Goal: Task Accomplishment & Management: Use online tool/utility

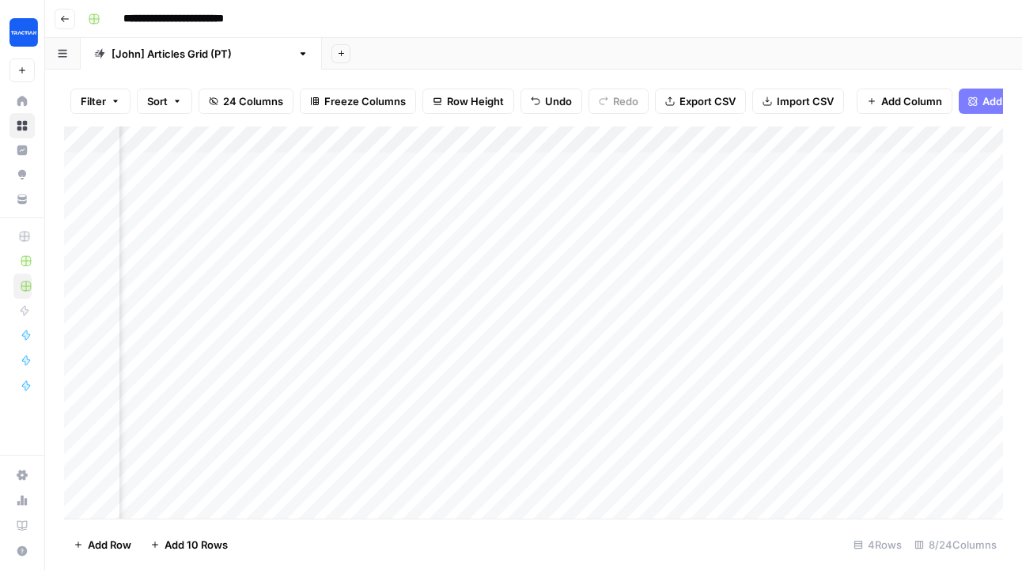
scroll to position [0, 597]
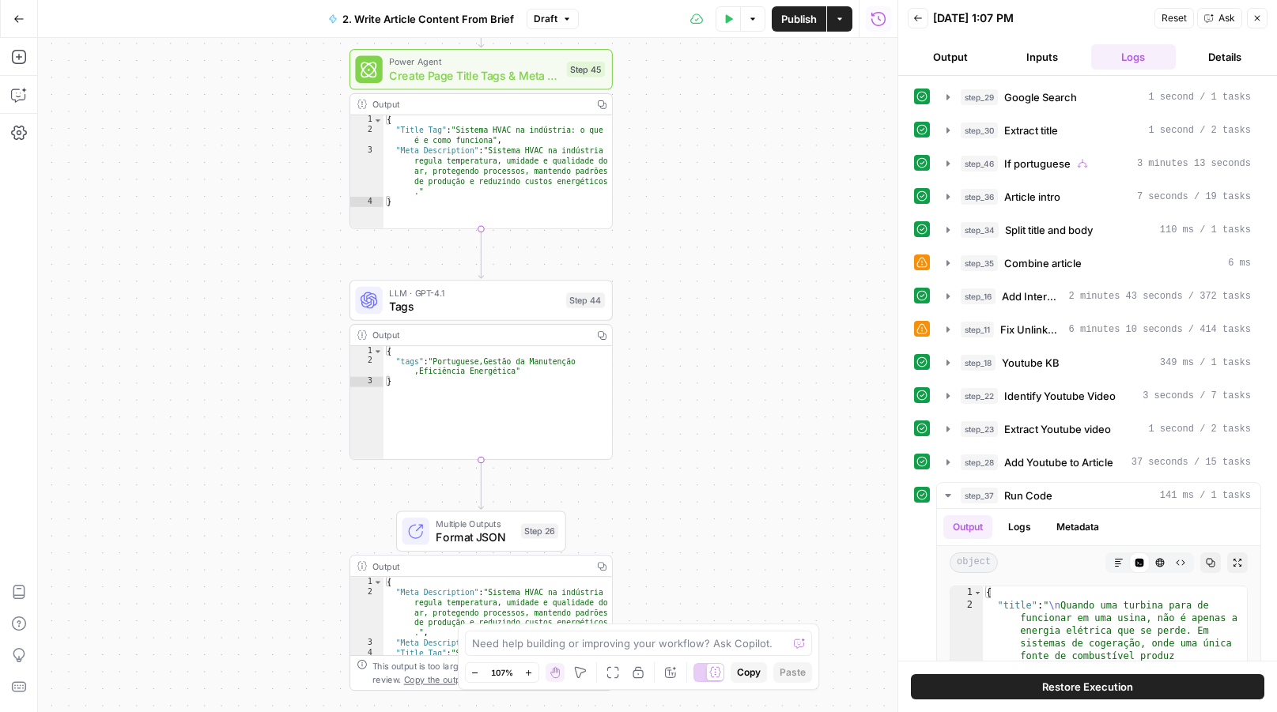
scroll to position [317, 0]
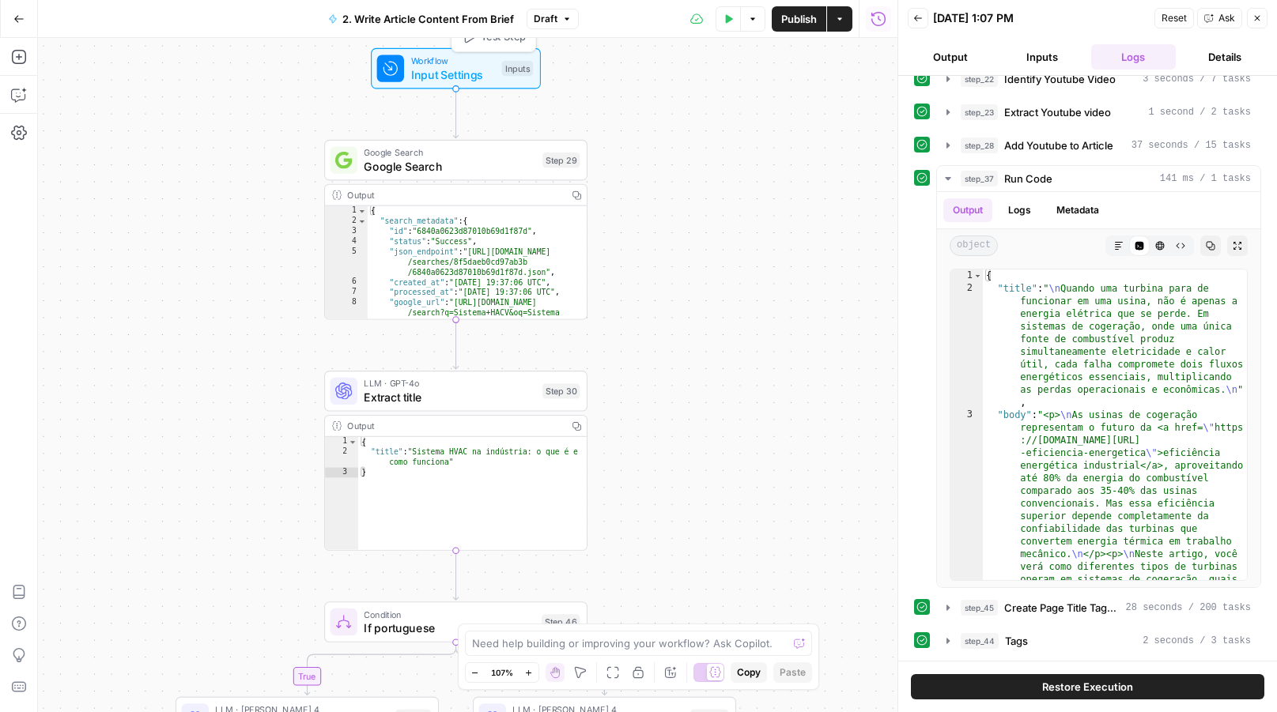
click at [456, 71] on span "Input Settings" at bounding box center [453, 74] width 84 height 17
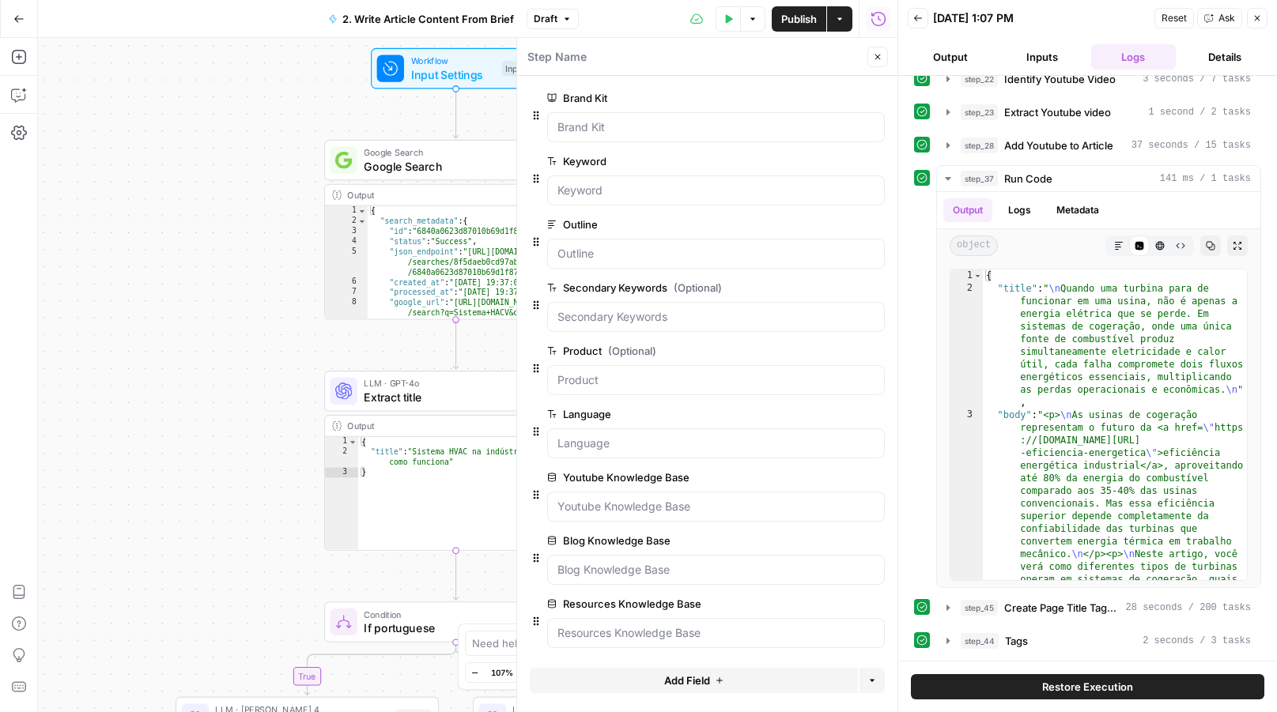
click at [577, 56] on textarea at bounding box center [556, 57] width 59 height 16
type textarea "Input Settings"
click at [871, 62] on button "Close" at bounding box center [877, 57] width 21 height 21
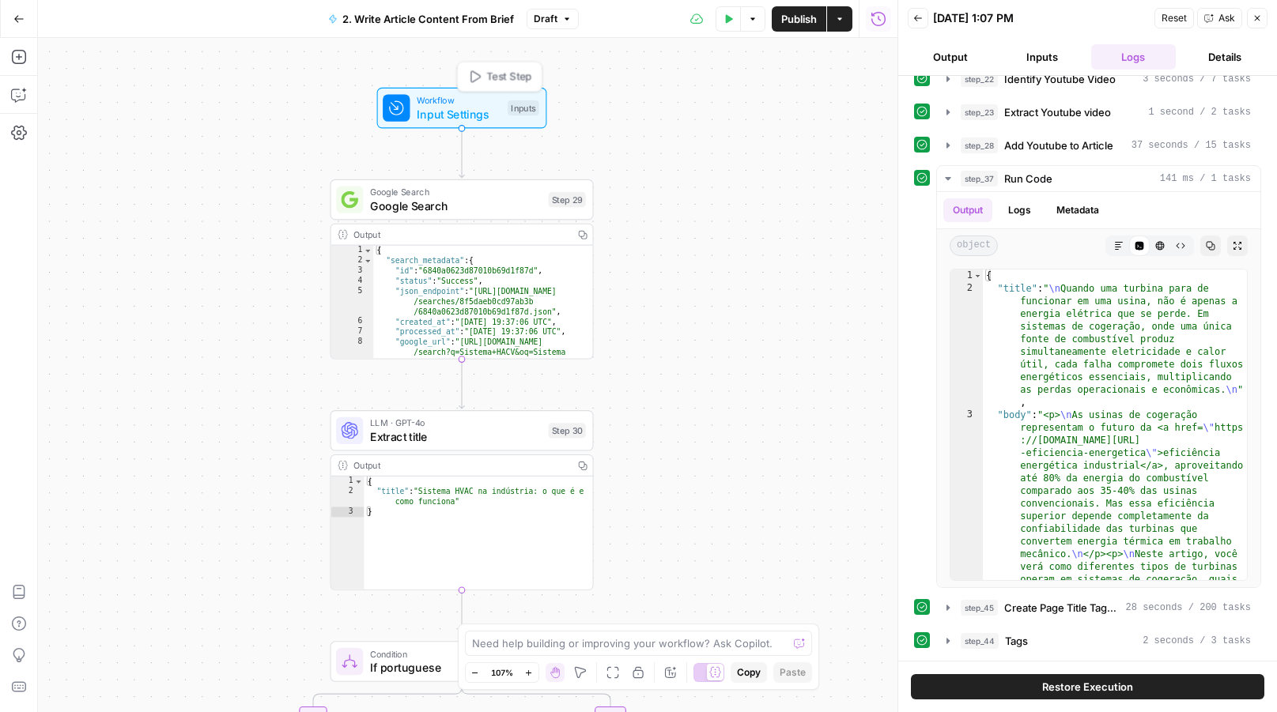
click at [471, 112] on span "Input Settings" at bounding box center [459, 113] width 84 height 17
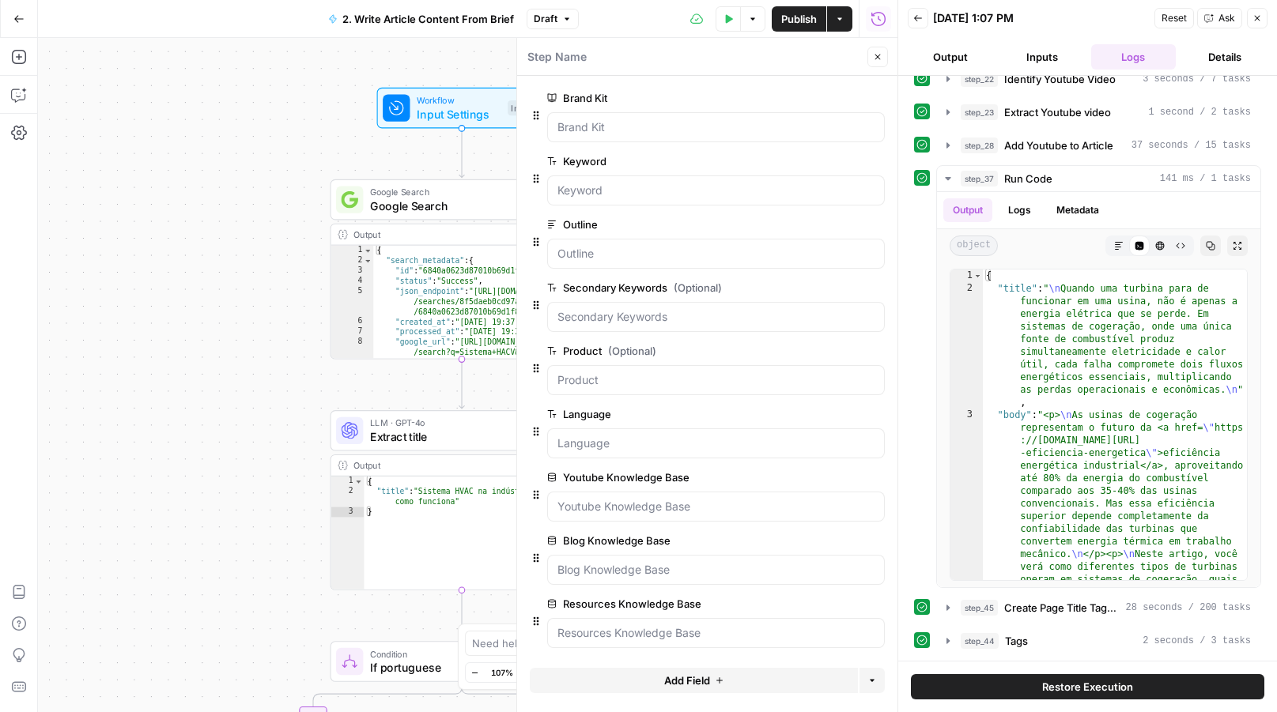
click at [879, 55] on icon "button" at bounding box center [878, 58] width 6 height 6
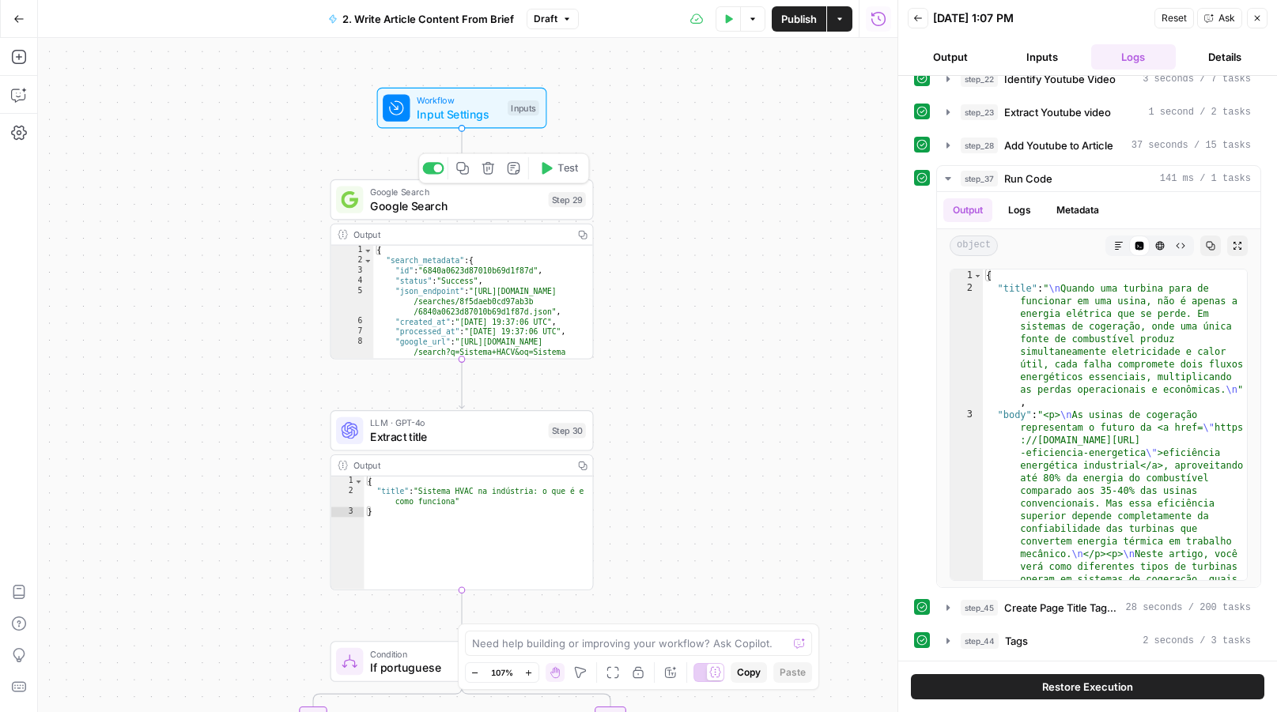
click at [436, 211] on span "Google Search" at bounding box center [456, 205] width 172 height 17
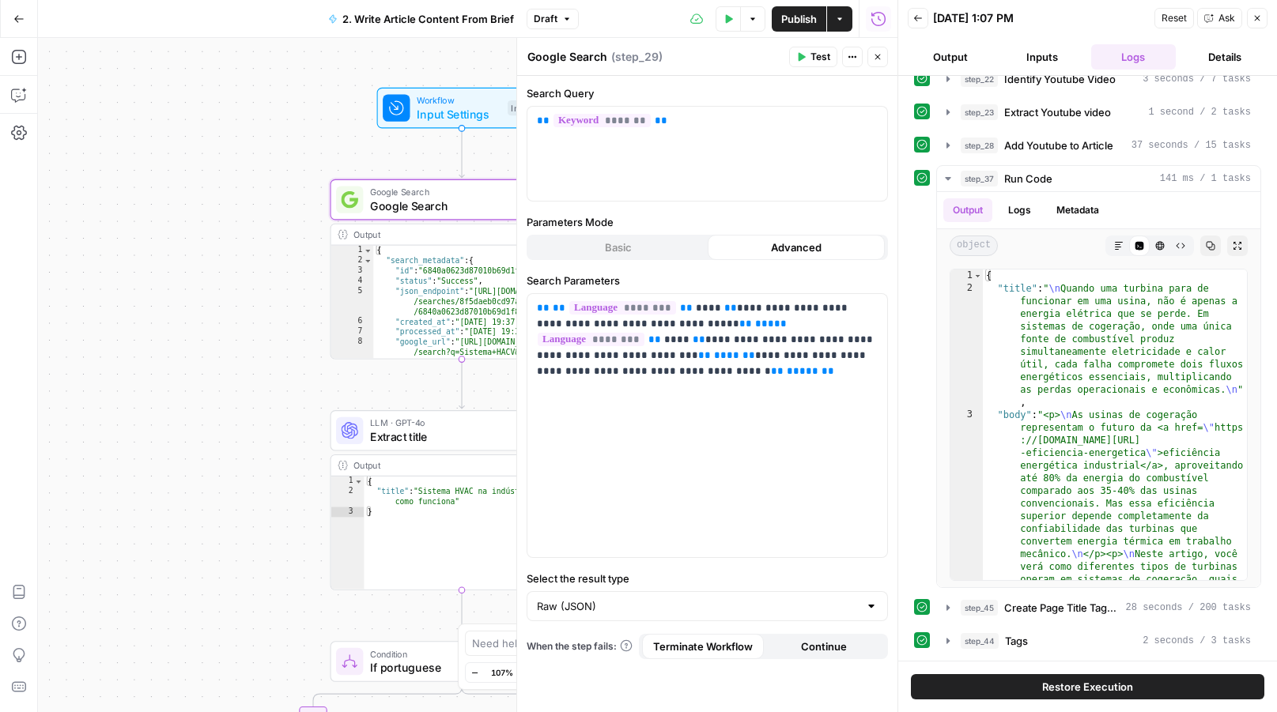
click at [882, 55] on button "Close" at bounding box center [877, 57] width 21 height 21
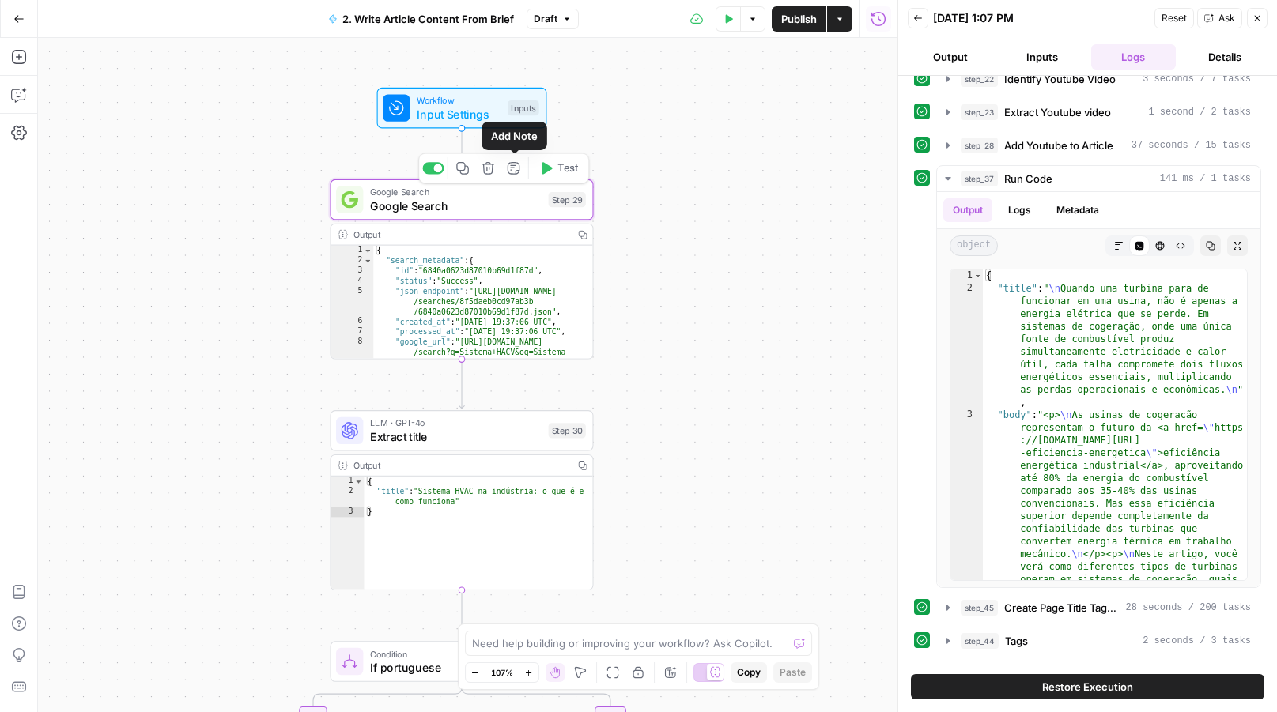
click at [518, 169] on icon "button" at bounding box center [513, 167] width 13 height 13
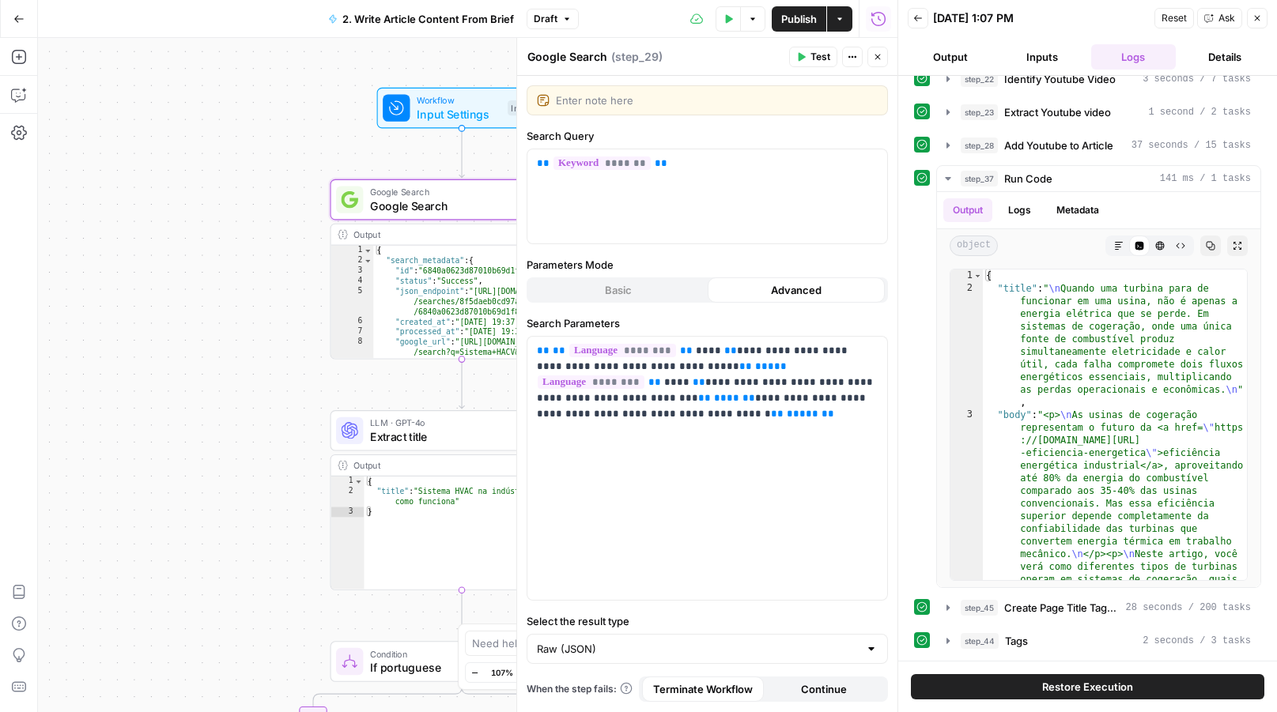
click at [602, 56] on textarea "Google Search" at bounding box center [567, 57] width 80 height 16
click at [877, 57] on icon "button" at bounding box center [878, 58] width 6 height 6
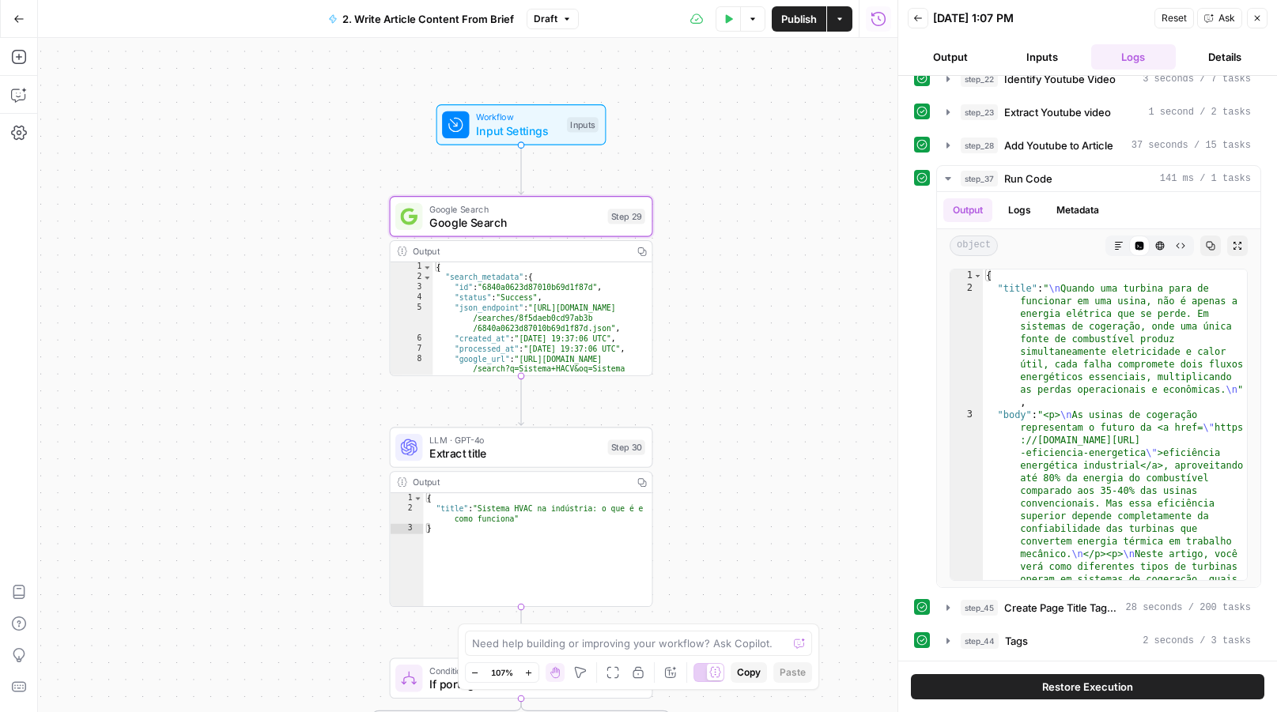
click at [483, 218] on span "Google Search" at bounding box center [515, 222] width 172 height 17
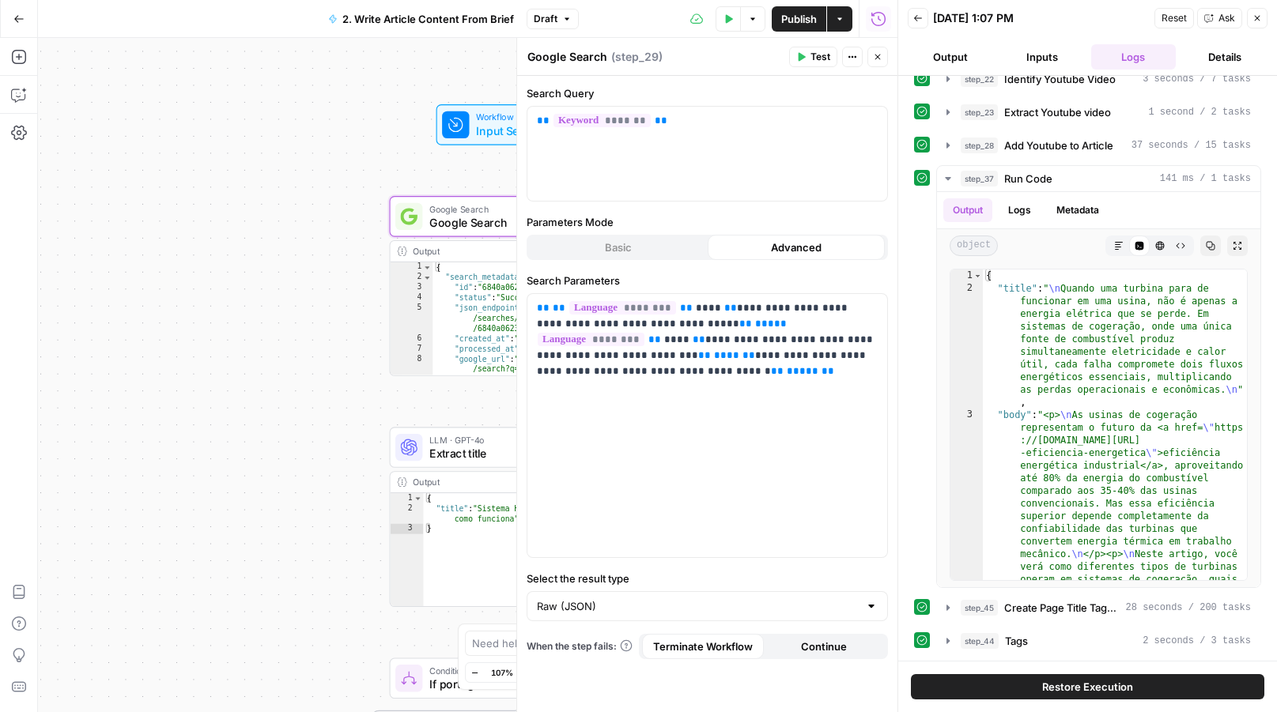
click at [591, 57] on textarea "Google Search" at bounding box center [567, 57] width 80 height 16
click at [470, 183] on div "**********" at bounding box center [467, 375] width 859 height 674
click at [883, 59] on button "Close" at bounding box center [877, 57] width 21 height 21
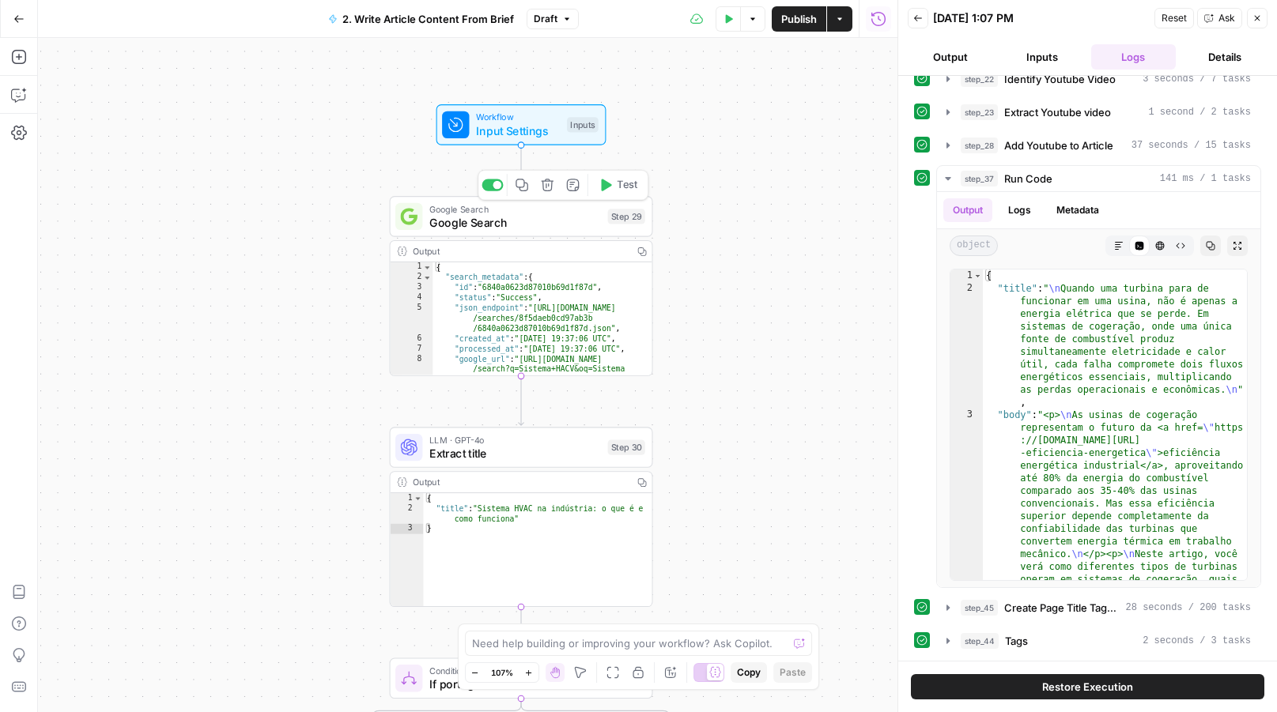
click at [575, 187] on icon "button" at bounding box center [572, 185] width 13 height 13
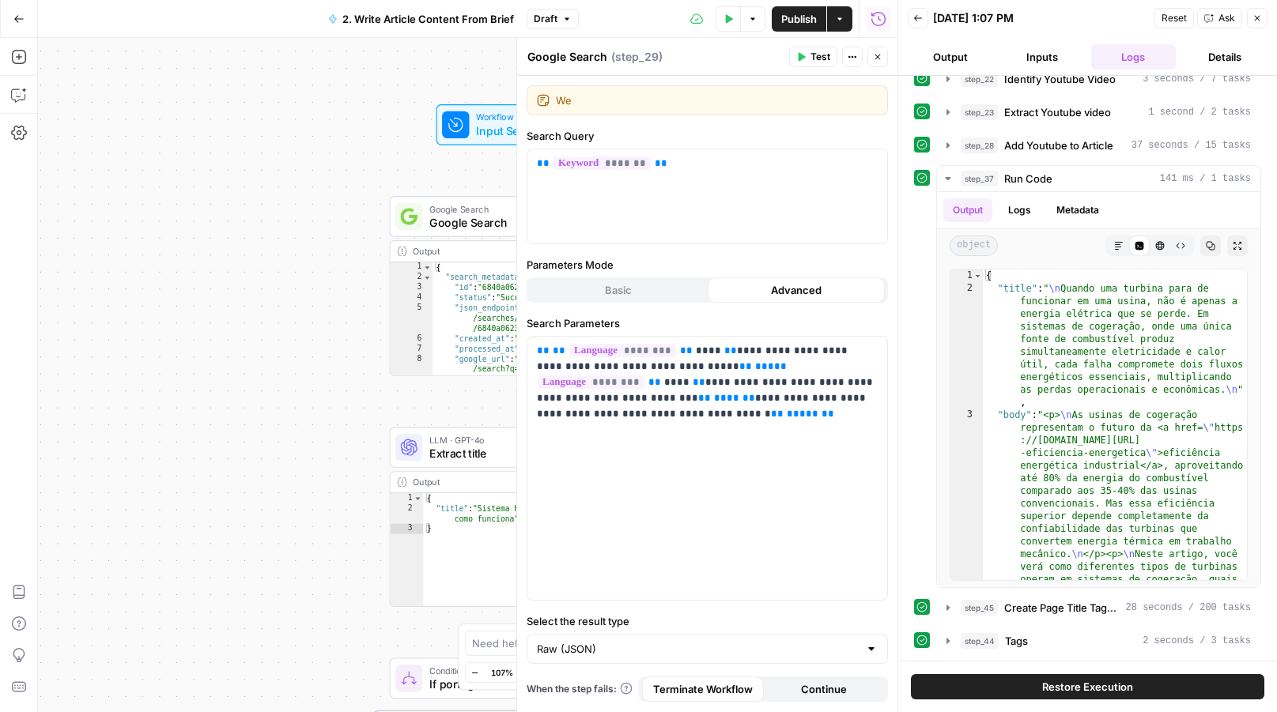
type textarea "W"
click at [951, 172] on icon "button" at bounding box center [948, 178] width 13 height 13
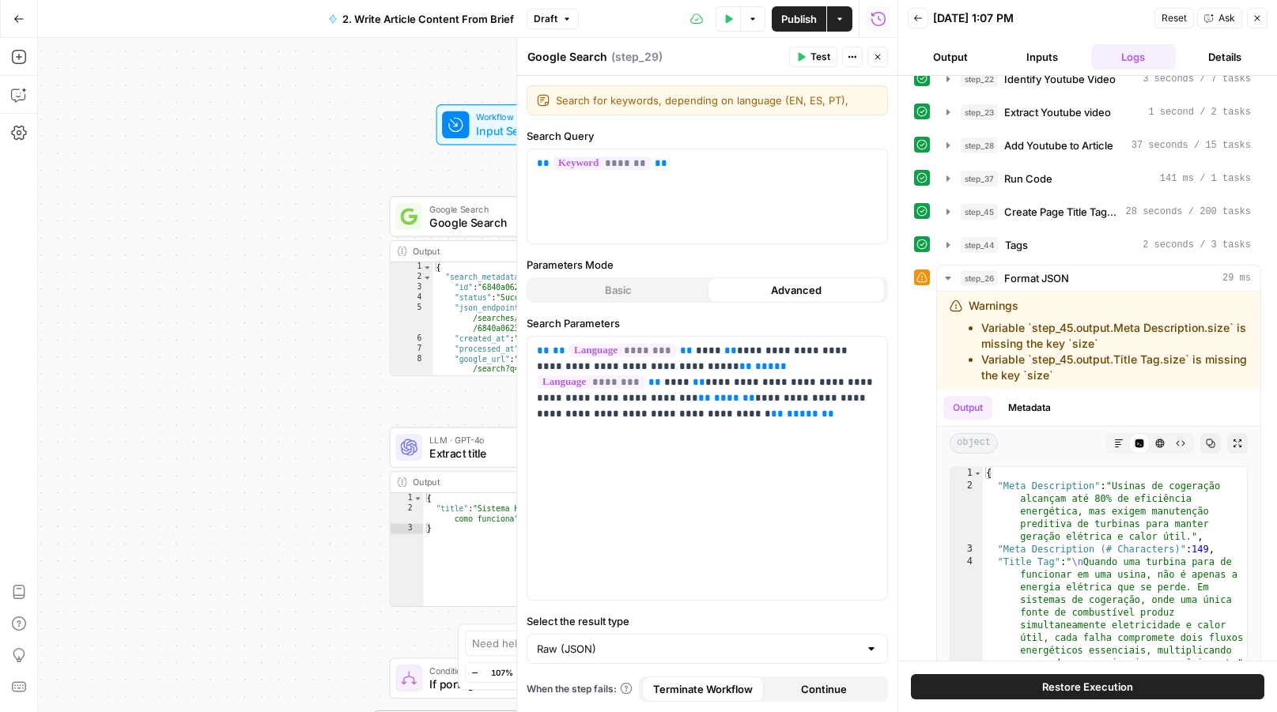
click at [1263, 10] on button "Close" at bounding box center [1257, 18] width 21 height 21
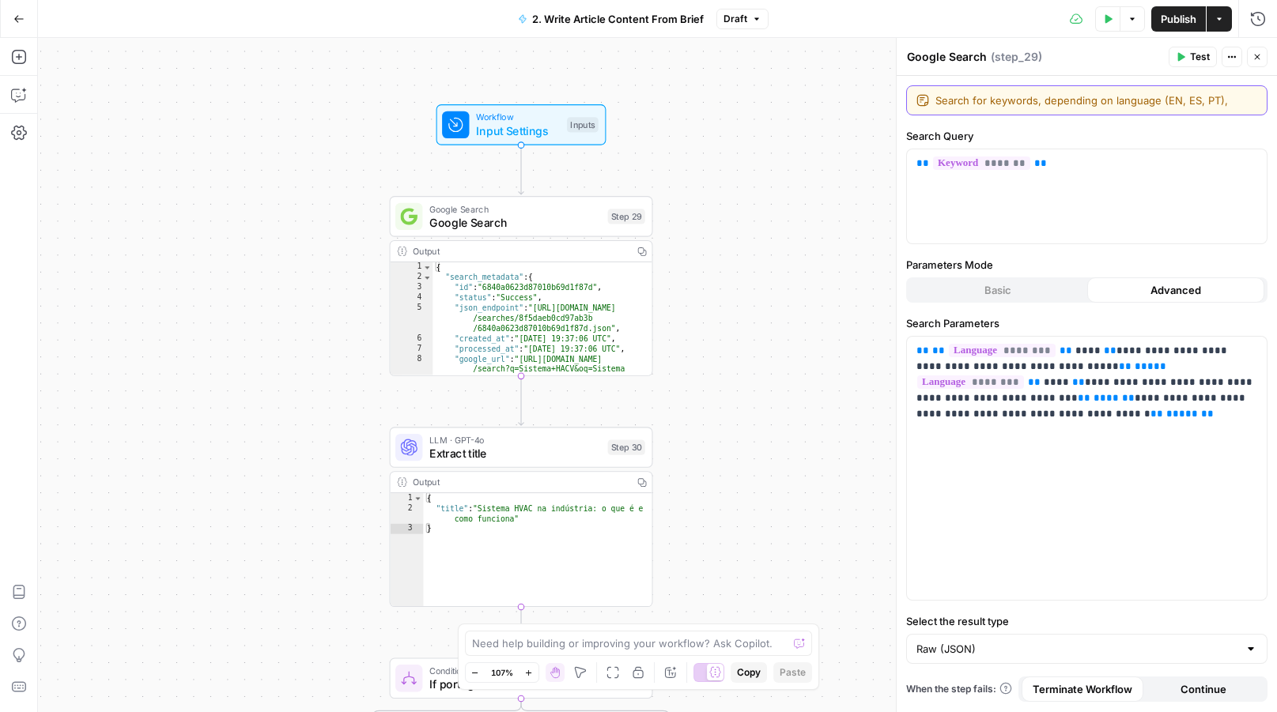
click at [1232, 105] on textarea "Search for keywords, depending on language (EN, ES, PT)," at bounding box center [1096, 101] width 322 height 16
type textarea "Search for keywords, depending on language (EN, ES, PT). Will"
click at [516, 460] on span "Extract title" at bounding box center [515, 453] width 172 height 17
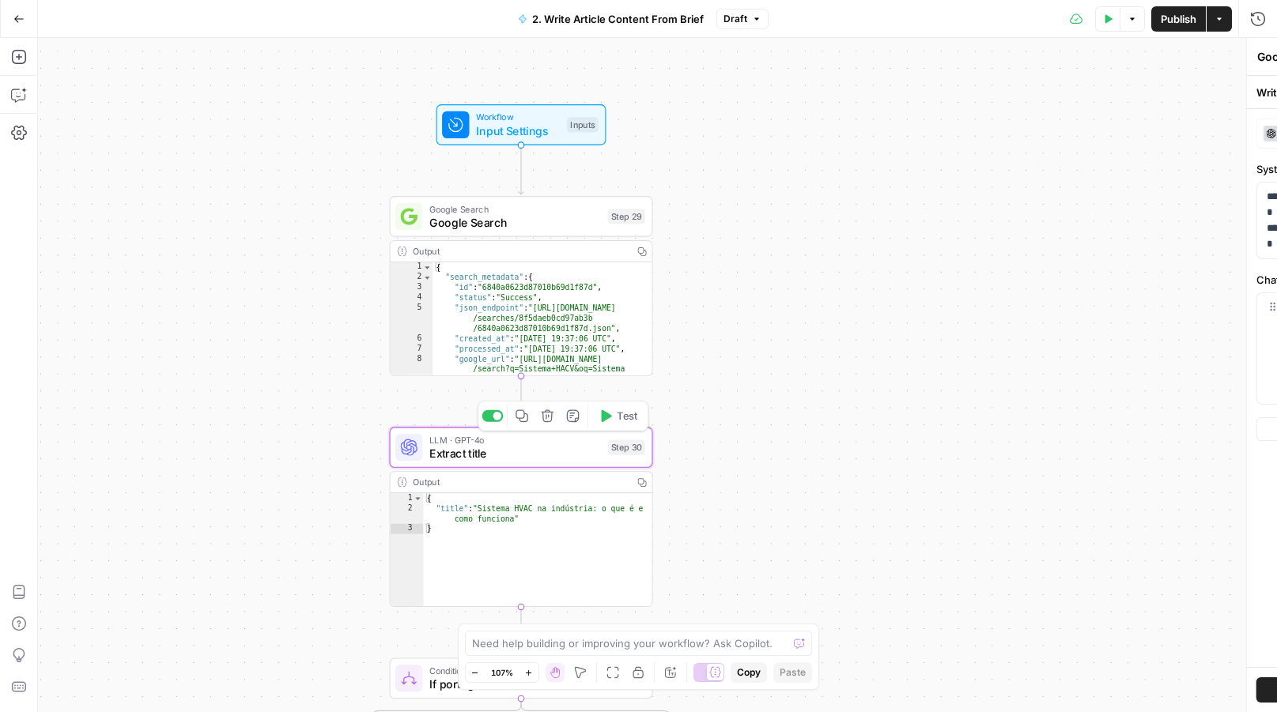
type textarea "Extract title"
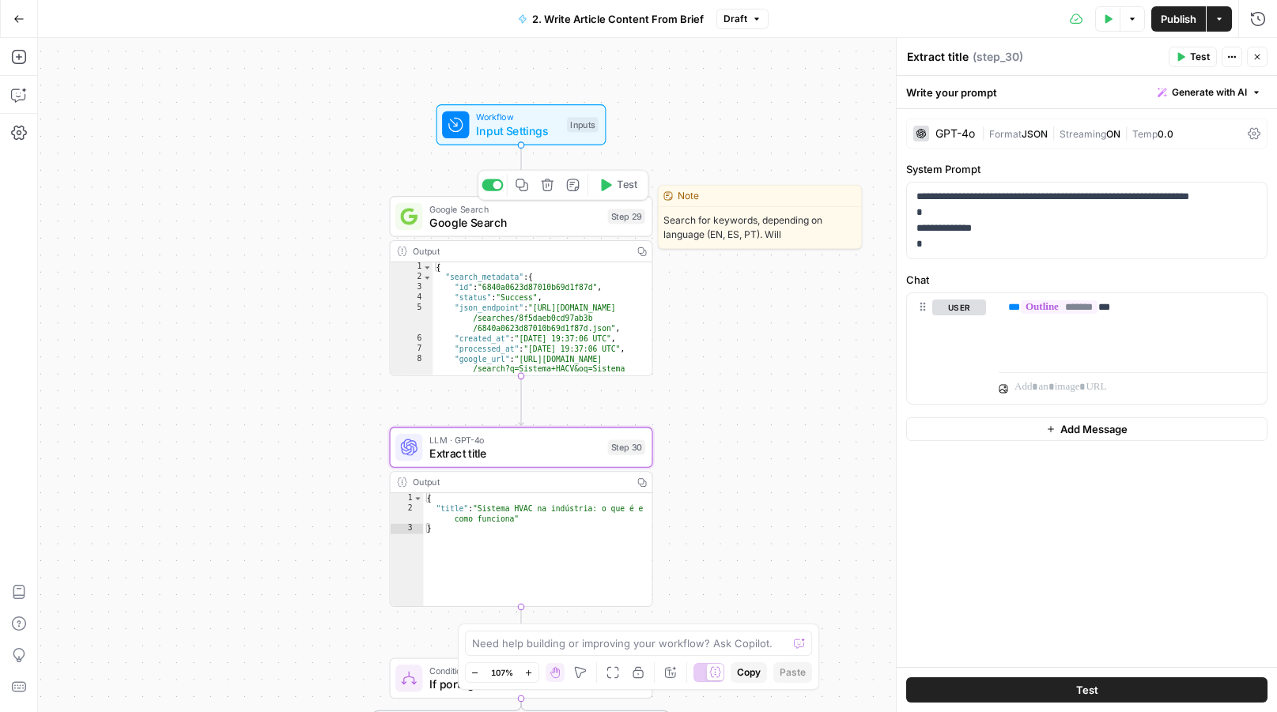
click at [506, 217] on span "Google Search" at bounding box center [515, 222] width 172 height 17
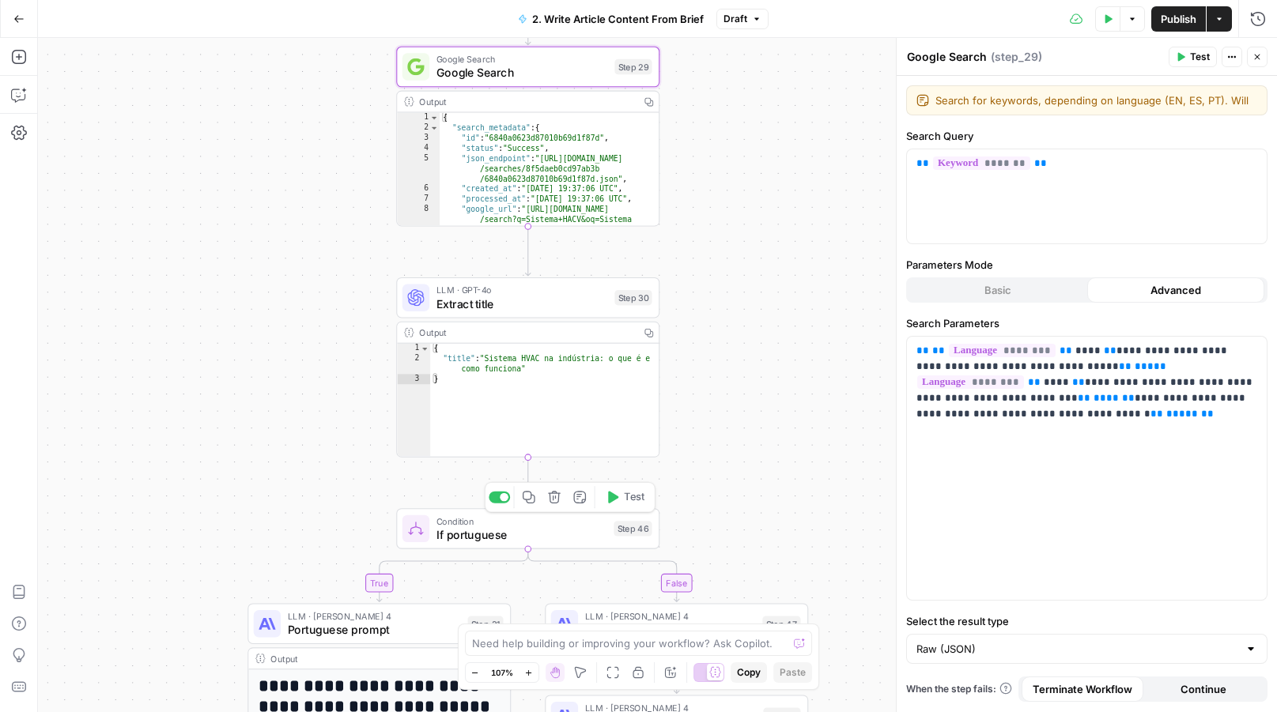
click at [559, 541] on span "If portuguese" at bounding box center [521, 535] width 171 height 17
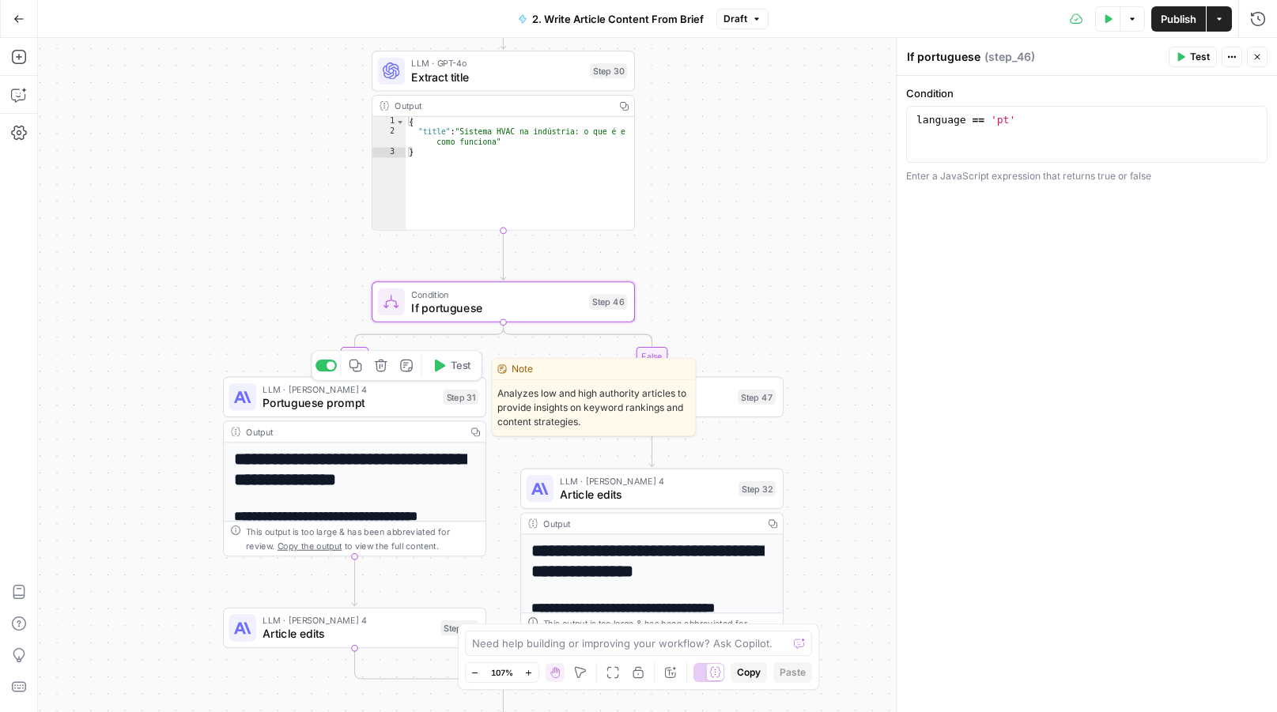
click at [402, 414] on div "LLM · Claude Sonnet 4 Portuguese prompt Step 31 Copy step Delete step Edit Note…" at bounding box center [354, 397] width 263 height 41
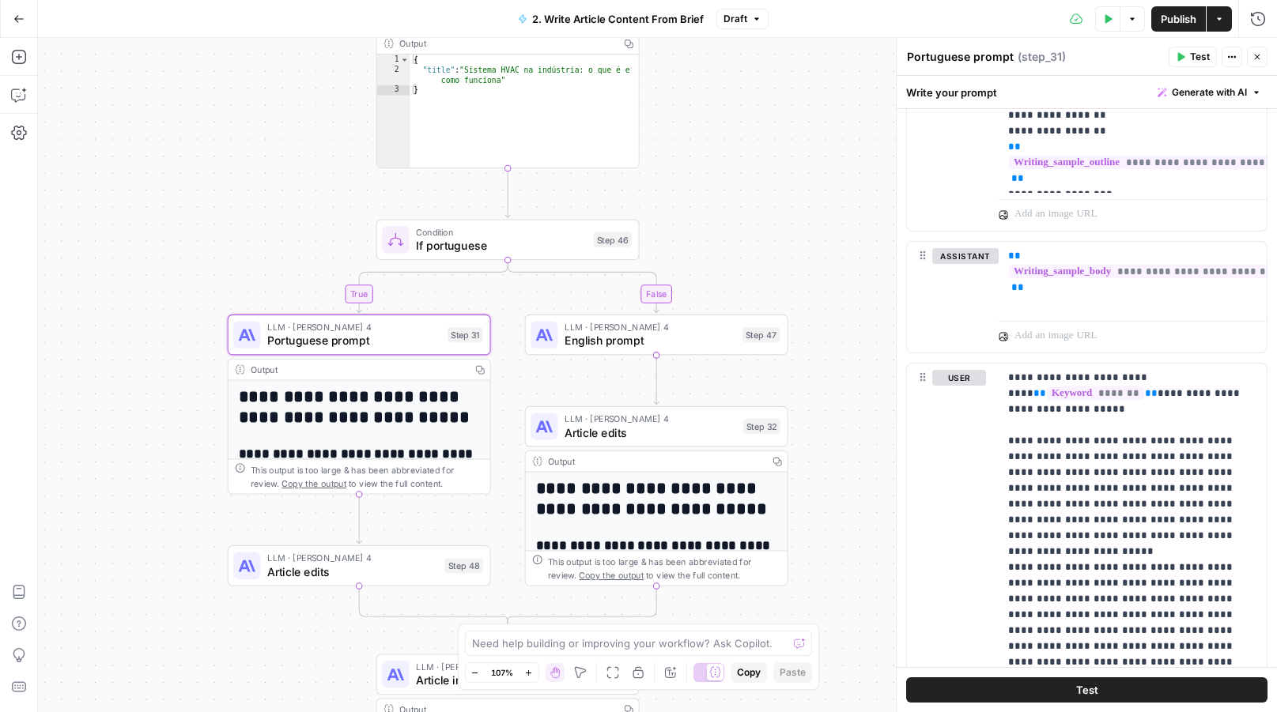
scroll to position [797, 0]
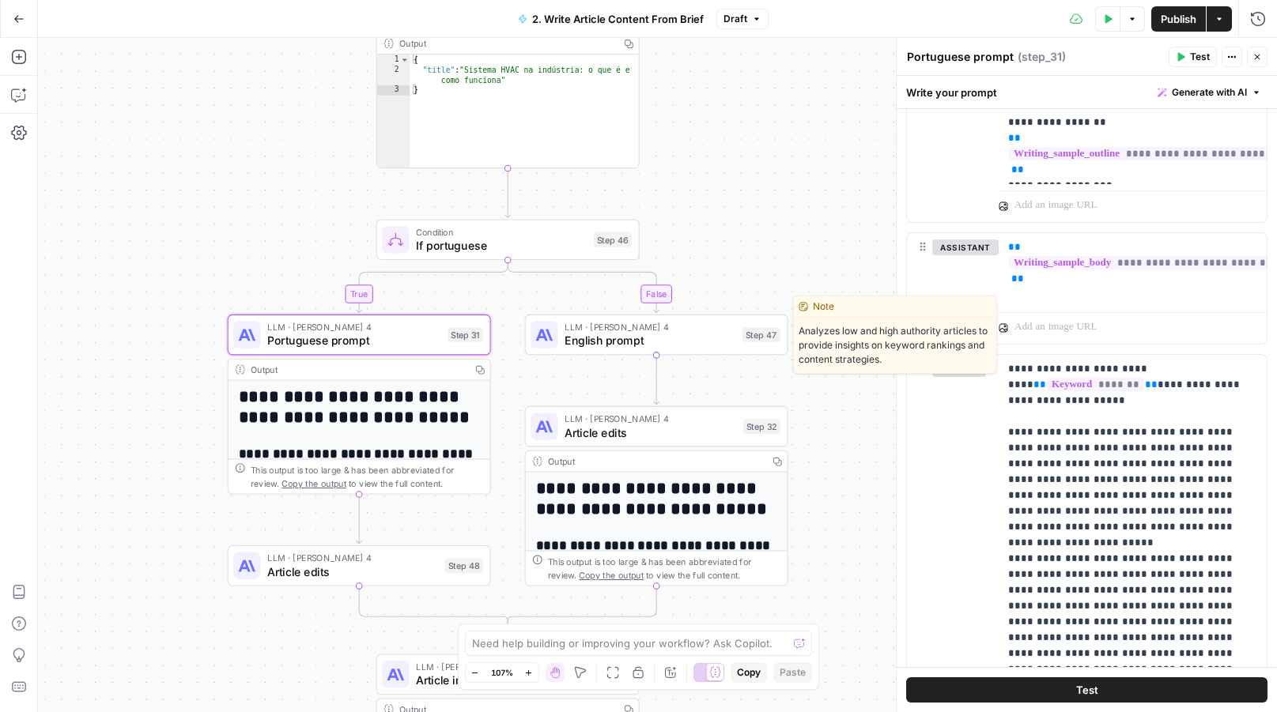
click at [670, 338] on span "English prompt" at bounding box center [650, 340] width 171 height 17
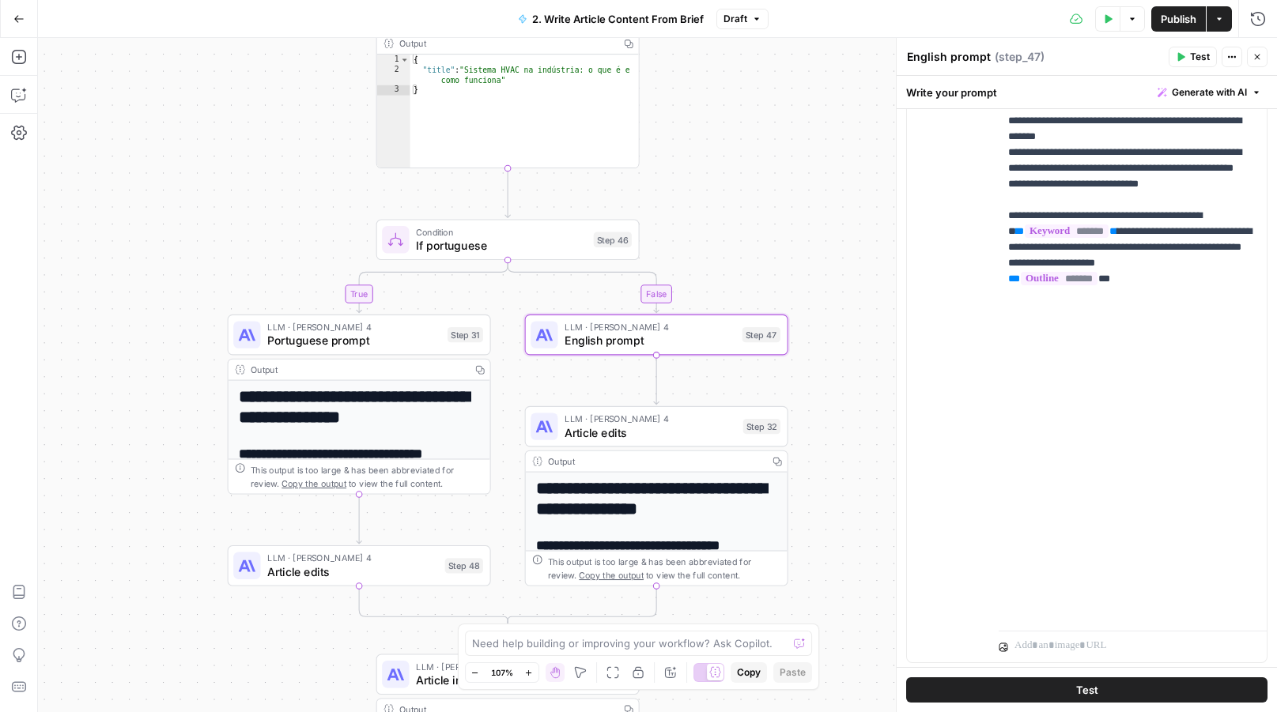
scroll to position [1207, 0]
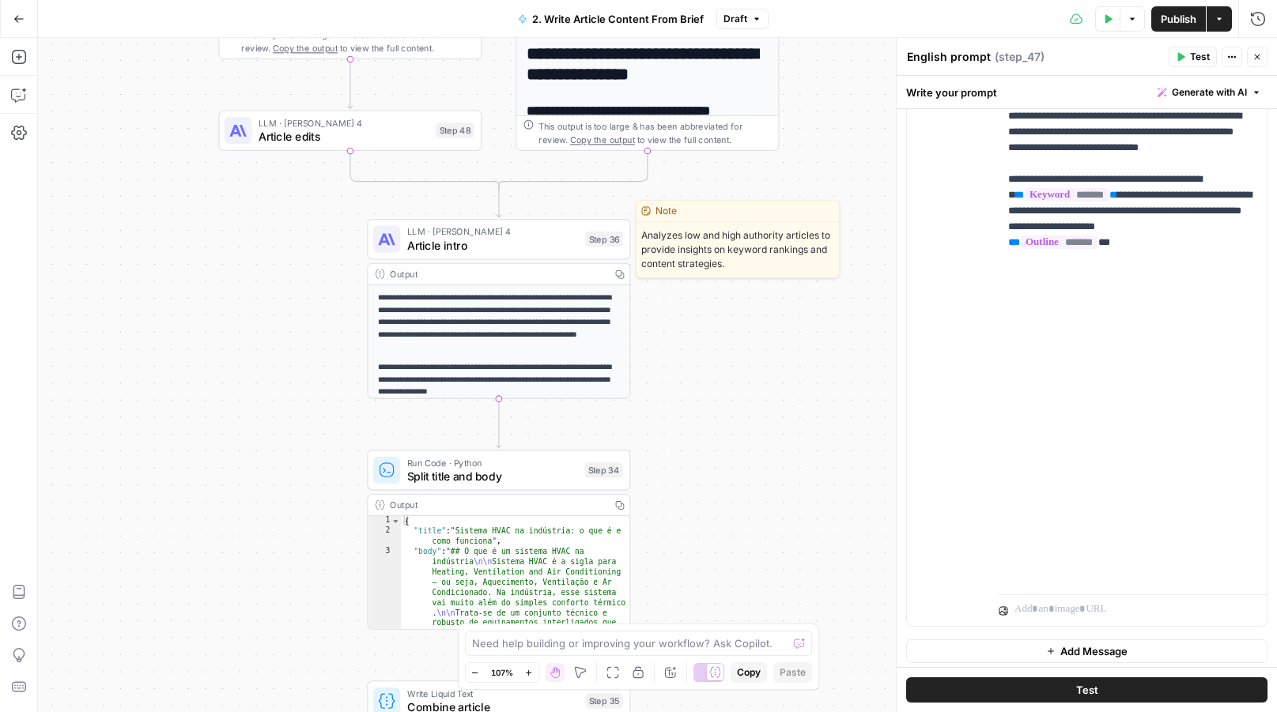
click at [512, 241] on span "Article intro" at bounding box center [493, 244] width 172 height 17
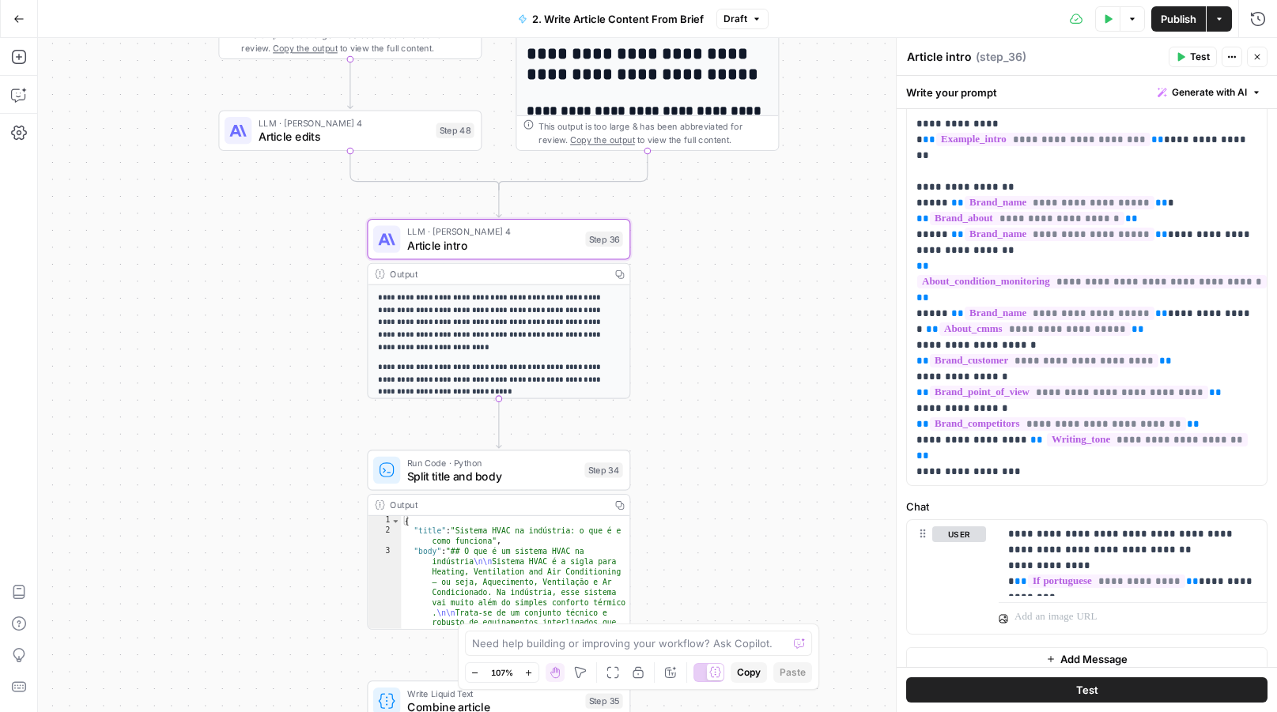
scroll to position [410, 0]
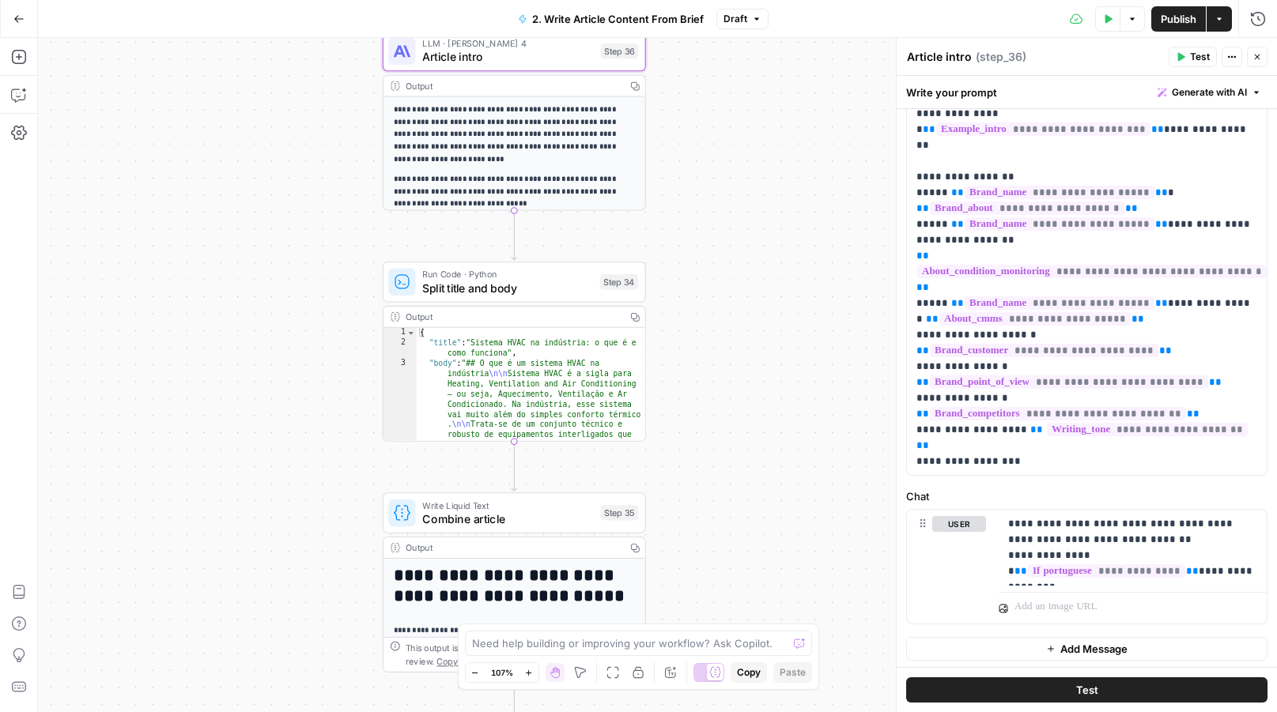
click at [517, 294] on span "Split title and body" at bounding box center [507, 288] width 171 height 17
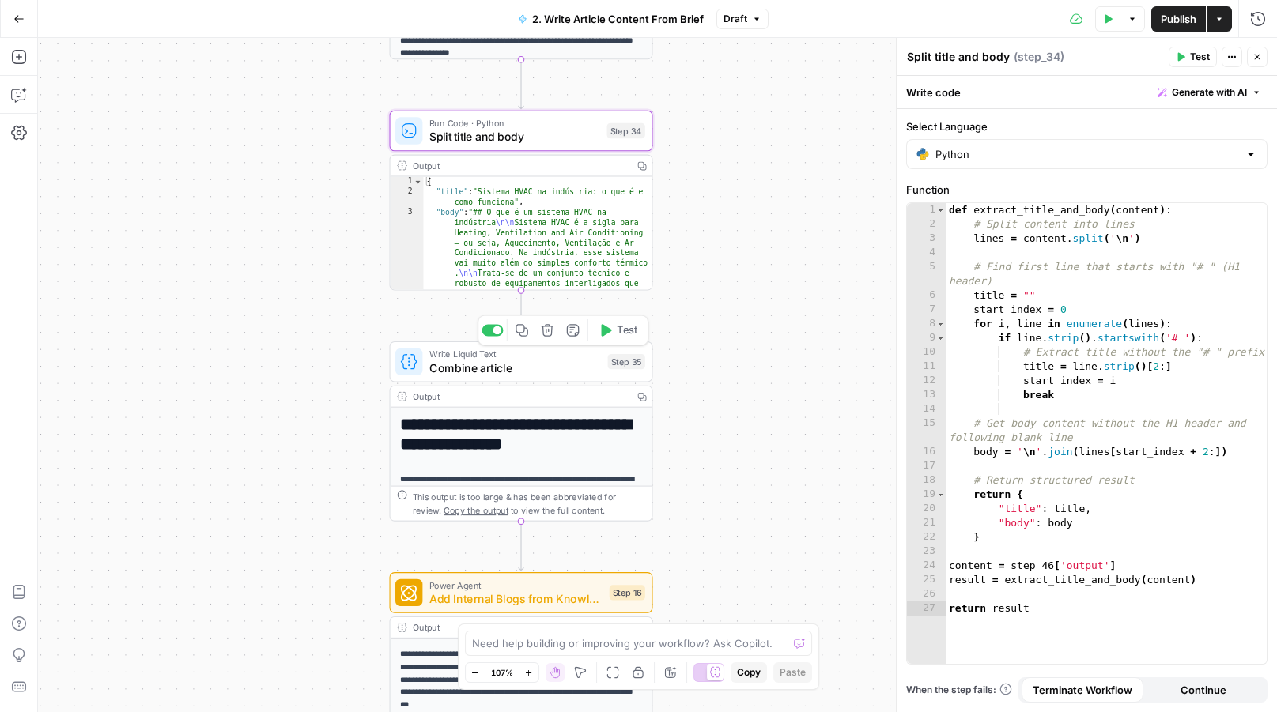
click at [507, 372] on span "Combine article" at bounding box center [515, 367] width 172 height 17
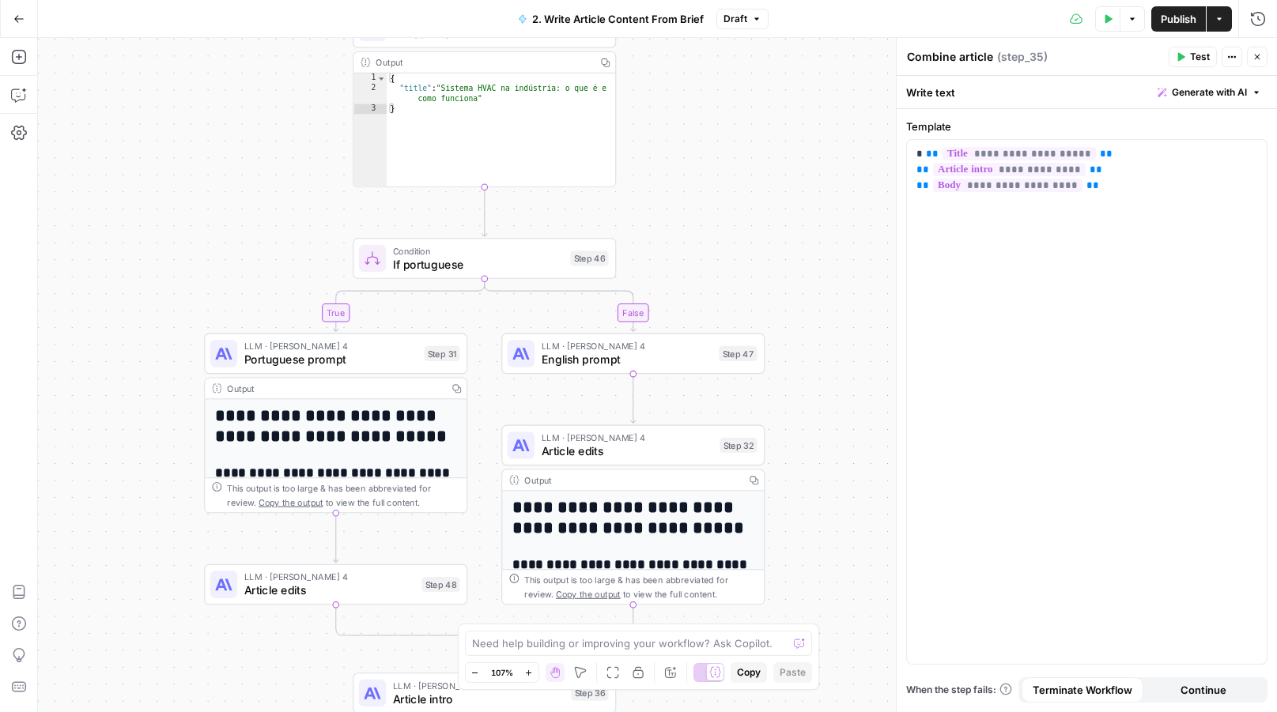
click at [1263, 56] on button "Close" at bounding box center [1257, 57] width 21 height 21
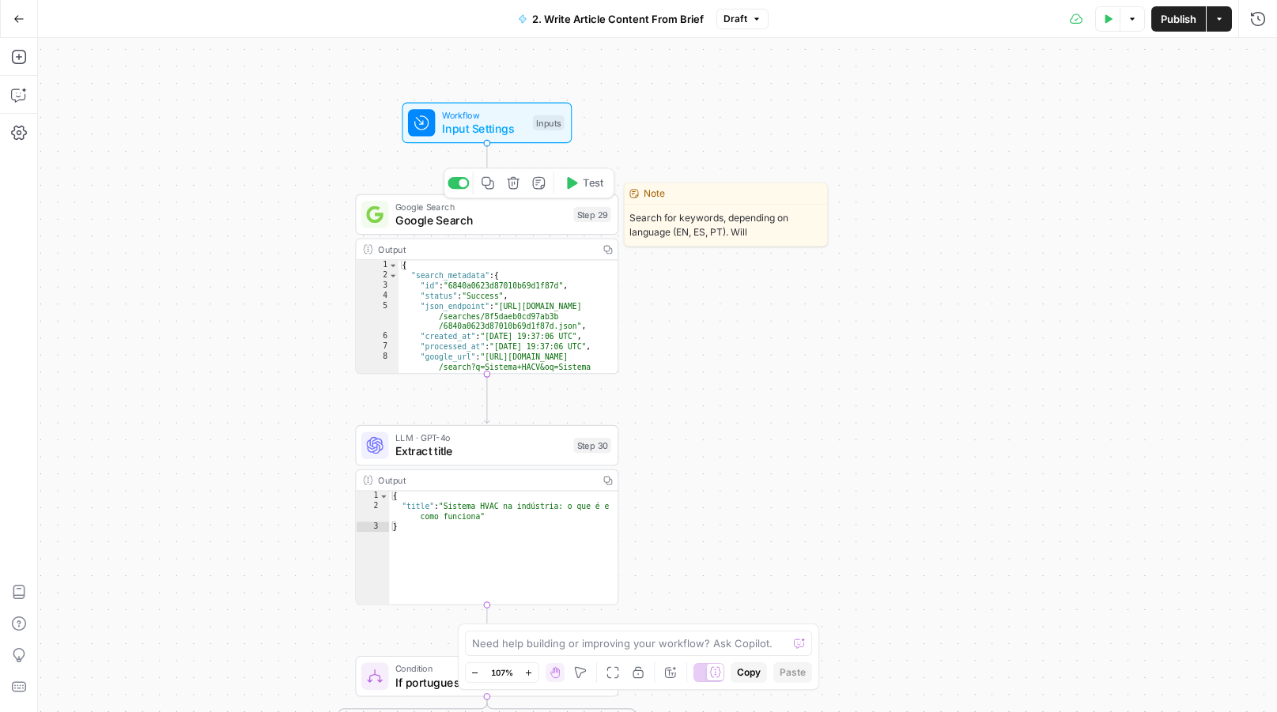
click at [420, 219] on span "Google Search" at bounding box center [481, 220] width 172 height 17
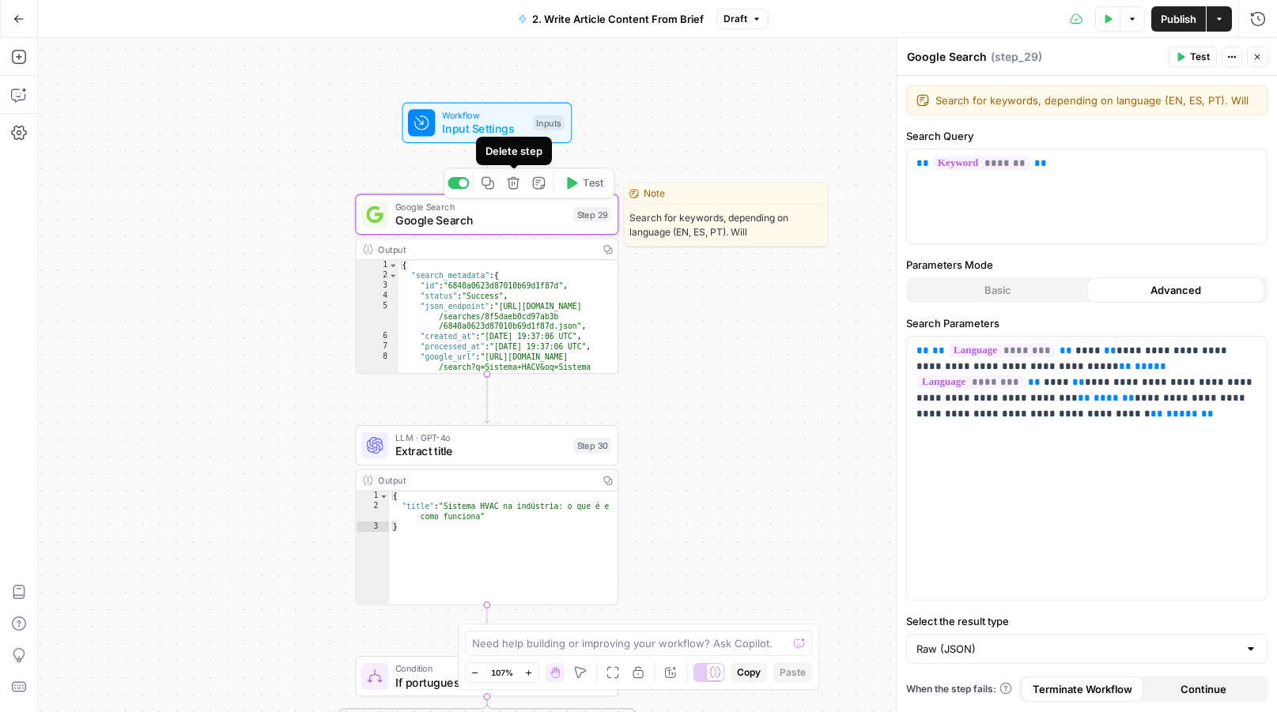
click at [544, 186] on icon "button" at bounding box center [539, 183] width 13 height 13
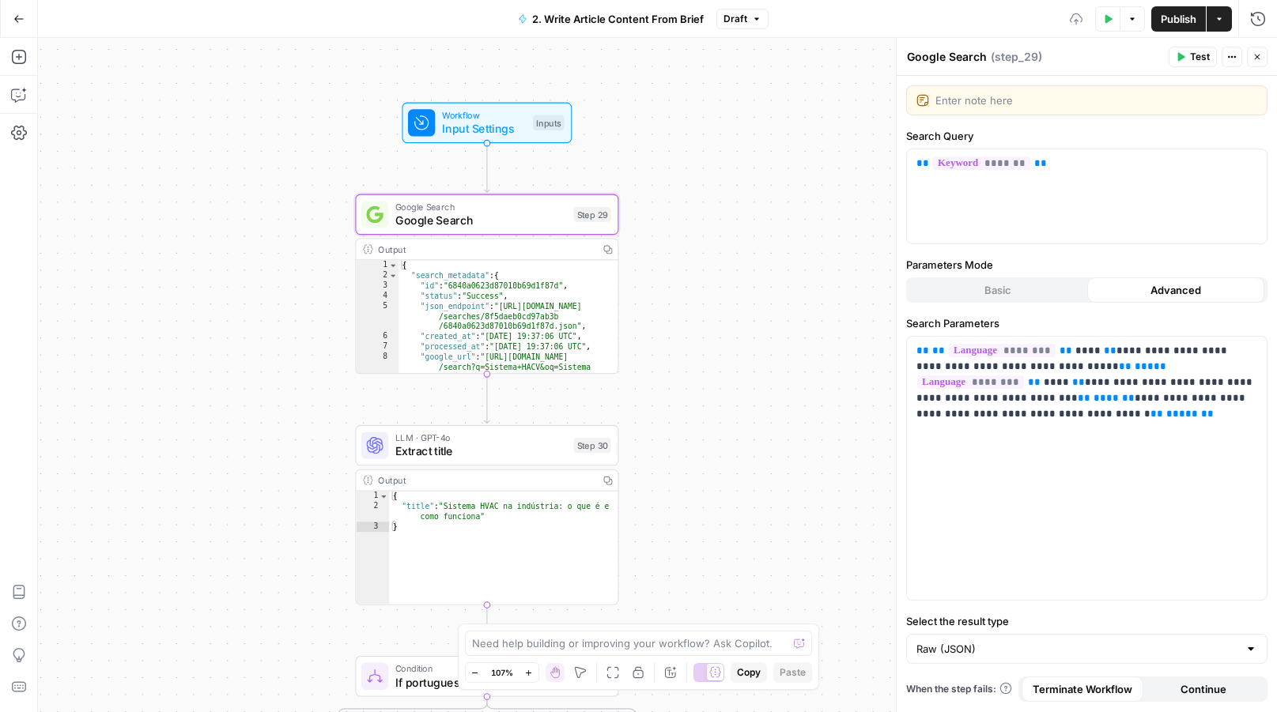
click at [1266, 51] on button "Close" at bounding box center [1257, 57] width 21 height 21
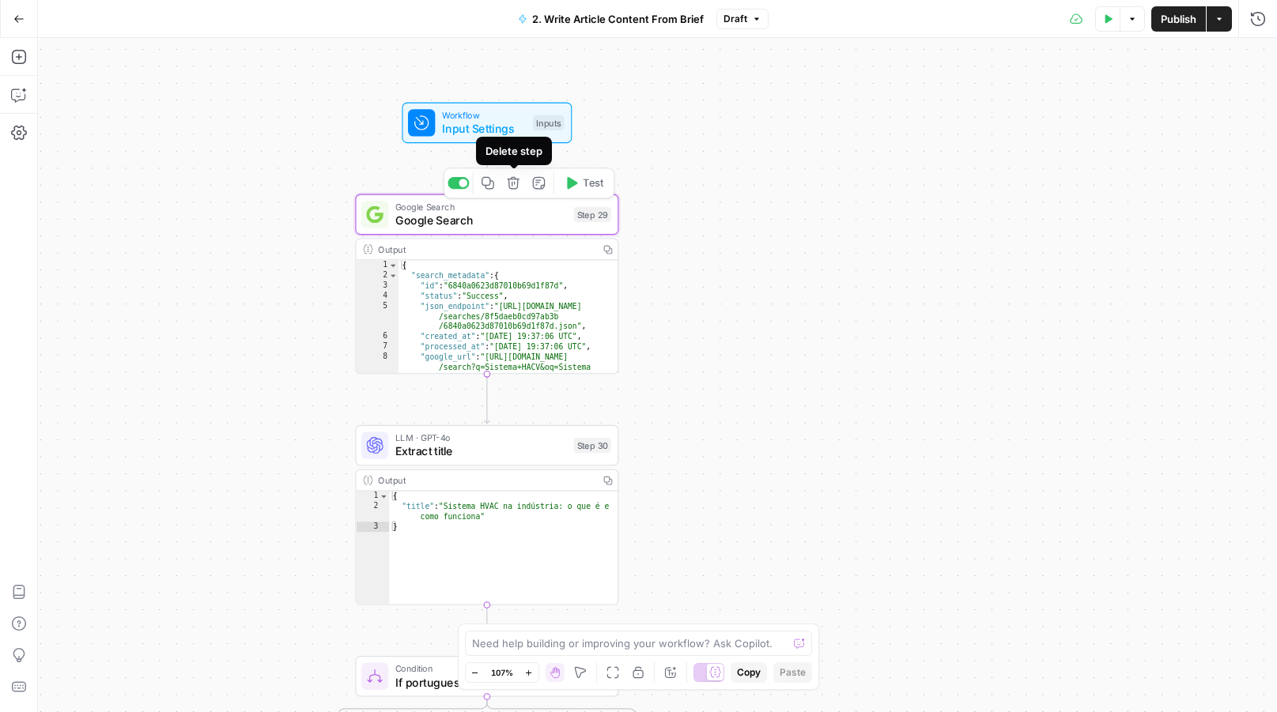
click at [518, 193] on button "Delete step" at bounding box center [513, 183] width 22 height 22
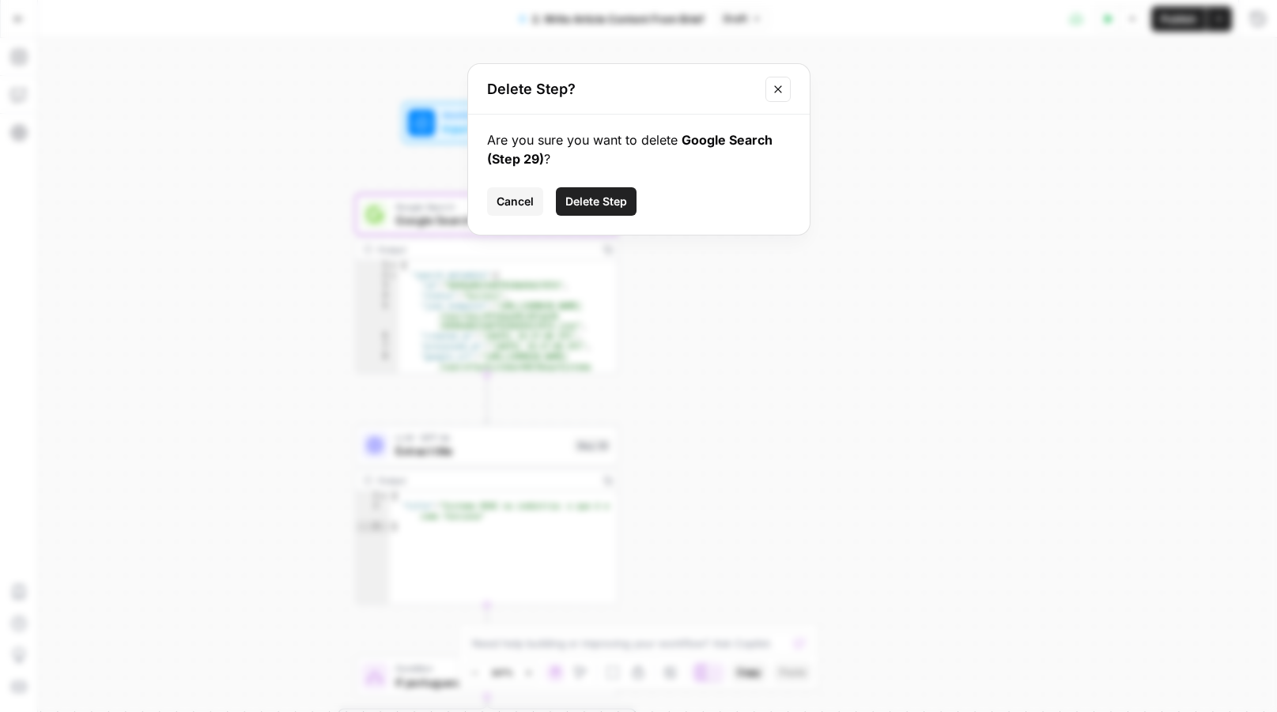
click at [599, 210] on button "Delete Step" at bounding box center [596, 201] width 81 height 28
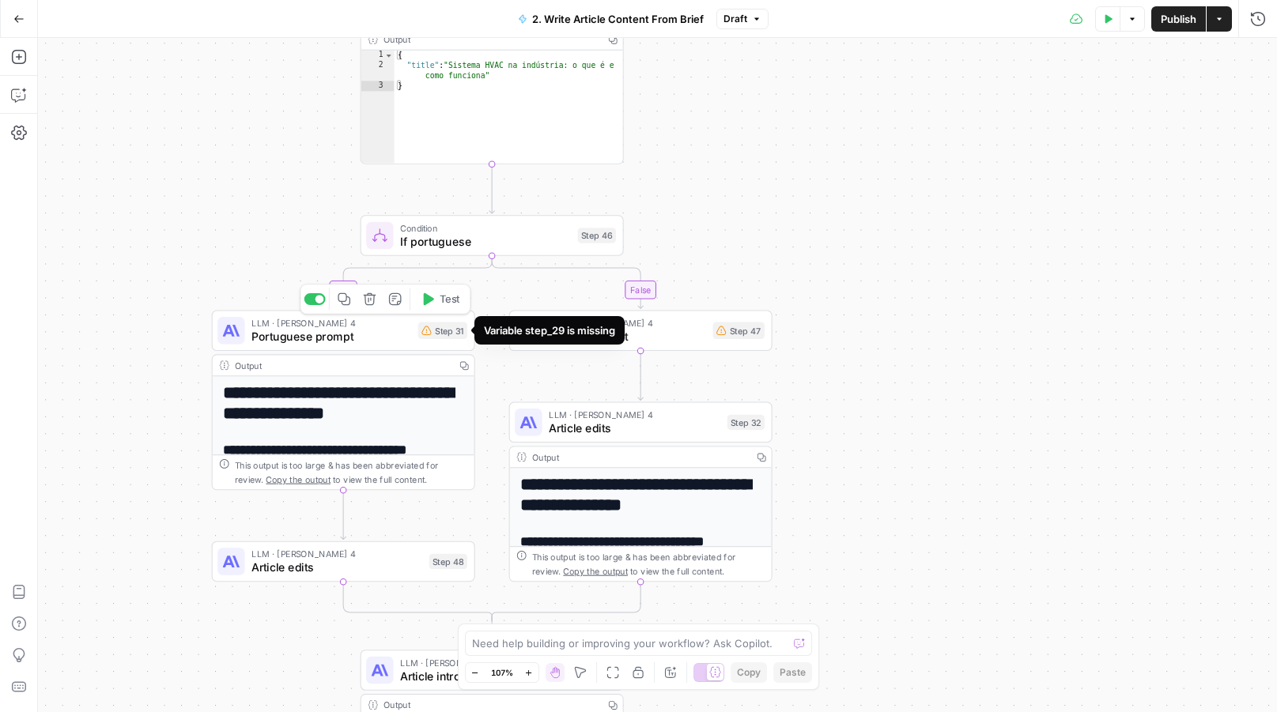
click at [436, 331] on div "Step 31" at bounding box center [442, 331] width 49 height 17
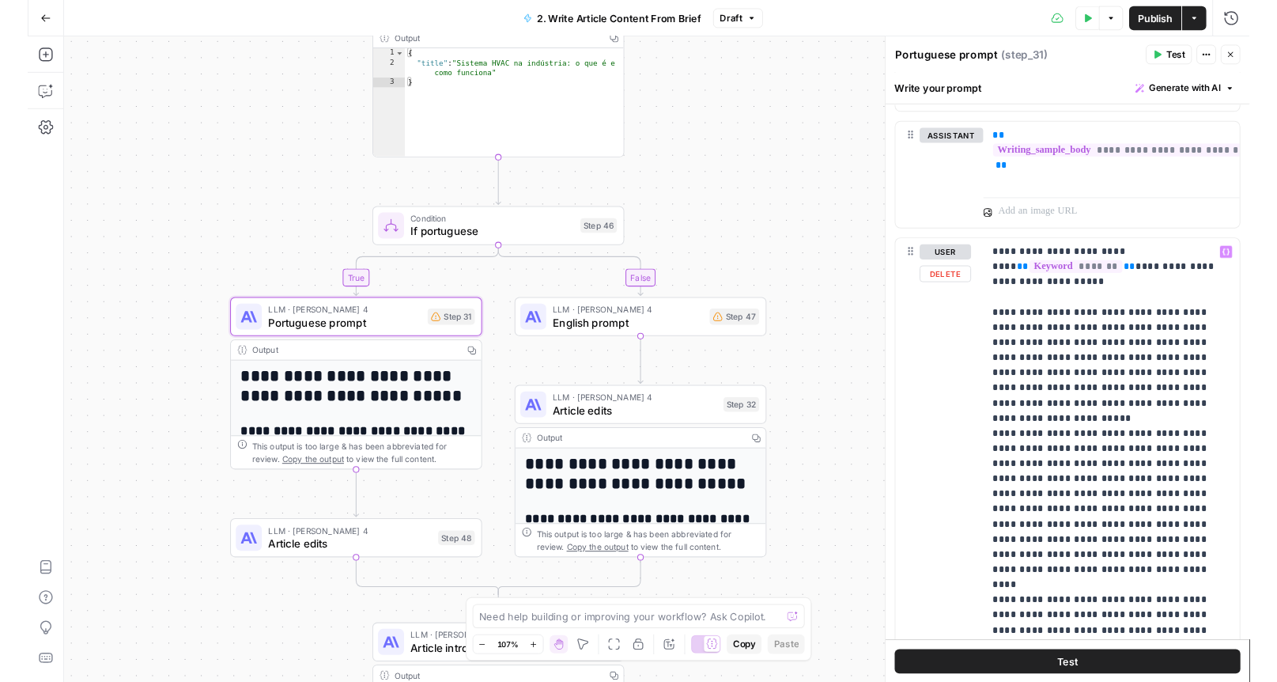
scroll to position [898, 0]
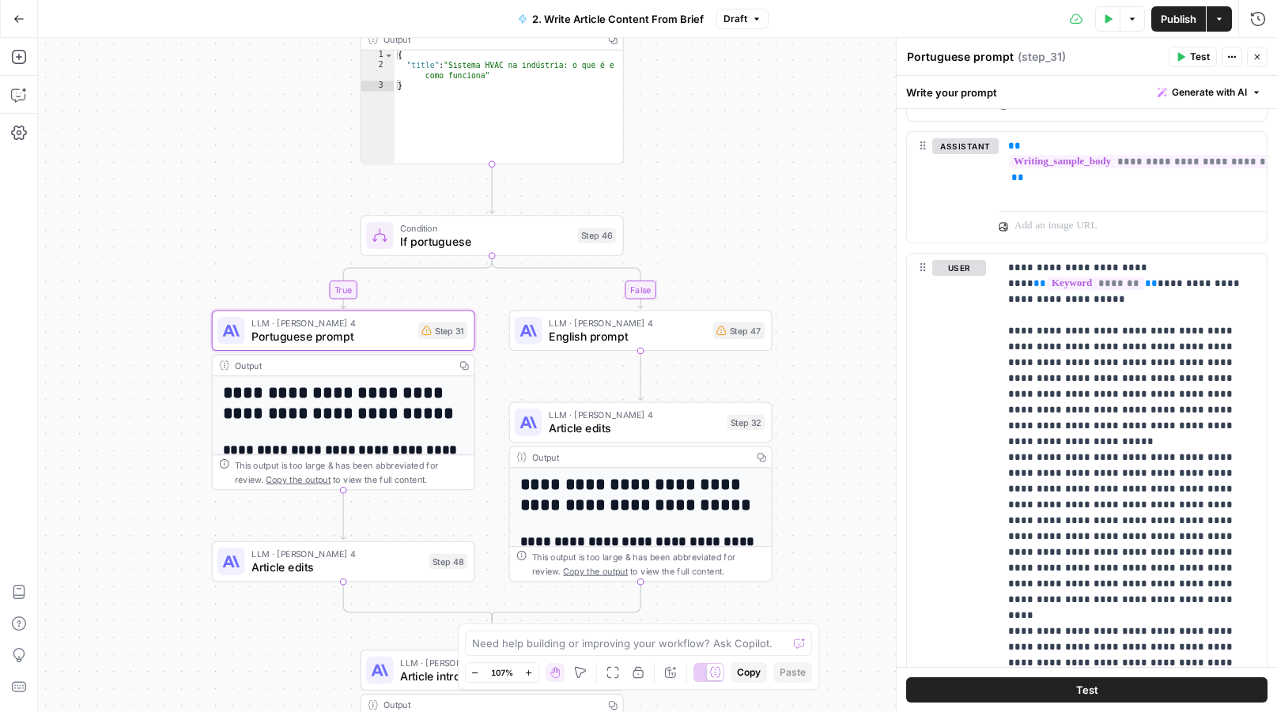
click at [1259, 60] on icon "button" at bounding box center [1256, 56] width 9 height 9
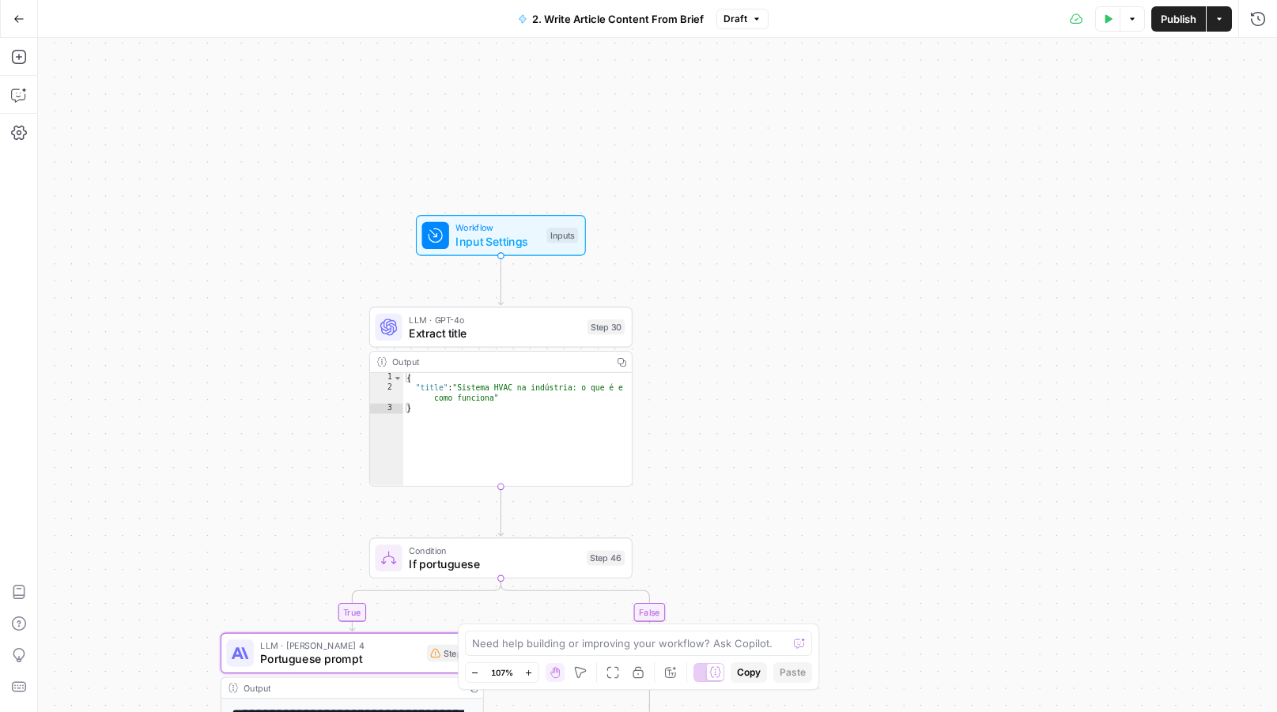
click at [714, 17] on div "2. Write Article Content From Brief Draft" at bounding box center [638, 18] width 260 height 25
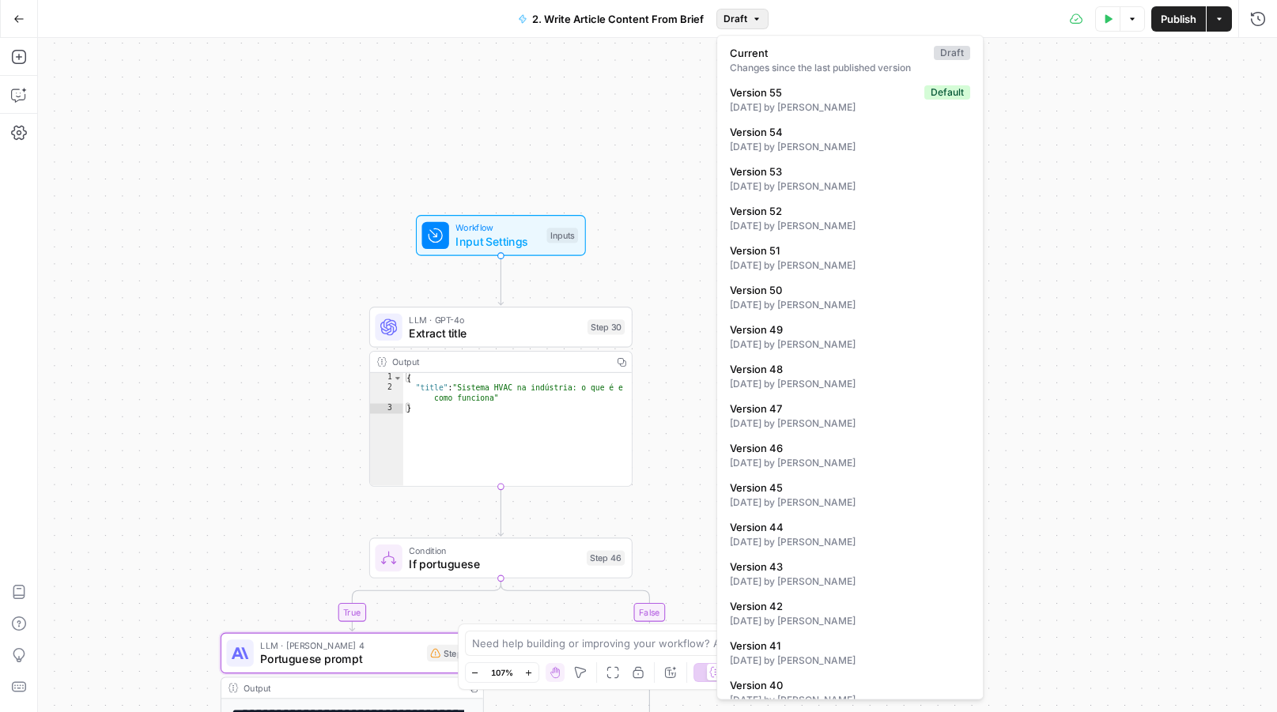
click at [733, 28] on button "Draft" at bounding box center [742, 19] width 52 height 21
click at [746, 95] on span "Version 55" at bounding box center [824, 93] width 188 height 16
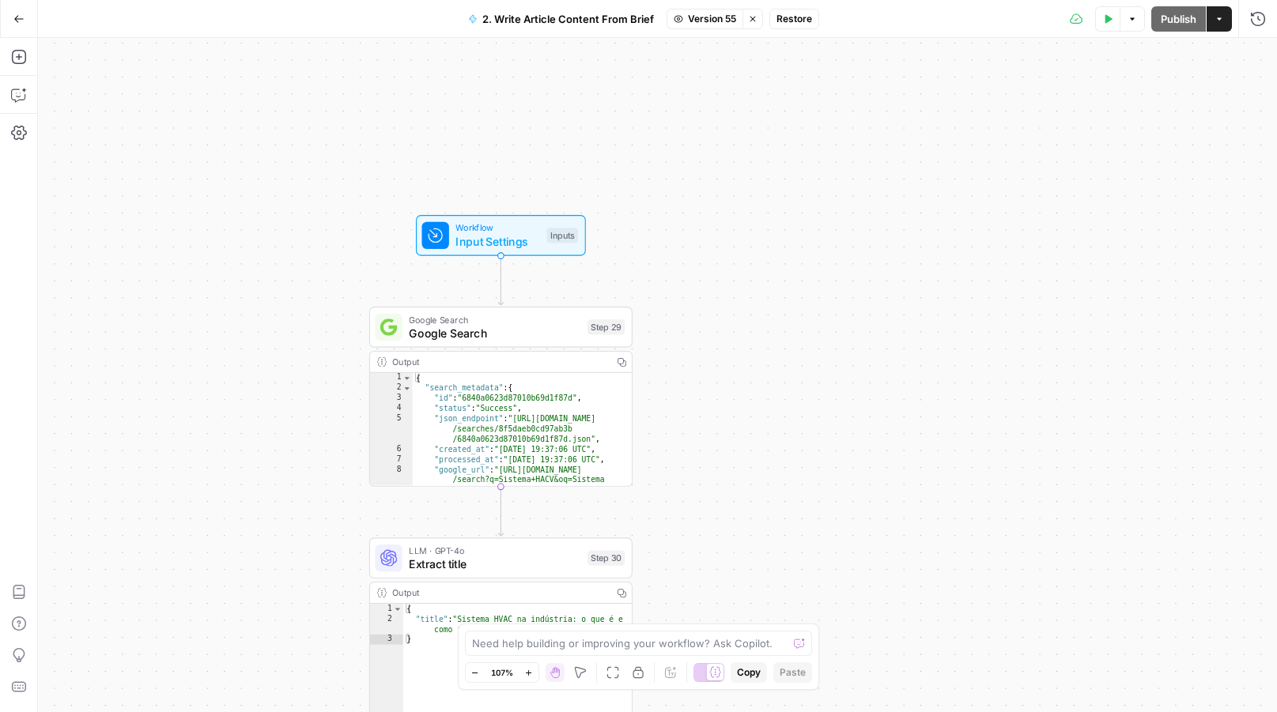
click at [788, 25] on span "Restore" at bounding box center [794, 19] width 36 height 14
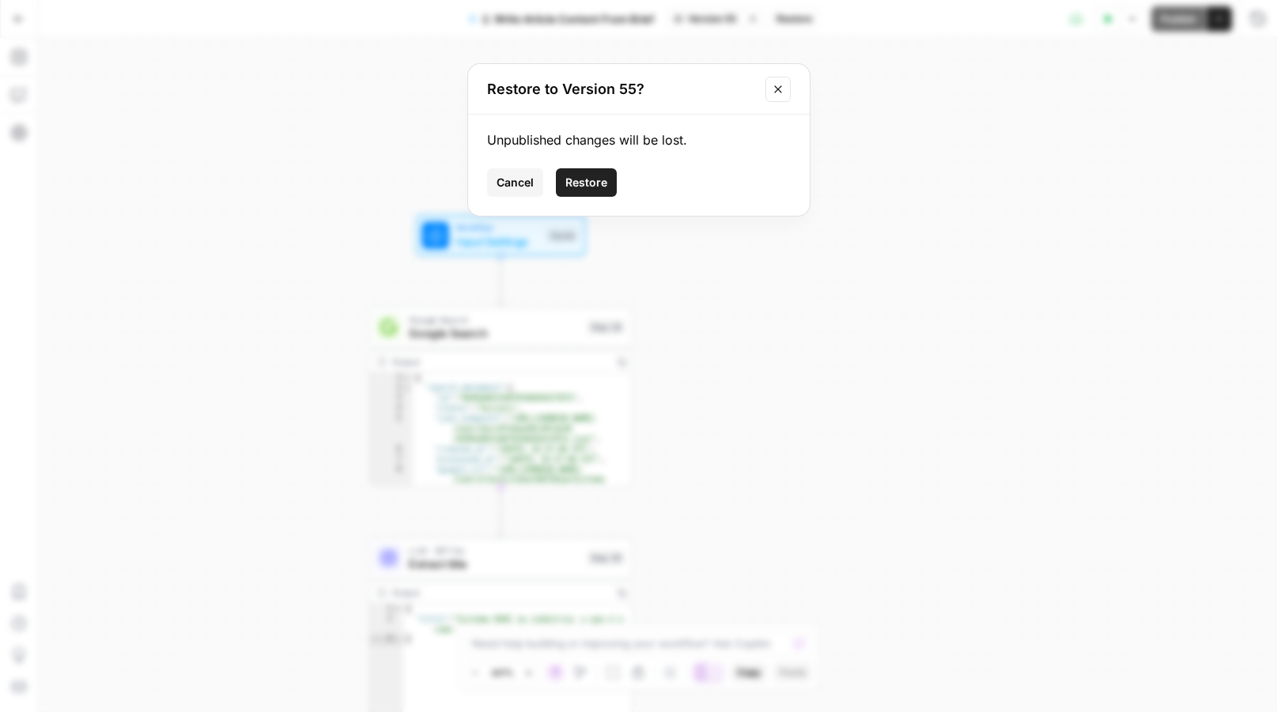
click at [589, 189] on span "Restore" at bounding box center [586, 183] width 42 height 16
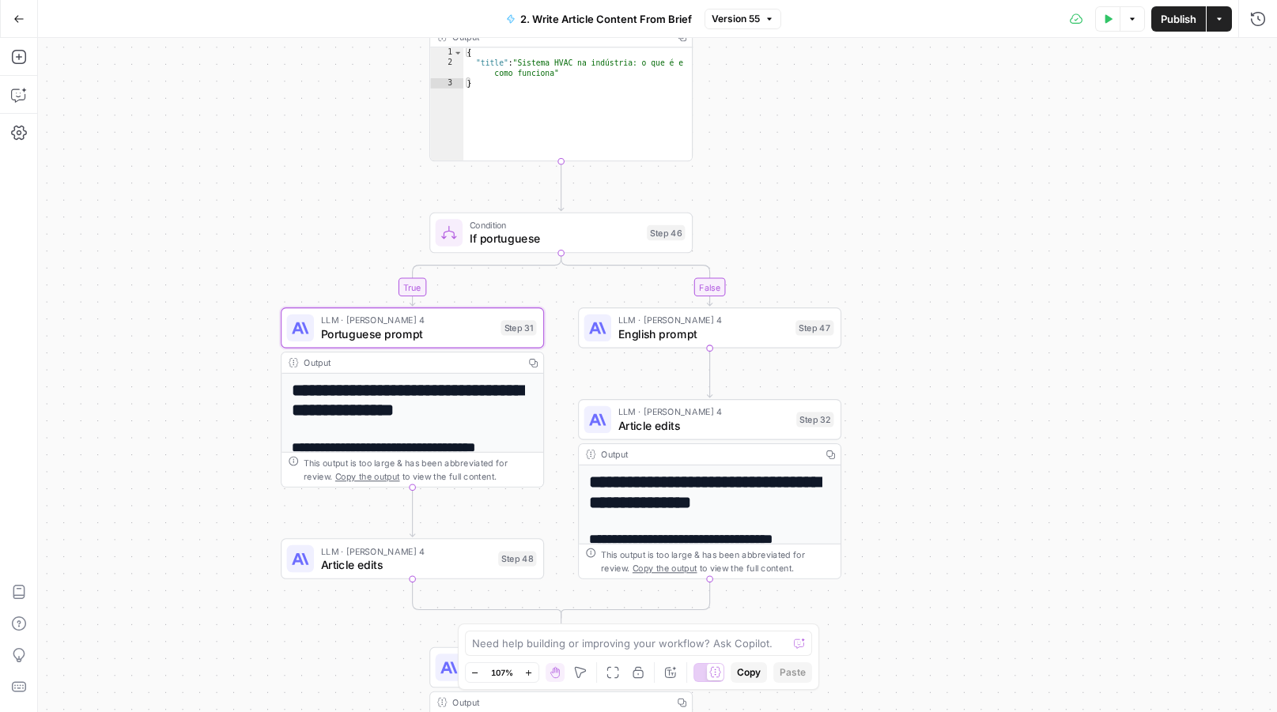
click at [410, 336] on span "Portuguese prompt" at bounding box center [407, 334] width 173 height 17
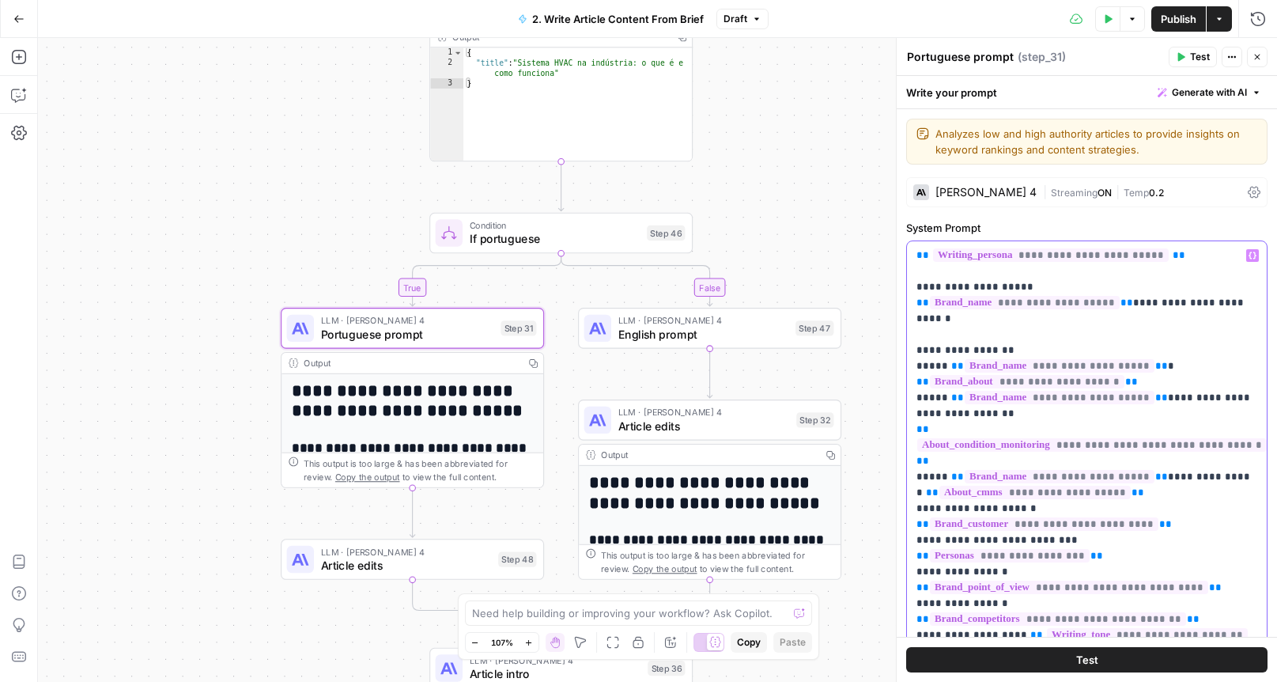
click at [1120, 296] on span "**********" at bounding box center [1025, 302] width 190 height 13
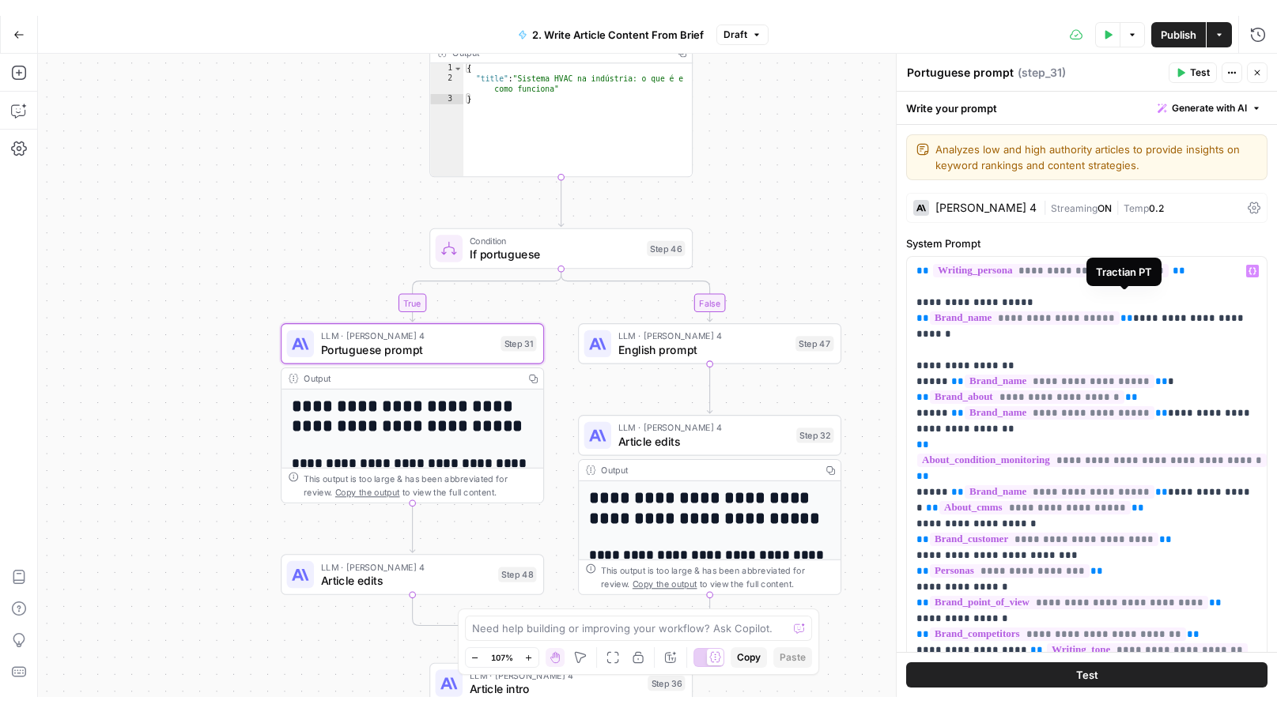
scroll to position [17, 0]
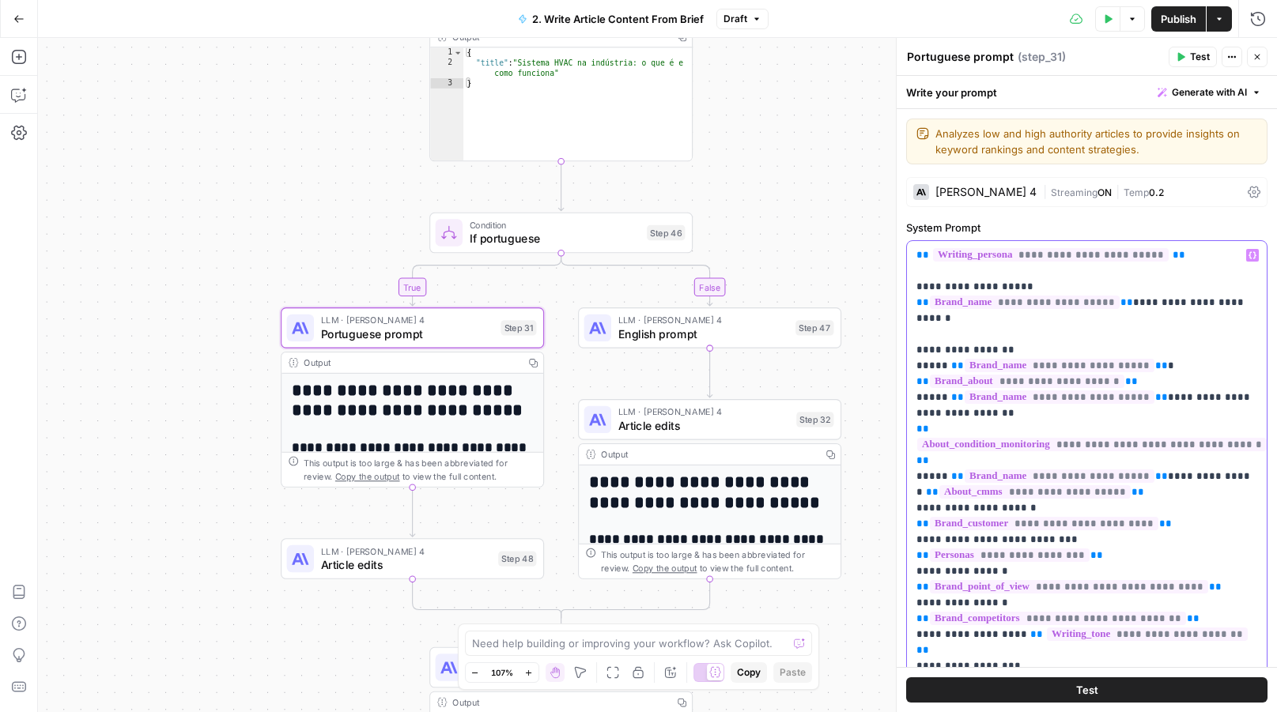
click at [1189, 263] on p "**********" at bounding box center [1087, 468] width 342 height 443
click at [1192, 255] on p "**********" at bounding box center [1087, 468] width 342 height 443
type input "29"
click at [1244, 217] on icon "button" at bounding box center [1248, 218] width 8 height 8
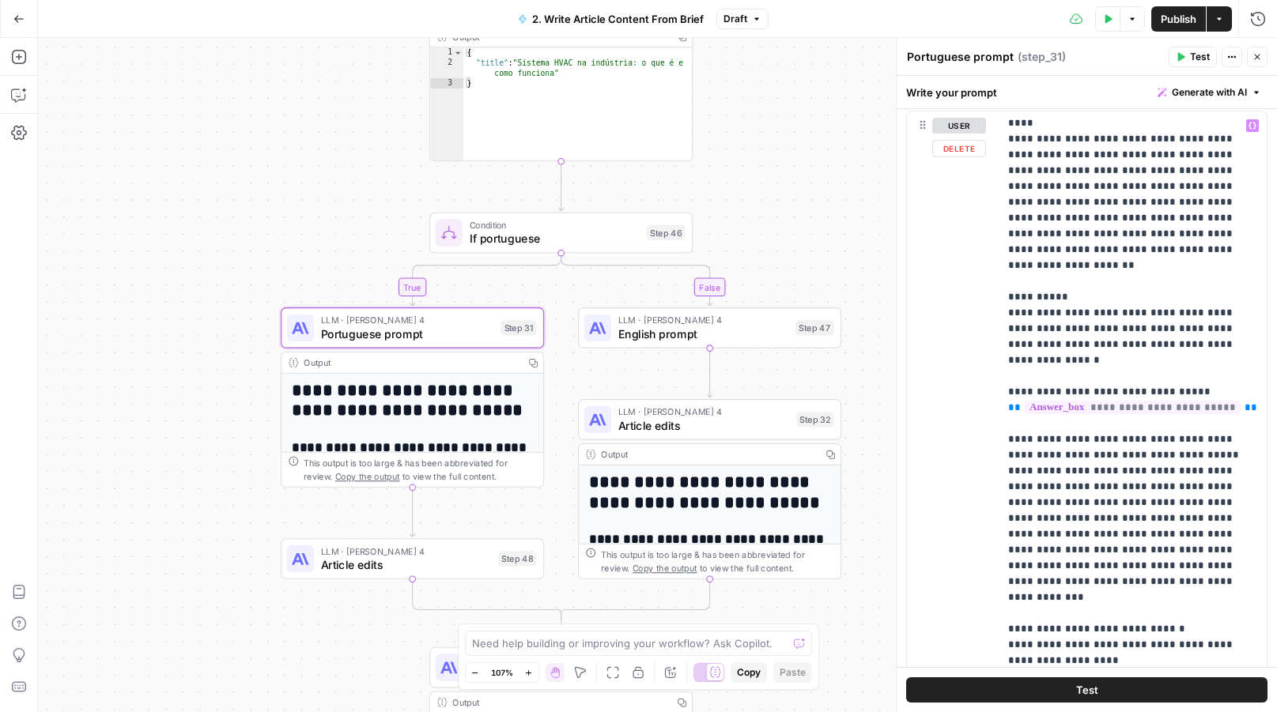
scroll to position [357, 0]
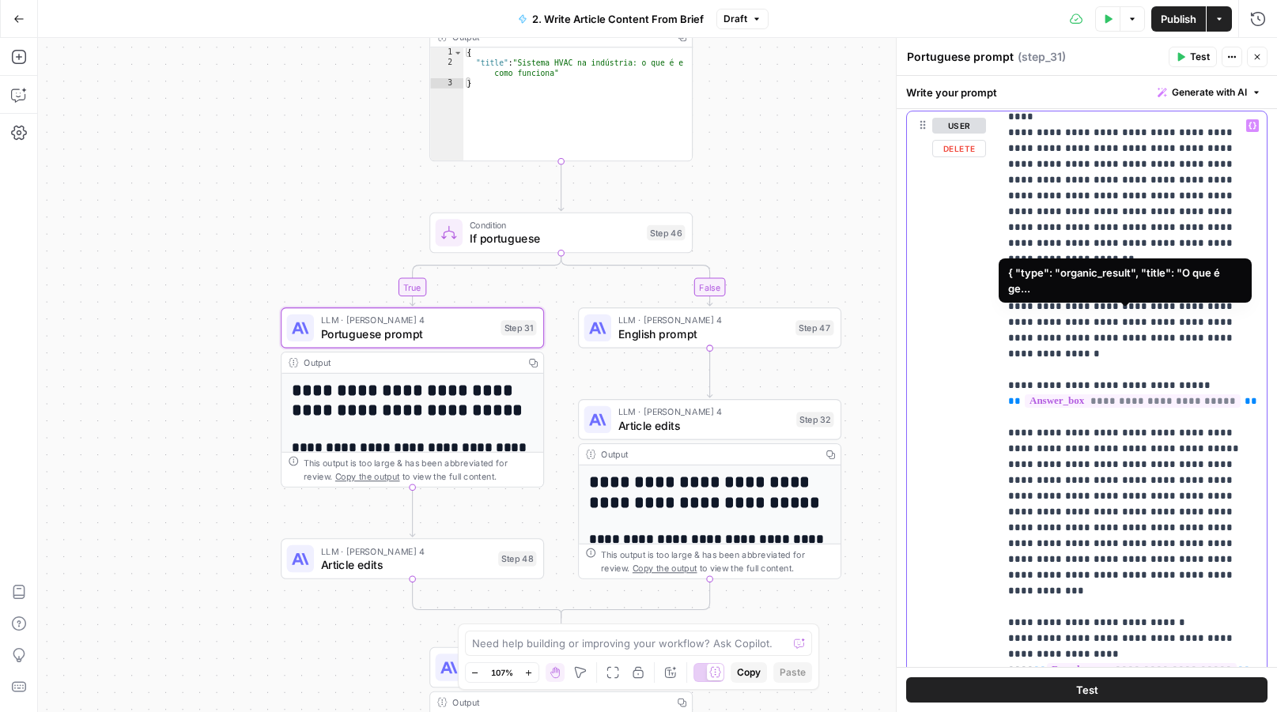
click at [1064, 395] on span "**********" at bounding box center [1133, 401] width 216 height 13
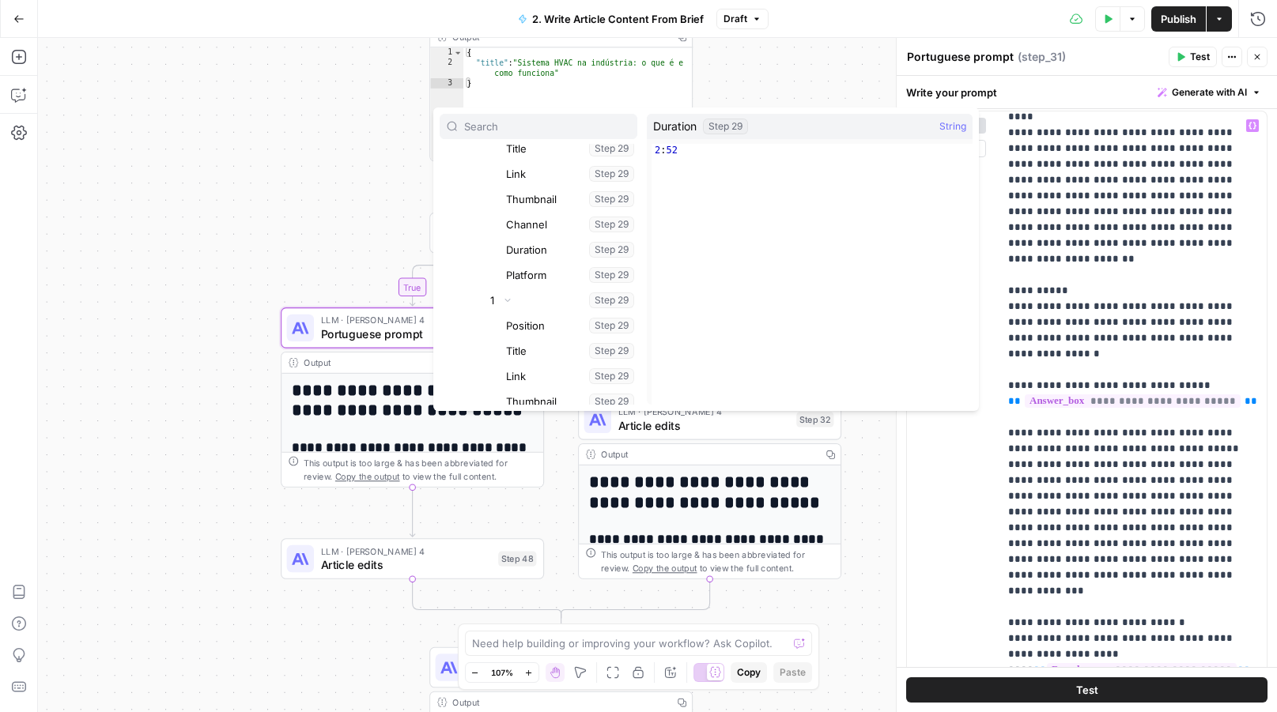
scroll to position [2987, 0]
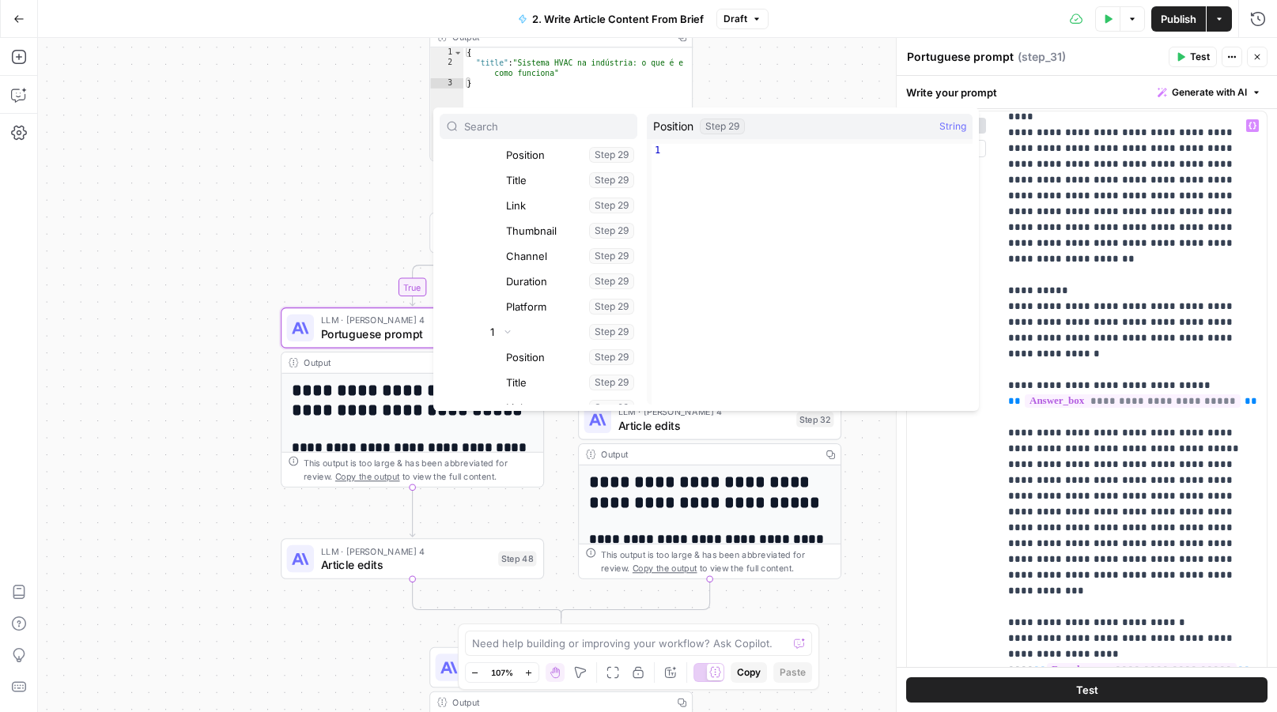
click at [512, 134] on div at bounding box center [539, 126] width 198 height 25
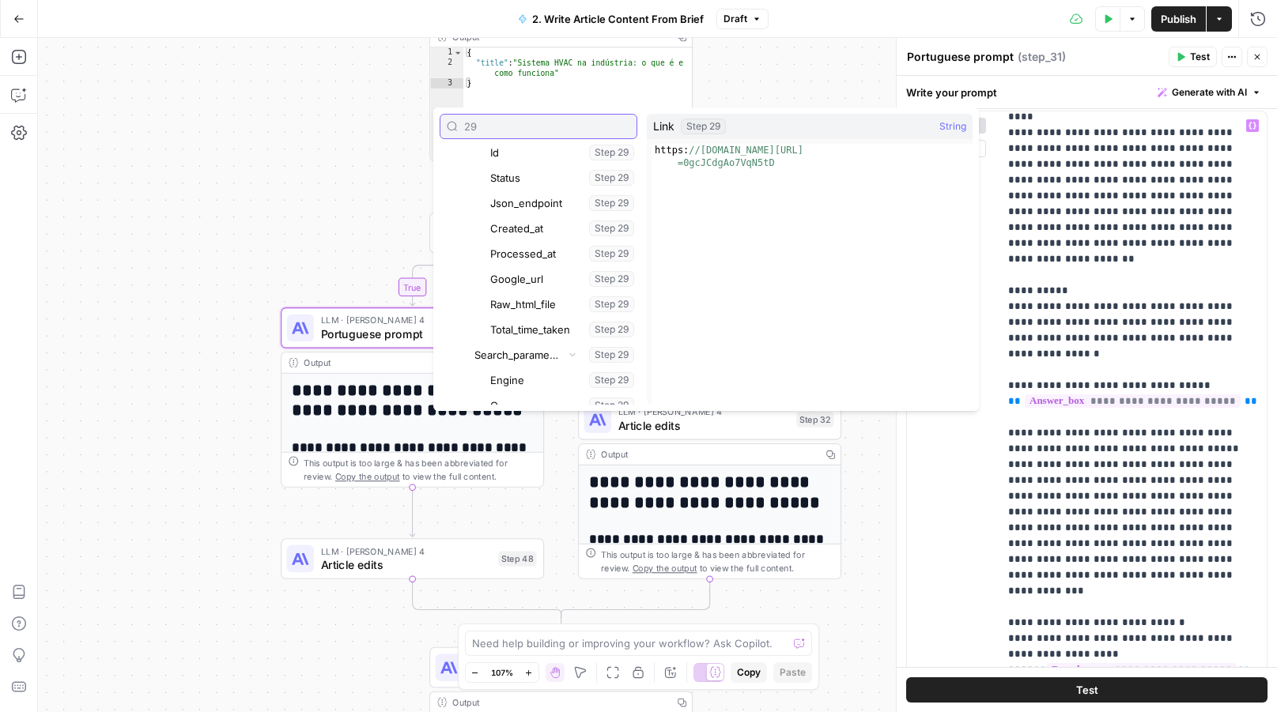
scroll to position [0, 0]
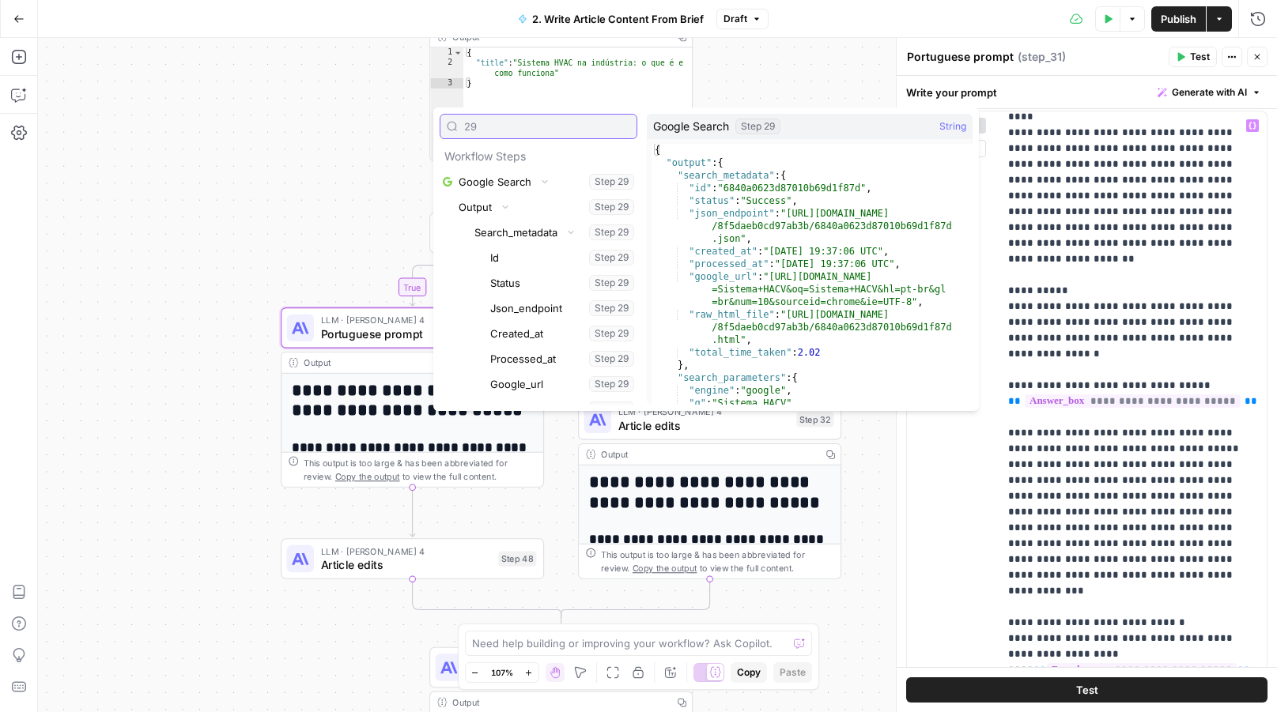
type input "29"
click at [545, 182] on icon "button" at bounding box center [544, 180] width 9 height 9
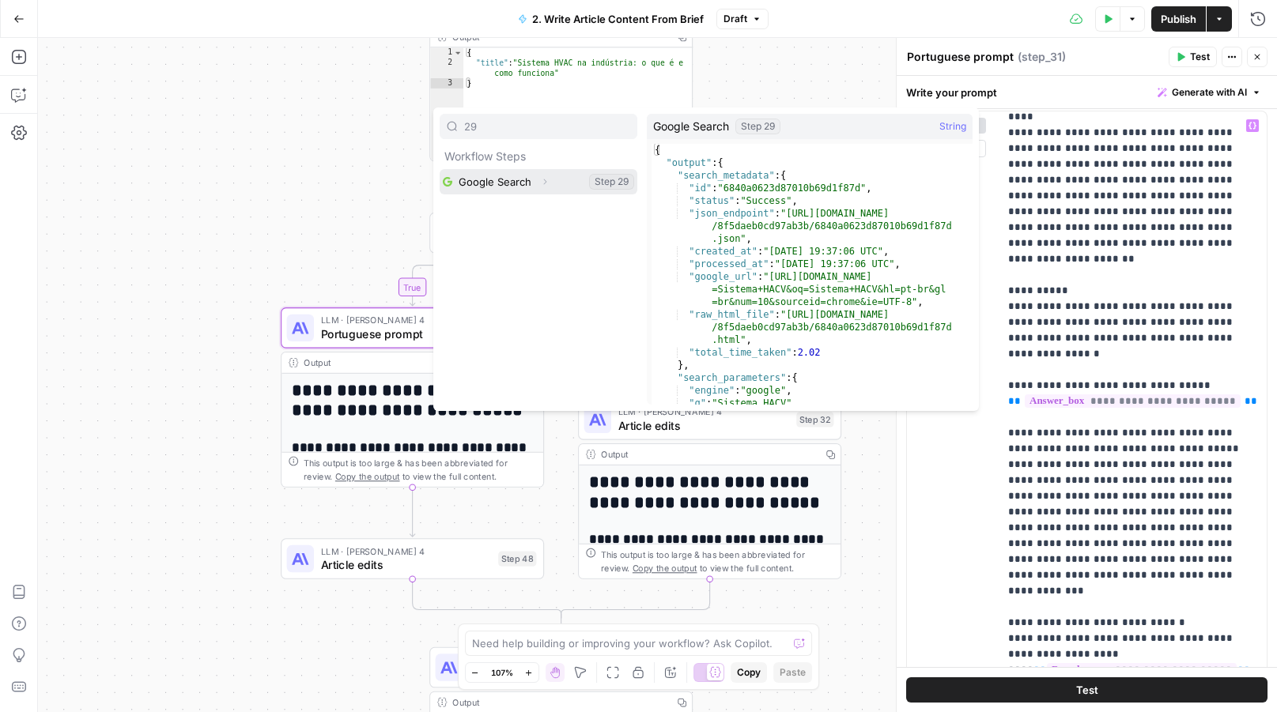
click at [545, 182] on icon "button" at bounding box center [544, 180] width 9 height 9
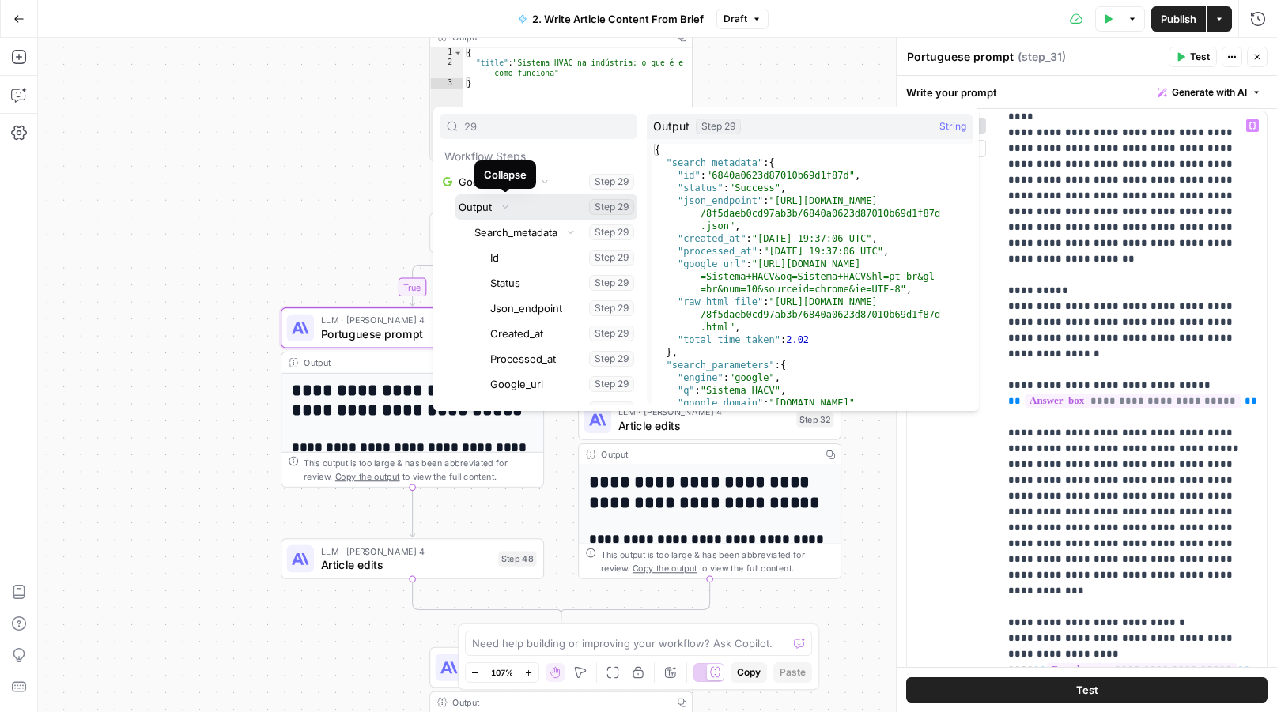
click at [507, 204] on icon "button" at bounding box center [504, 206] width 9 height 9
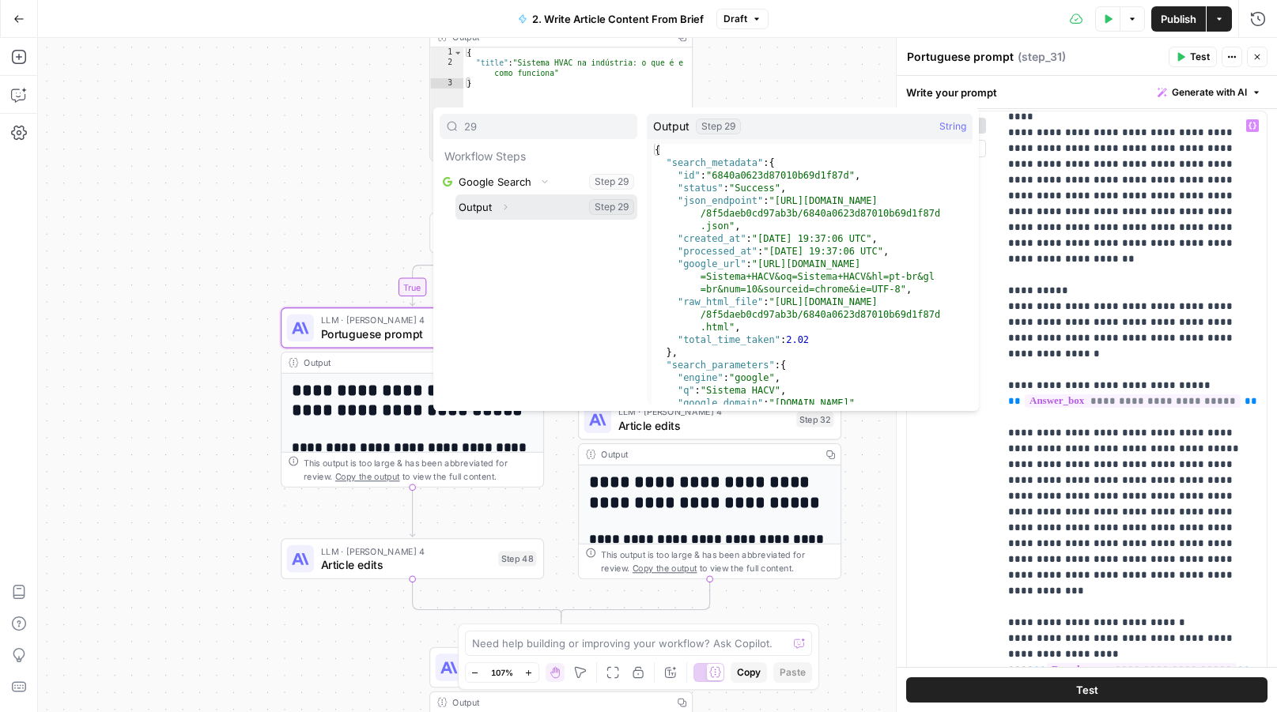
click at [495, 199] on button "Expand" at bounding box center [505, 207] width 21 height 21
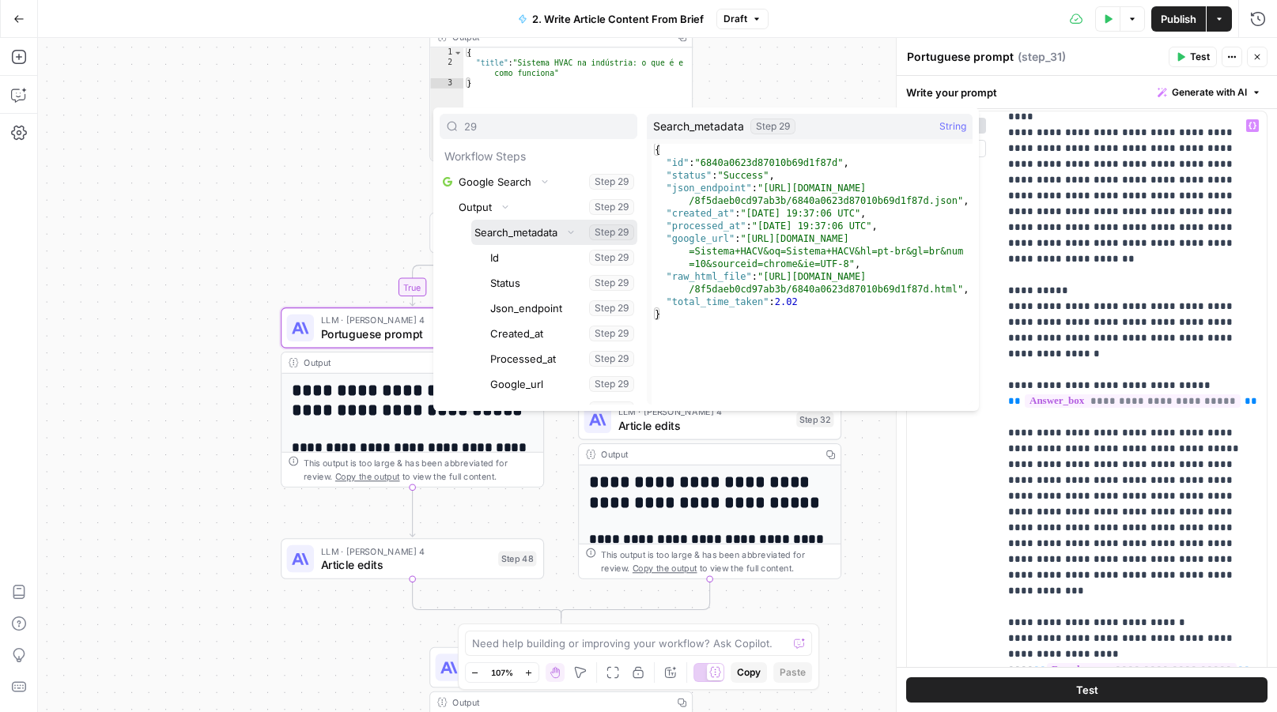
click at [568, 232] on icon "button" at bounding box center [570, 231] width 9 height 9
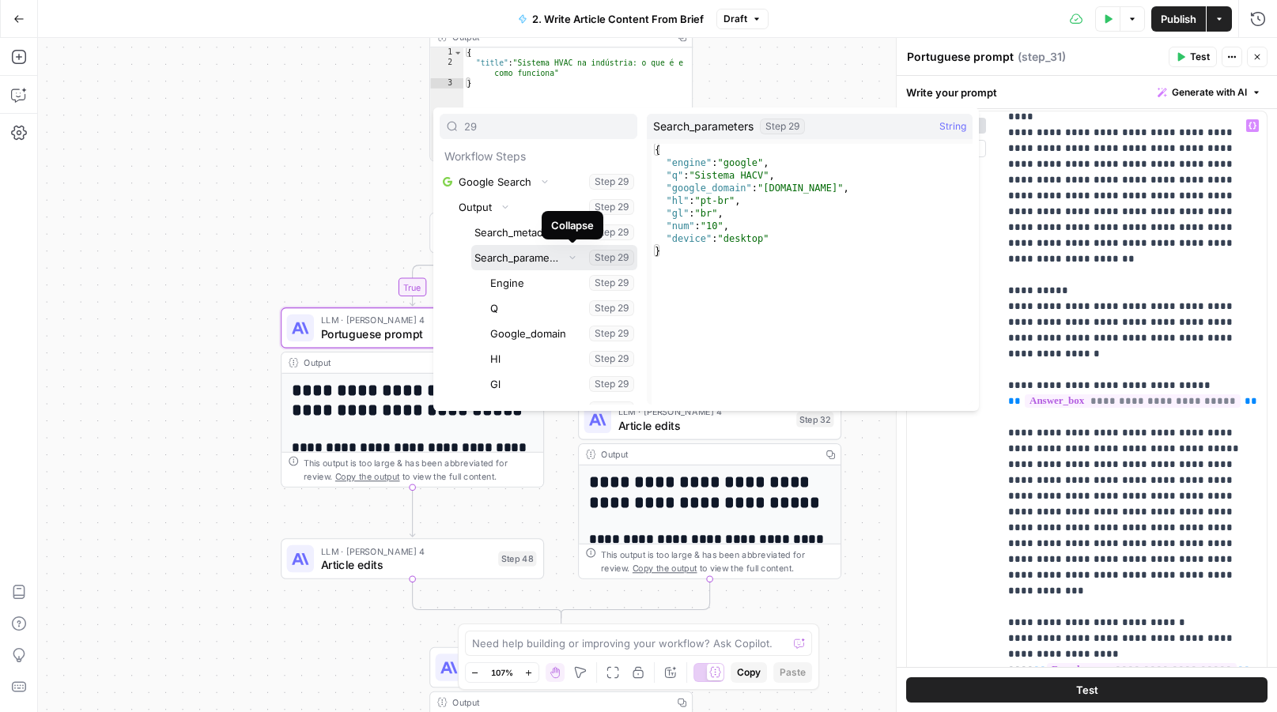
click at [565, 258] on button "Collapse" at bounding box center [572, 257] width 21 height 21
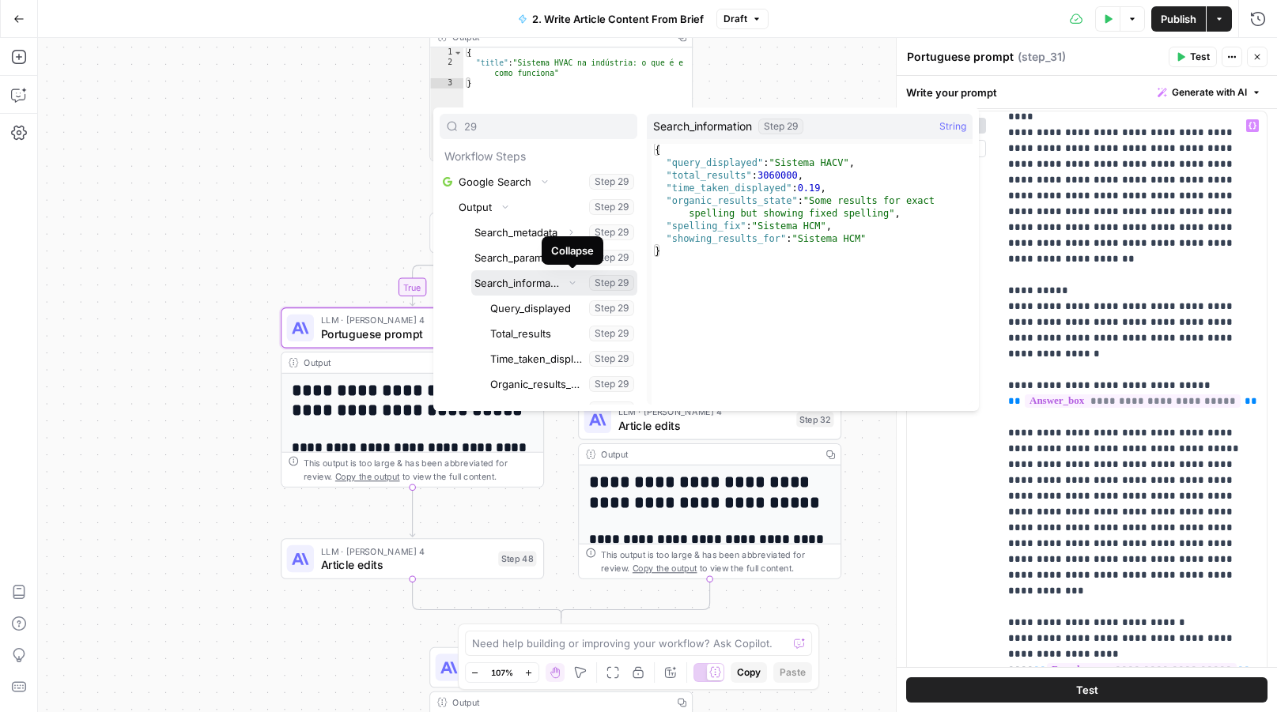
click at [574, 281] on icon "button" at bounding box center [572, 282] width 9 height 9
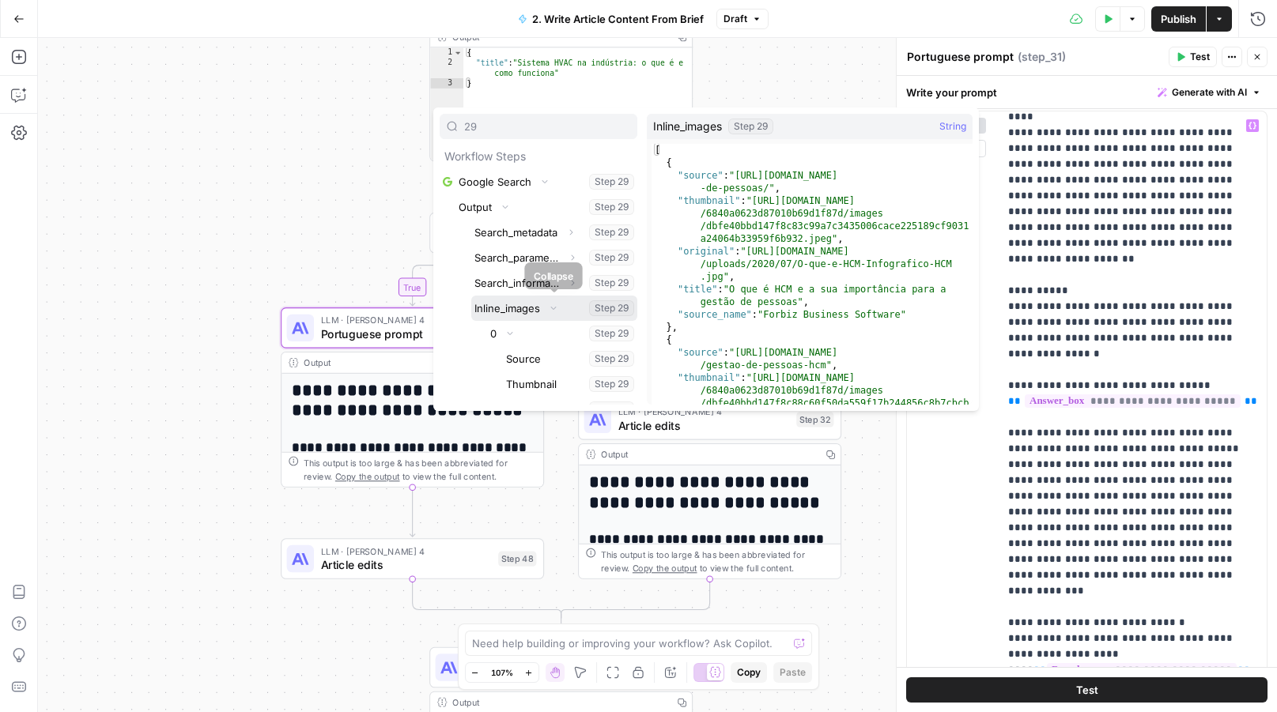
click at [560, 308] on button "Collapse" at bounding box center [553, 308] width 21 height 21
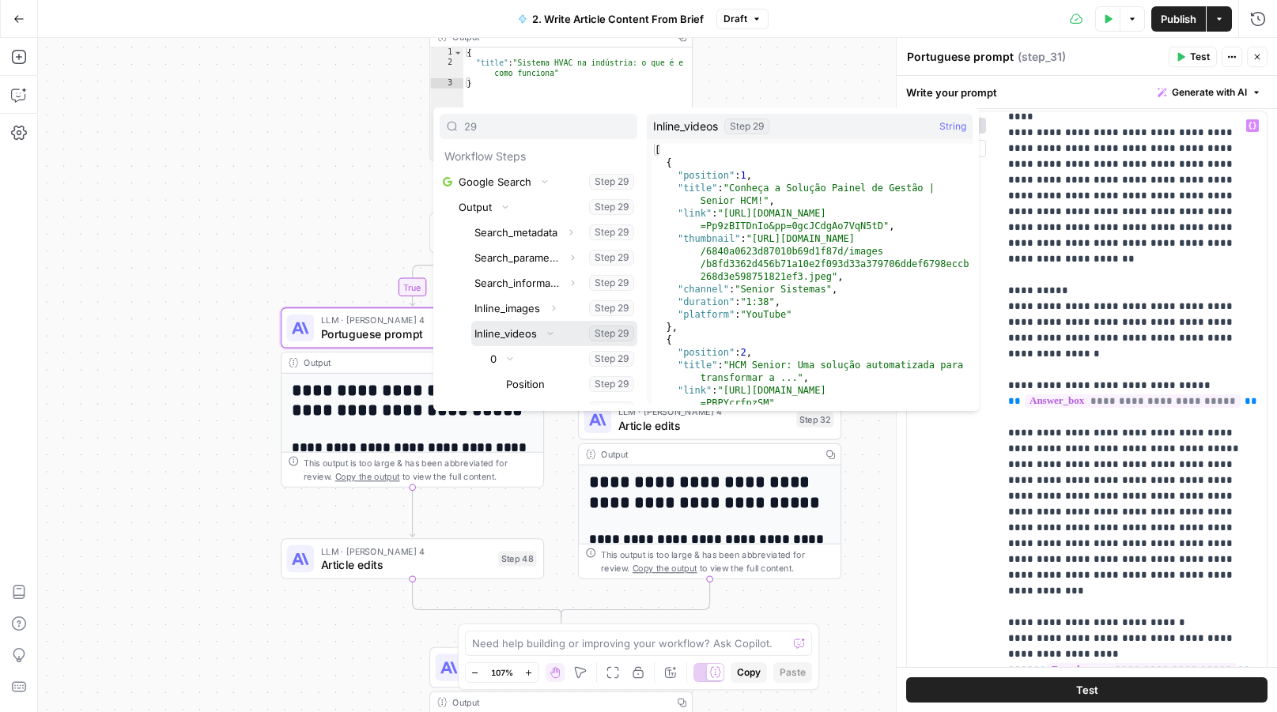
click at [555, 324] on button "Collapse" at bounding box center [550, 333] width 21 height 21
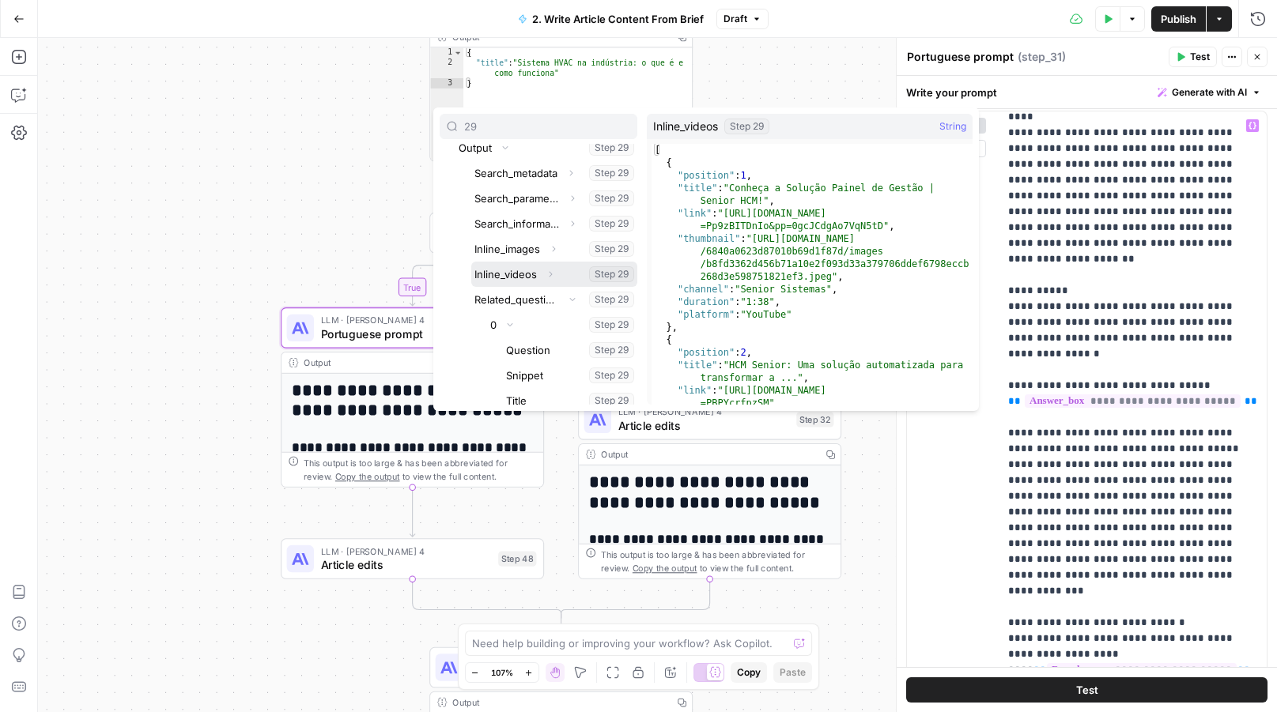
scroll to position [80, 0]
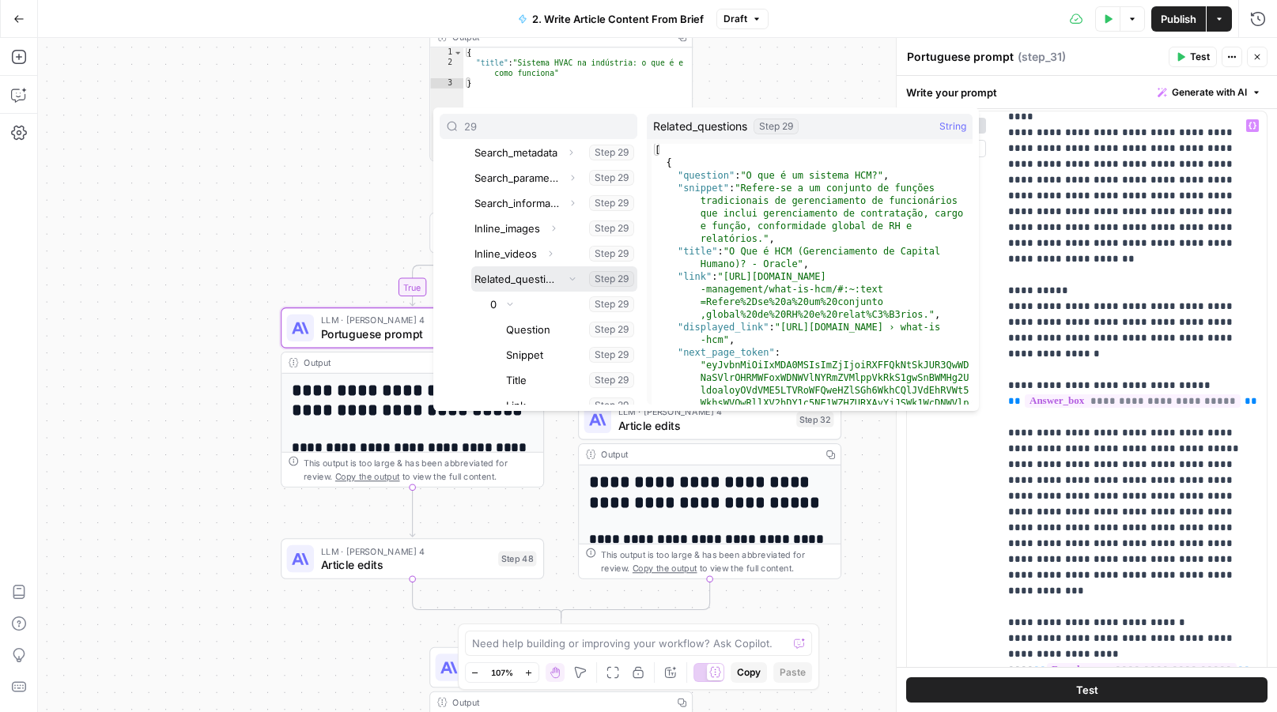
click at [569, 277] on icon "button" at bounding box center [572, 278] width 9 height 9
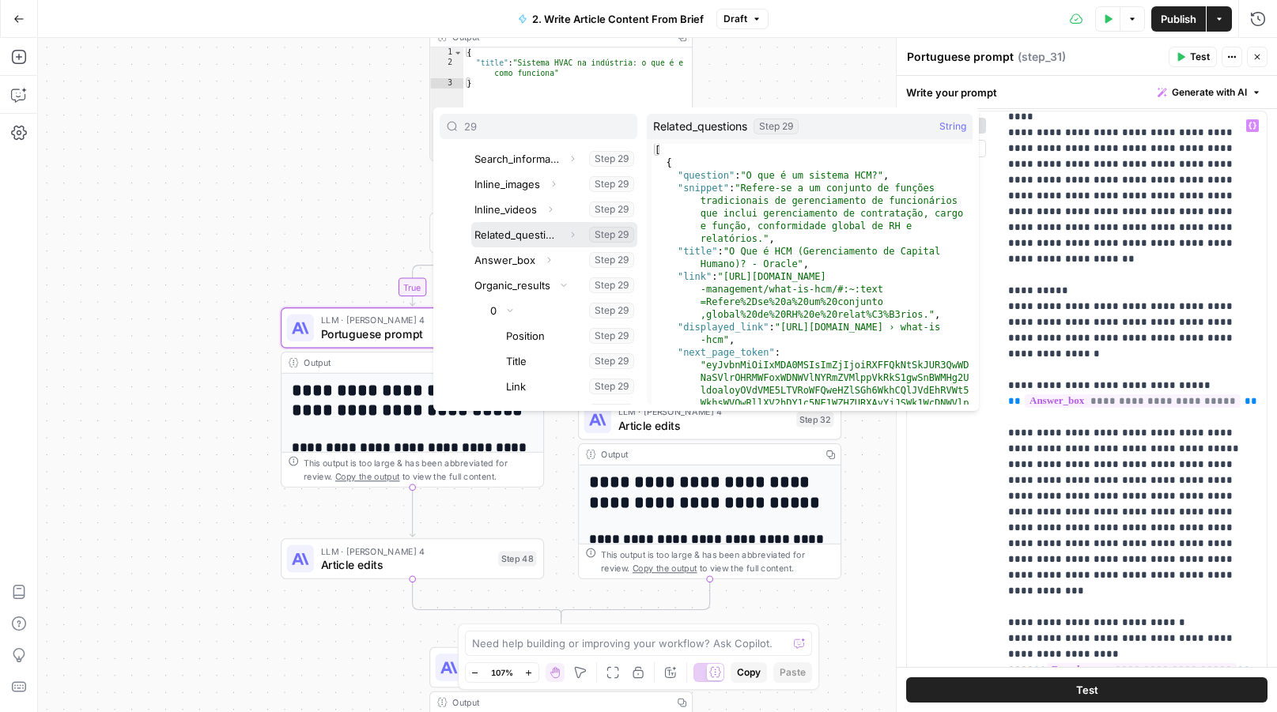
scroll to position [129, 0]
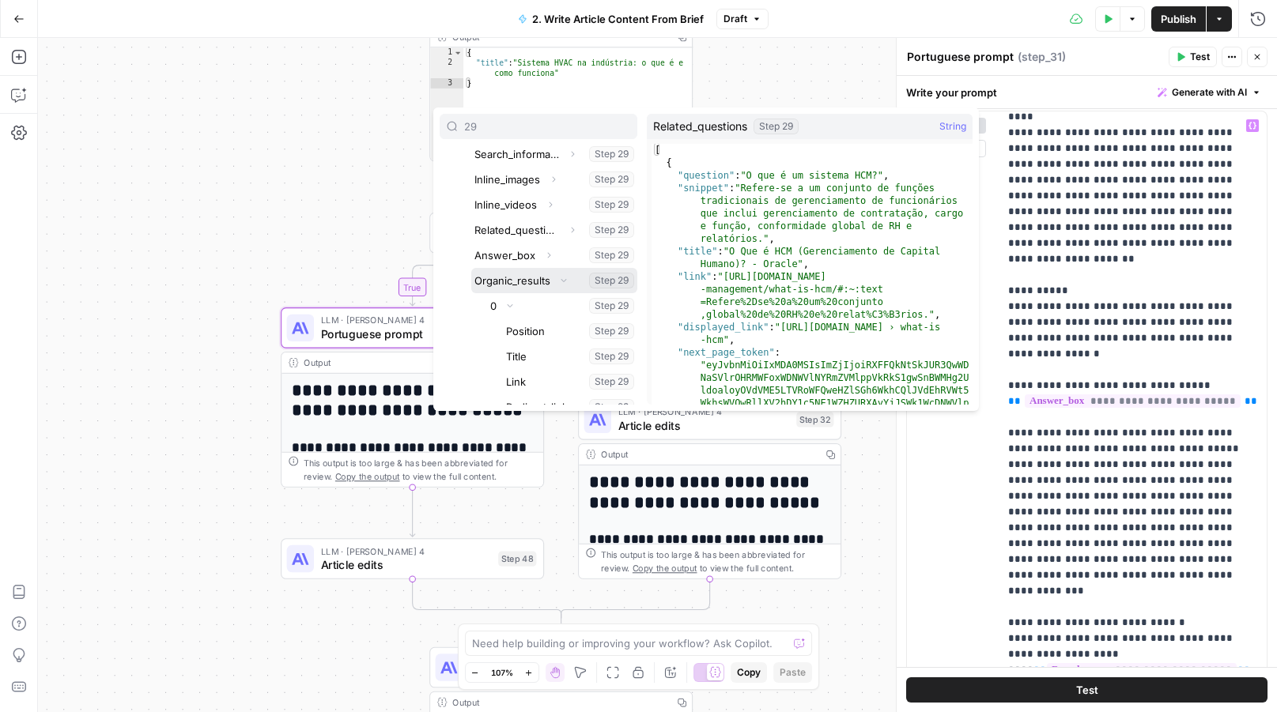
click at [569, 277] on button "Collapse" at bounding box center [563, 280] width 21 height 21
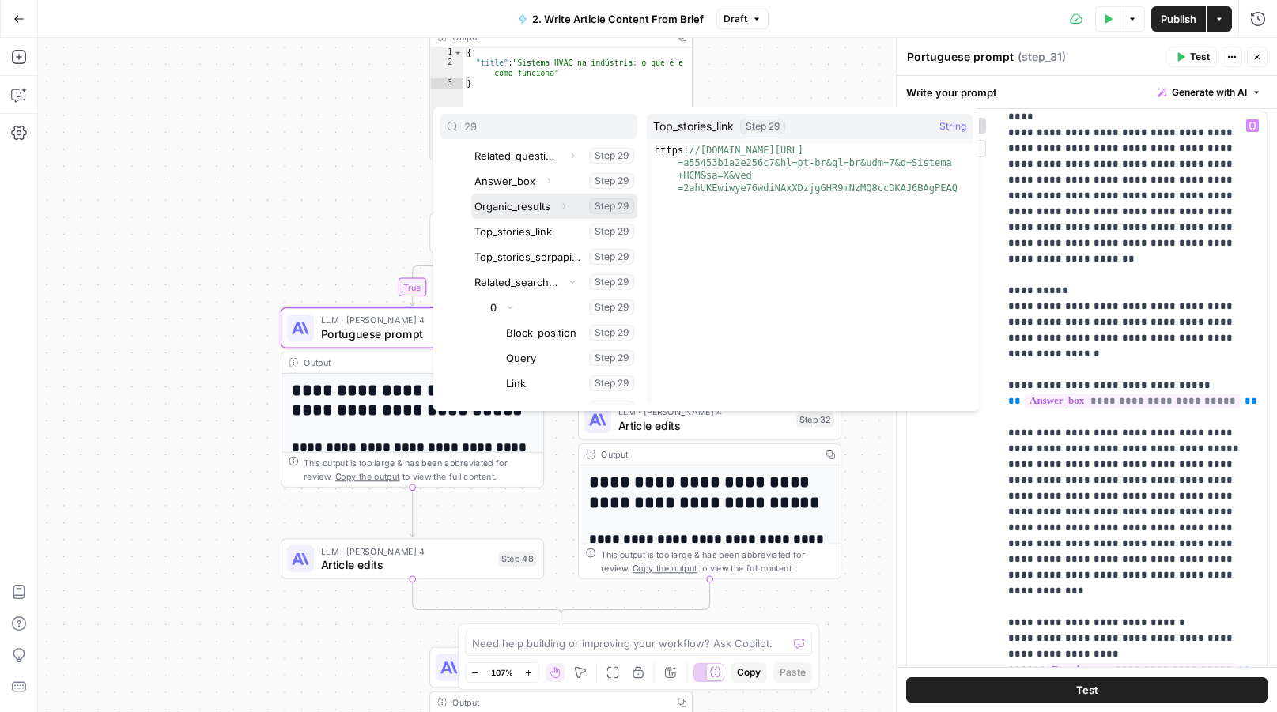
scroll to position [210, 0]
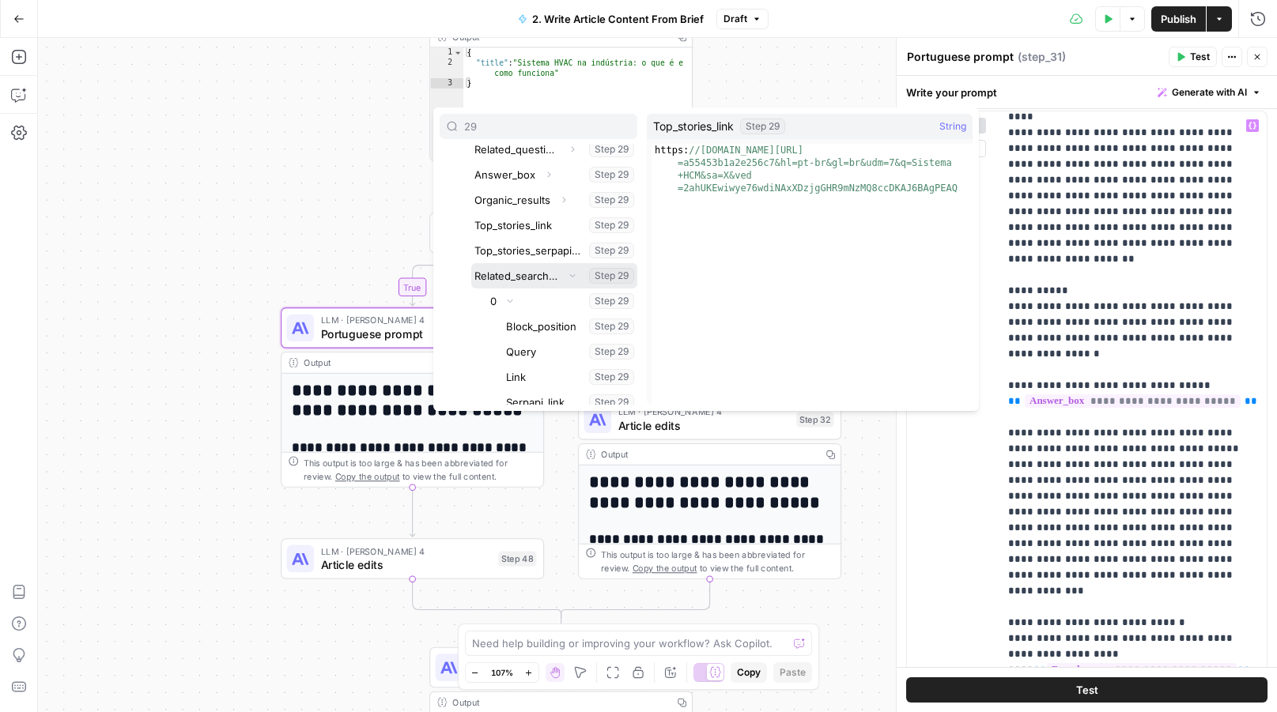
click at [566, 274] on button "Collapse" at bounding box center [572, 276] width 21 height 21
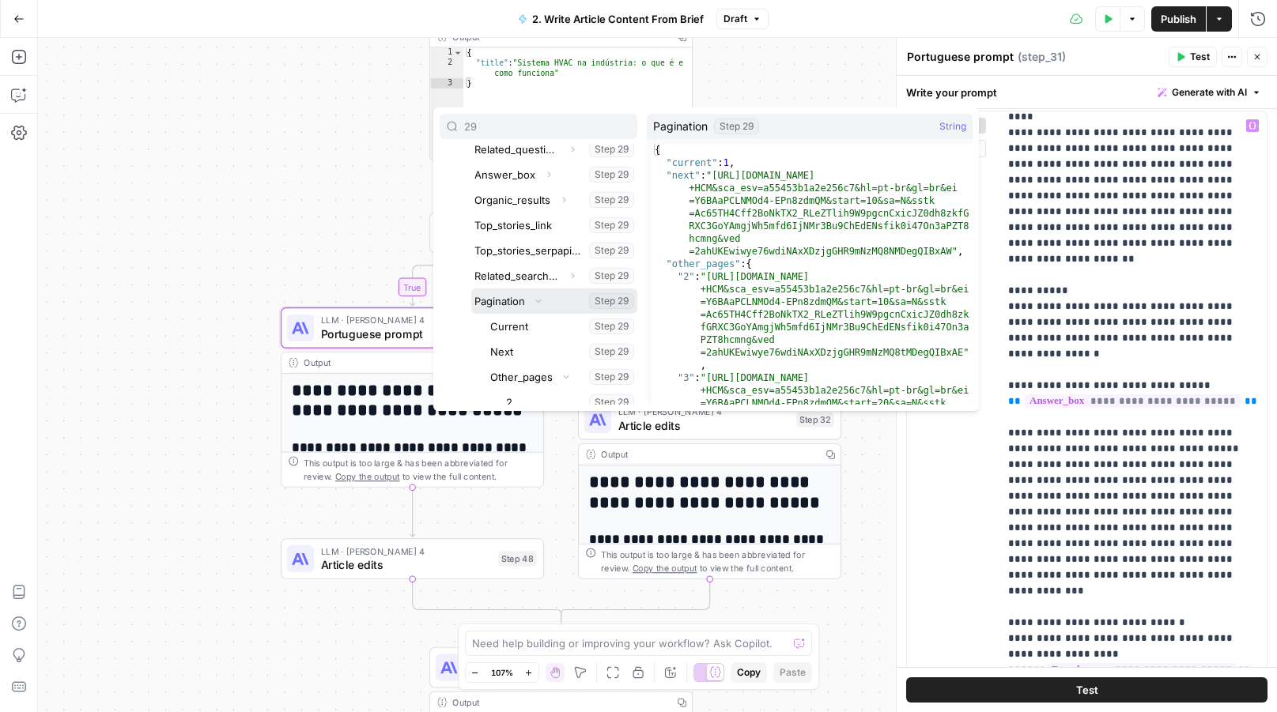
click at [539, 296] on icon "button" at bounding box center [538, 300] width 9 height 9
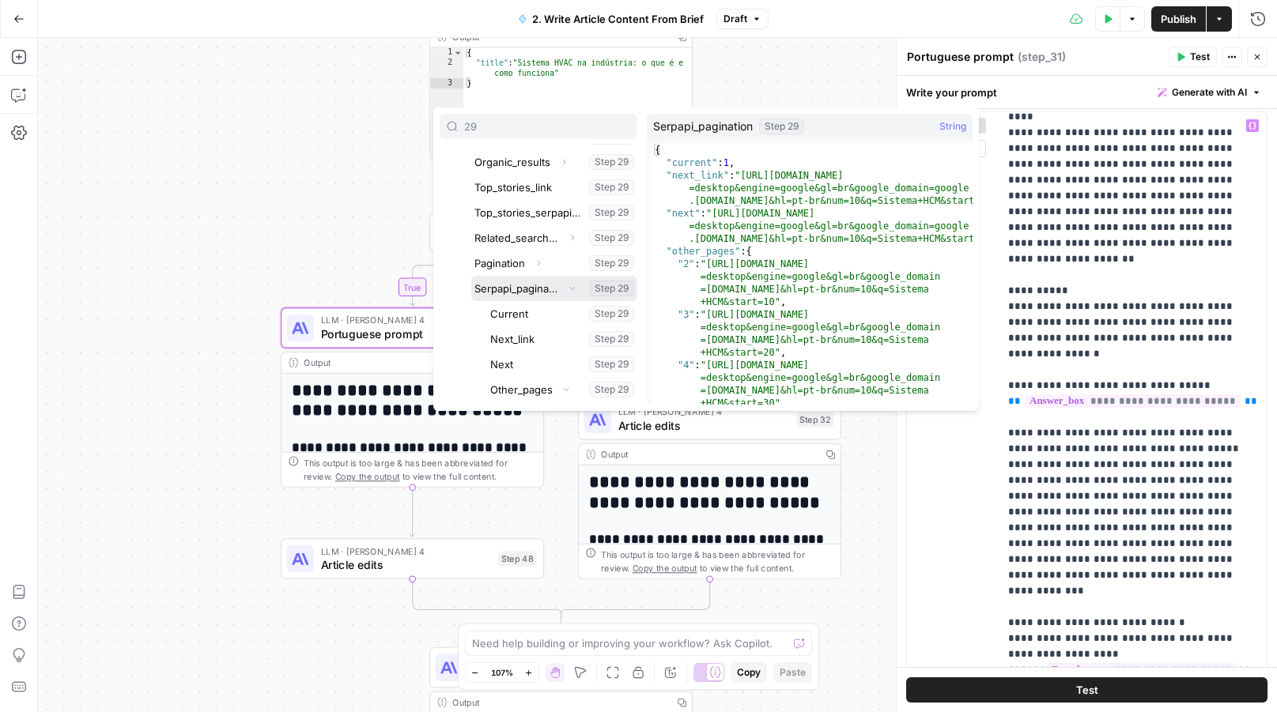
click at [568, 283] on icon "button" at bounding box center [572, 287] width 9 height 9
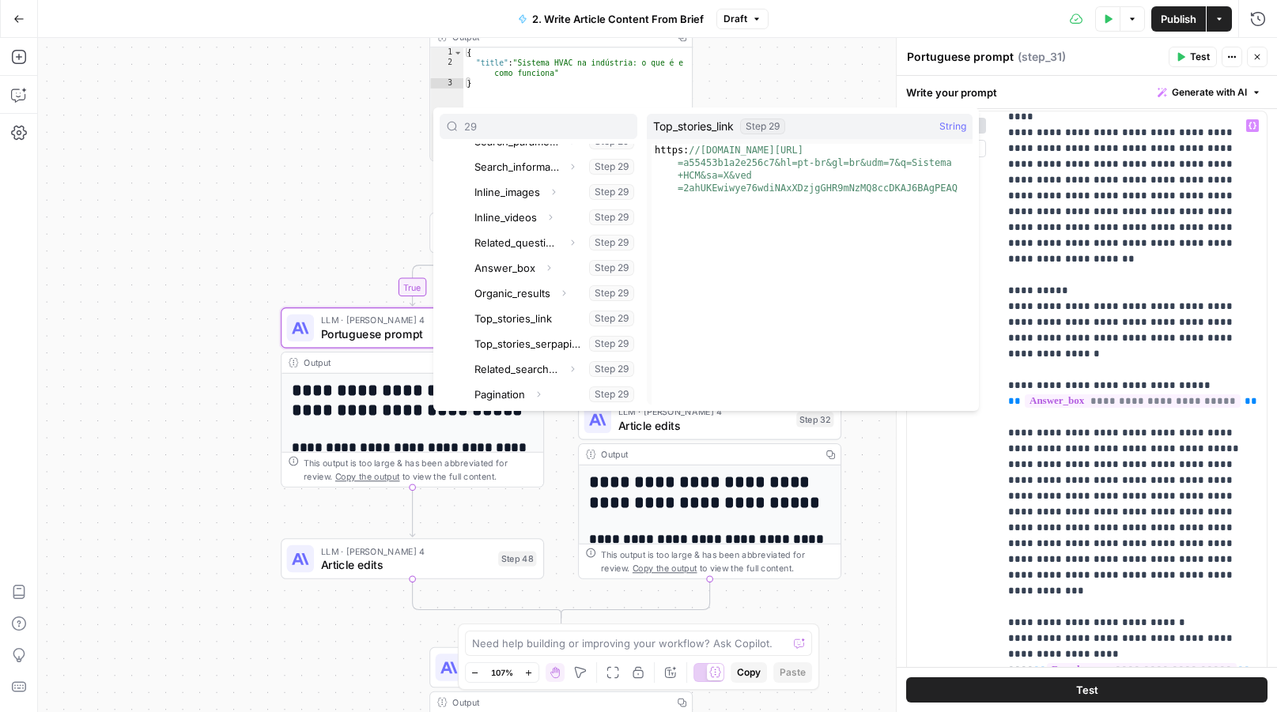
scroll to position [115, 0]
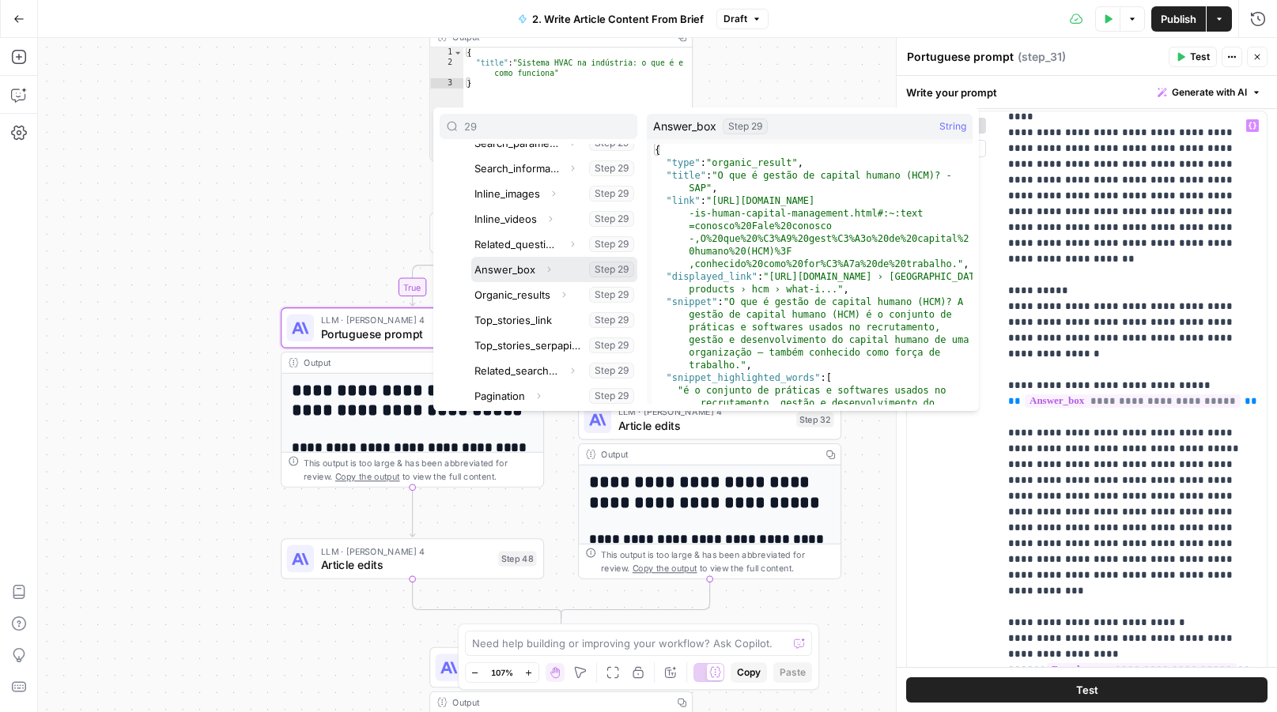
click at [545, 259] on button "Expand" at bounding box center [548, 269] width 21 height 21
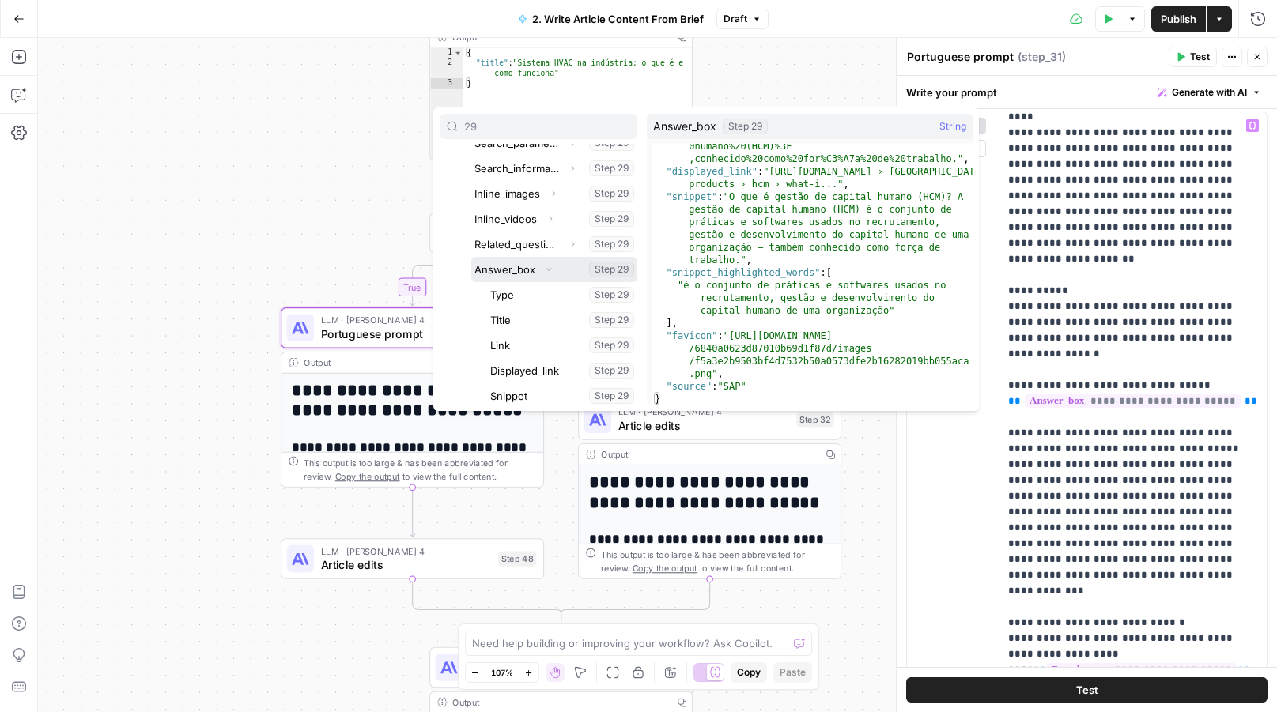
scroll to position [105, 0]
click at [738, 84] on div "**********" at bounding box center [657, 375] width 1239 height 674
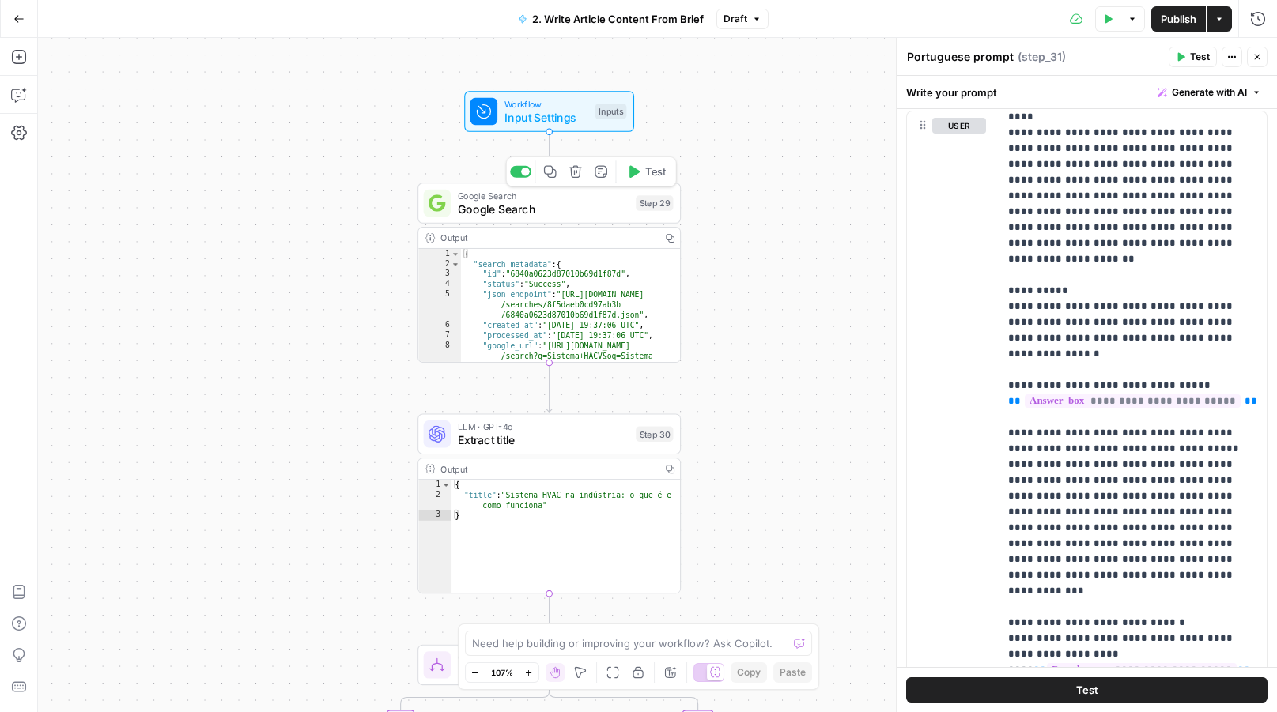
click at [605, 178] on icon "button" at bounding box center [601, 171] width 13 height 13
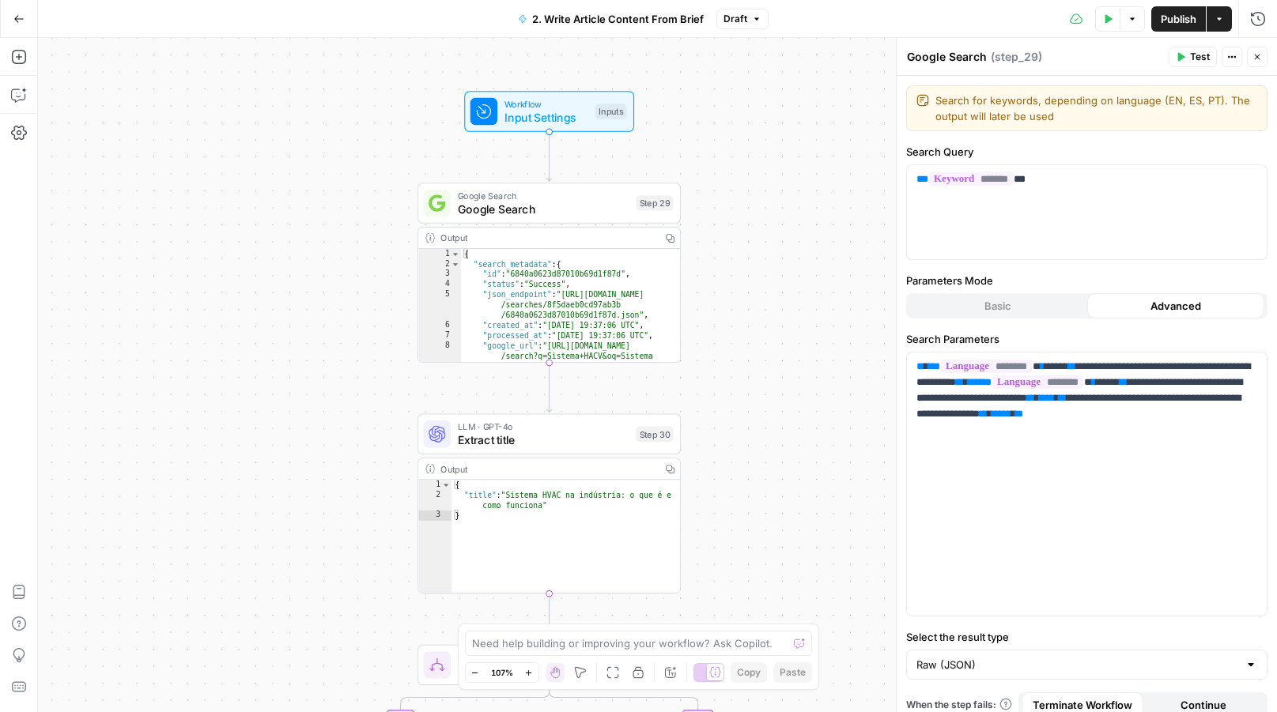
drag, startPoint x: 1070, startPoint y: 123, endPoint x: 1205, endPoint y: 94, distance: 138.2
click at [1205, 94] on textarea "Search for keywords, depending on language (EN, ES, PT). The output will later …" at bounding box center [1096, 109] width 322 height 32
click at [1248, 114] on textarea "Search for keywords, depending on language (EN, ES, PT). The output will later …" at bounding box center [1096, 109] width 322 height 32
drag, startPoint x: 1233, startPoint y: 128, endPoint x: 1225, endPoint y: 103, distance: 26.8
click at [1225, 103] on div "Search for keywords, depending on language (EN, ES, PT). The output will later …" at bounding box center [1086, 108] width 361 height 46
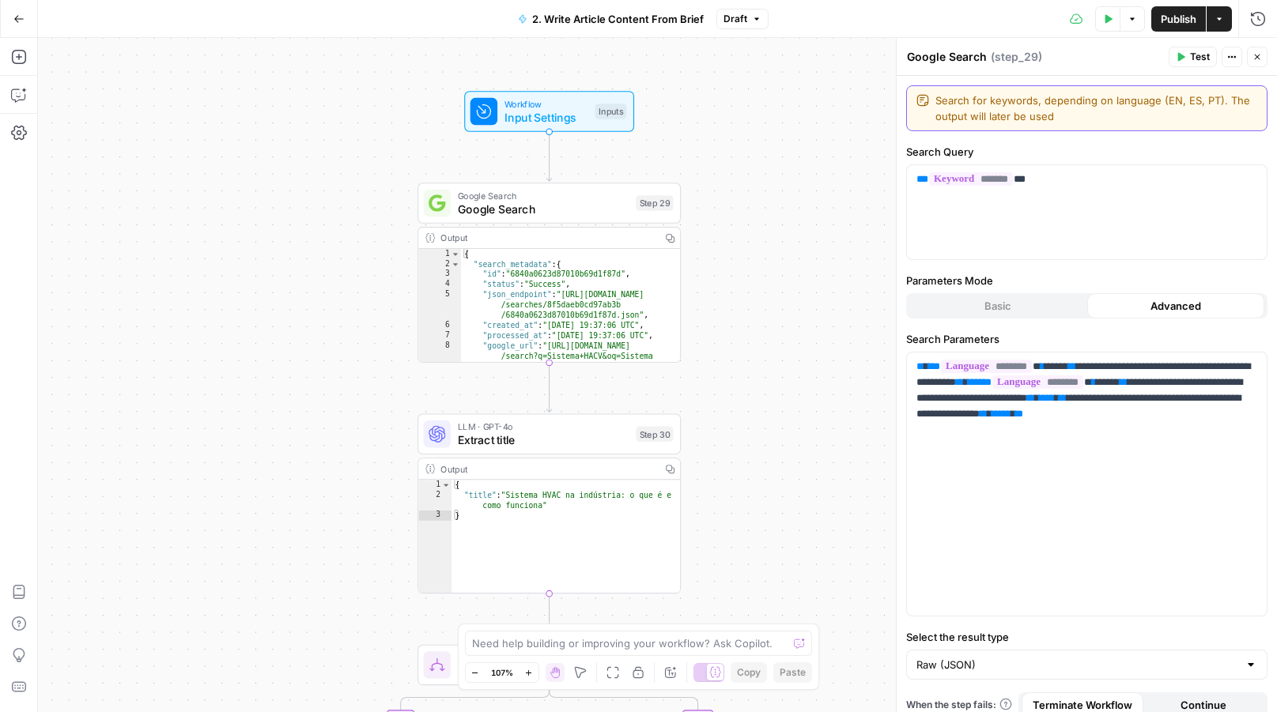
drag, startPoint x: 1220, startPoint y: 102, endPoint x: 1280, endPoint y: 240, distance: 150.1
click at [1275, 239] on div "**********" at bounding box center [1087, 401] width 380 height 651
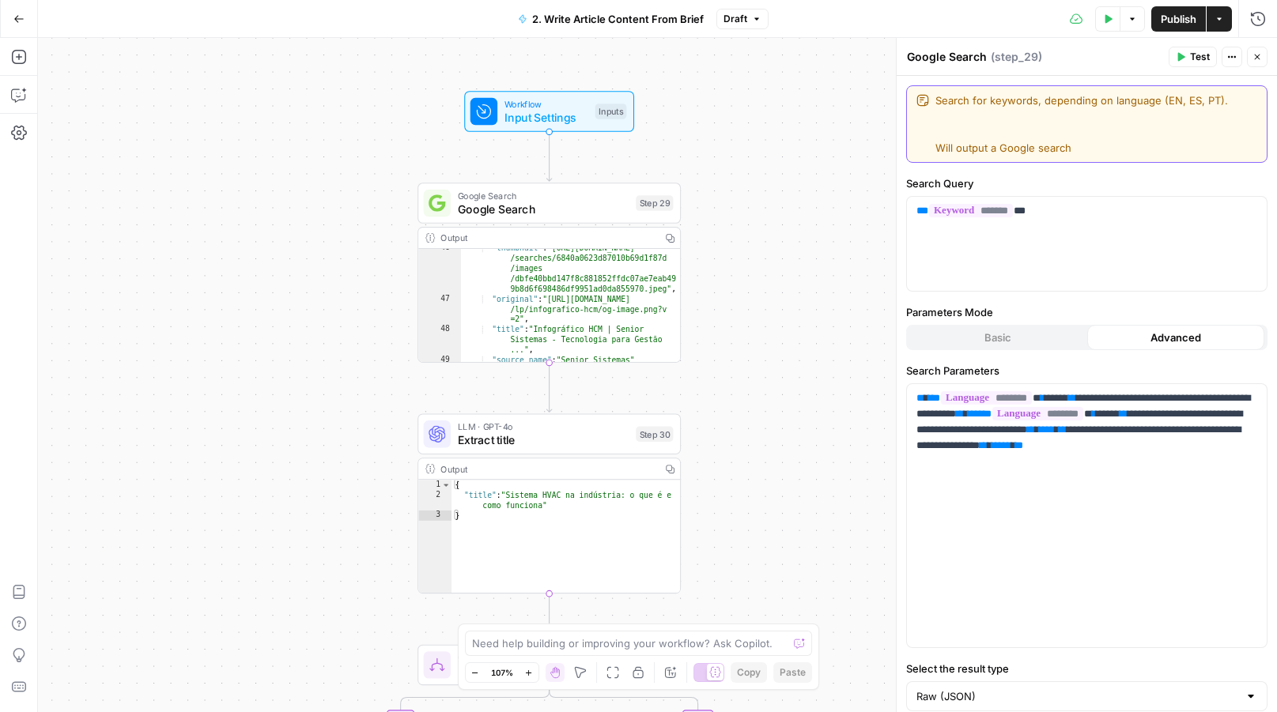
scroll to position [701, 0]
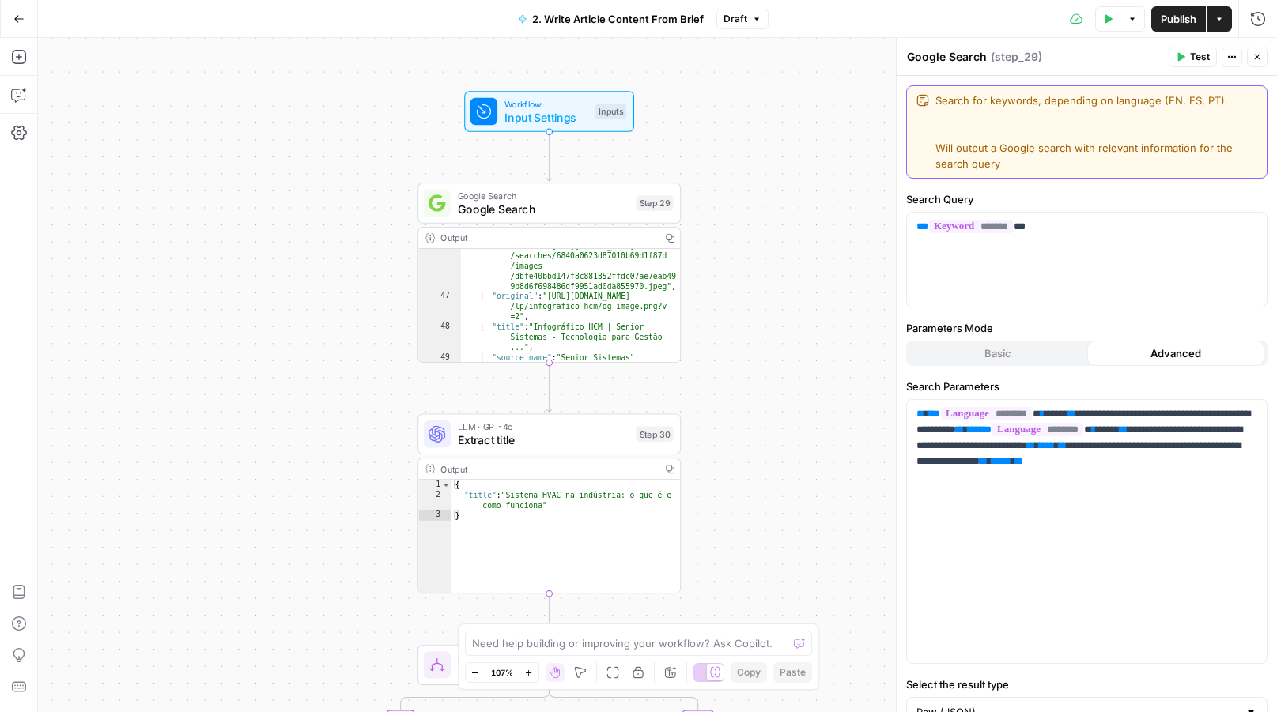
click at [1008, 137] on textarea "Search for keywords, depending on language (EN, ES, PT). Will output a Google s…" at bounding box center [1096, 132] width 322 height 79
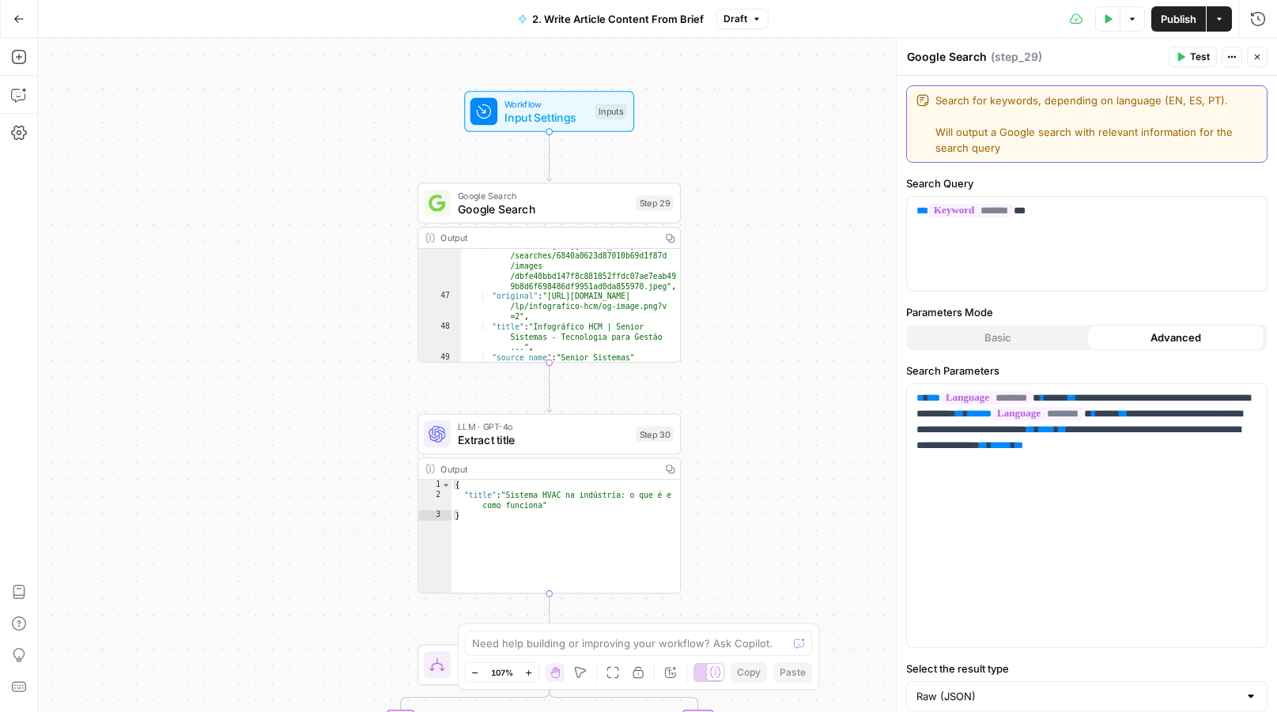
click at [1012, 148] on textarea "Search for keywords, depending on language (EN, ES, PT). Will output a Google s…" at bounding box center [1096, 124] width 322 height 63
type textarea "Search for keywords, depending on language (EN, ES, PT). Will output a Google s…"
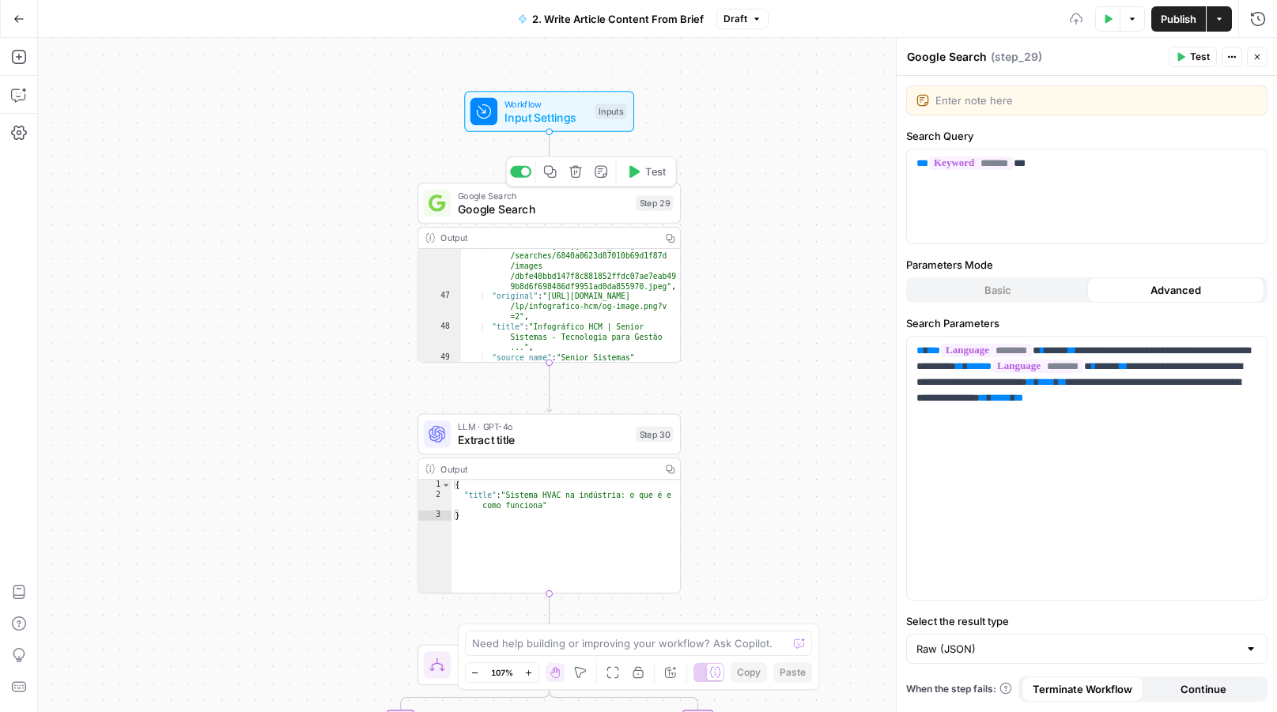
click at [796, 212] on div "**********" at bounding box center [657, 375] width 1239 height 674
click at [572, 176] on icon "button" at bounding box center [575, 171] width 13 height 13
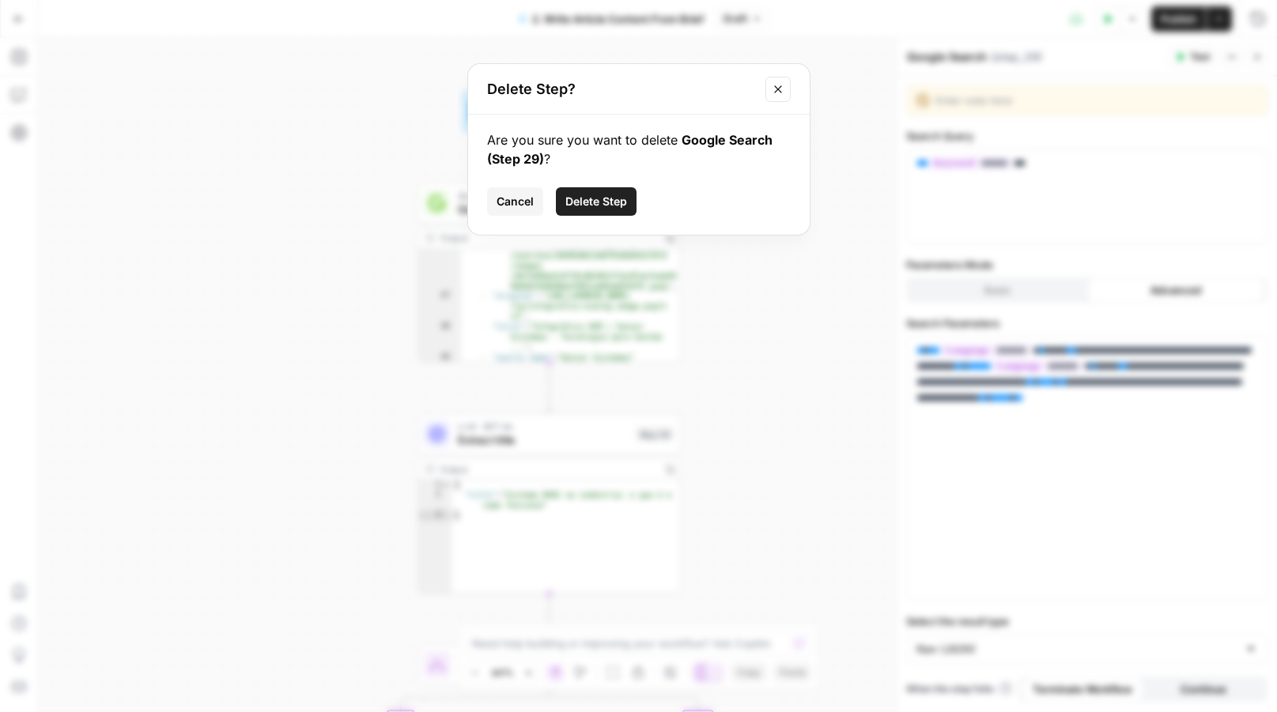
click at [591, 208] on span "Delete Step" at bounding box center [596, 202] width 62 height 16
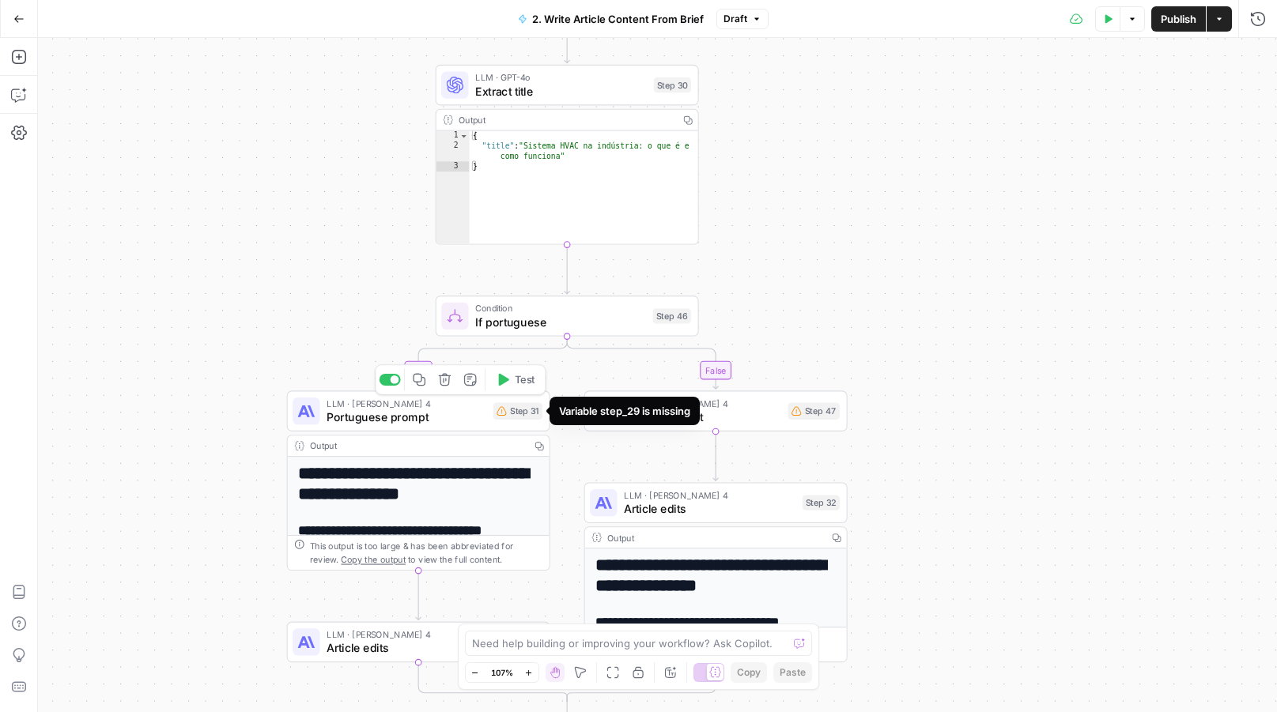
click at [454, 418] on span "Portuguese prompt" at bounding box center [407, 417] width 160 height 17
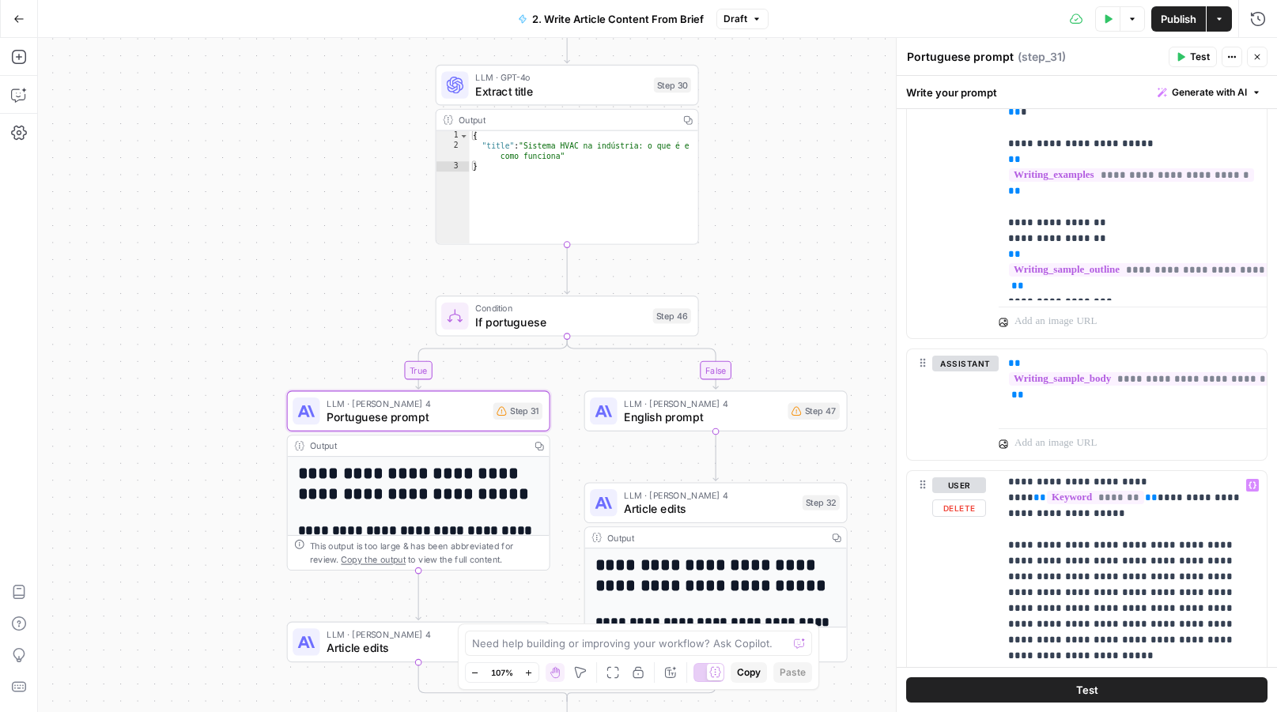
scroll to position [0, 0]
click at [732, 16] on span "Draft" at bounding box center [735, 19] width 24 height 14
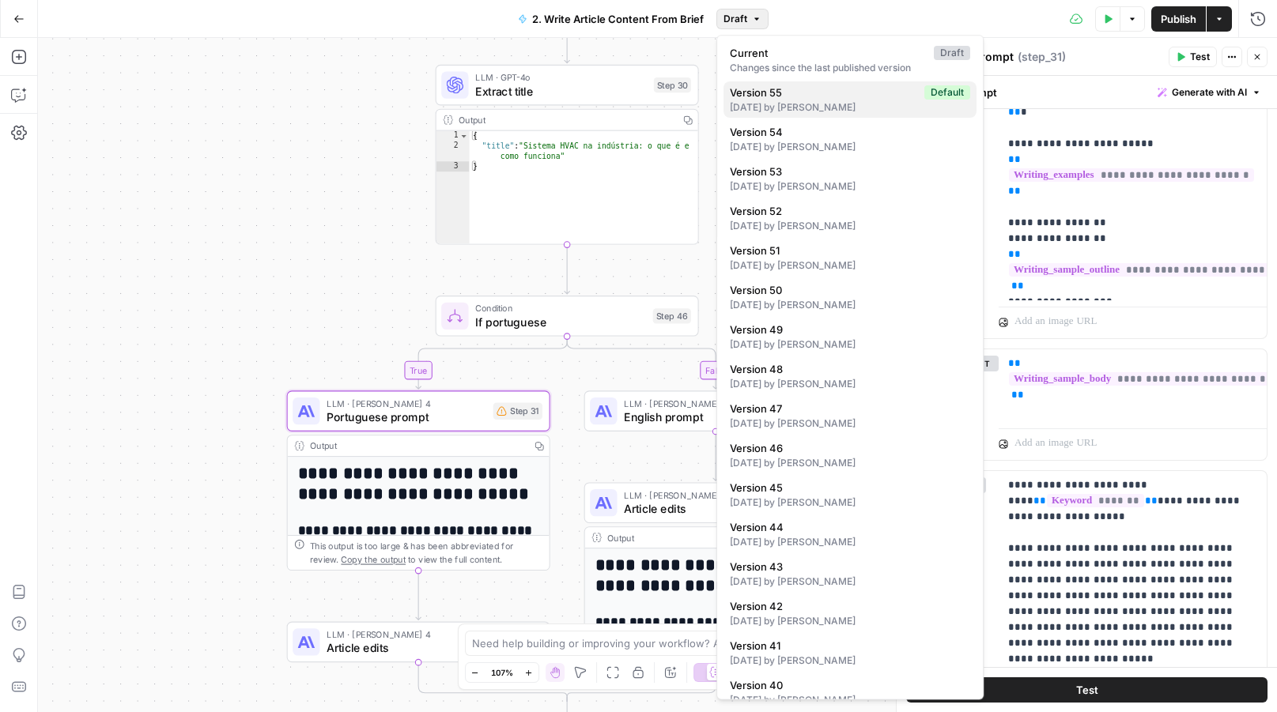
click at [774, 99] on span "Version 55" at bounding box center [824, 93] width 188 height 16
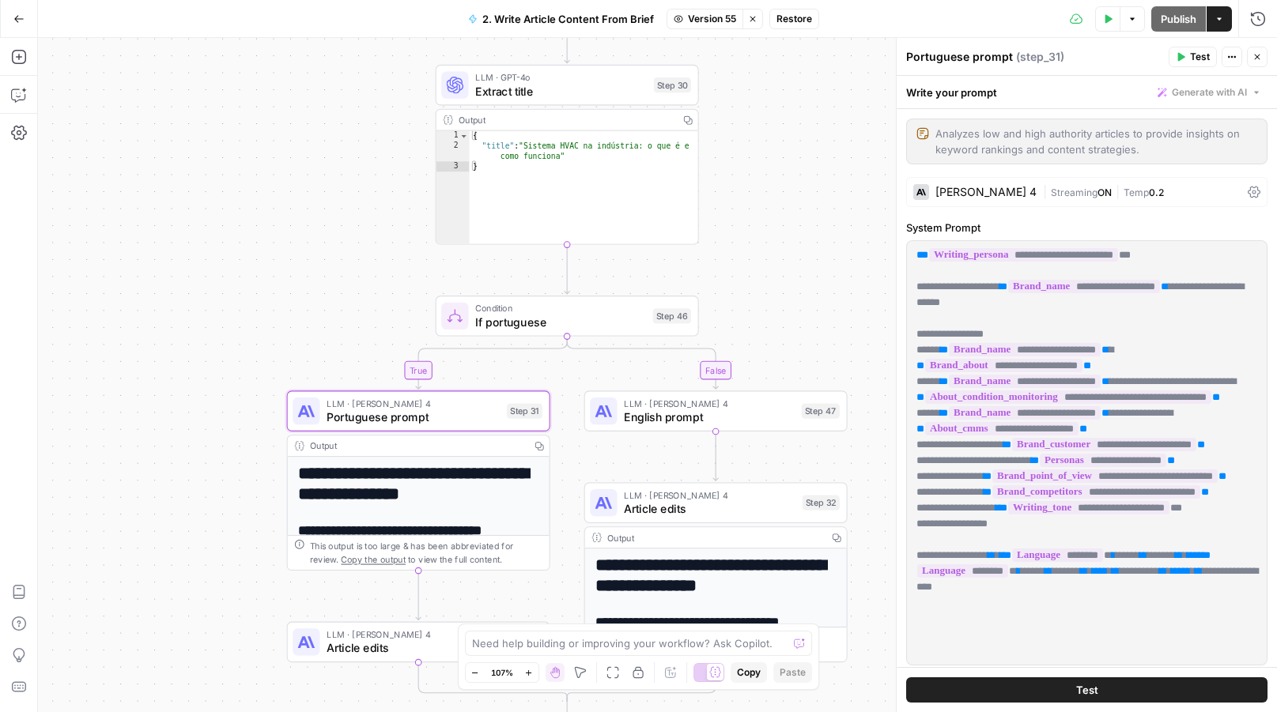
click at [785, 20] on span "Restore" at bounding box center [794, 19] width 36 height 14
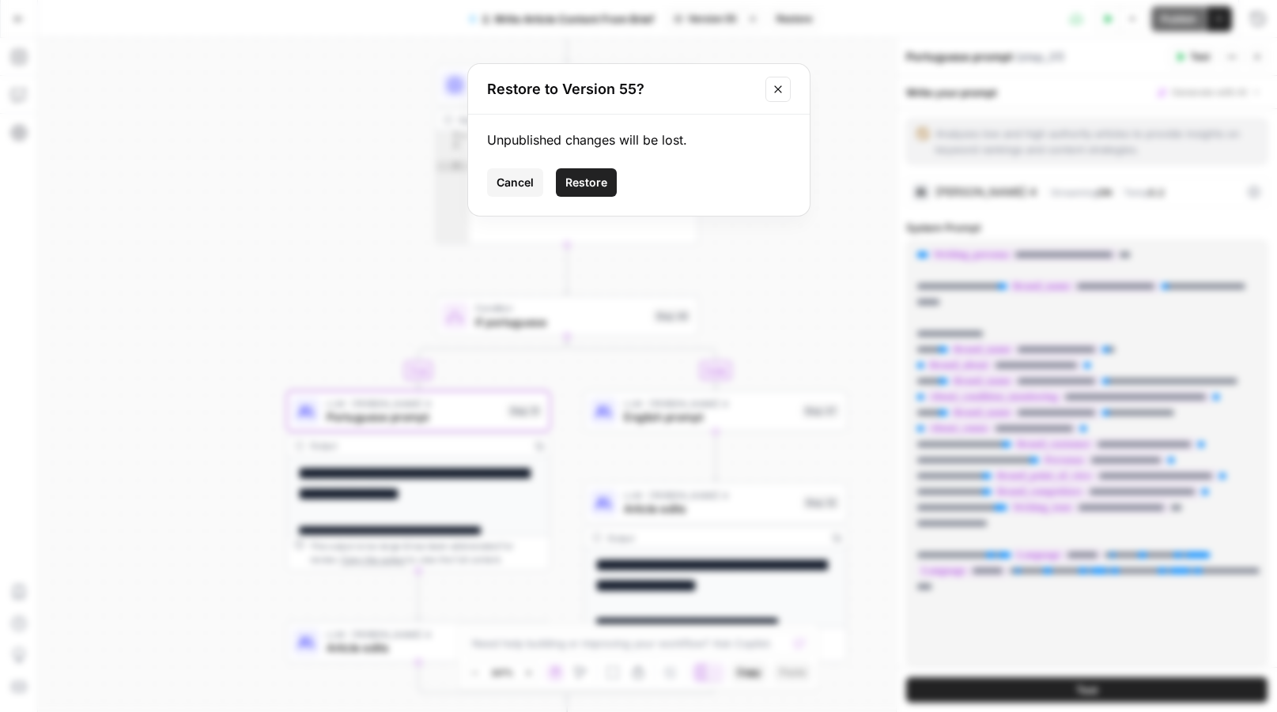
click at [591, 183] on span "Restore" at bounding box center [586, 183] width 42 height 16
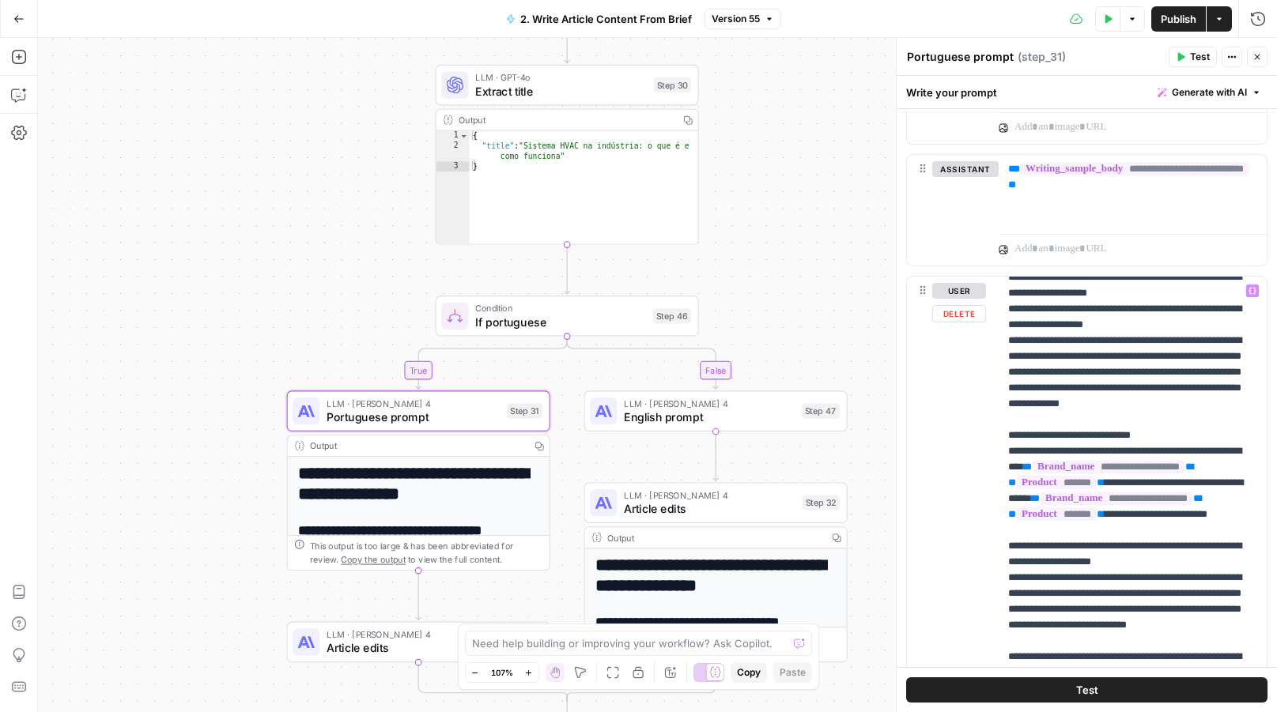
scroll to position [511, 0]
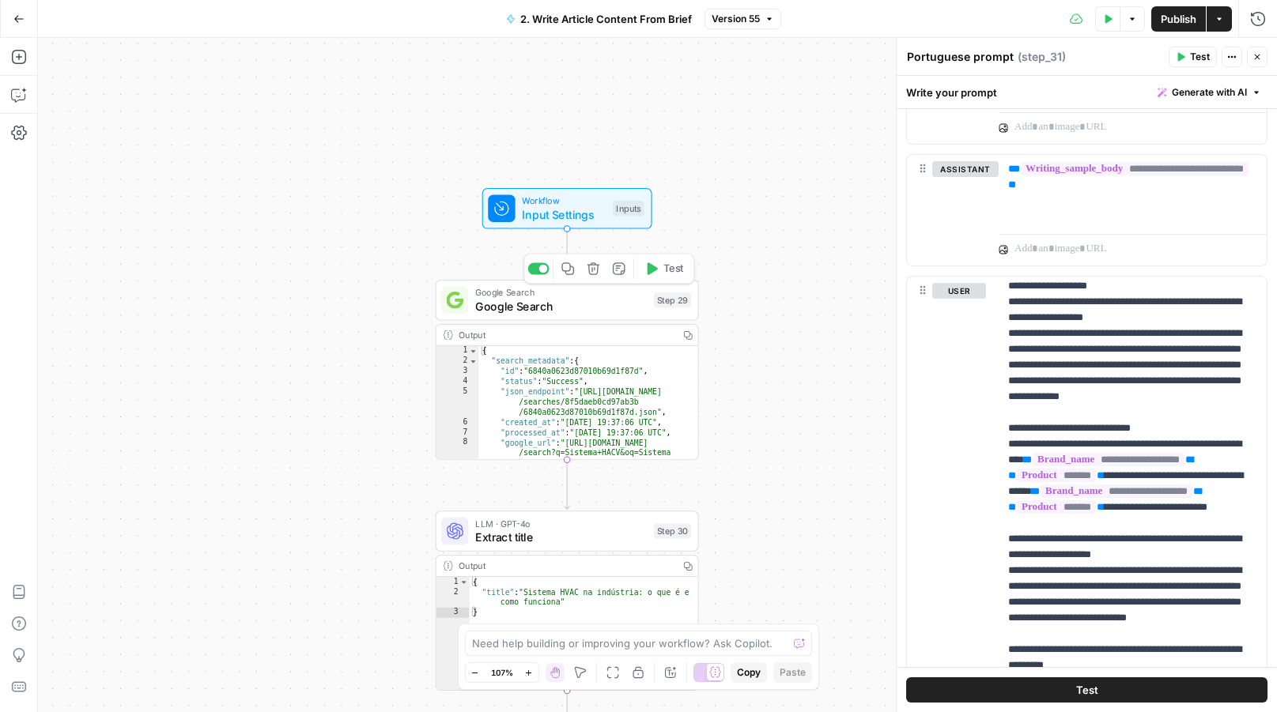
click at [588, 315] on div "Google Search Google Search Step 29 Copy step Delete step Add Note Test" at bounding box center [567, 300] width 263 height 41
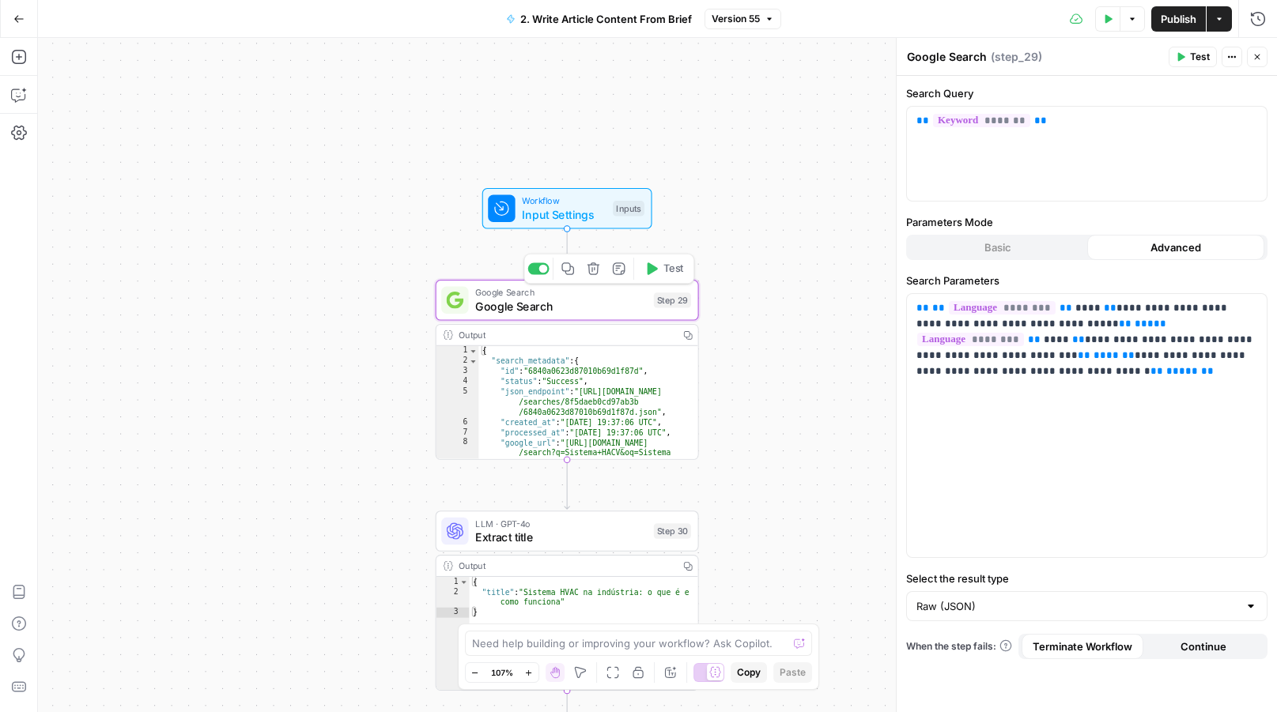
click at [615, 272] on icon "button" at bounding box center [618, 268] width 13 height 13
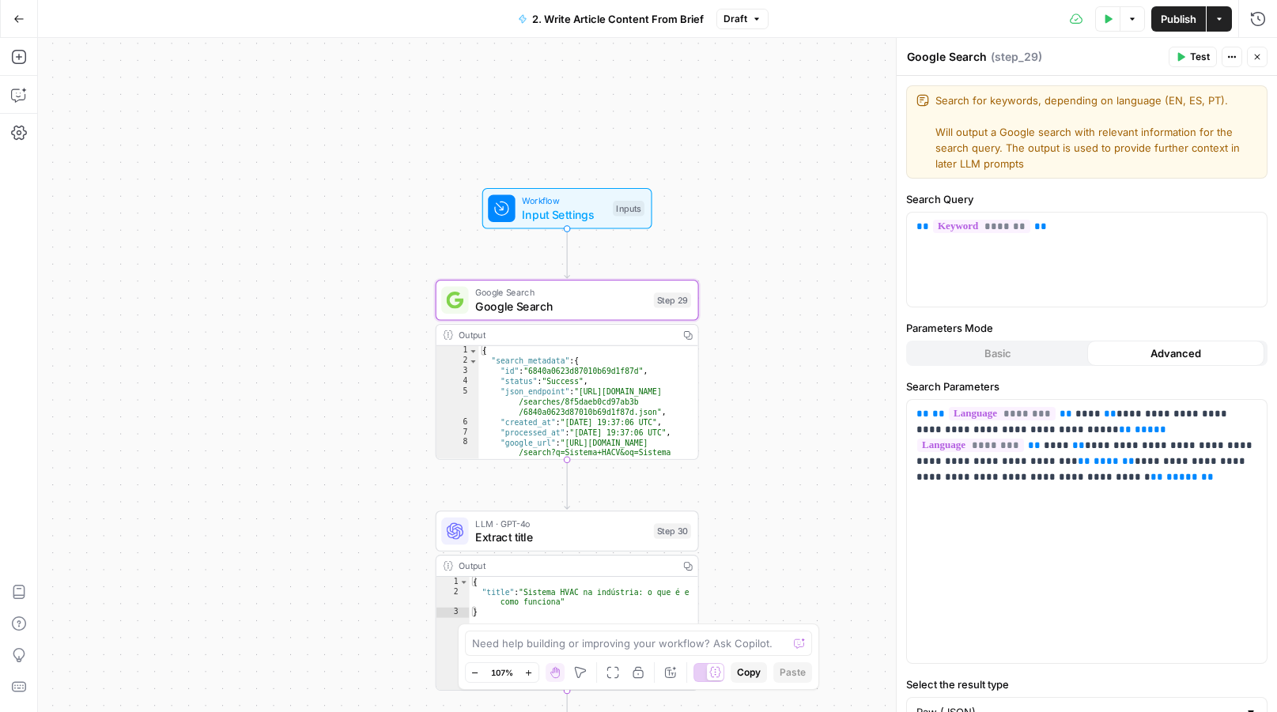
click at [1044, 161] on textarea "Search for keywords, depending on language (EN, ES, PT). Will output a Google s…" at bounding box center [1096, 132] width 322 height 79
type textarea "Search for keywords, depending on language (EN, ES, PT). Will output a Google s…"
click at [1196, 62] on span "Test" at bounding box center [1200, 57] width 20 height 14
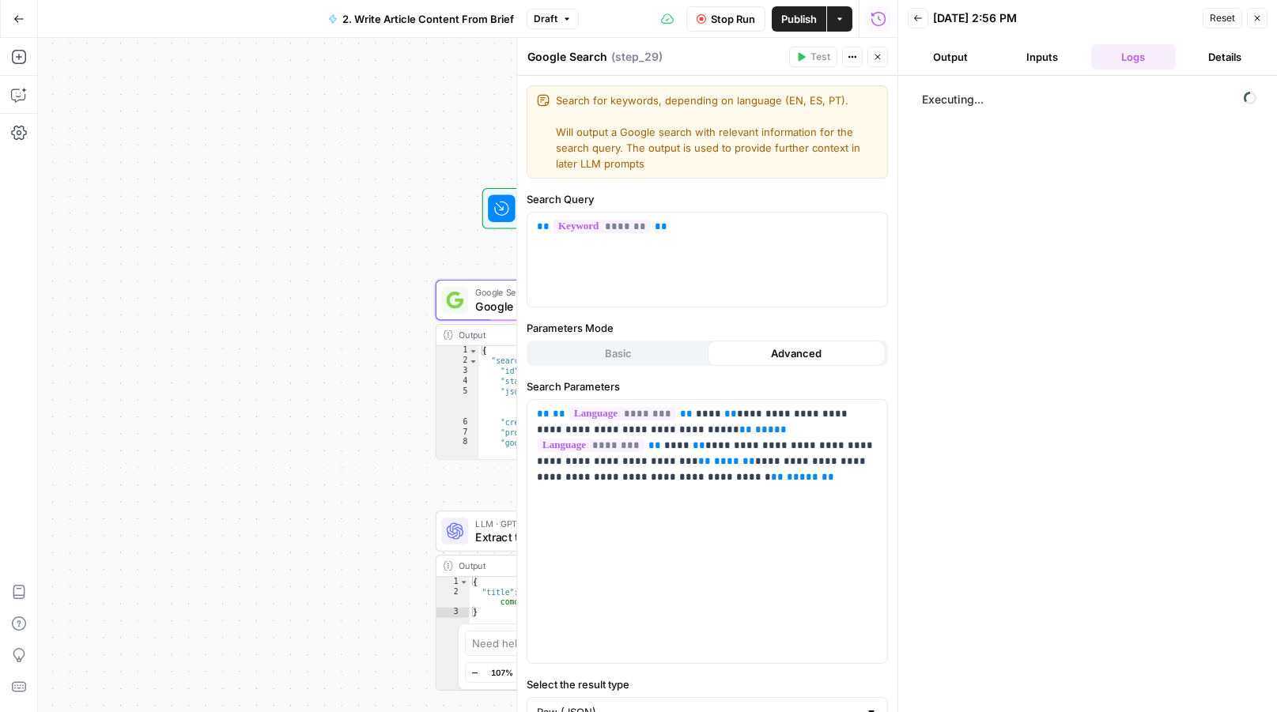
click at [1025, 56] on button "Inputs" at bounding box center [1041, 56] width 85 height 25
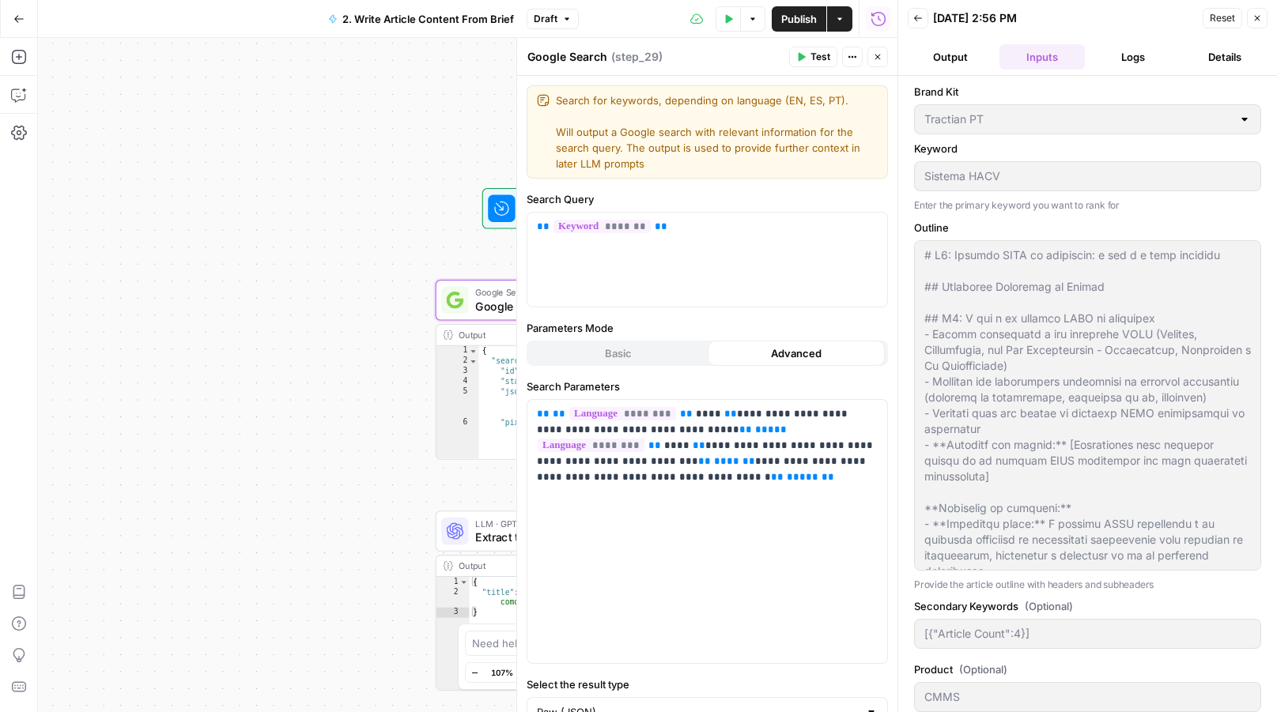
click at [1116, 50] on button "Logs" at bounding box center [1133, 56] width 85 height 25
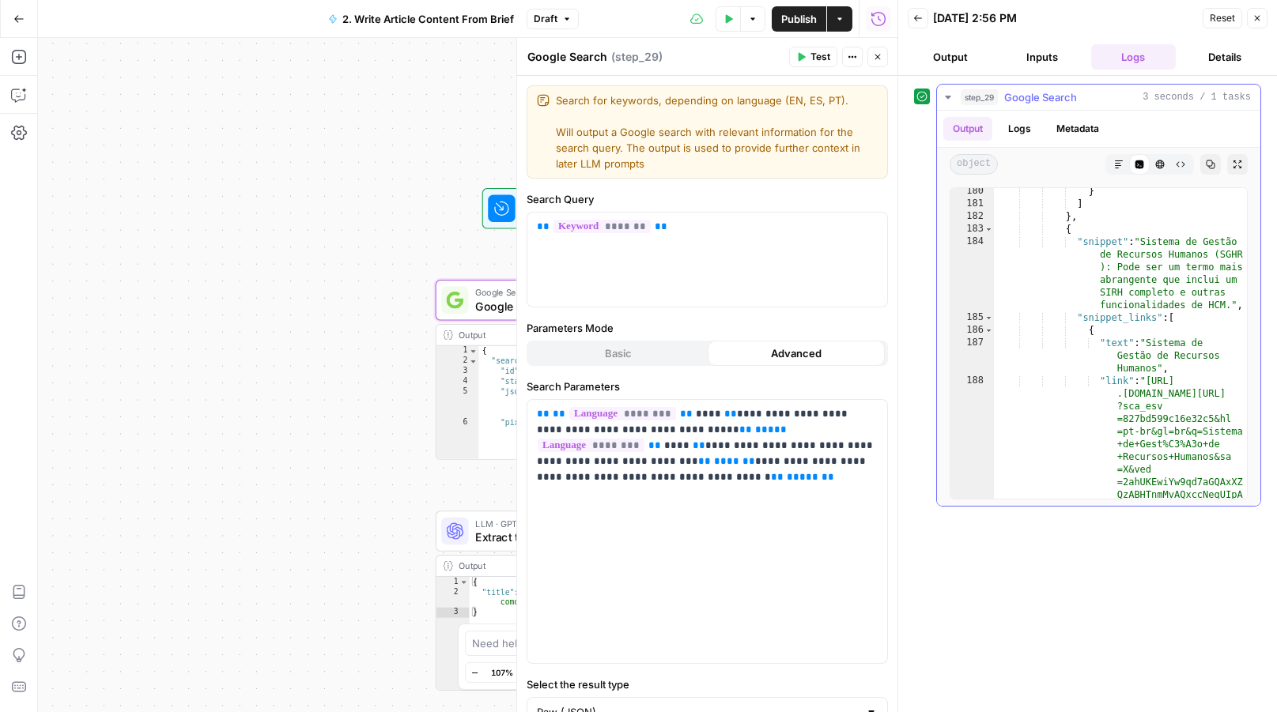
scroll to position [3888, 0]
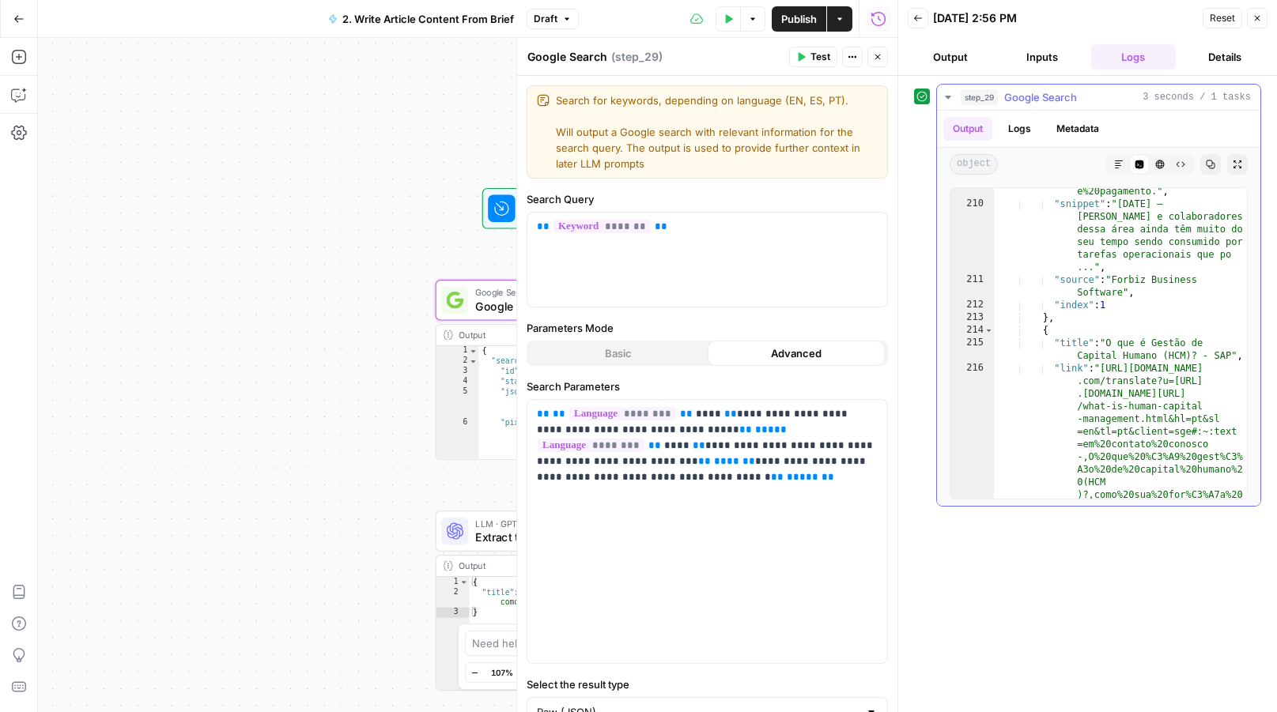
type textarea "**********"
click at [1159, 279] on div ""link" : "https://forbiz.com.br/o -que-e-hcm-gestao-de-pessoas /#:~:text =Gesto…" at bounding box center [1121, 372] width 255 height 577
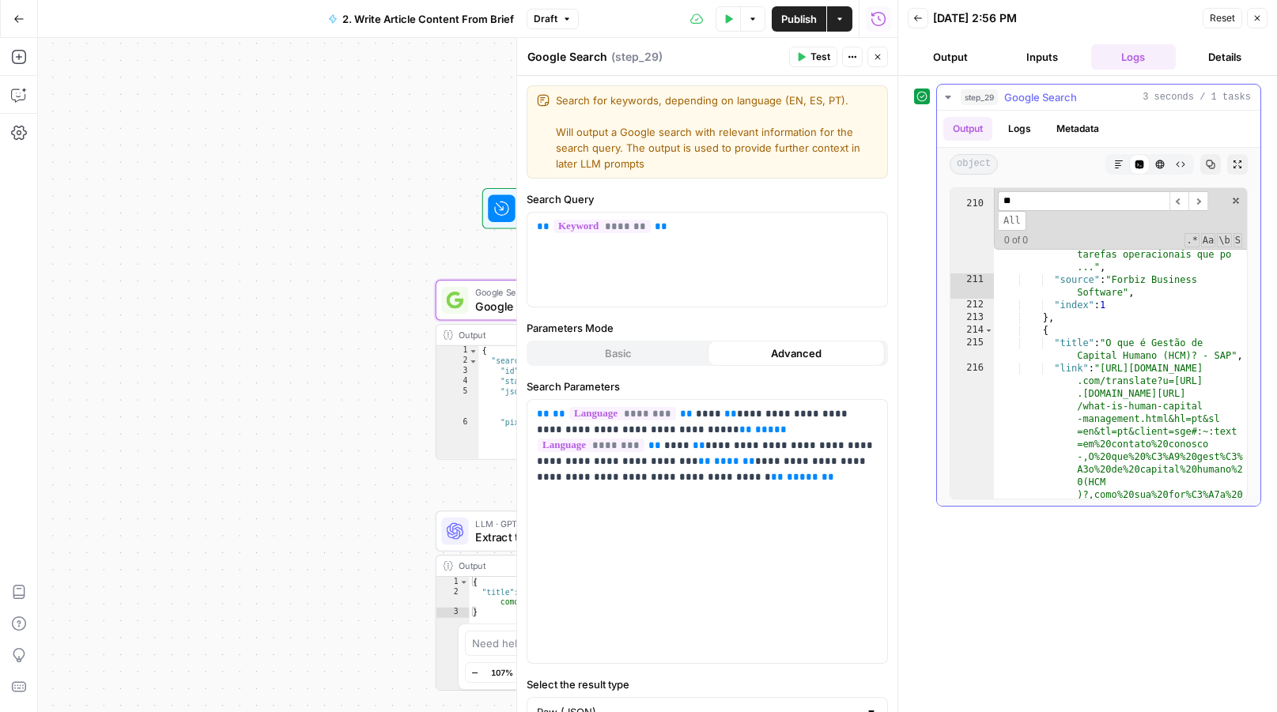
scroll to position [5671, 0]
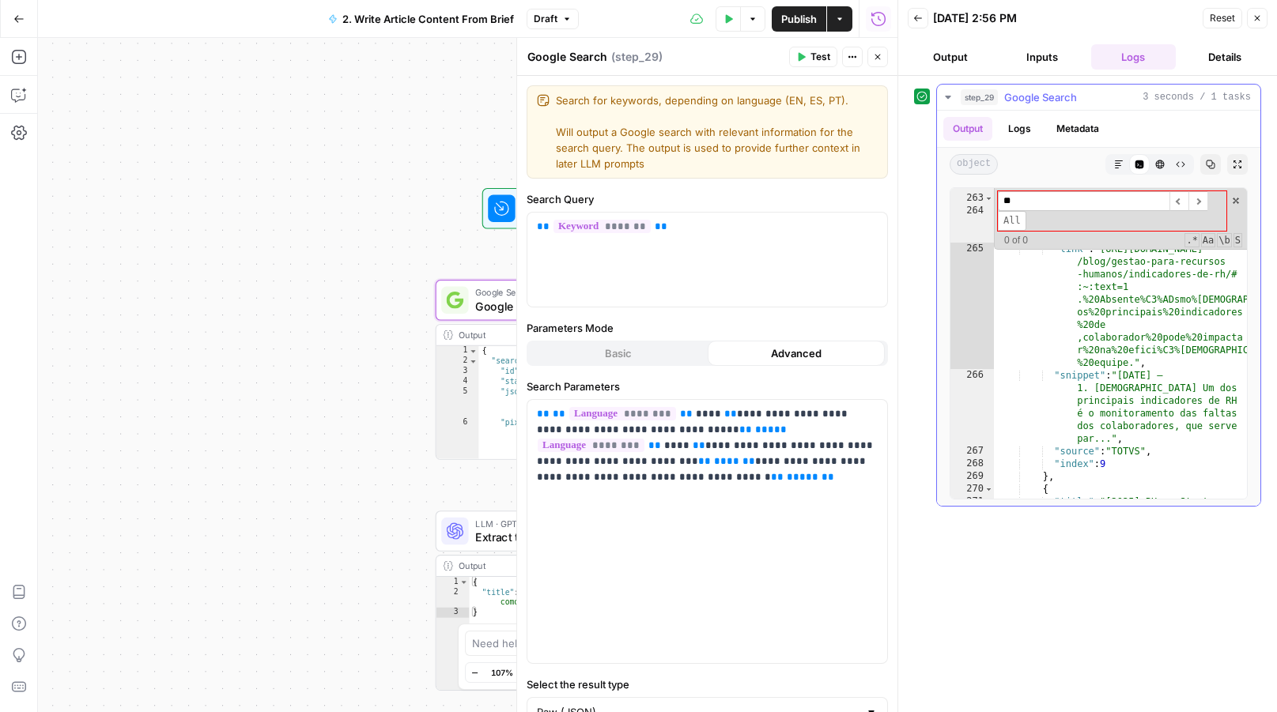
type input "*"
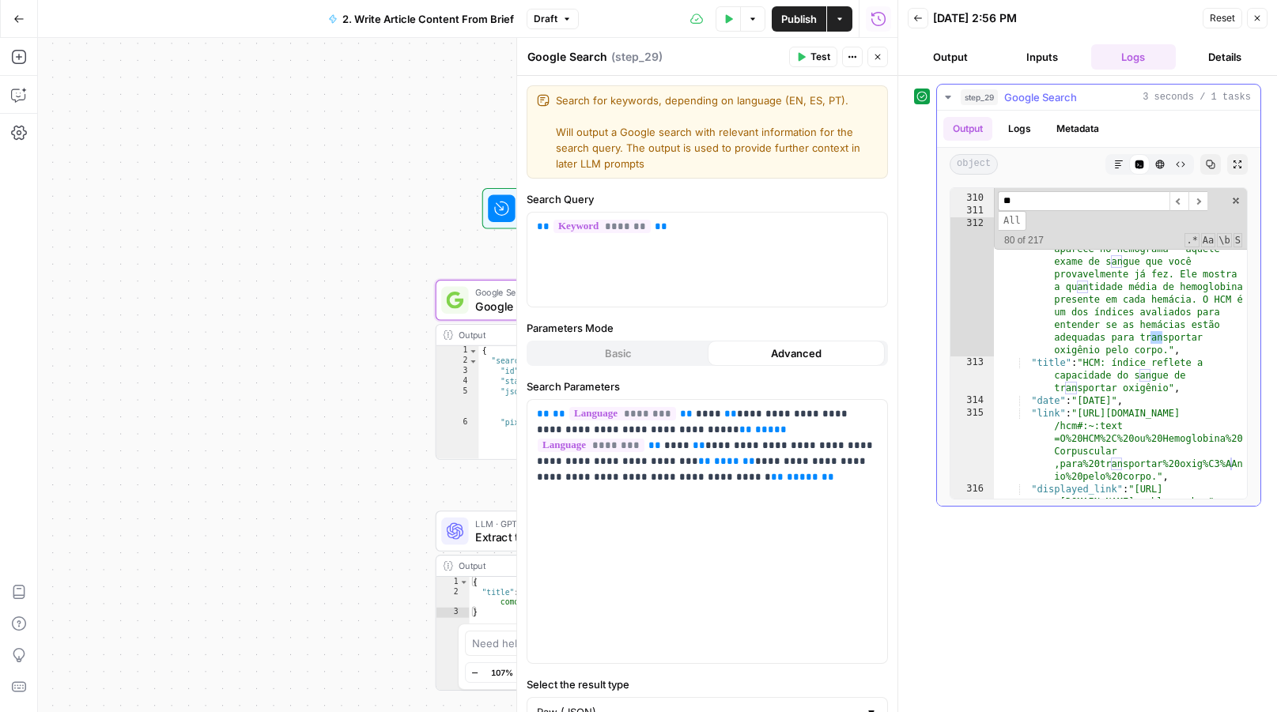
type input "*"
click at [1237, 200] on span at bounding box center [1235, 200] width 11 height 11
type textarea "**********"
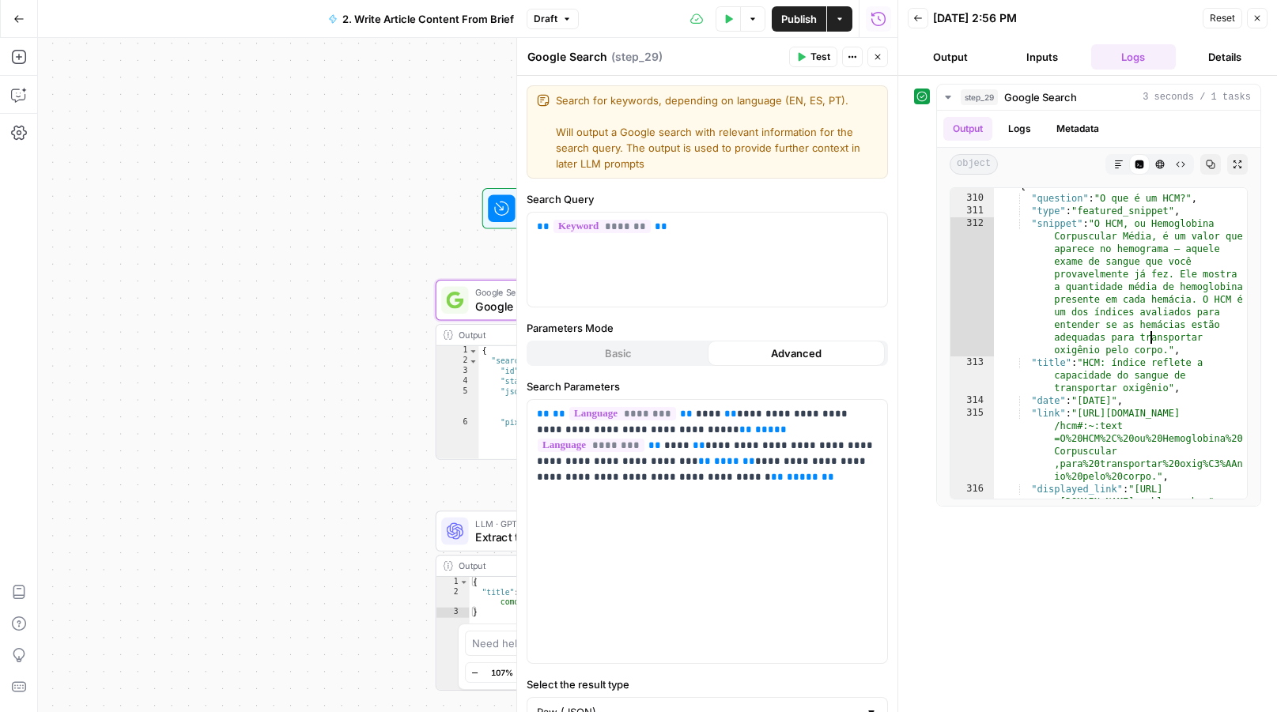
click at [878, 52] on icon "button" at bounding box center [877, 56] width 9 height 9
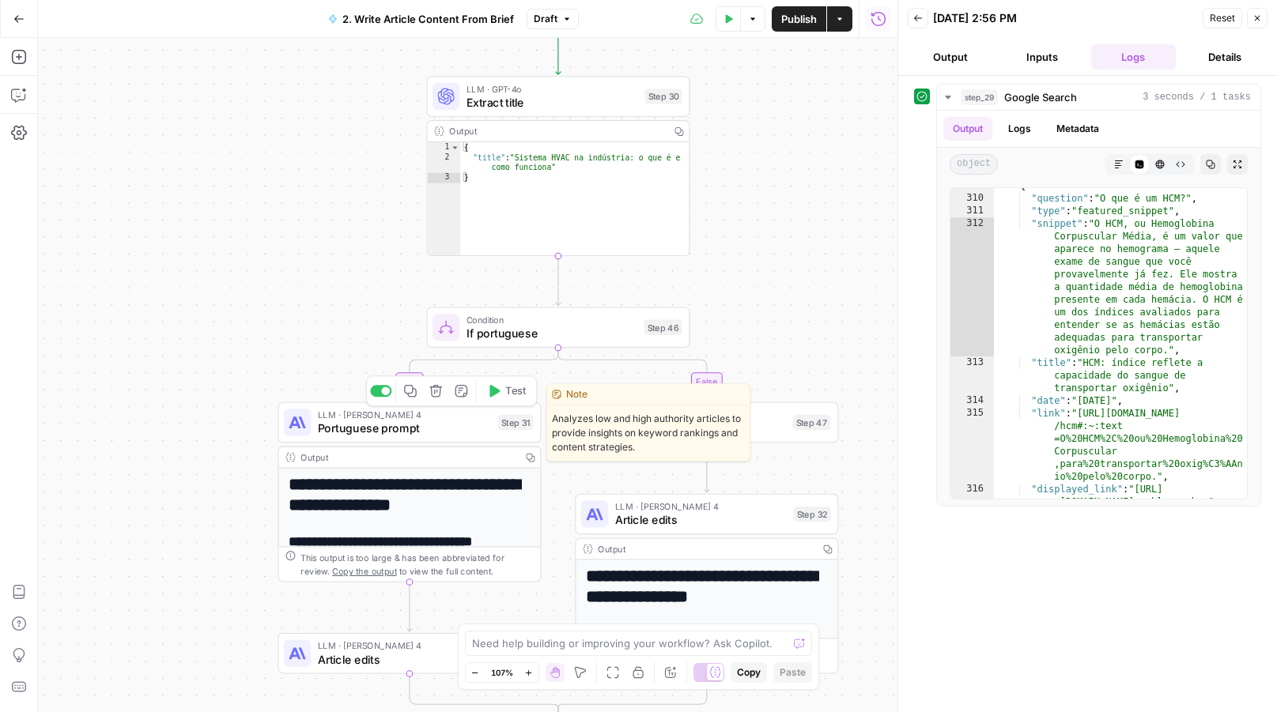
click at [436, 427] on span "Portuguese prompt" at bounding box center [404, 428] width 173 height 17
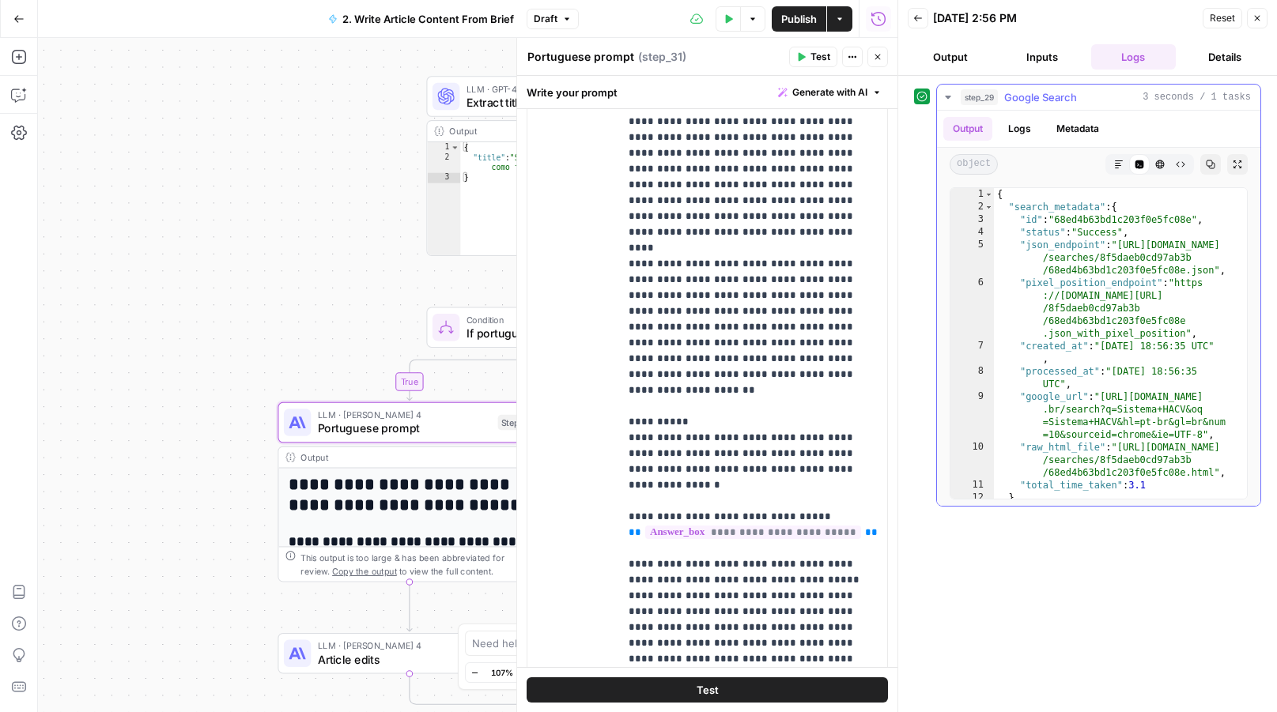
scroll to position [0, 0]
click at [1115, 156] on button "Markdown" at bounding box center [1118, 164] width 21 height 21
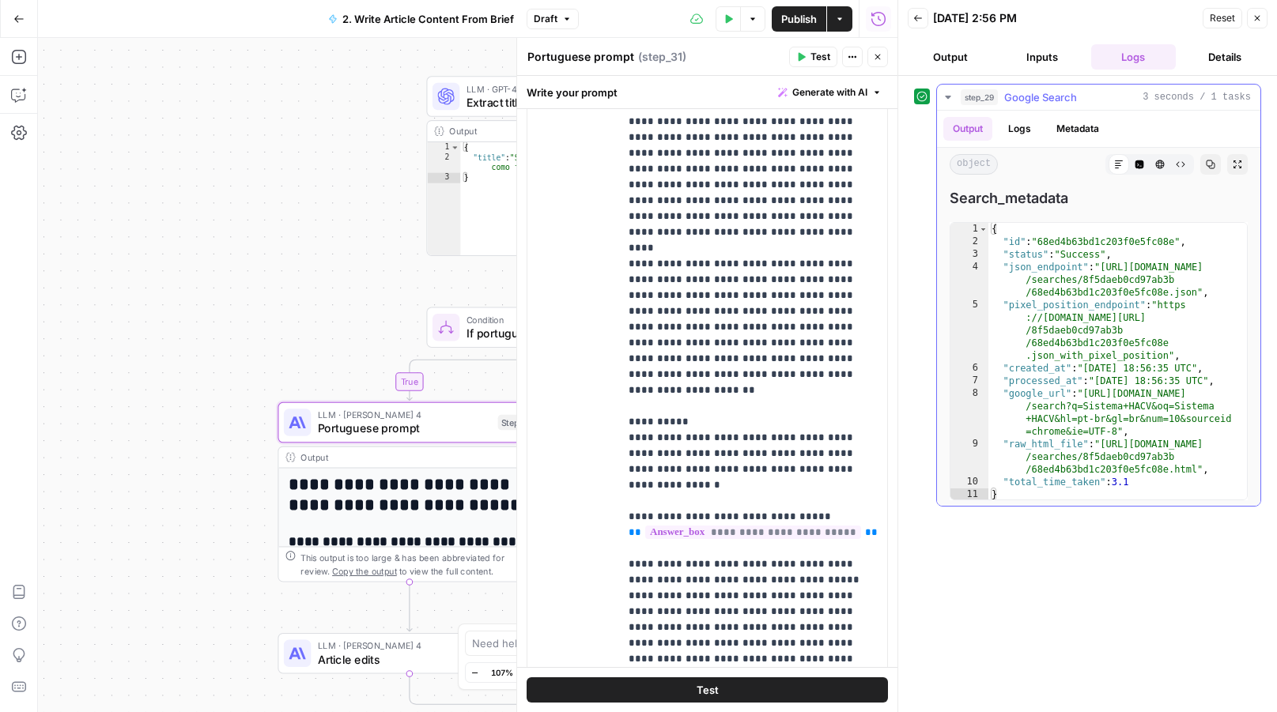
click at [1148, 163] on button "Code Editor" at bounding box center [1139, 164] width 21 height 21
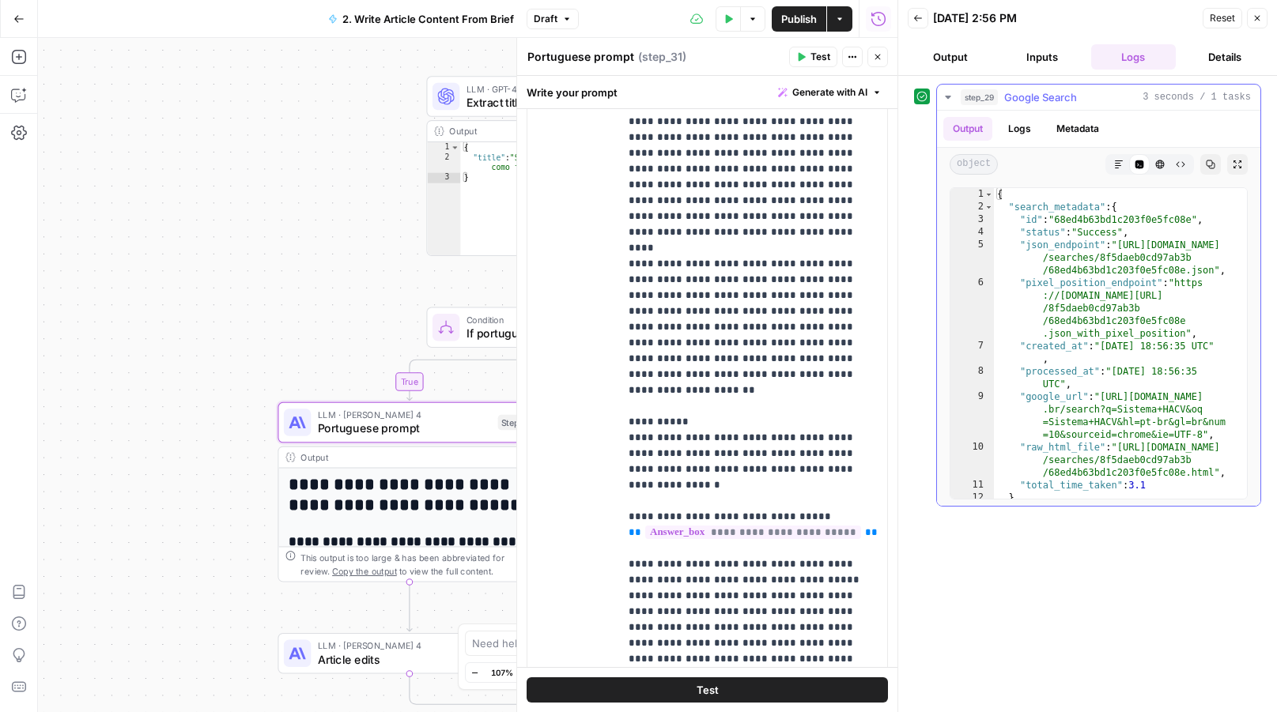
click at [1160, 164] on icon "button" at bounding box center [1159, 164] width 9 height 9
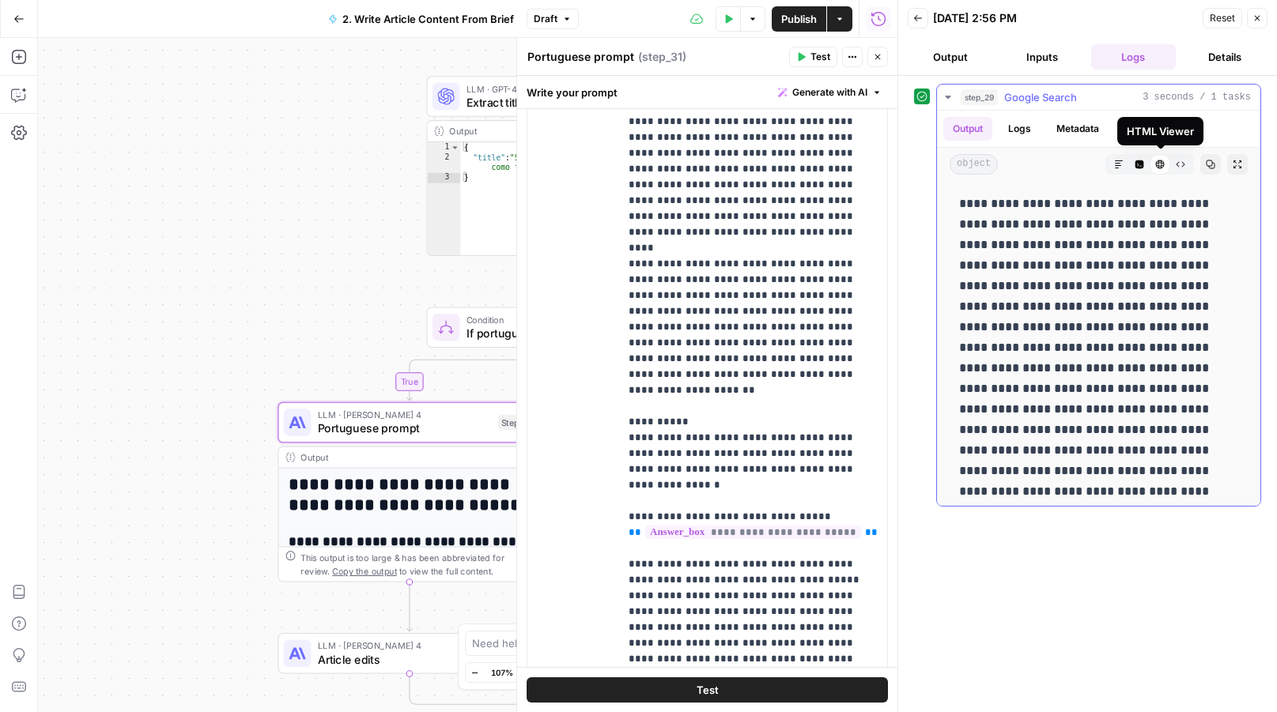
click at [1176, 160] on icon "button" at bounding box center [1180, 164] width 9 height 9
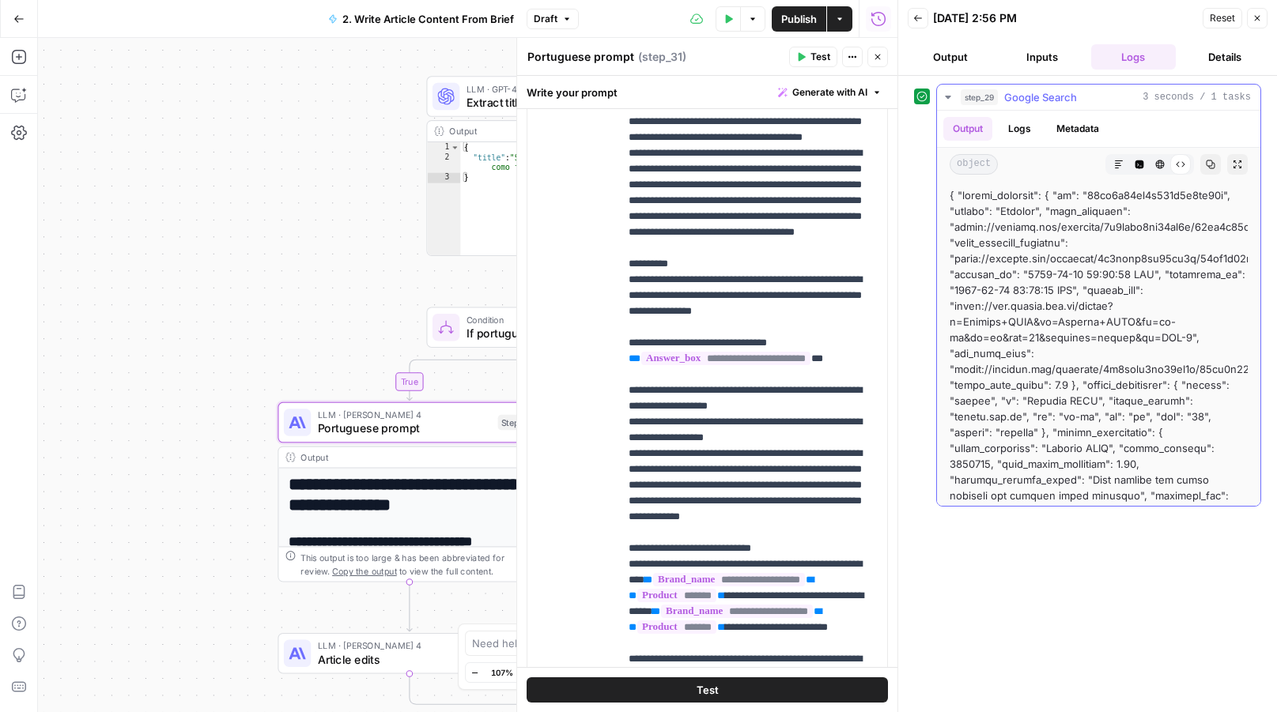
click at [1116, 160] on icon "button" at bounding box center [1118, 164] width 9 height 9
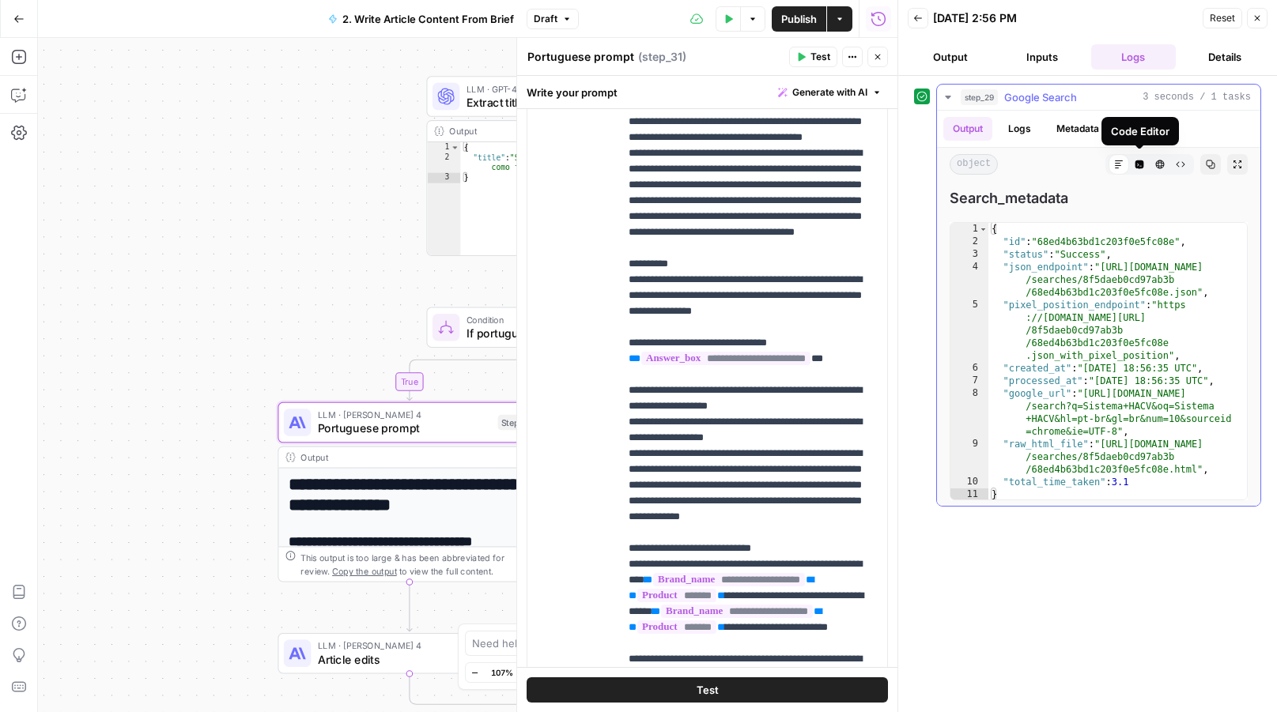
click at [1139, 162] on icon "button" at bounding box center [1139, 165] width 9 height 9
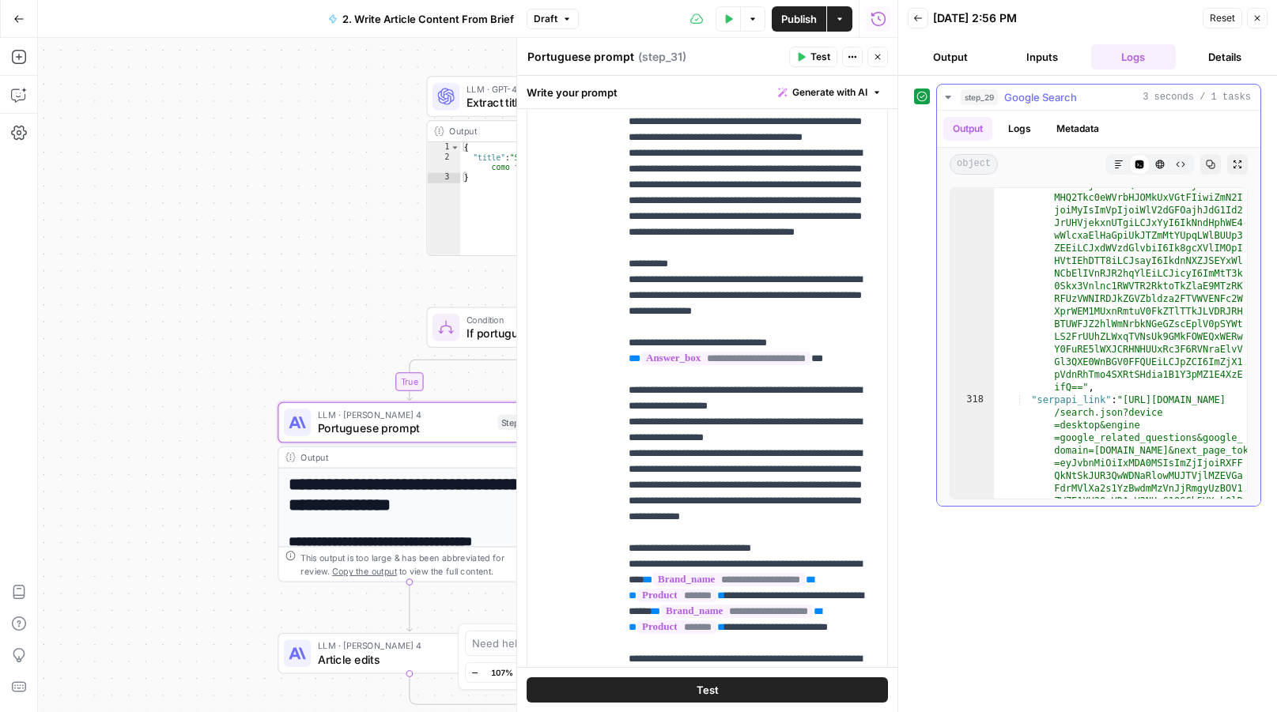
scroll to position [7889, 0]
click at [1175, 239] on div ""next_page_token" : "eyJvbnMiOiIxMDA0MSIsImZjIjoiRXFF QkNtSkJUR3QwWDNaRlowMUJTV…" at bounding box center [1121, 567] width 255 height 1020
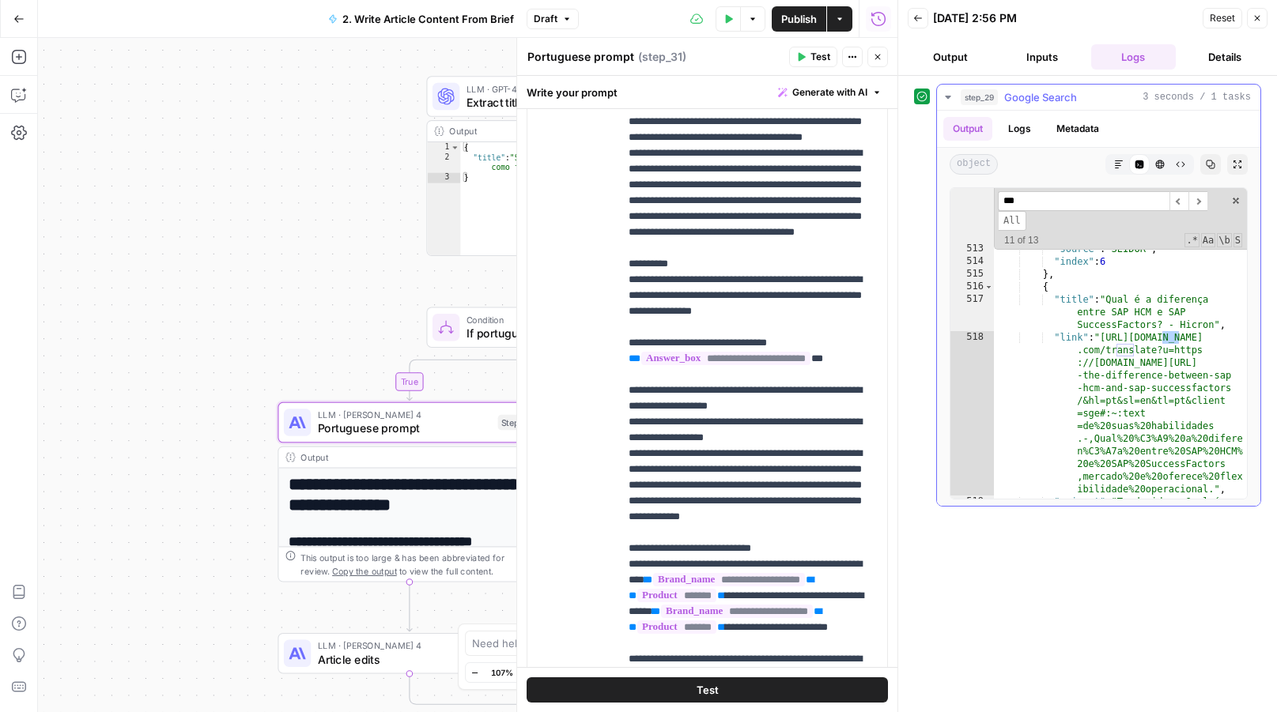
scroll to position [12580, 0]
type input "**********"
click at [1237, 195] on span at bounding box center [1235, 200] width 11 height 11
type textarea "**********"
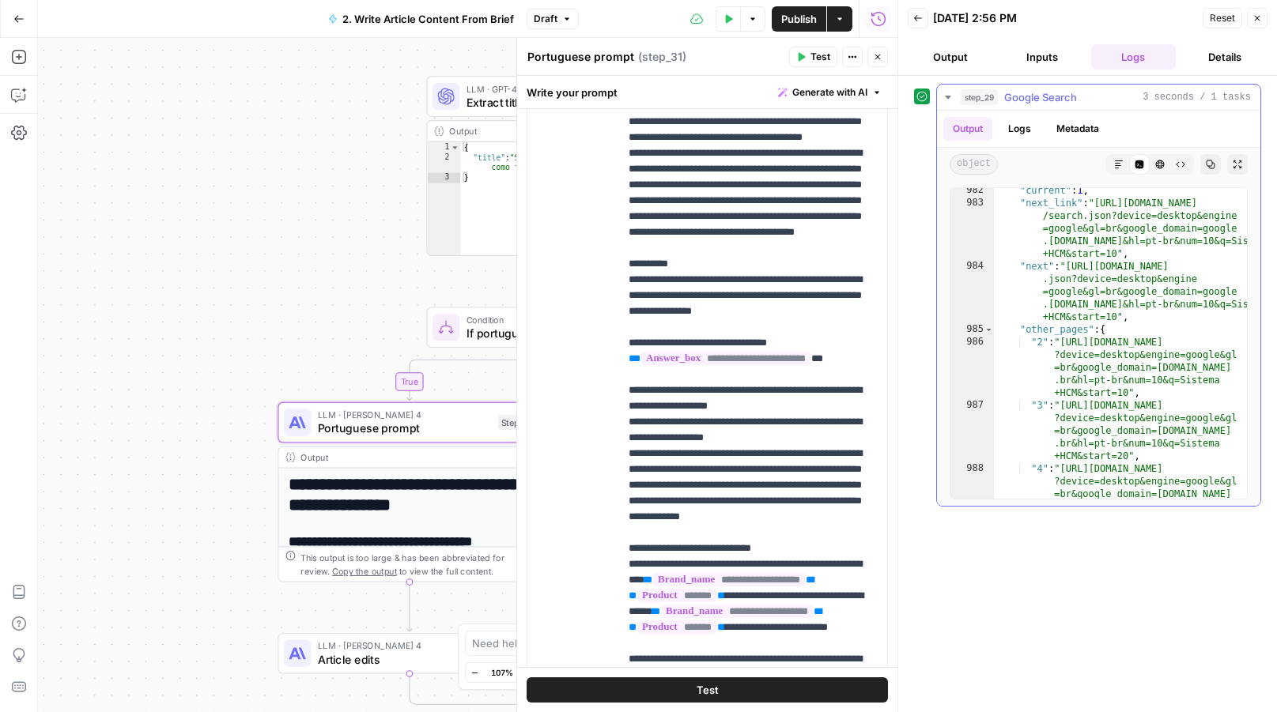
scroll to position [25596, 0]
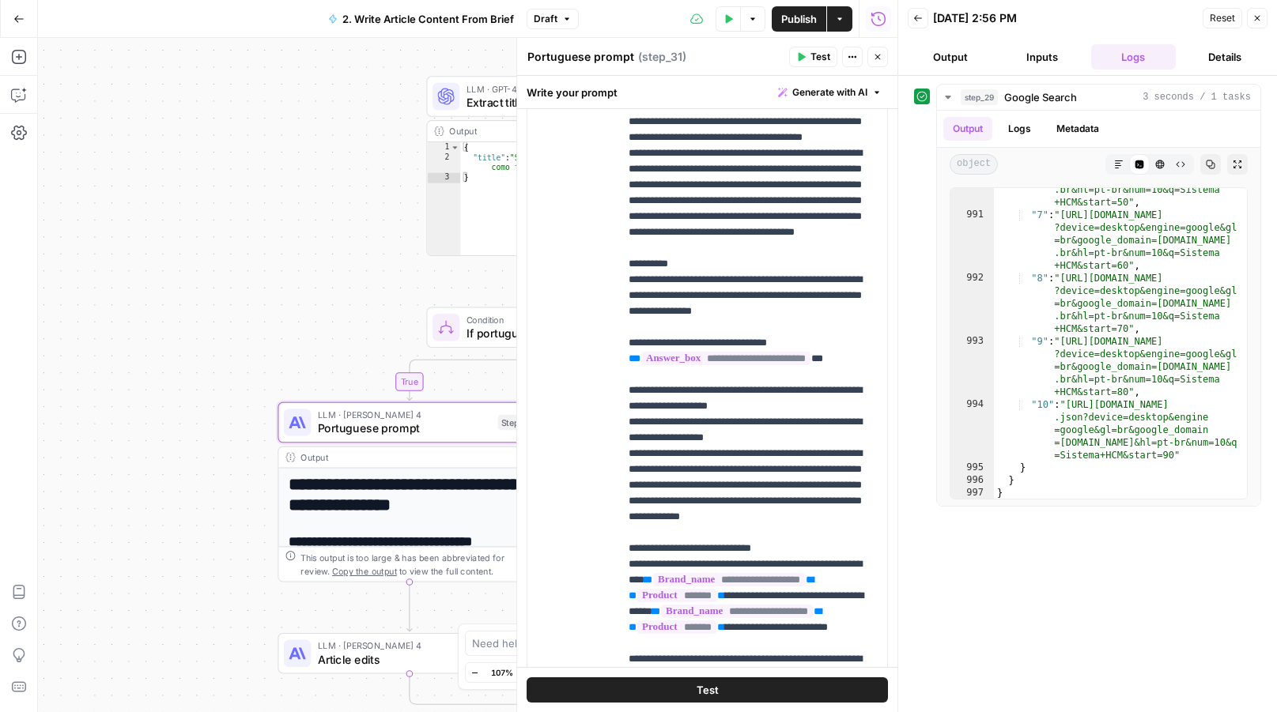
click at [1259, 18] on icon "button" at bounding box center [1256, 17] width 9 height 9
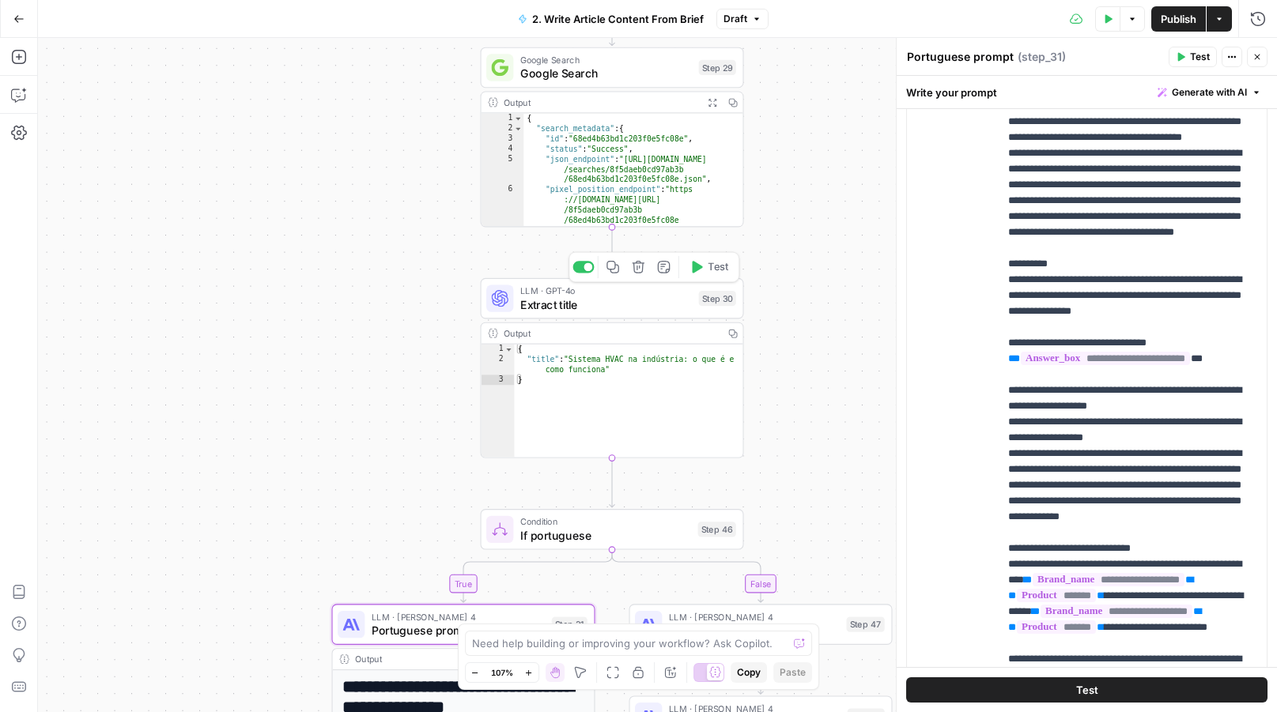
click at [664, 271] on icon "button" at bounding box center [663, 266] width 13 height 13
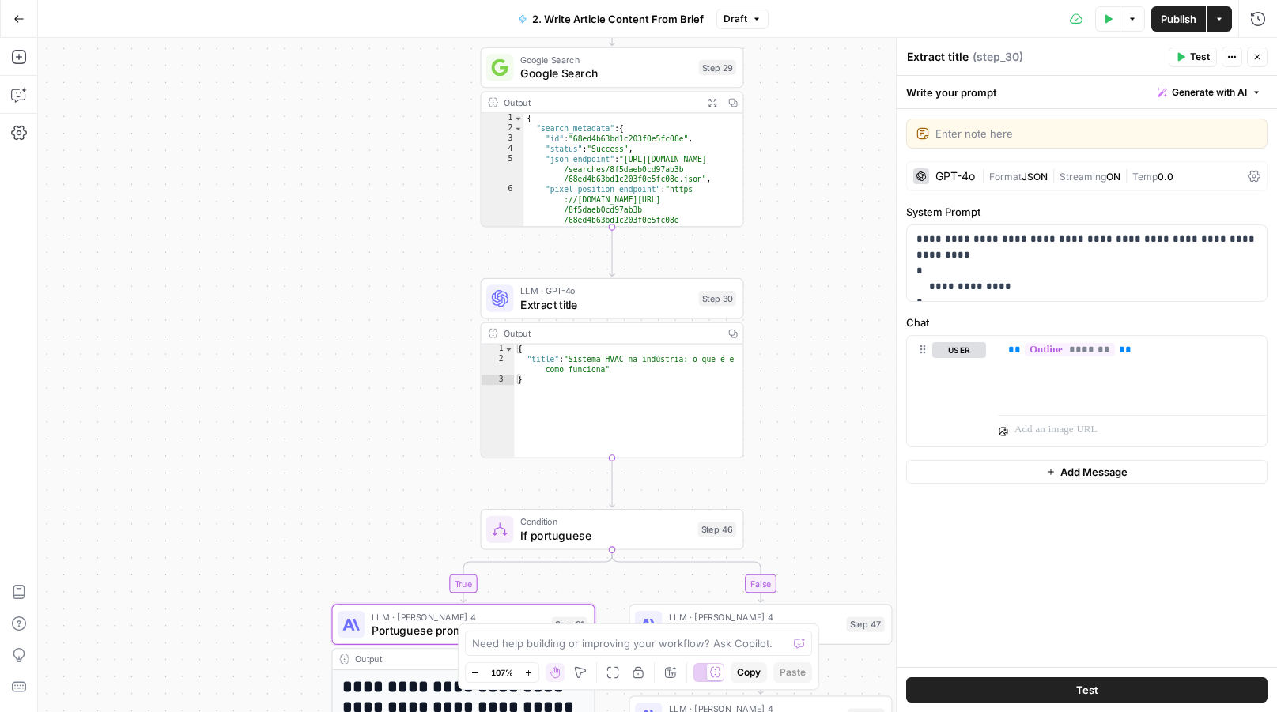
type textarea "W"
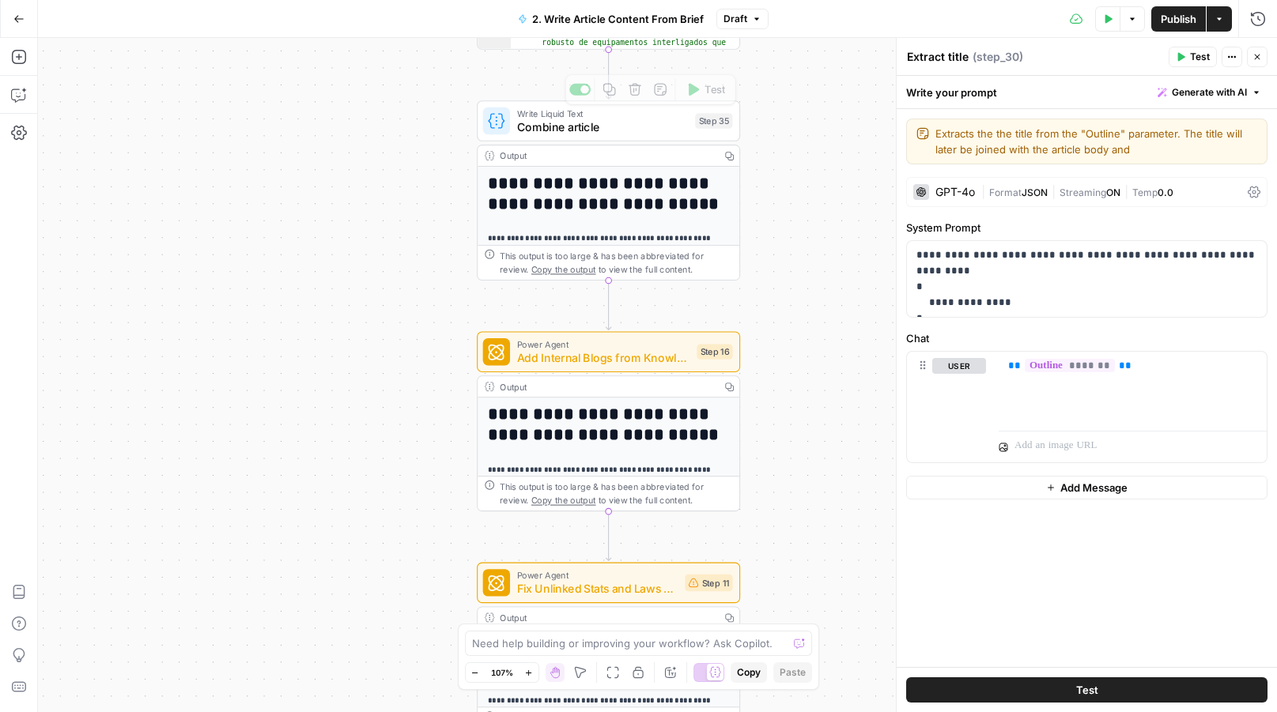
type textarea "Extracts the the title from the "Outline" parameter. The title will later be jo…"
click at [628, 135] on div "Write Liquid Text Combine article Step 35 Copy step Delete step Add Note Test" at bounding box center [608, 120] width 263 height 41
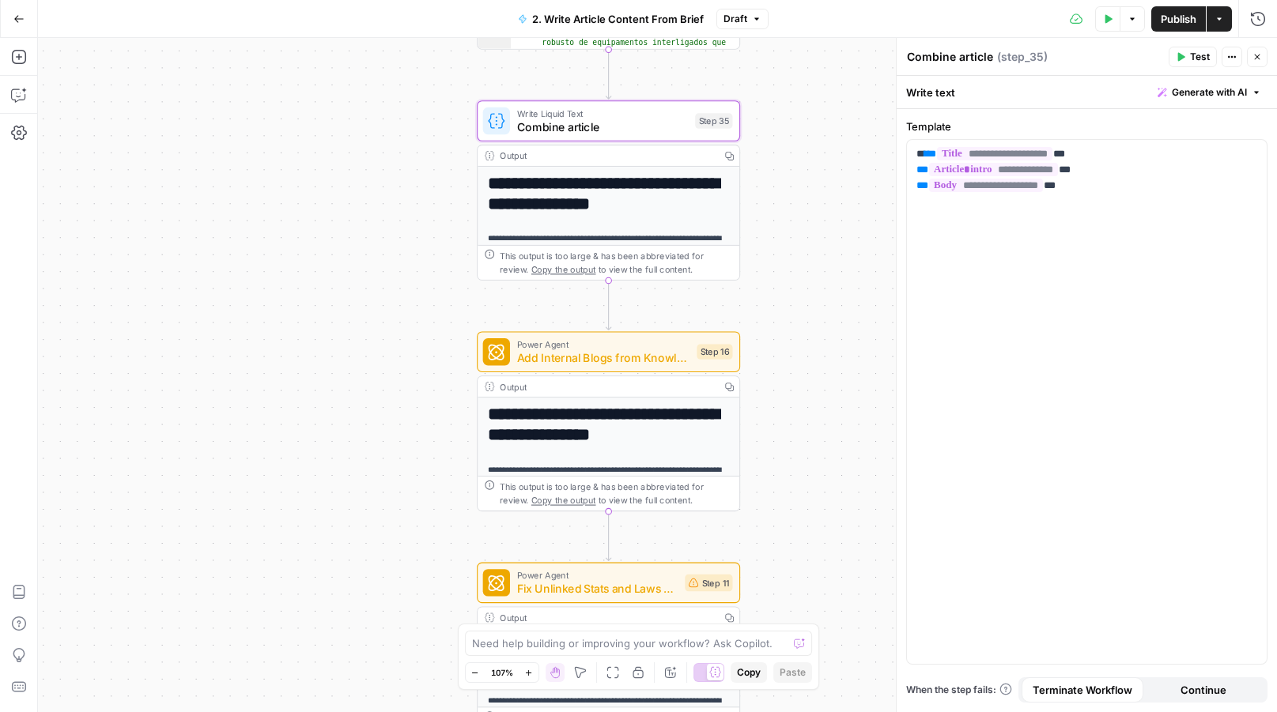
click at [1251, 55] on button "Close" at bounding box center [1257, 57] width 21 height 21
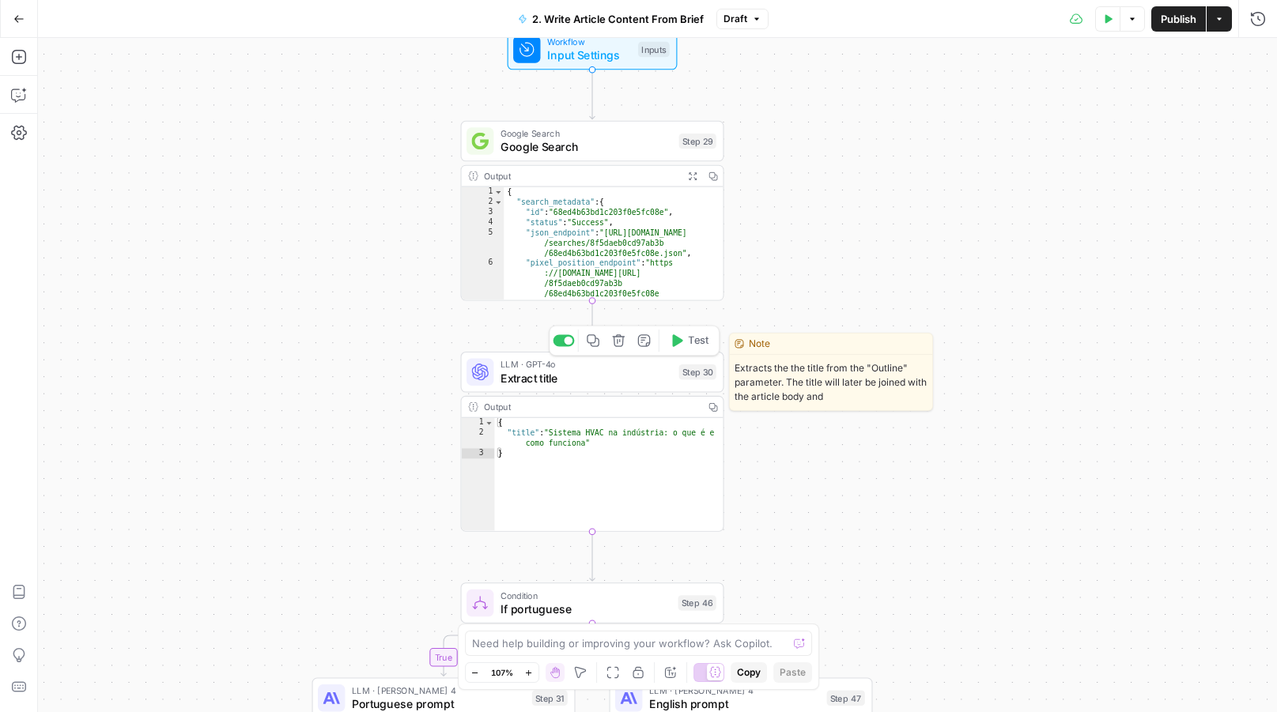
click at [645, 337] on icon "button" at bounding box center [643, 340] width 13 height 13
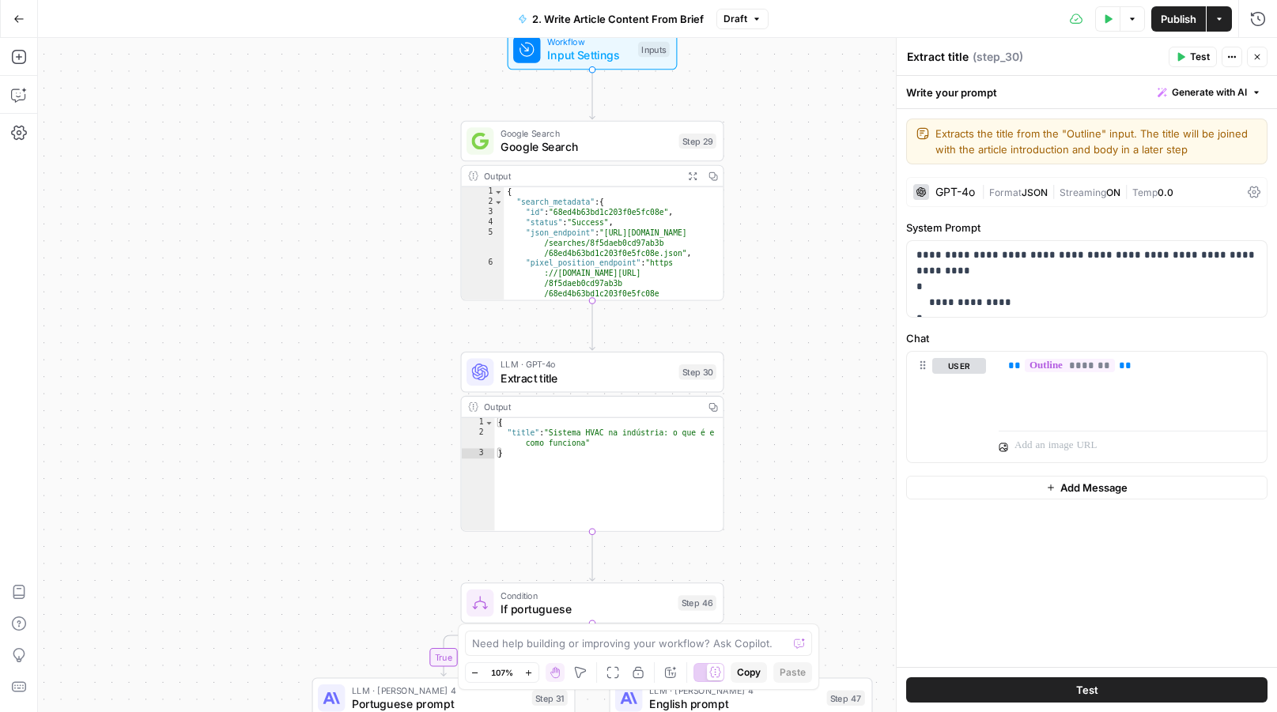
type textarea "Extracts the title from the "Outline" input. The title will be joined with the …"
click at [1260, 53] on icon "button" at bounding box center [1256, 56] width 9 height 9
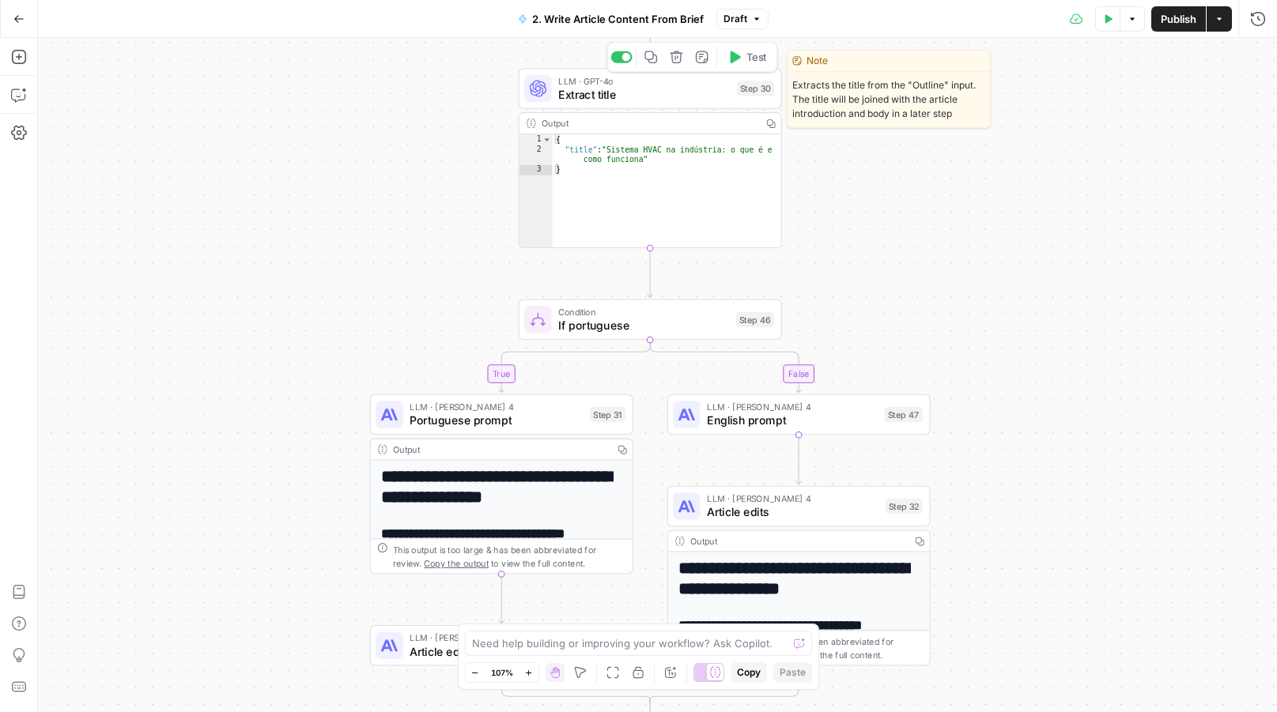
click at [755, 66] on button "Test" at bounding box center [746, 57] width 53 height 22
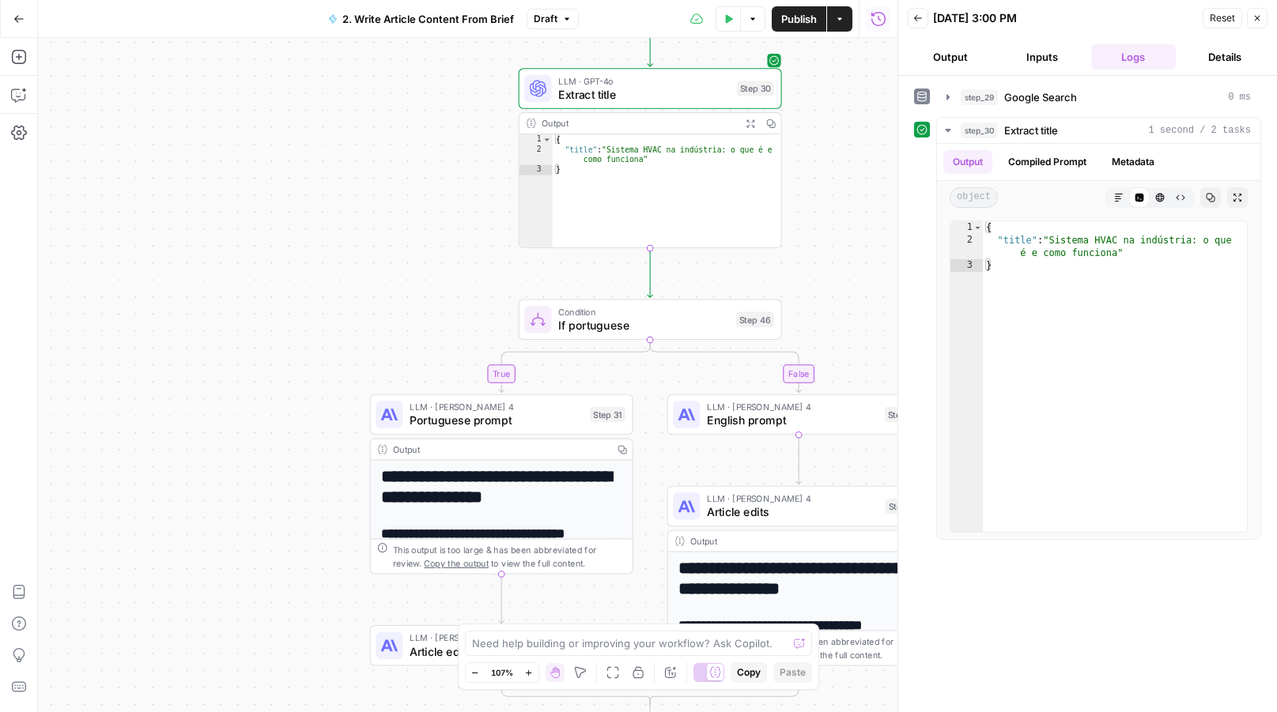
click at [1260, 15] on icon "button" at bounding box center [1256, 17] width 9 height 9
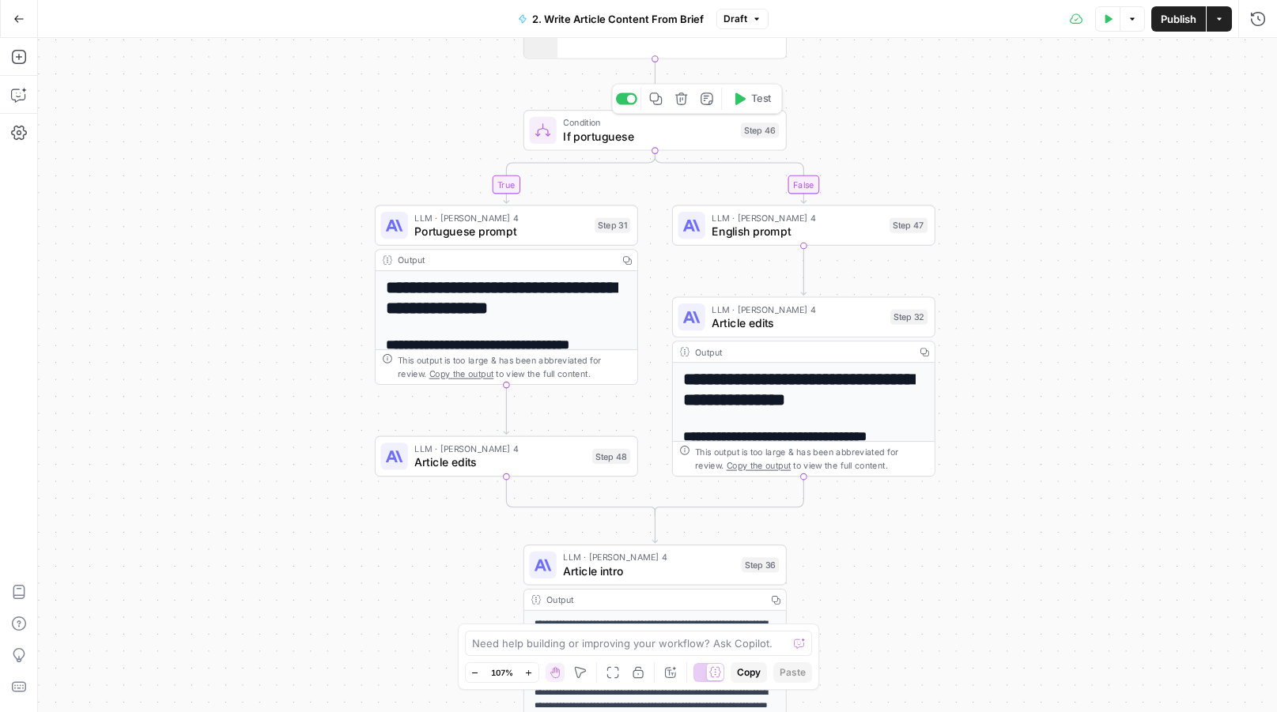
click at [681, 137] on span "If portuguese" at bounding box center [648, 136] width 171 height 17
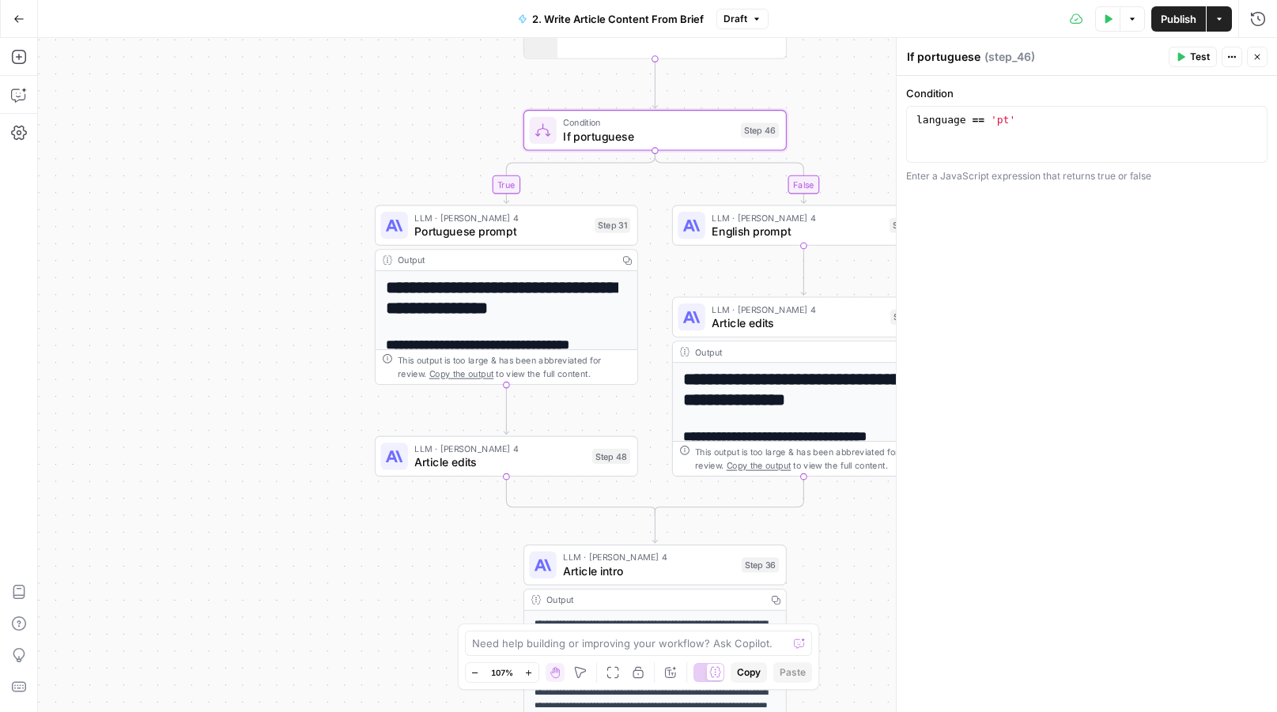
click at [1256, 52] on icon "button" at bounding box center [1256, 56] width 9 height 9
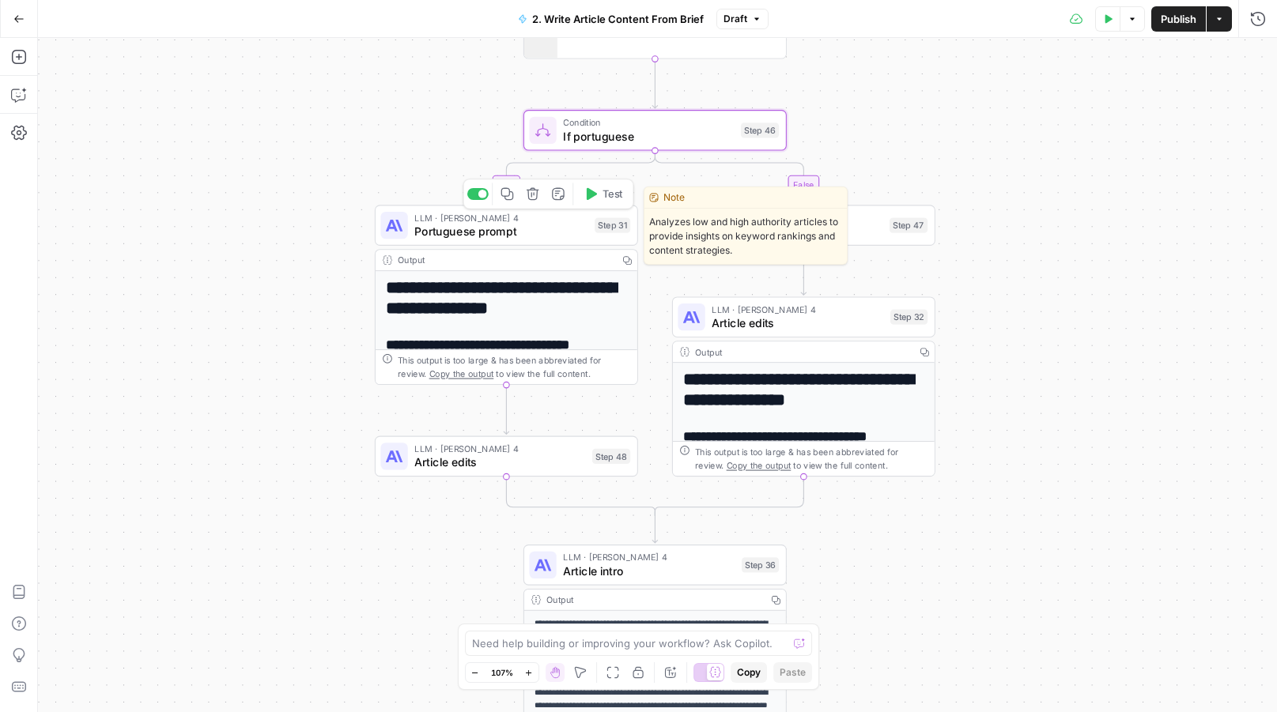
click at [489, 232] on span "Portuguese prompt" at bounding box center [500, 231] width 173 height 17
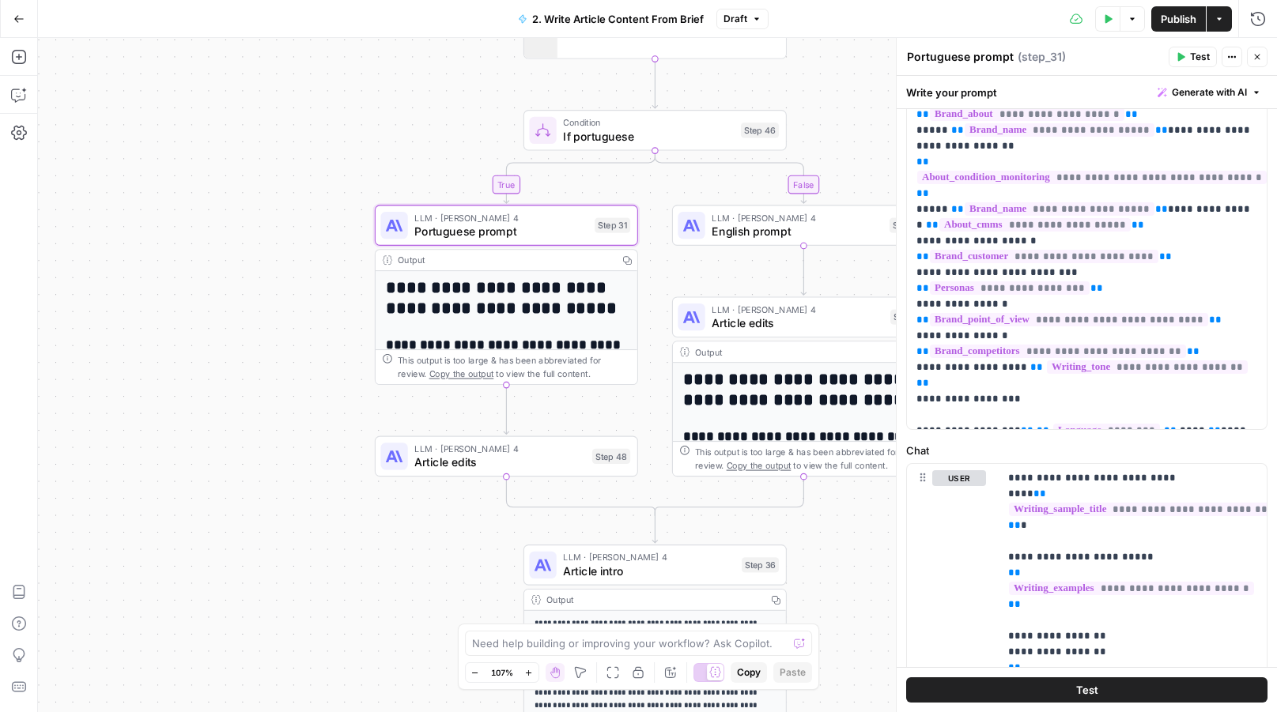
scroll to position [270, 0]
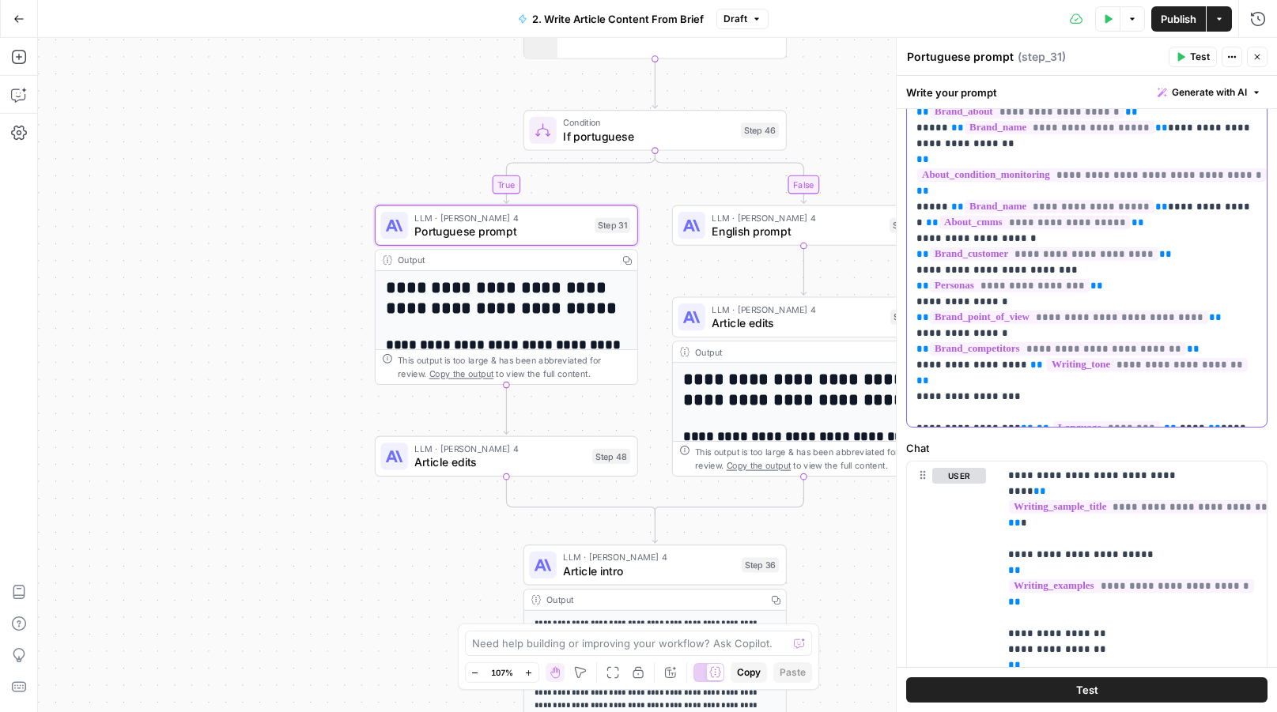
click at [1090, 279] on span "**********" at bounding box center [1010, 285] width 160 height 13
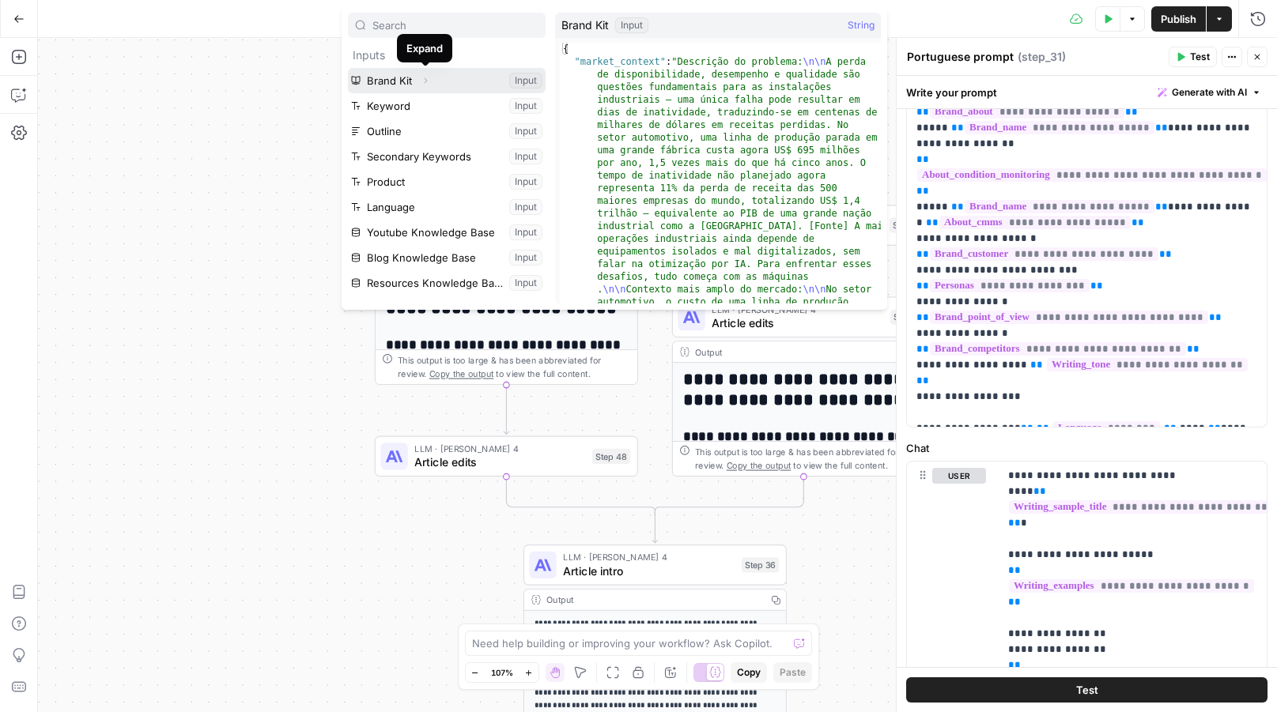
click at [425, 77] on icon "button" at bounding box center [425, 80] width 9 height 9
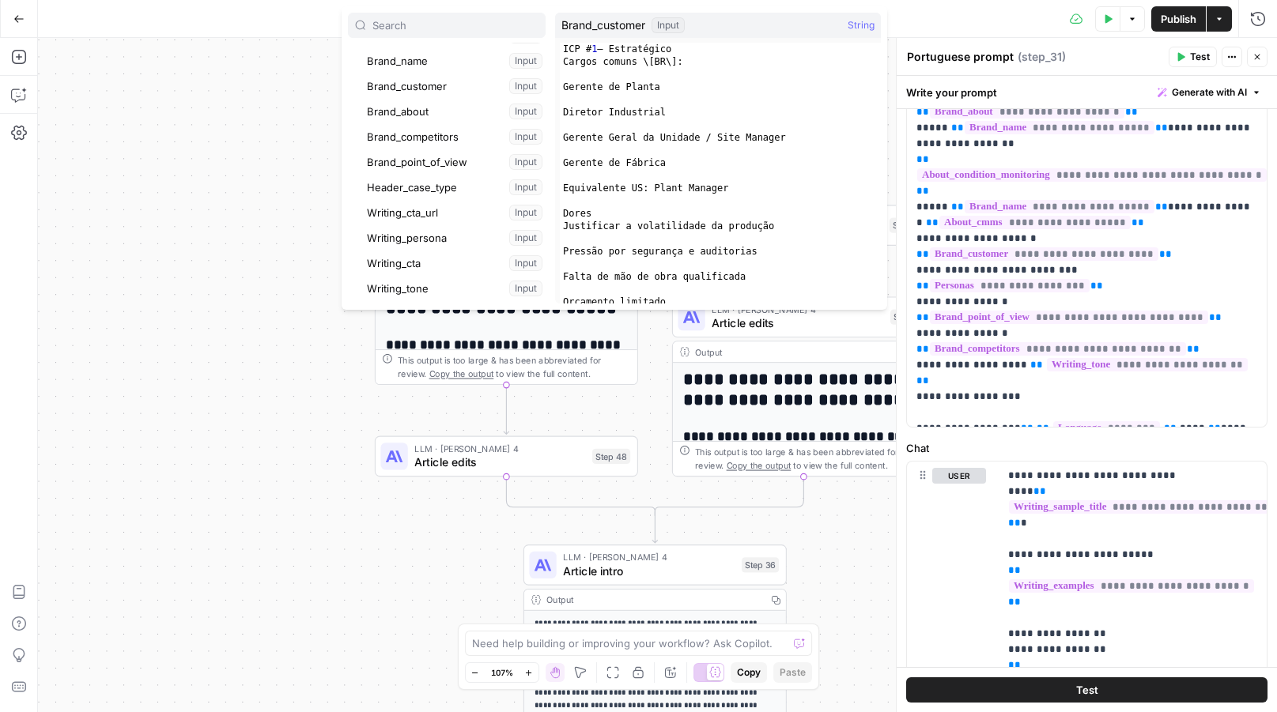
scroll to position [224, 0]
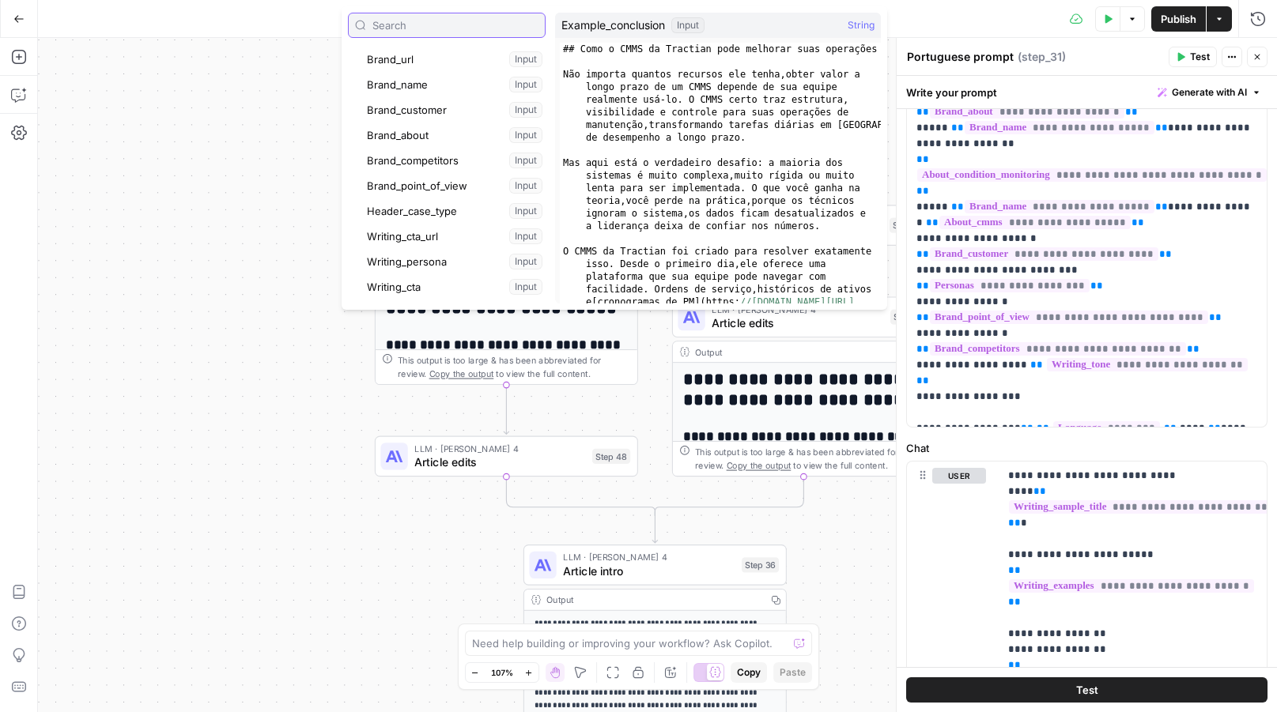
click at [445, 26] on input "text" at bounding box center [455, 25] width 166 height 16
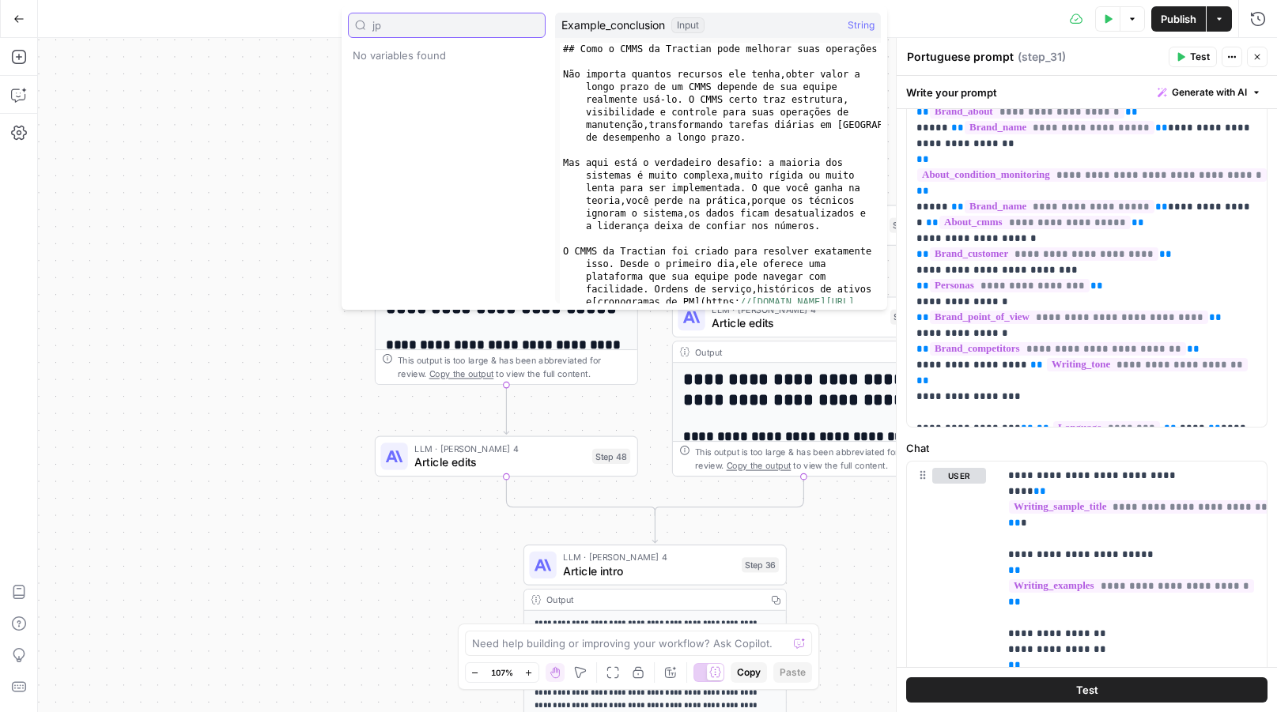
type input "j"
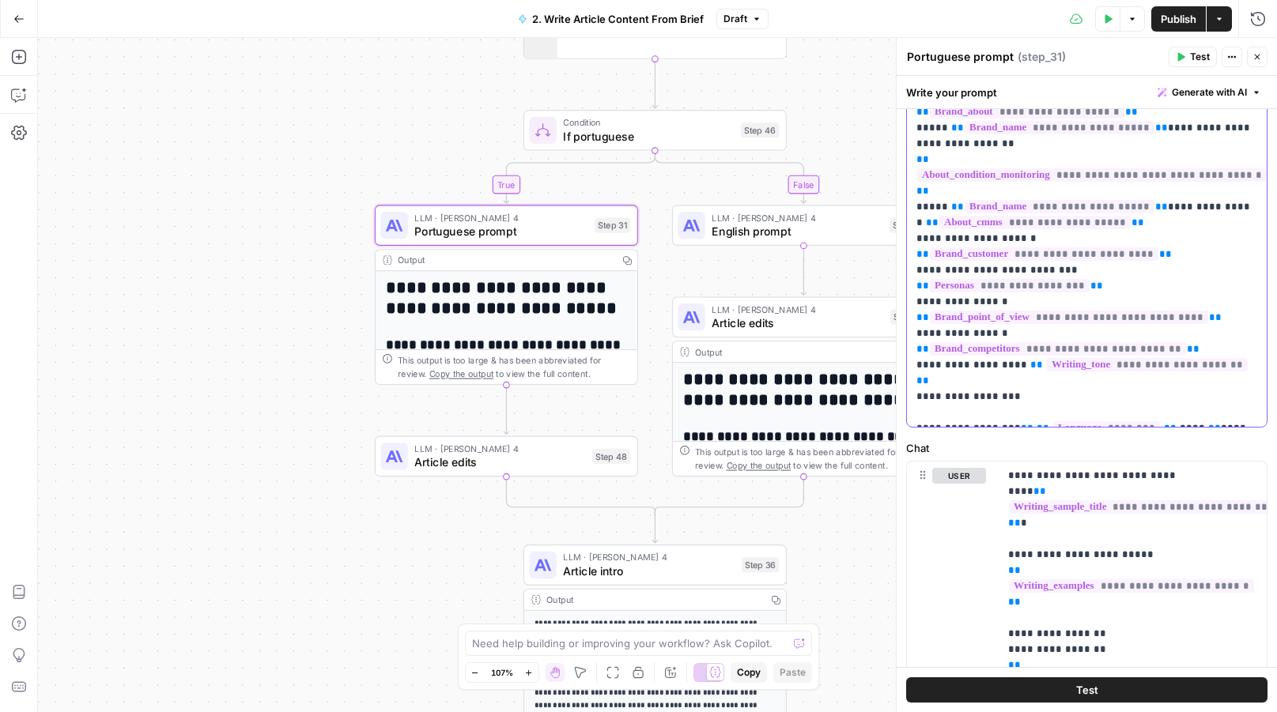
click at [1090, 279] on span "**********" at bounding box center [1010, 285] width 160 height 13
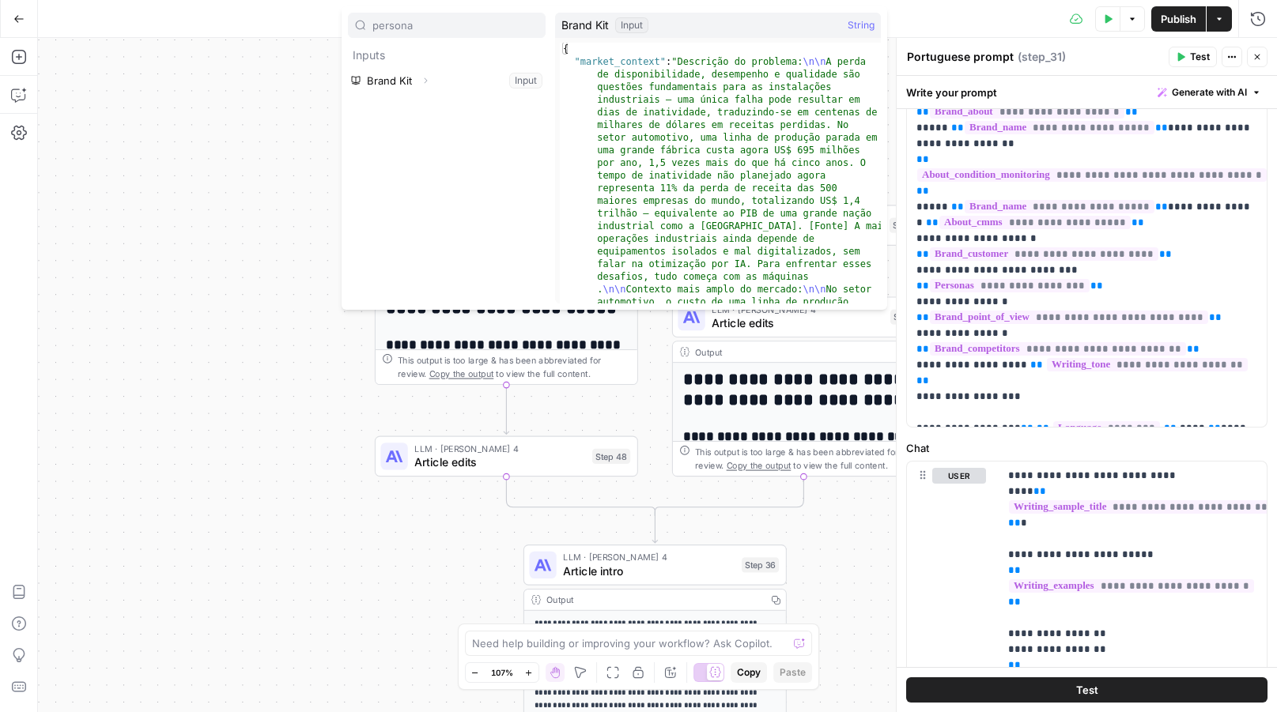
type input "persona"
click at [421, 83] on icon "button" at bounding box center [425, 80] width 9 height 9
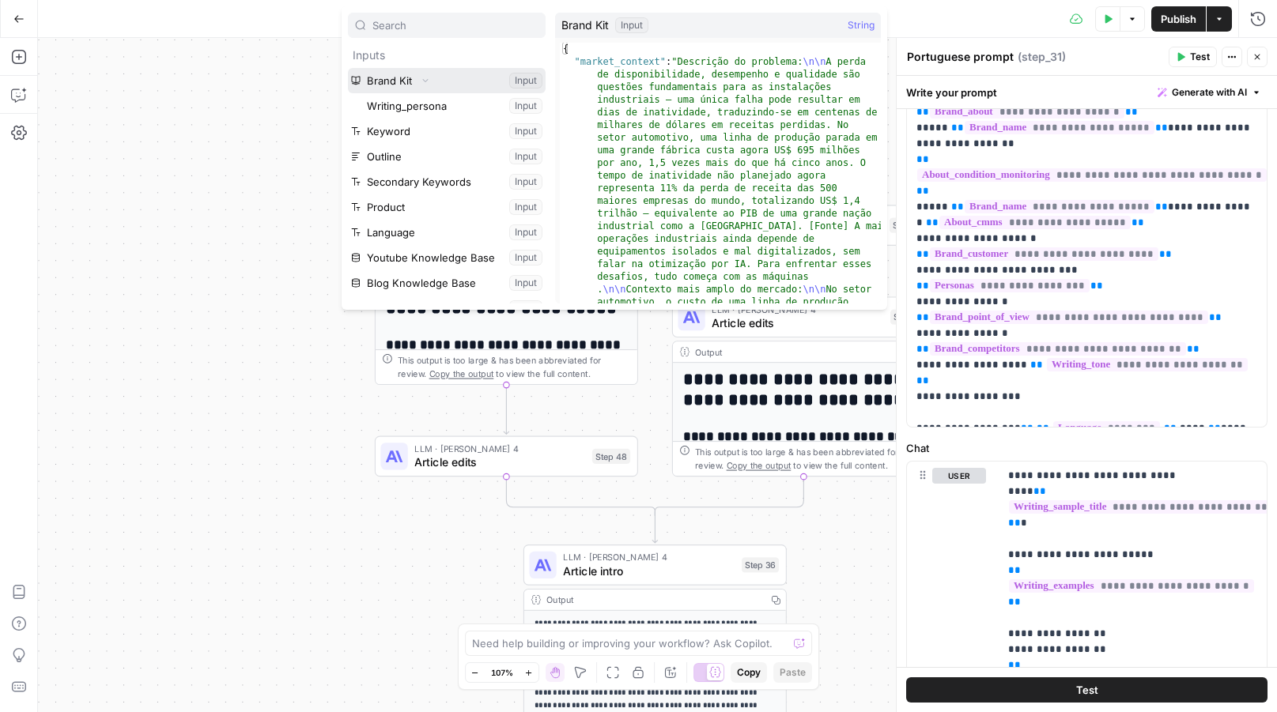
click at [425, 76] on icon "button" at bounding box center [425, 80] width 9 height 9
click at [427, 77] on icon "button" at bounding box center [425, 80] width 9 height 9
click at [426, 81] on icon "button" at bounding box center [425, 80] width 9 height 9
click at [426, 81] on icon "button" at bounding box center [426, 81] width 10 height 10
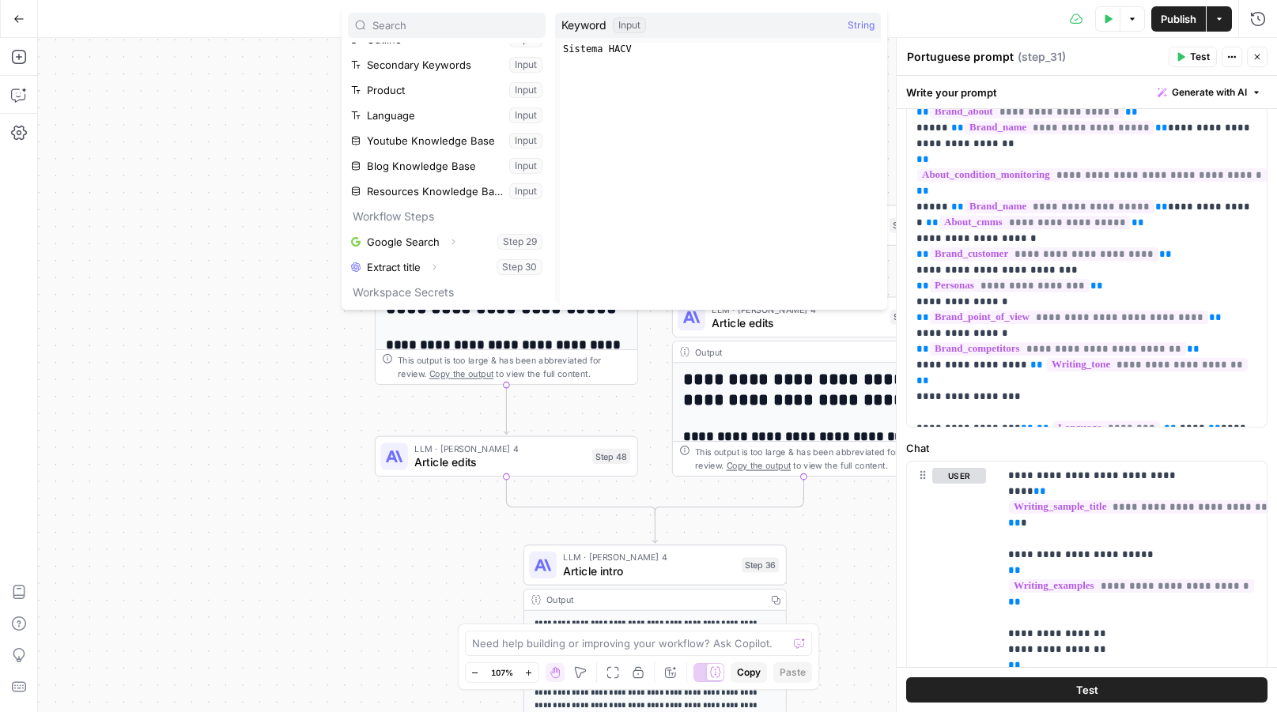
scroll to position [123, 0]
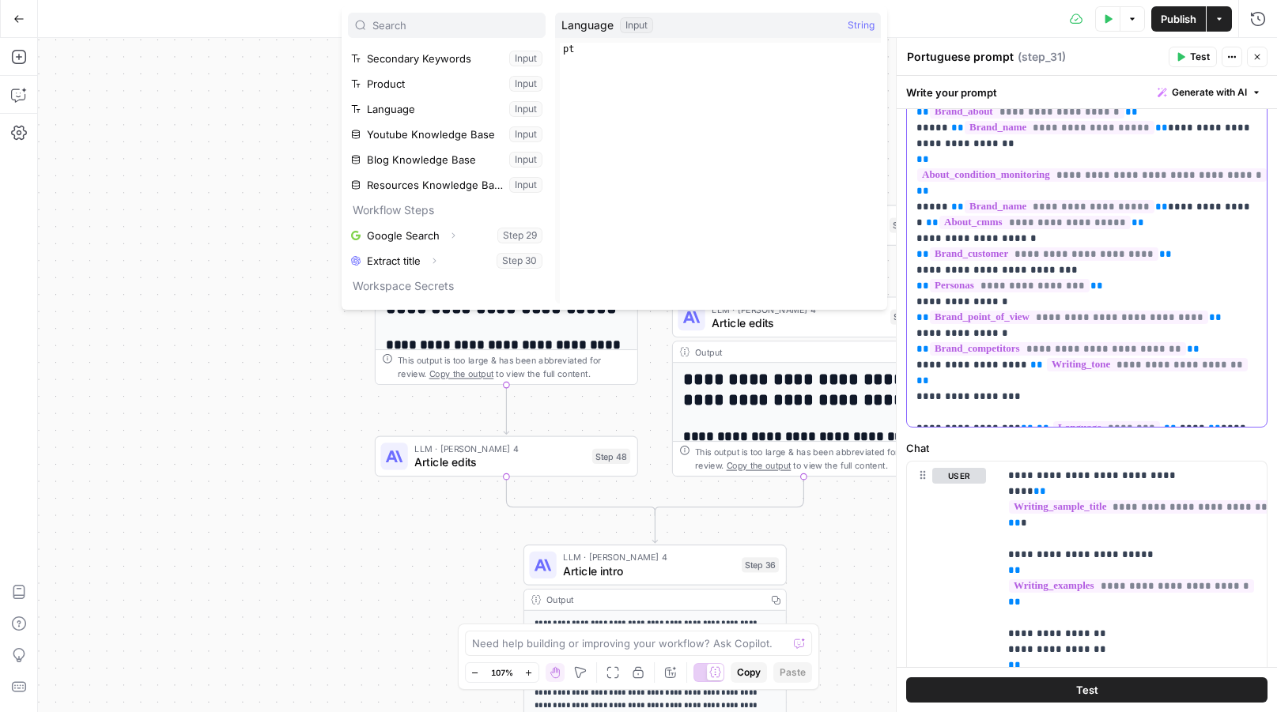
click at [1165, 128] on p "**********" at bounding box center [1087, 199] width 342 height 443
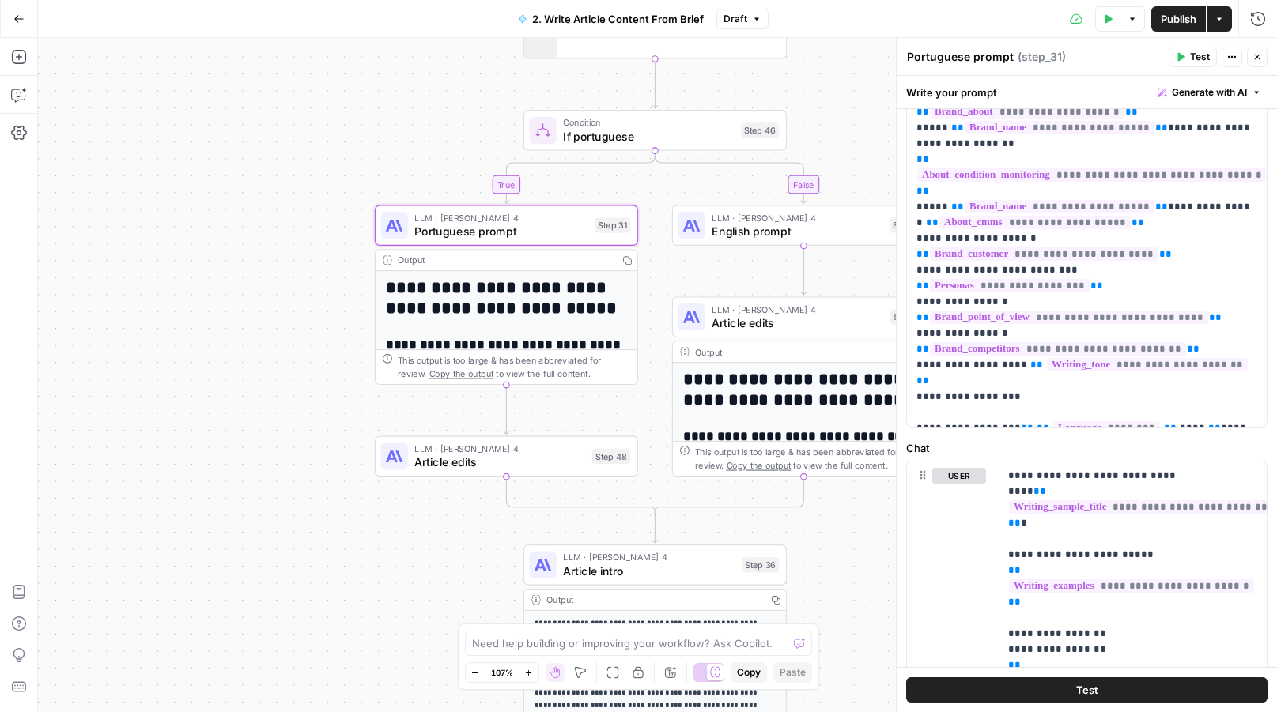
click at [1257, 47] on button "Close" at bounding box center [1257, 57] width 21 height 21
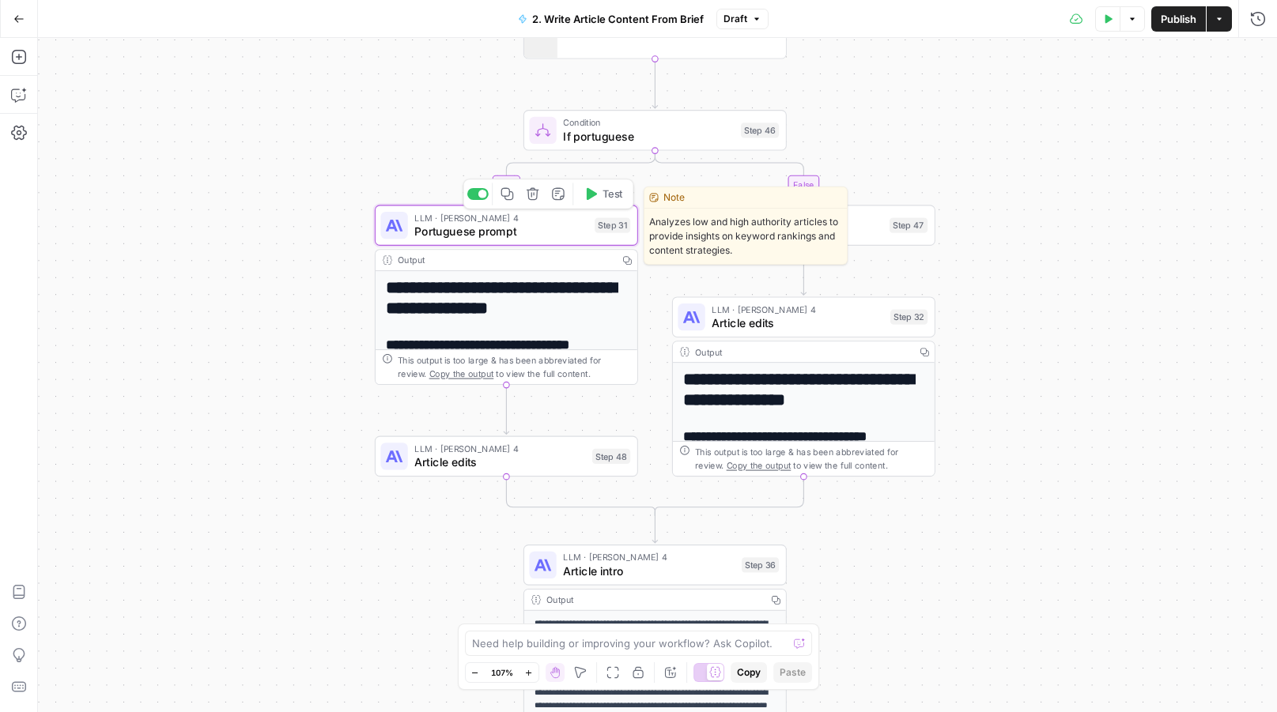
click at [503, 237] on span "Portuguese prompt" at bounding box center [500, 231] width 173 height 17
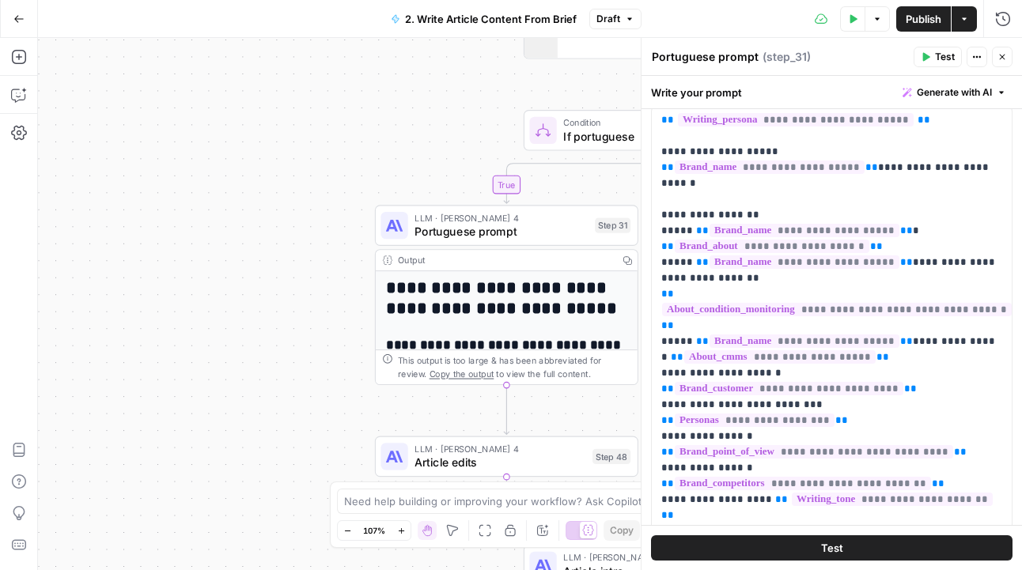
scroll to position [135, 0]
click at [834, 414] on span "**********" at bounding box center [754, 420] width 160 height 13
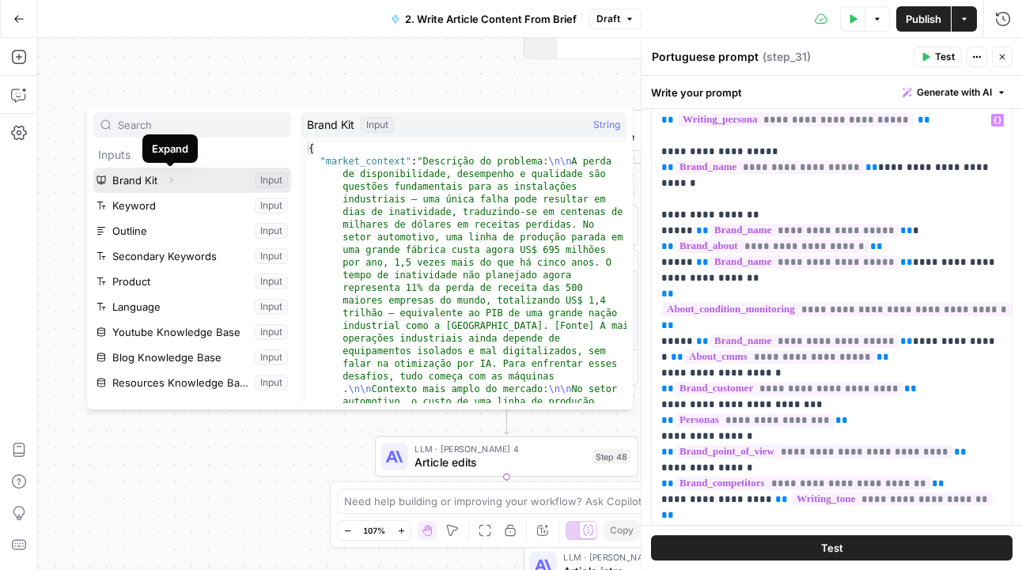
click at [173, 180] on icon "button" at bounding box center [170, 180] width 9 height 9
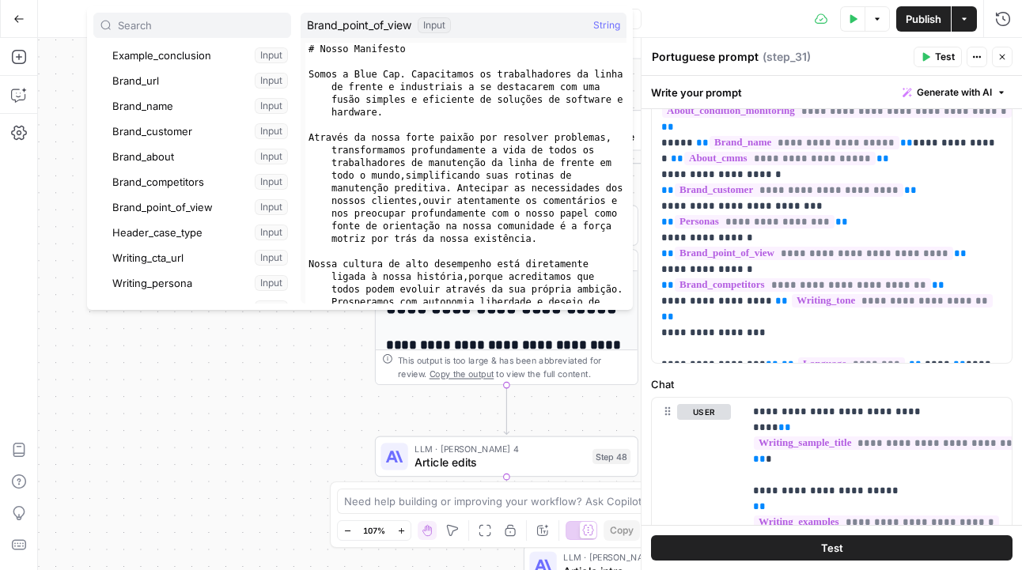
scroll to position [346, 0]
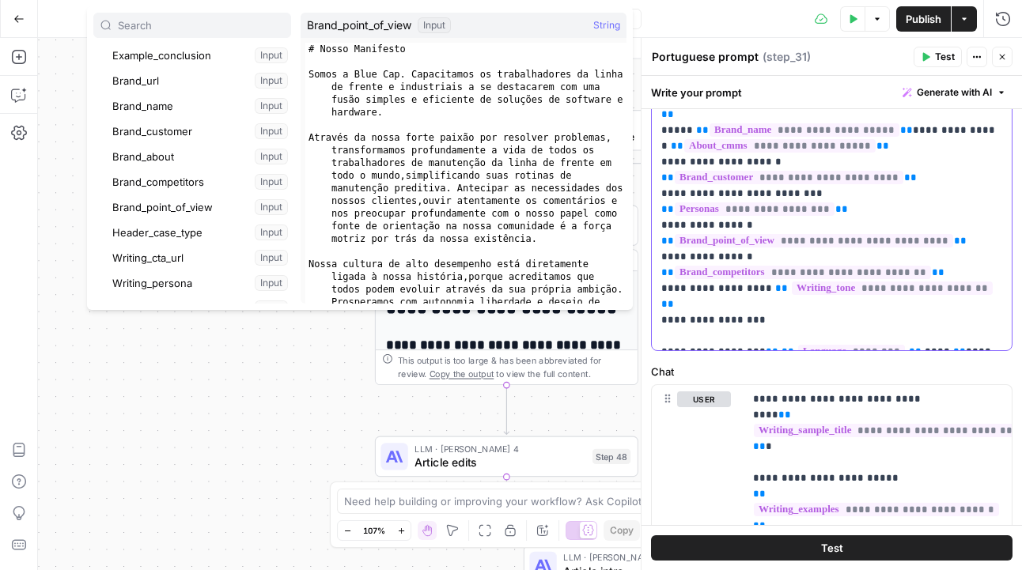
click at [960, 326] on p "**********" at bounding box center [831, 122] width 341 height 443
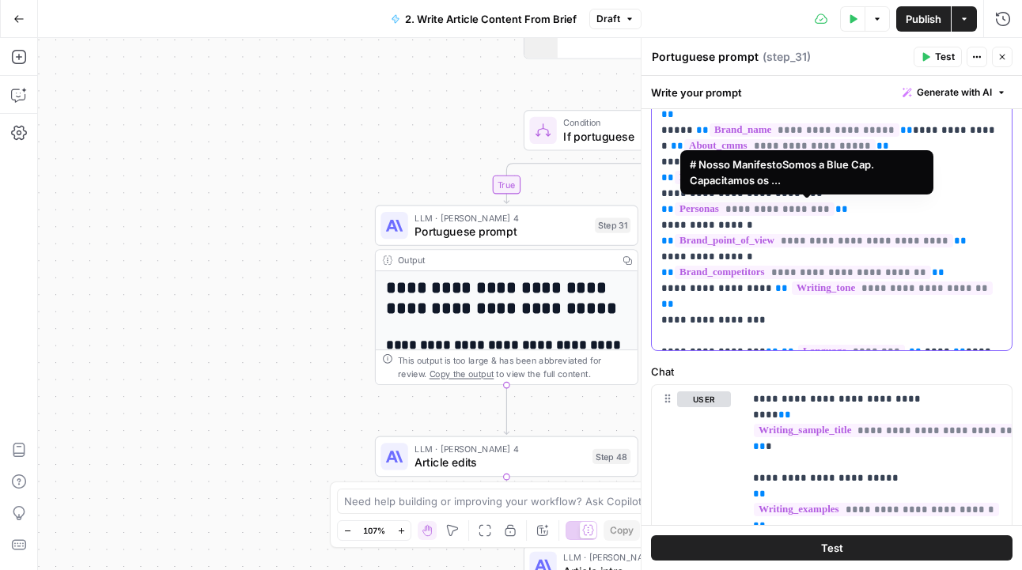
click at [926, 234] on span "**********" at bounding box center [813, 240] width 278 height 13
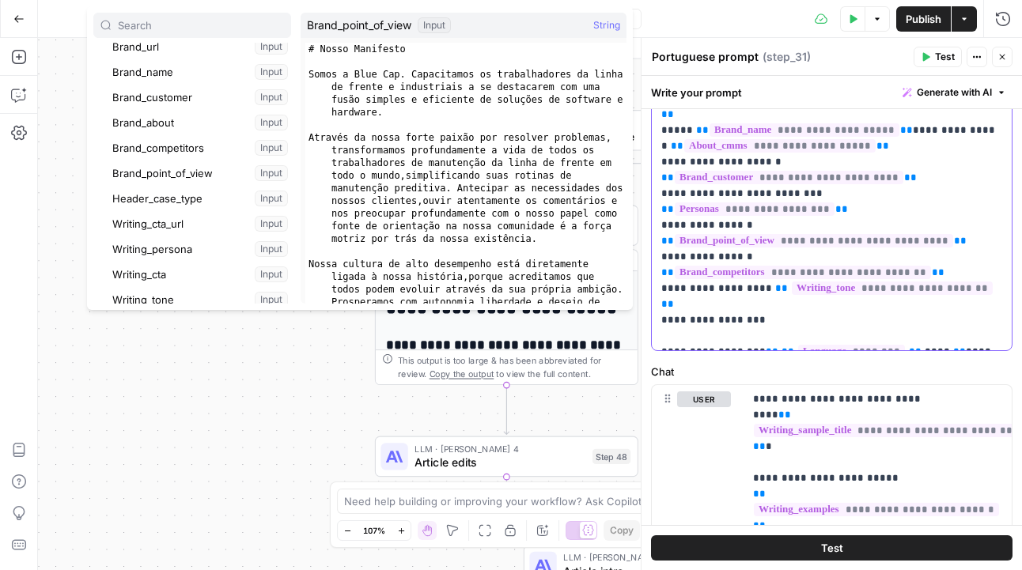
click at [933, 342] on p "**********" at bounding box center [831, 122] width 341 height 443
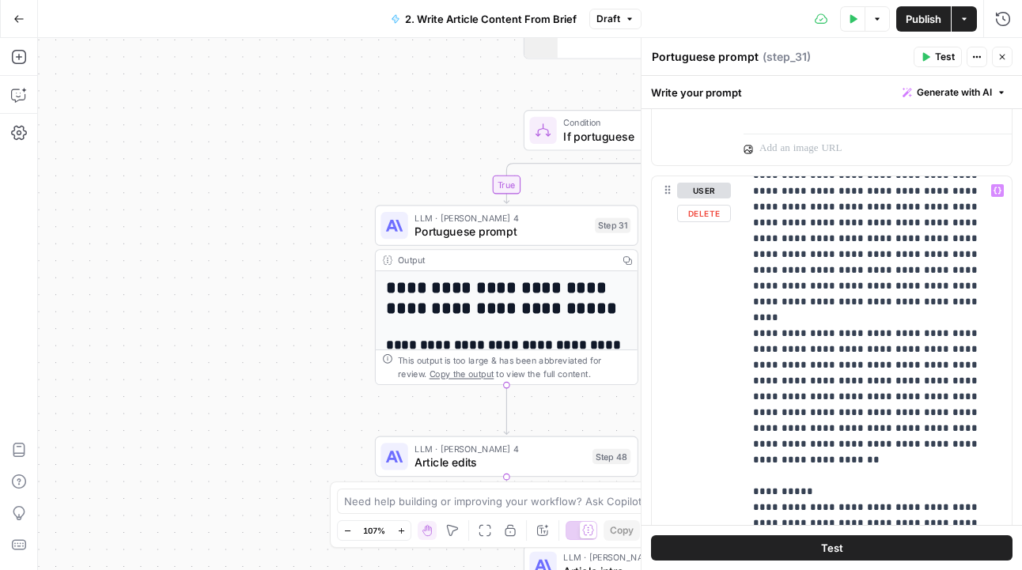
scroll to position [227, 0]
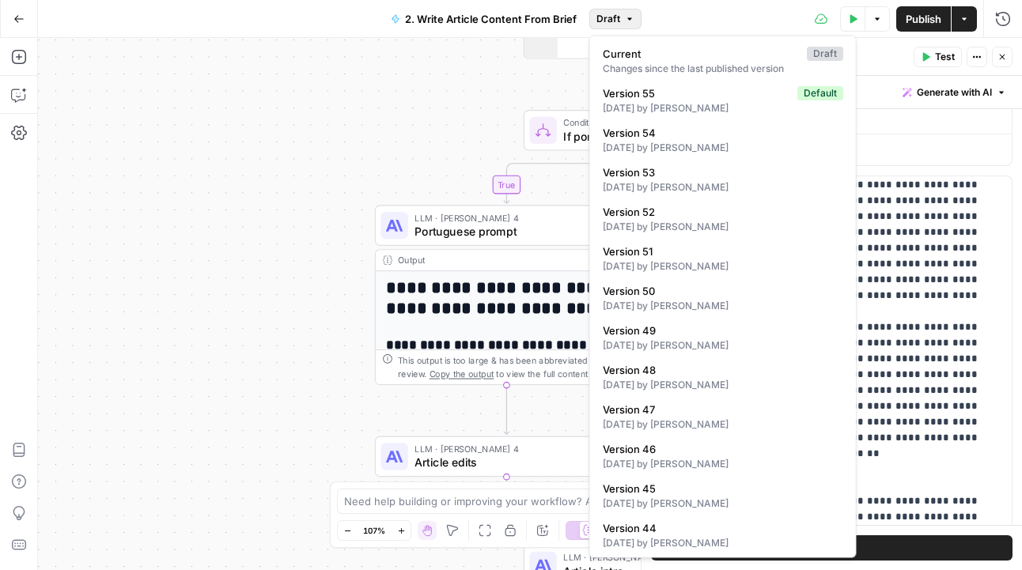
click at [623, 12] on button "Draft" at bounding box center [615, 19] width 52 height 21
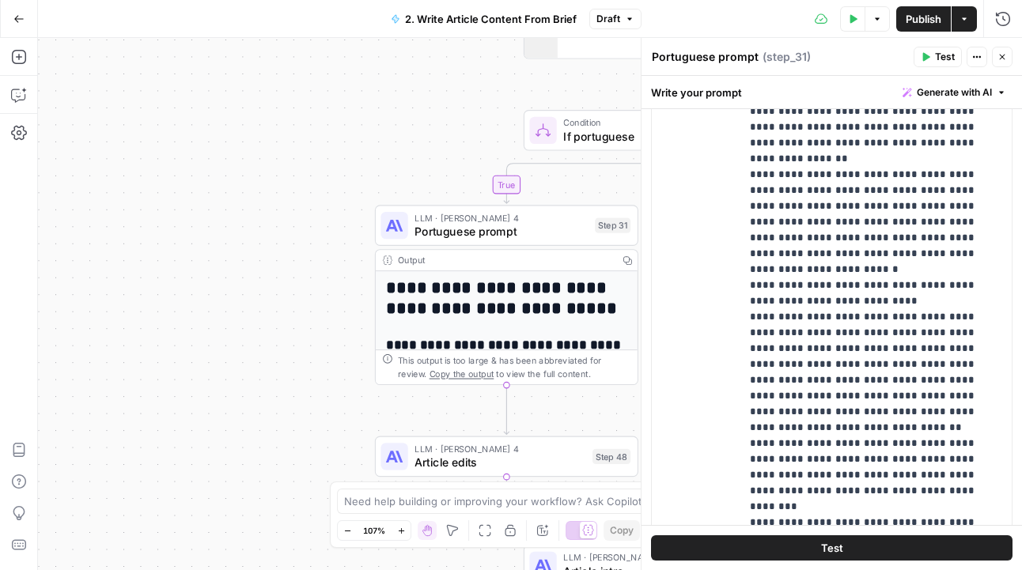
scroll to position [1355, 0]
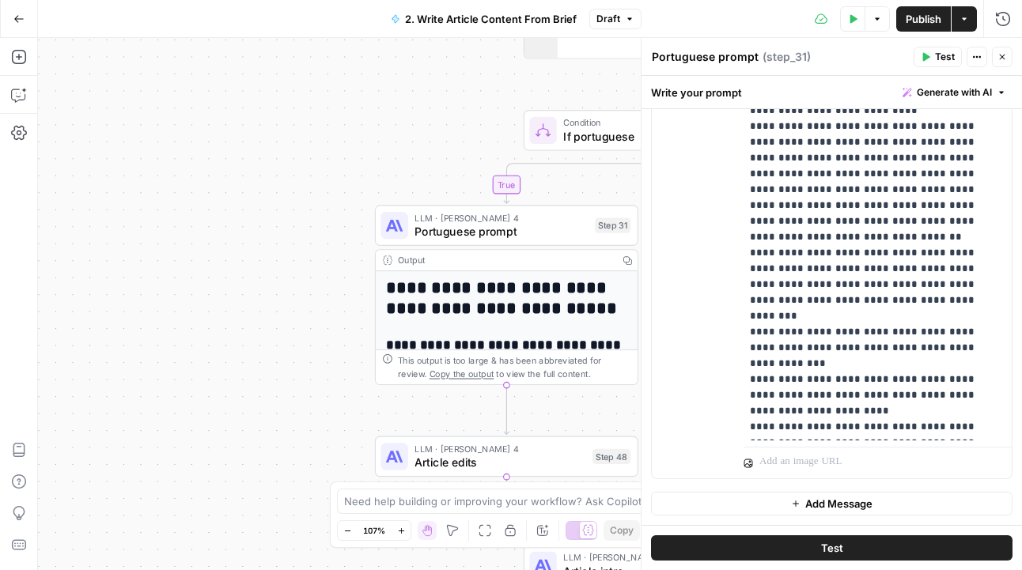
click at [1003, 53] on icon "button" at bounding box center [1001, 56] width 9 height 9
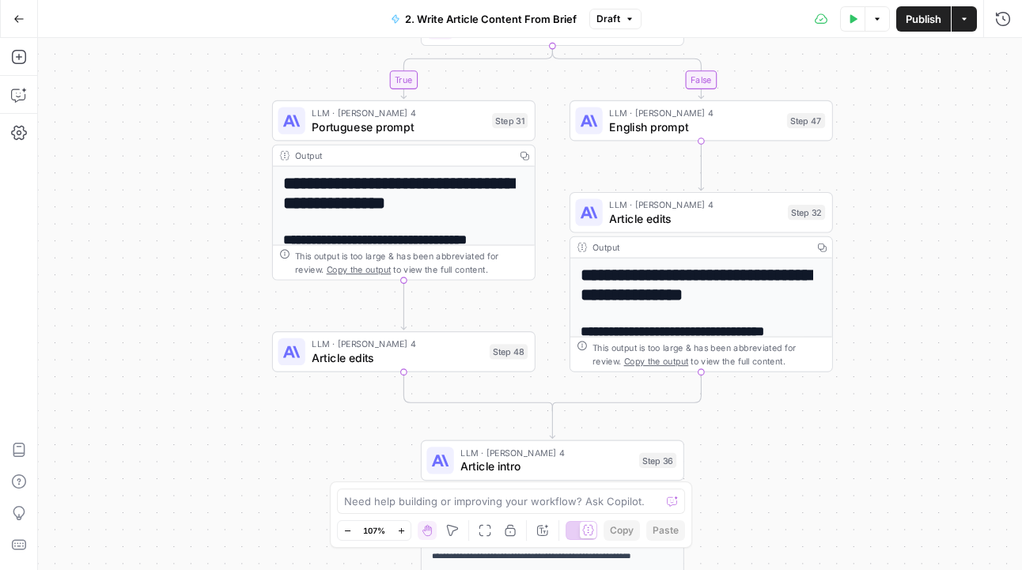
click at [457, 361] on span "Article edits" at bounding box center [397, 357] width 171 height 17
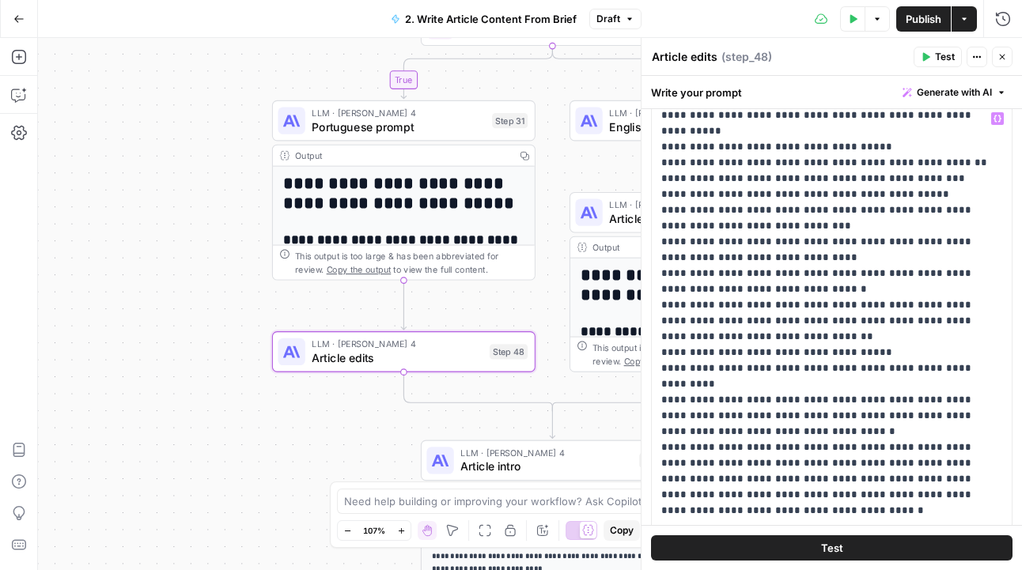
scroll to position [748, 0]
click at [998, 55] on icon "button" at bounding box center [1001, 56] width 9 height 9
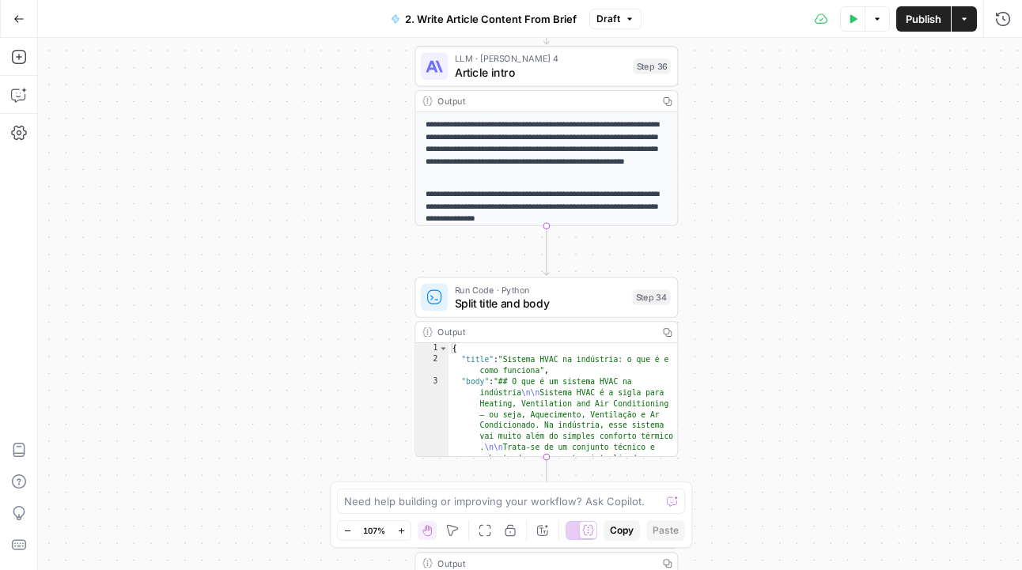
click at [618, 78] on span "Article intro" at bounding box center [541, 72] width 172 height 17
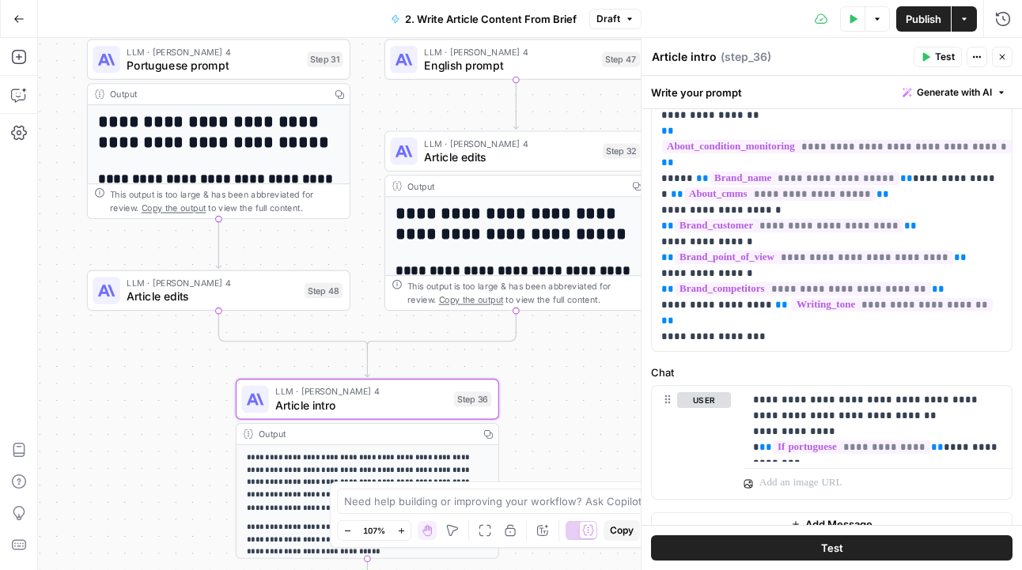
scroll to position [555, 0]
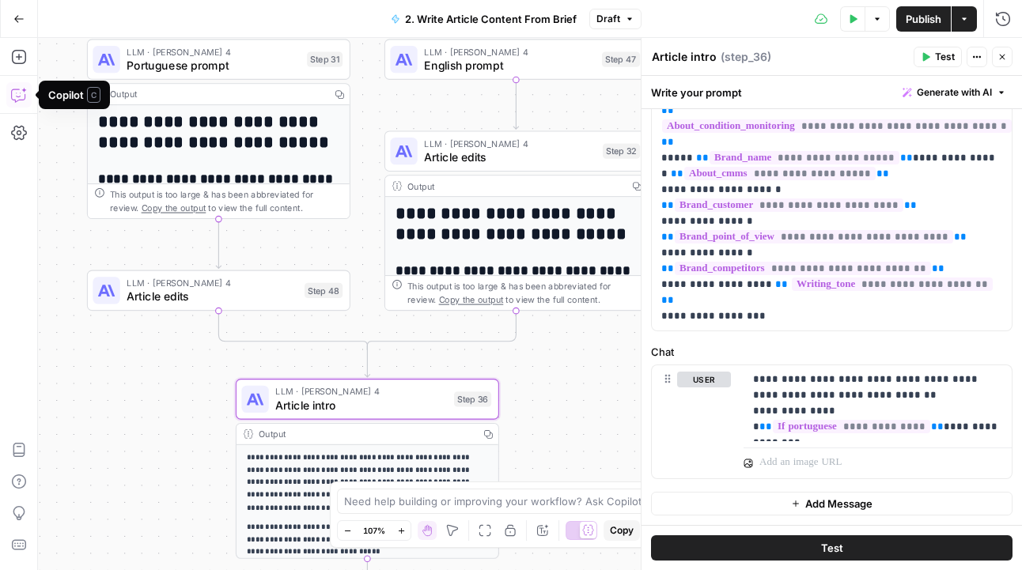
click at [17, 93] on icon "button" at bounding box center [19, 95] width 16 height 16
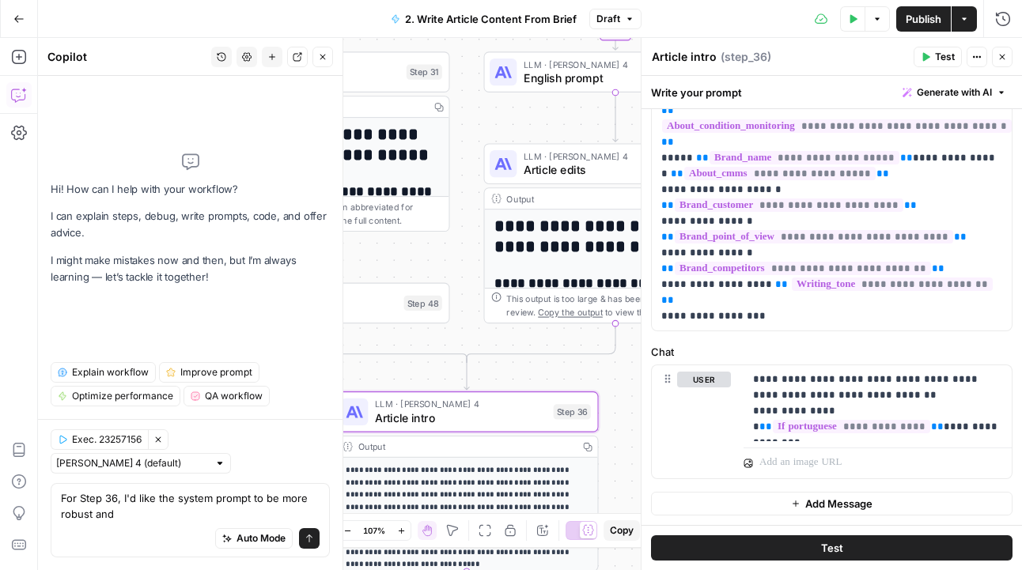
click at [244, 496] on textarea "For Step 36, I'd like the system prompt to be more robust and" at bounding box center [190, 506] width 259 height 32
click at [202, 519] on textarea "For Step 36, I'd like the system prompt and user chat prompt to be more robust …" at bounding box center [190, 506] width 259 height 32
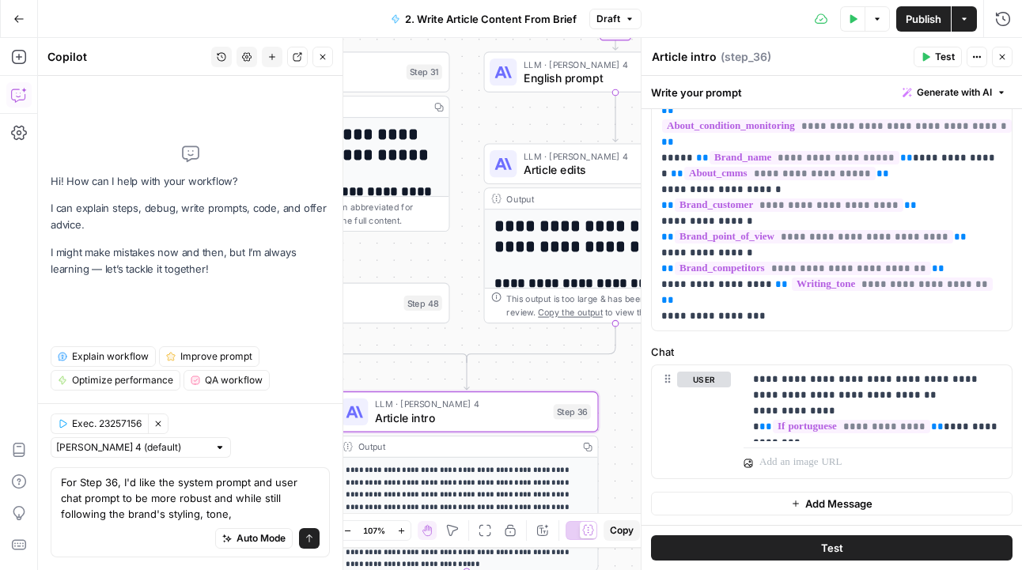
click at [131, 513] on textarea "For Step 36, I'd like the system prompt and user chat prompt to be more robust …" at bounding box center [190, 497] width 259 height 47
click at [100, 519] on textarea "For Step 36, I'd like the system prompt and user chat prompt to be more robust …" at bounding box center [190, 497] width 259 height 47
click at [175, 520] on textarea "For Step 36, I'd like the system prompt and user chat prompt to be more robust …" at bounding box center [190, 497] width 259 height 47
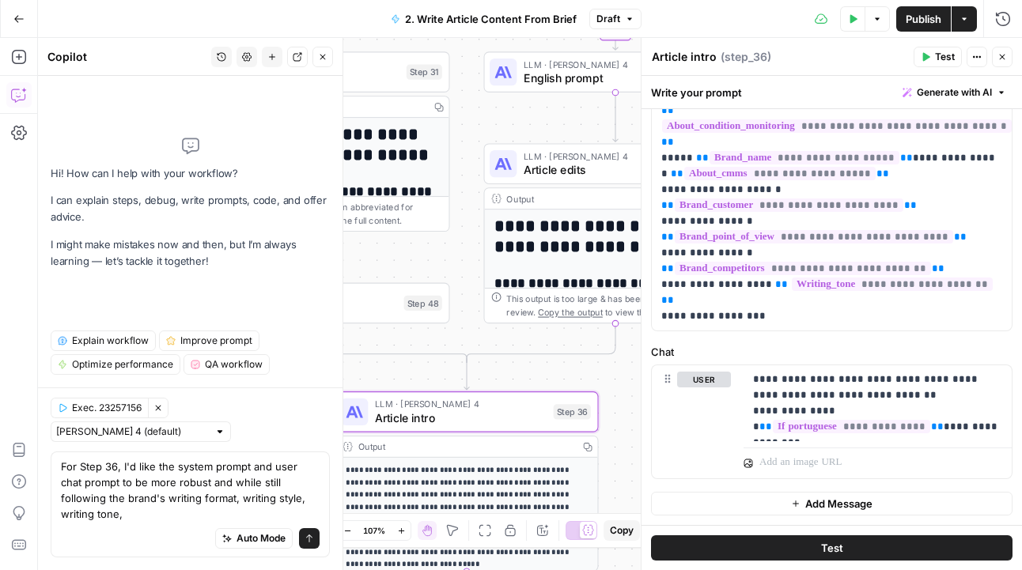
click at [308, 512] on textarea "For Step 36, I'd like the system prompt and user chat prompt to be more robust …" at bounding box center [190, 490] width 259 height 63
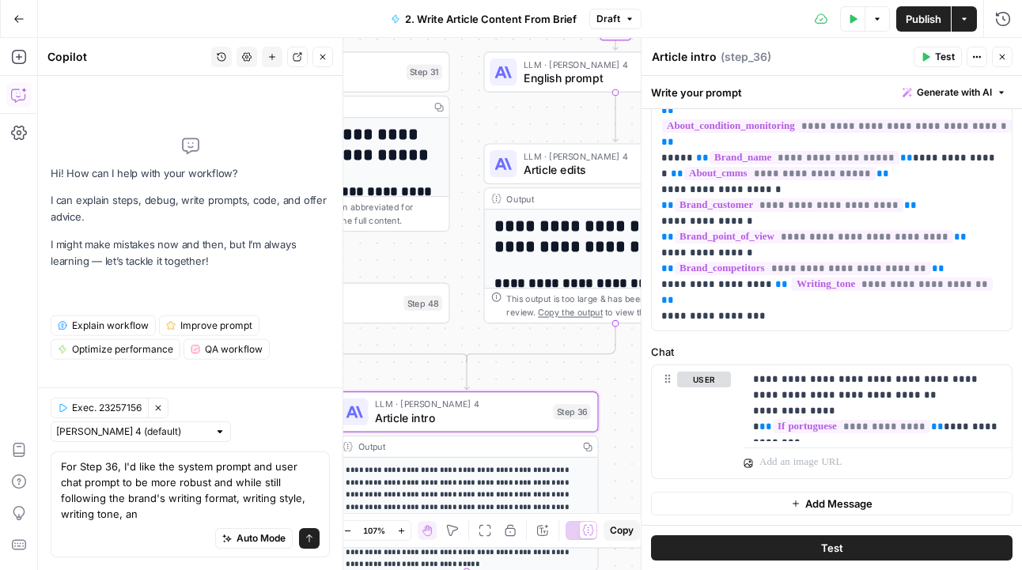
scroll to position [0, 0]
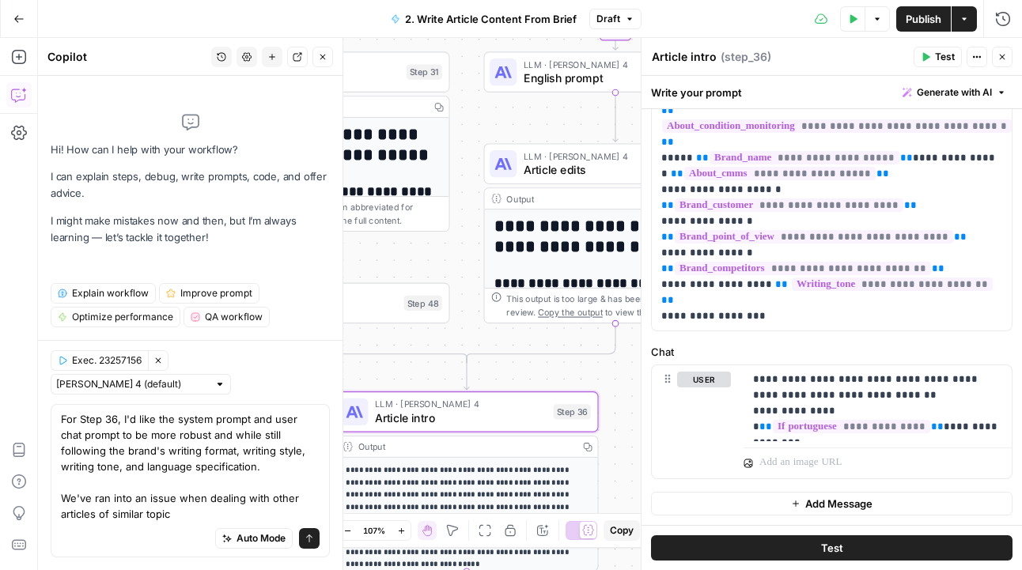
click at [172, 504] on textarea "For Step 36, I'd like the system prompt and user chat prompt to be more robust …" at bounding box center [190, 466] width 259 height 111
click at [168, 512] on textarea "For Step 36, I'd like the system prompt and user chat prompt to be more robust …" at bounding box center [190, 466] width 259 height 111
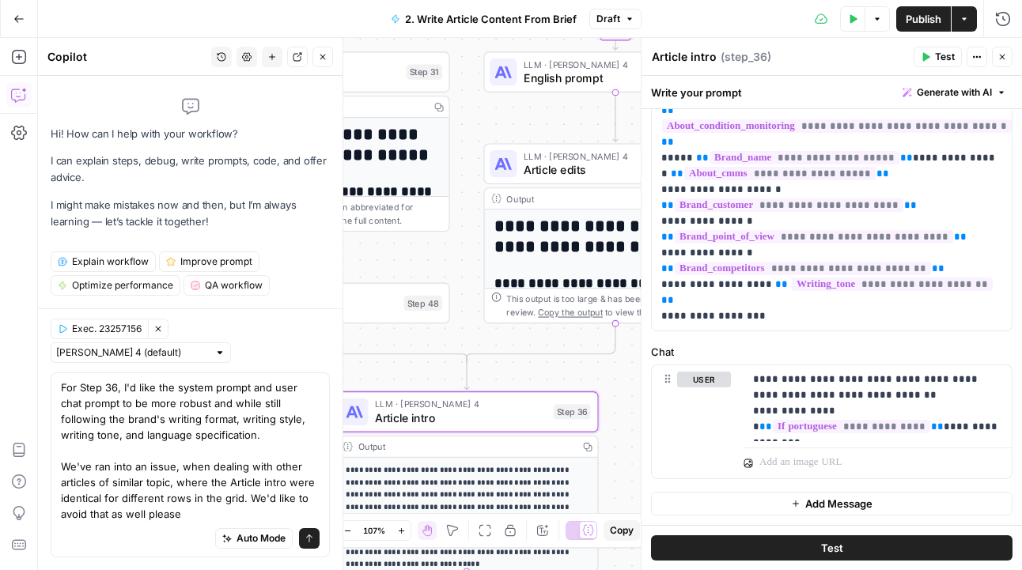
type textarea "For Step 36, I'd like the system prompt and user chat prompt to be more robust …"
click at [307, 538] on icon "submit" at bounding box center [308, 538] width 9 height 9
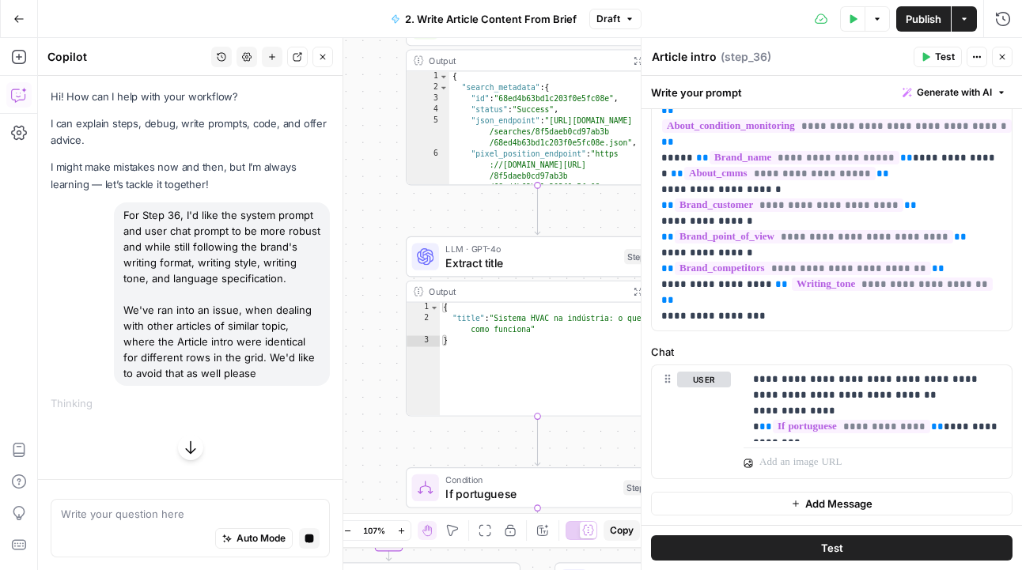
click at [485, 263] on span "Extract title" at bounding box center [531, 262] width 172 height 17
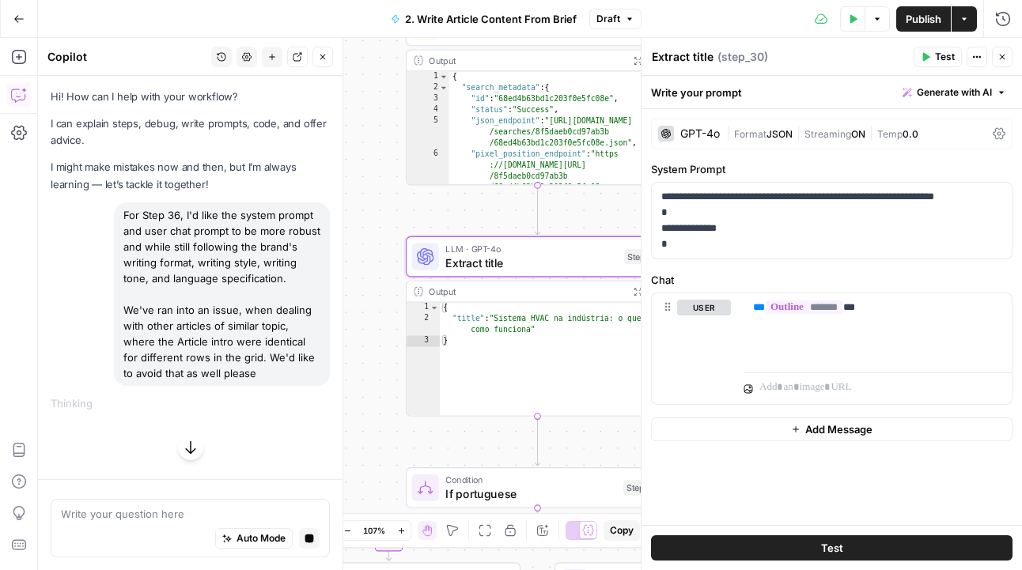
click at [695, 52] on textarea "Extract title" at bounding box center [682, 57] width 62 height 16
type textarea "Extract Title"
click at [617, 206] on div "**********" at bounding box center [530, 304] width 984 height 532
click at [1006, 59] on button "Close" at bounding box center [1001, 57] width 21 height 21
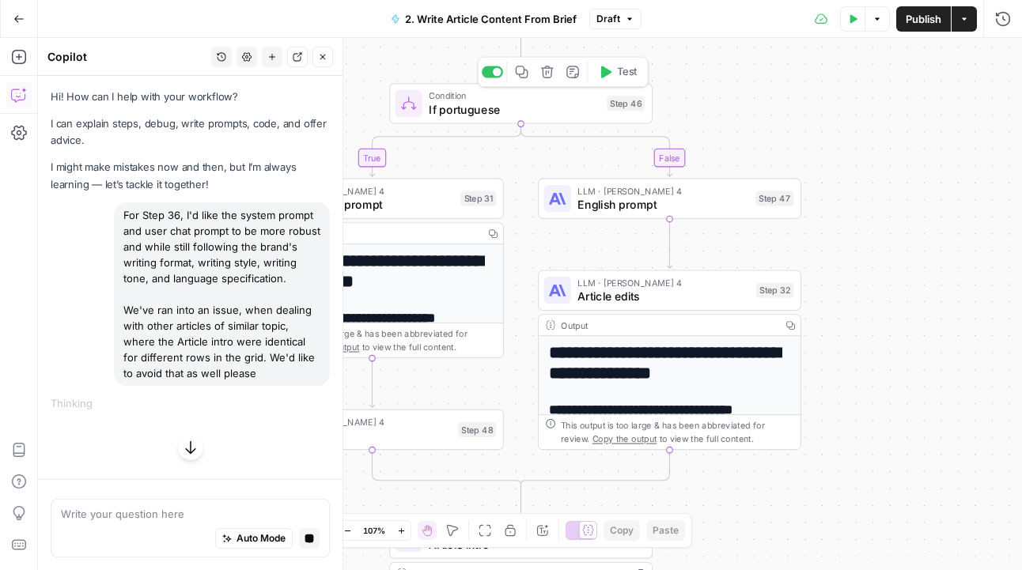
click at [443, 110] on span "If portuguese" at bounding box center [514, 109] width 171 height 17
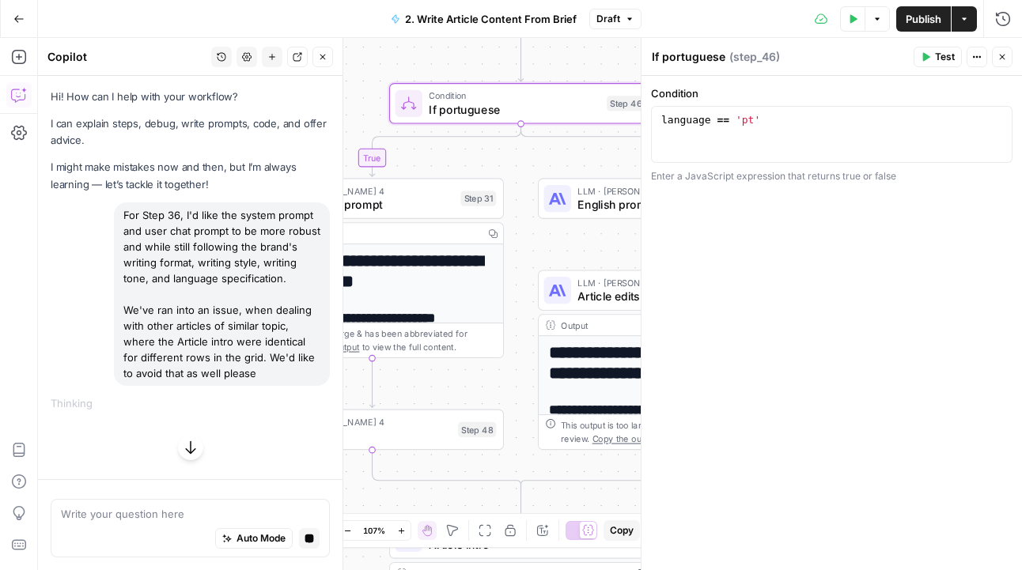
click at [667, 59] on textarea "If portuguese" at bounding box center [688, 57] width 74 height 16
type textarea "If Portuguese"
click at [542, 56] on div "**********" at bounding box center [530, 304] width 984 height 532
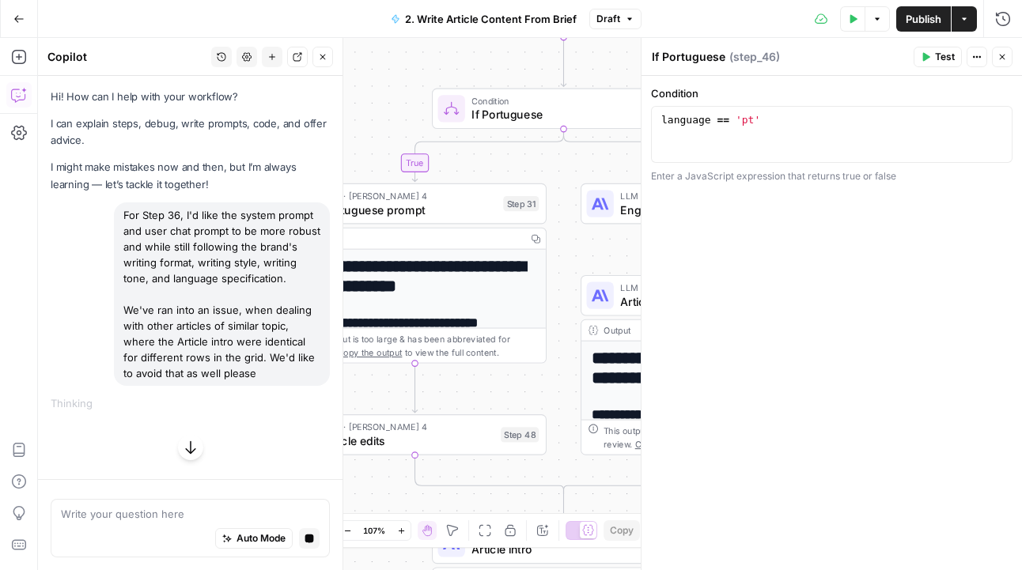
click at [387, 229] on div "Output Copy" at bounding box center [415, 238] width 262 height 21
click at [393, 216] on span "Portuguese prompt" at bounding box center [409, 209] width 173 height 17
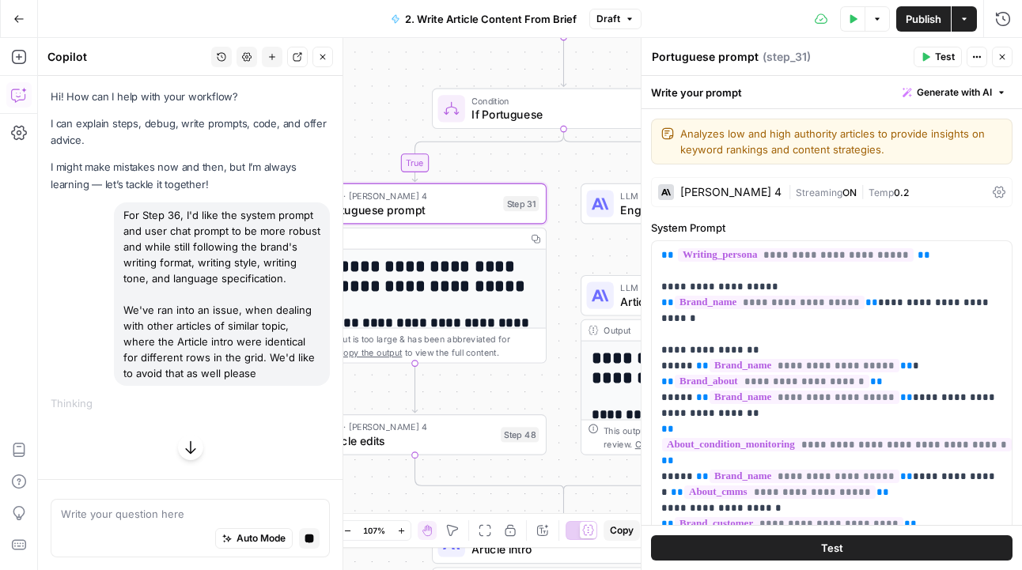
click at [721, 63] on textarea "Portuguese prompt" at bounding box center [704, 57] width 107 height 16
type textarea "Portuguese rompt"
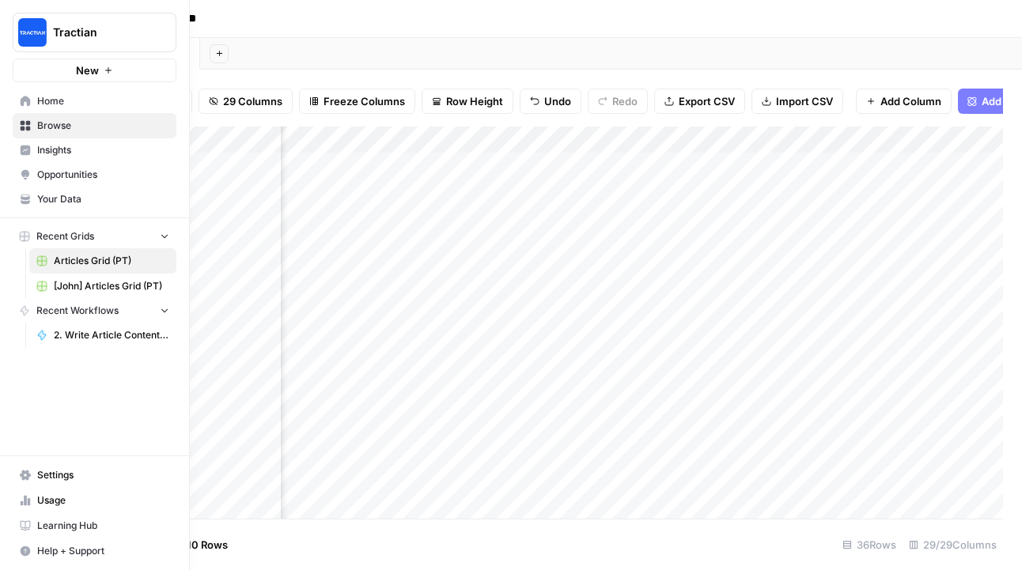
scroll to position [0, 1713]
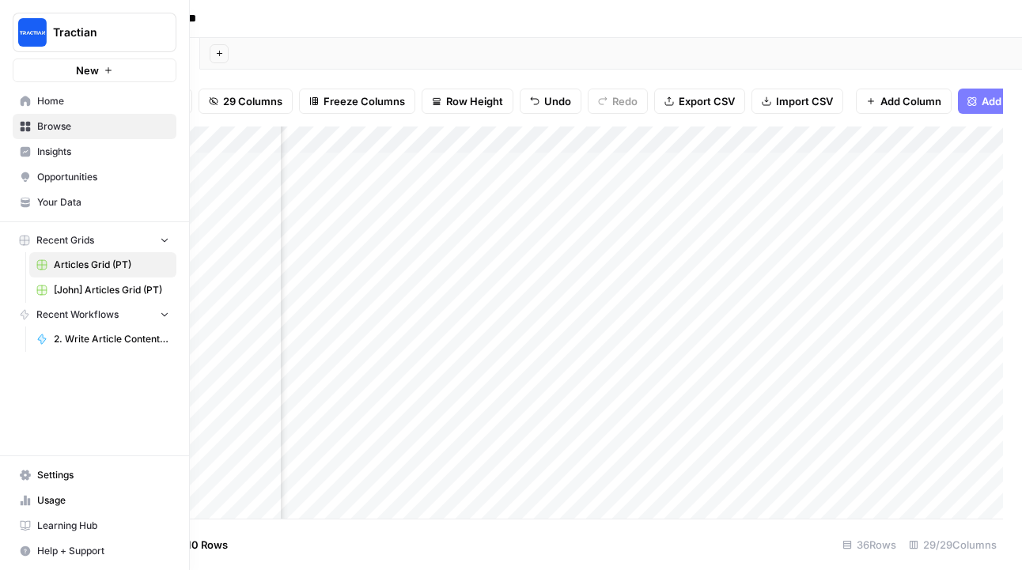
click at [66, 200] on span "Your Data" at bounding box center [103, 202] width 132 height 14
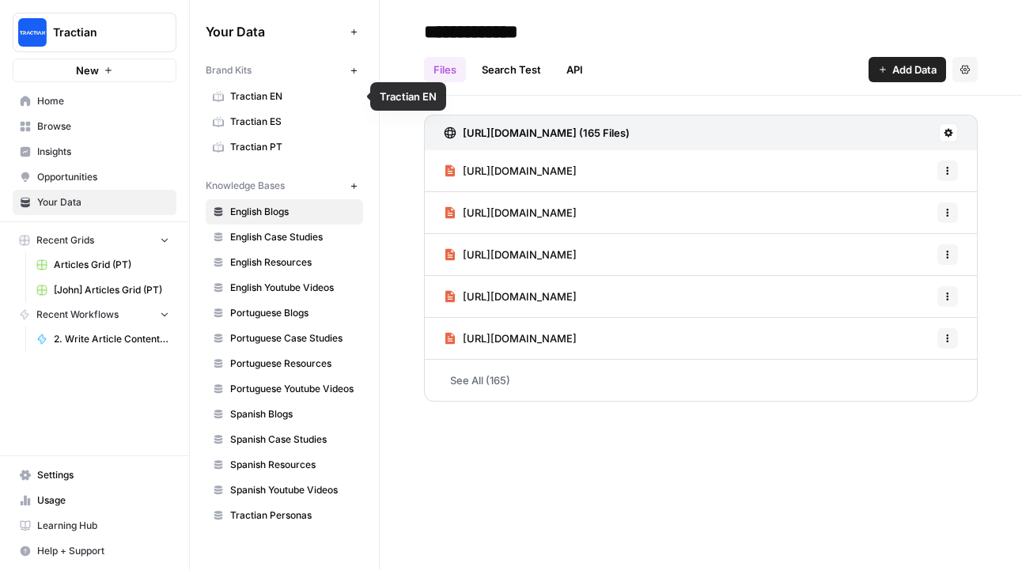
click at [265, 142] on span "Tractian PT" at bounding box center [293, 147] width 126 height 14
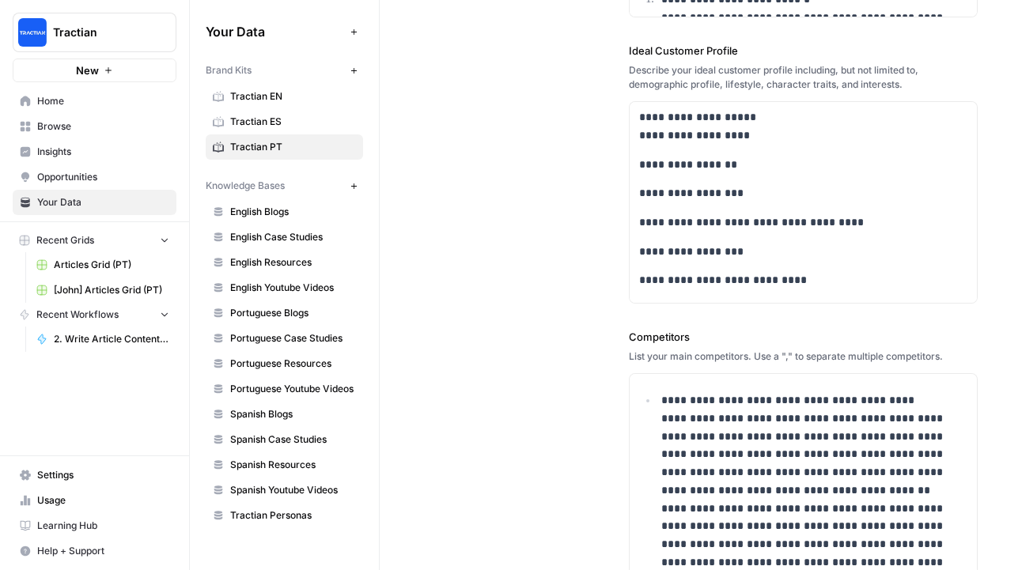
scroll to position [410, 0]
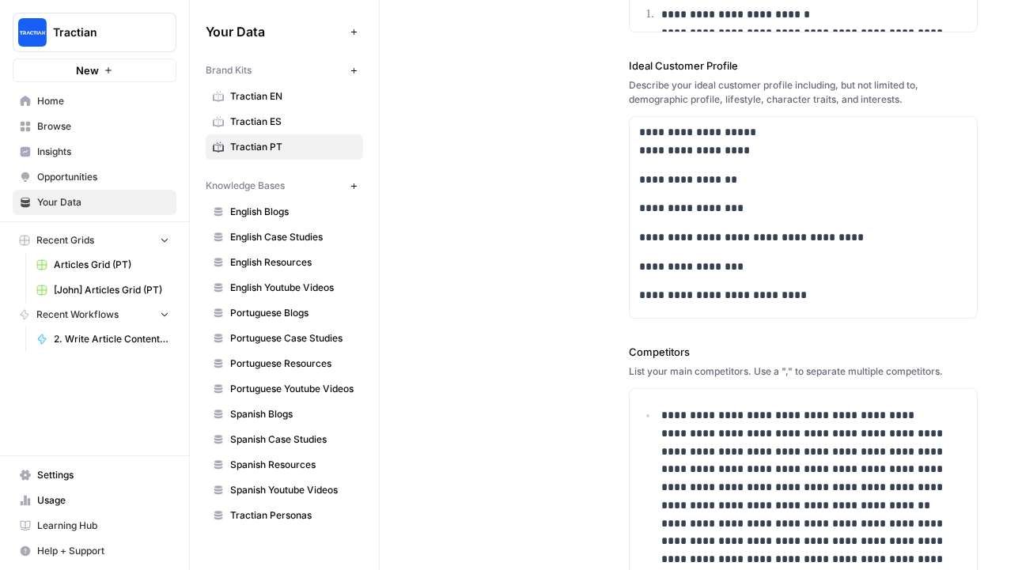
click at [70, 121] on span "Browse" at bounding box center [103, 126] width 132 height 14
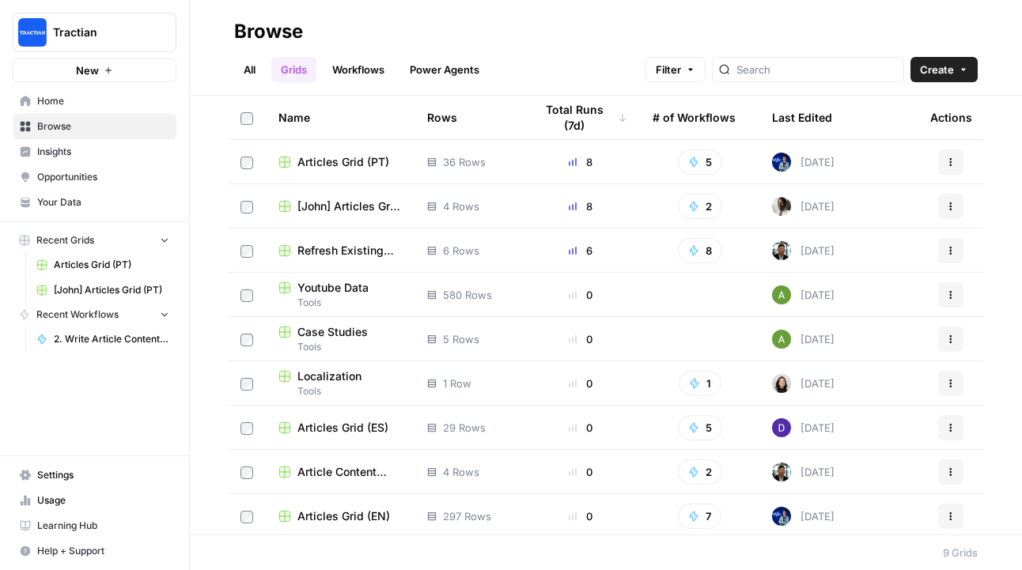
click at [345, 166] on span "Articles Grid (PT)" at bounding box center [343, 162] width 92 height 16
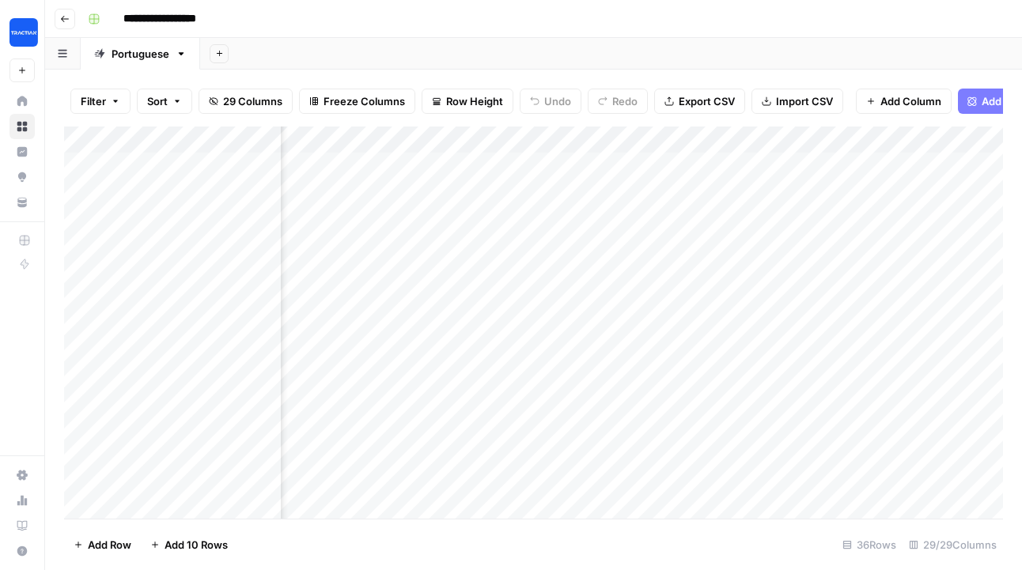
scroll to position [0, 1297]
click at [522, 163] on div "Add Column" at bounding box center [533, 323] width 939 height 392
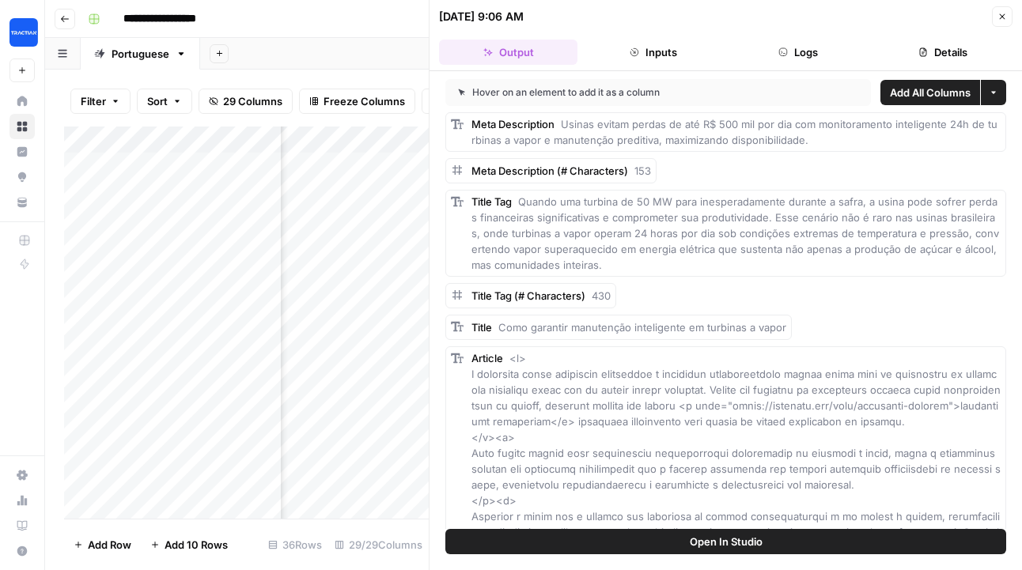
click at [819, 59] on button "Logs" at bounding box center [798, 52] width 138 height 25
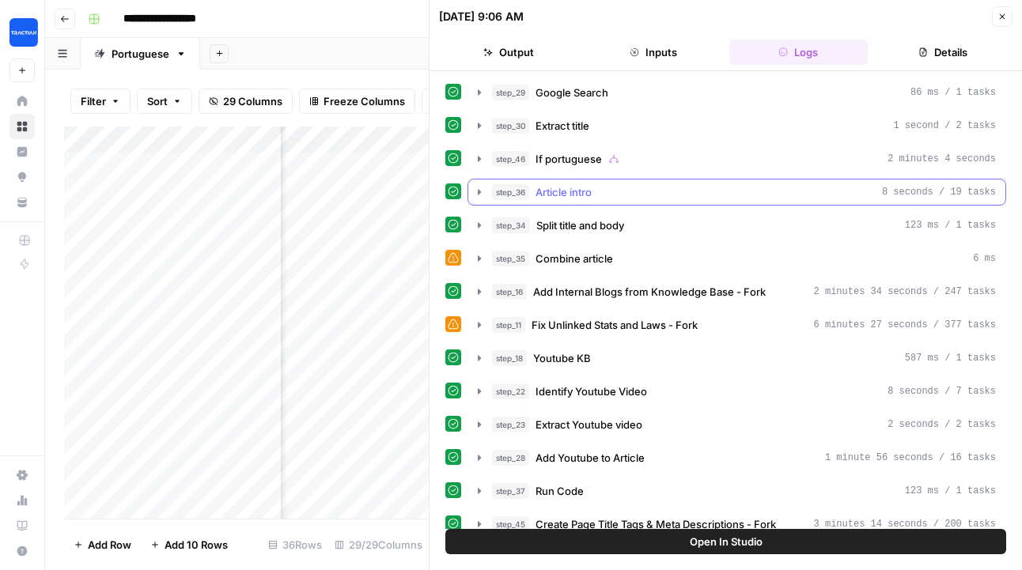
click at [483, 190] on icon "button" at bounding box center [479, 192] width 13 height 13
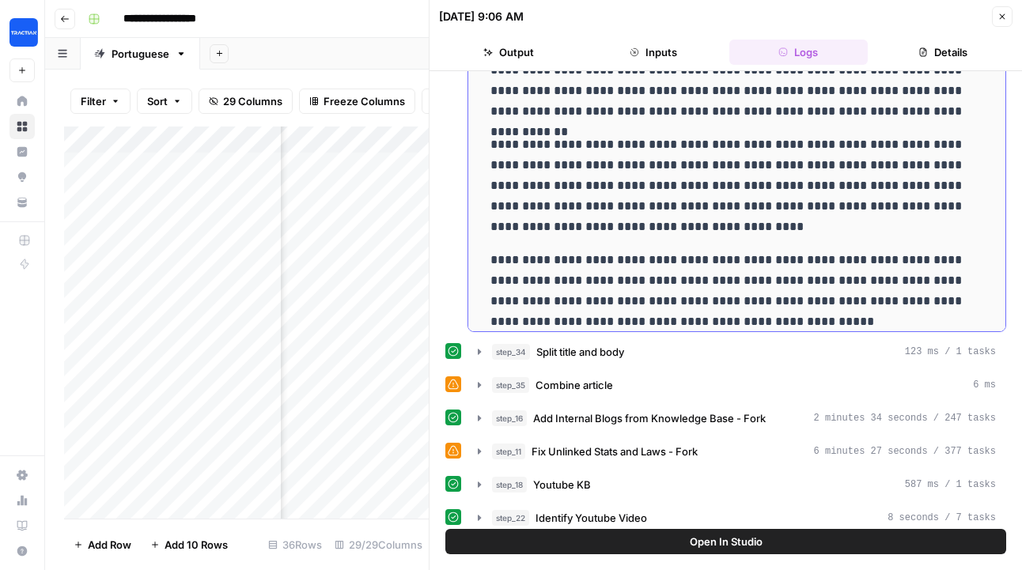
scroll to position [13, 0]
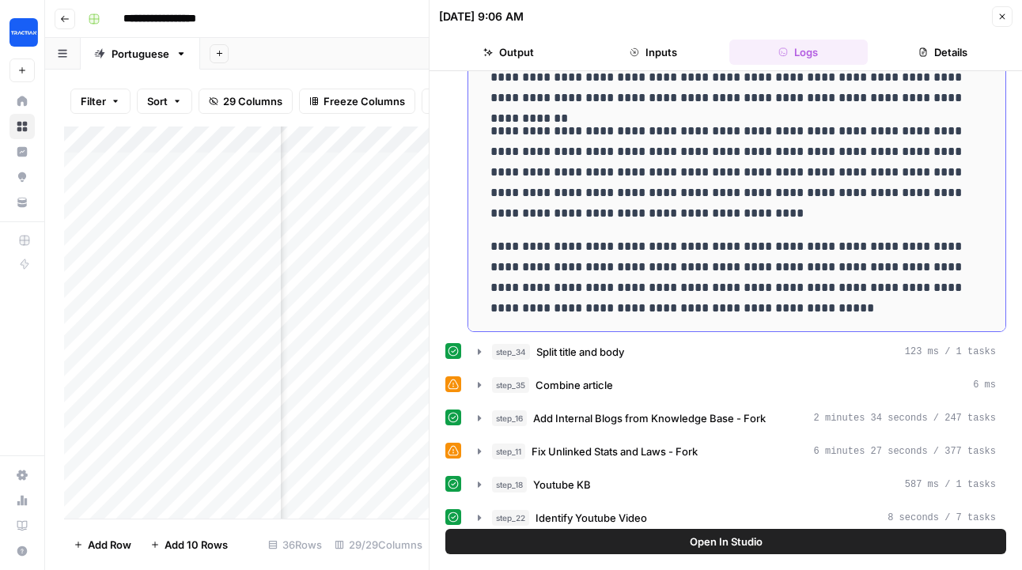
drag, startPoint x: 493, startPoint y: 244, endPoint x: 897, endPoint y: 304, distance: 408.5
click at [897, 304] on p "**********" at bounding box center [736, 277] width 493 height 82
copy p "**********"
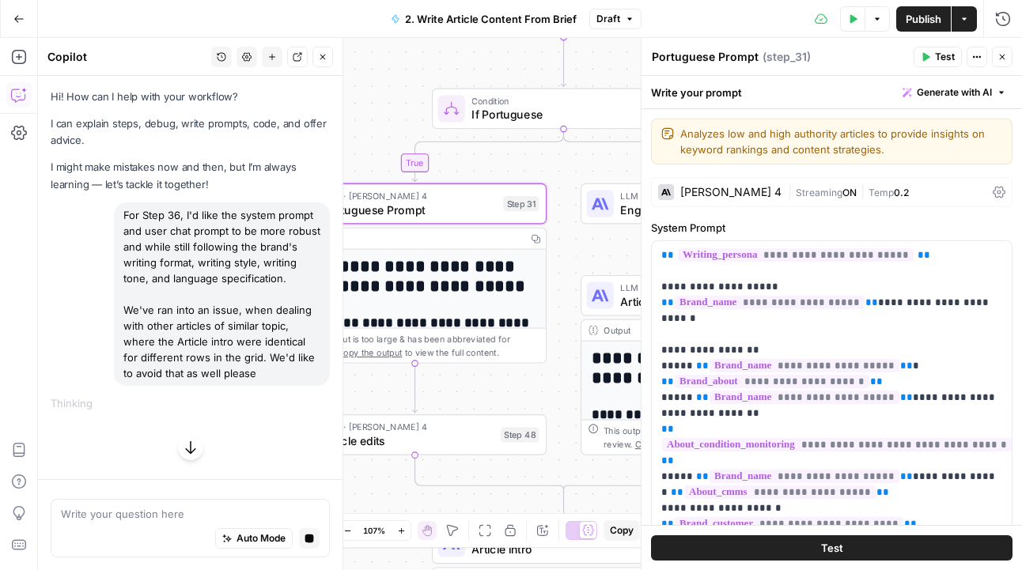
type textarea "Portuguese Prompt"
click at [563, 169] on div "**********" at bounding box center [530, 304] width 984 height 532
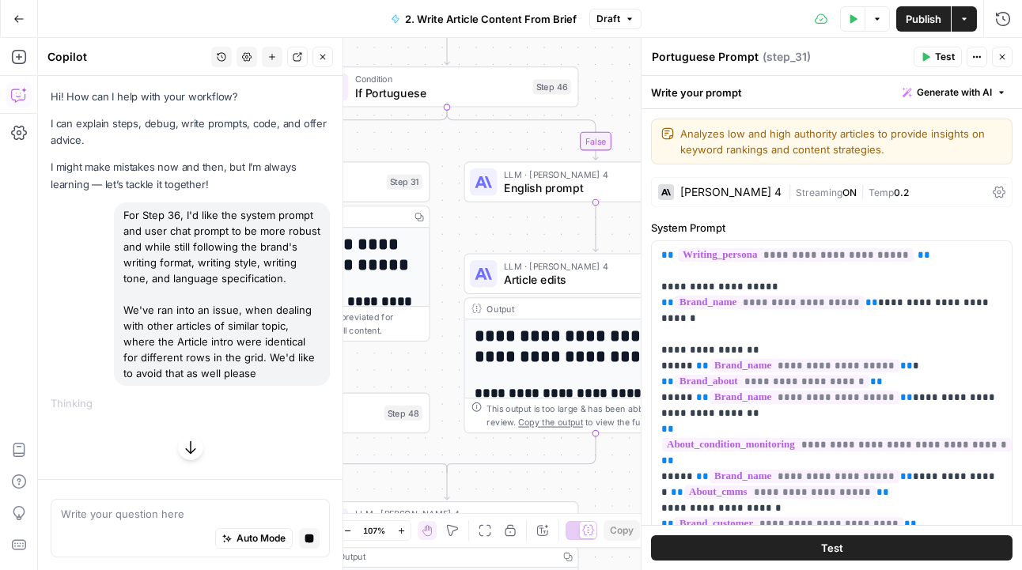
click at [564, 183] on span "English prompt" at bounding box center [589, 187] width 171 height 17
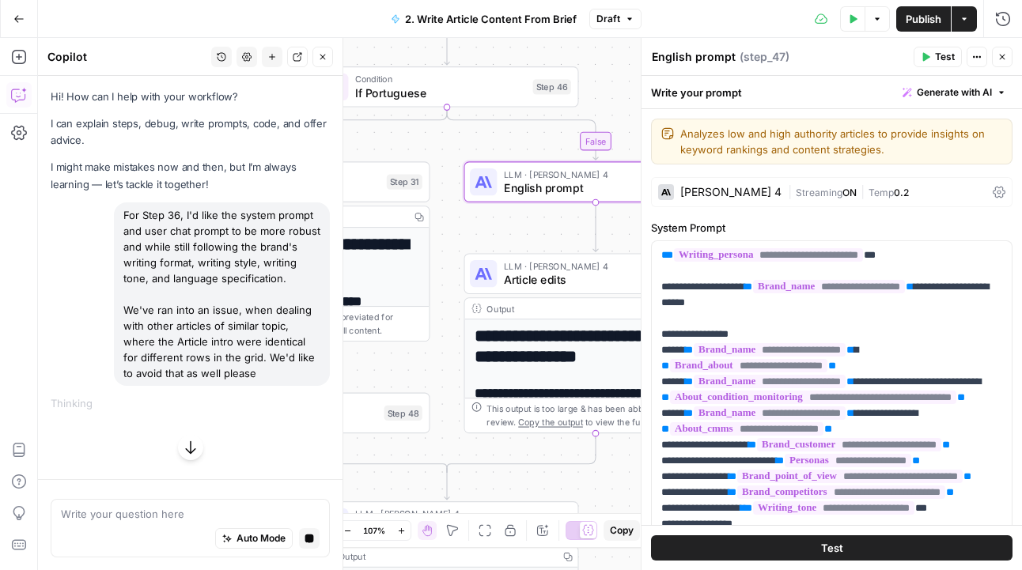
click at [699, 59] on textarea "English prompt" at bounding box center [693, 57] width 84 height 16
type textarea "English Prompt"
click at [500, 145] on div "**********" at bounding box center [530, 304] width 984 height 532
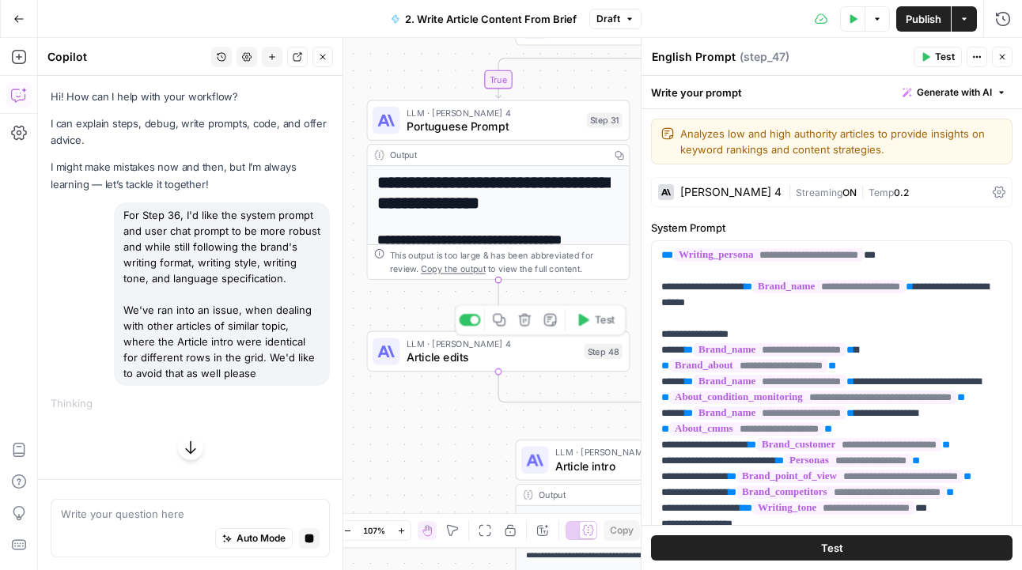
click at [444, 360] on span "Article edits" at bounding box center [491, 357] width 171 height 17
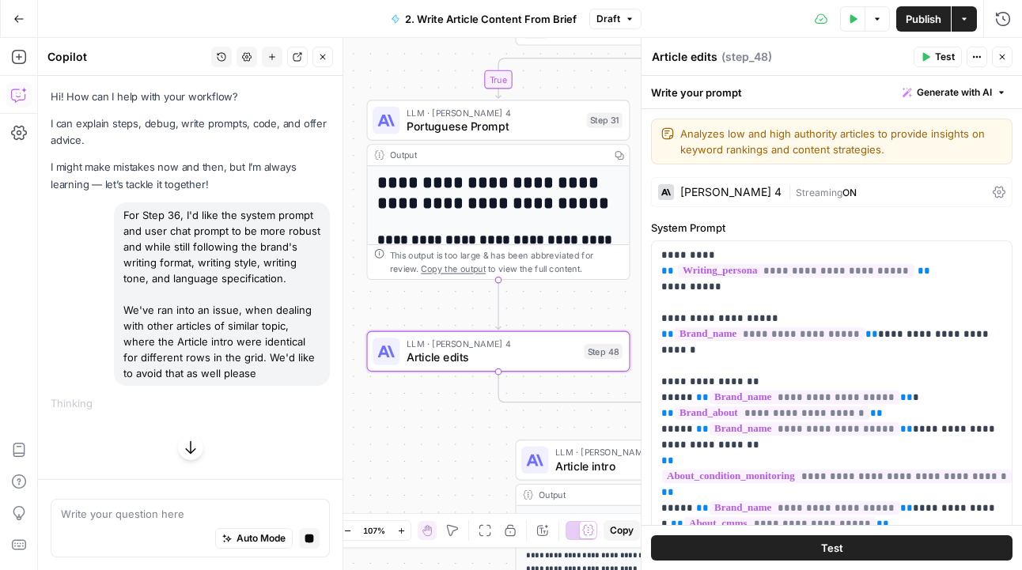
click at [695, 61] on textarea "Article edits" at bounding box center [684, 57] width 66 height 16
type textarea "Article Edits"
click at [560, 319] on div "**********" at bounding box center [530, 304] width 984 height 532
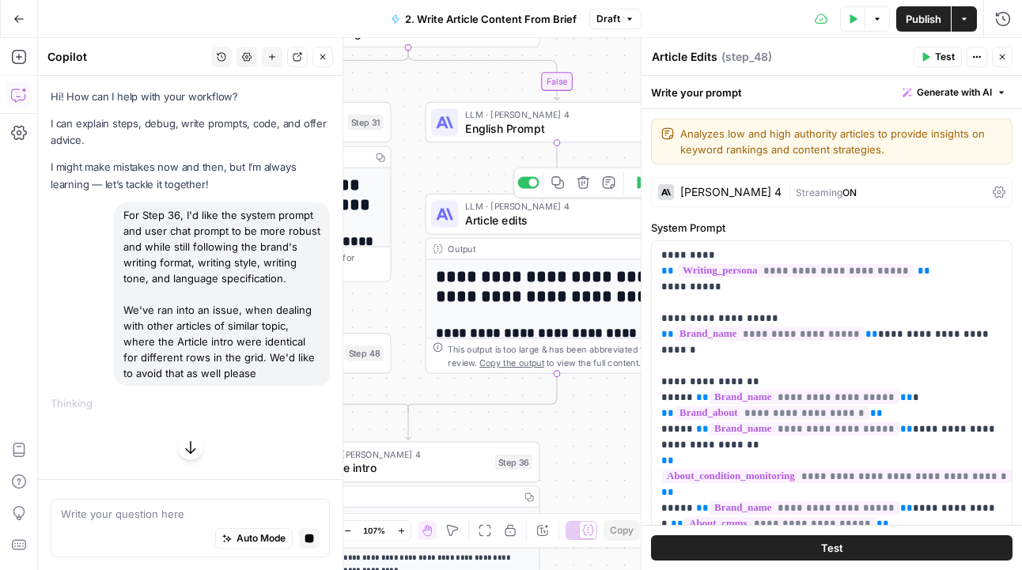
click at [492, 206] on span "LLM · [PERSON_NAME] 4" at bounding box center [551, 205] width 172 height 13
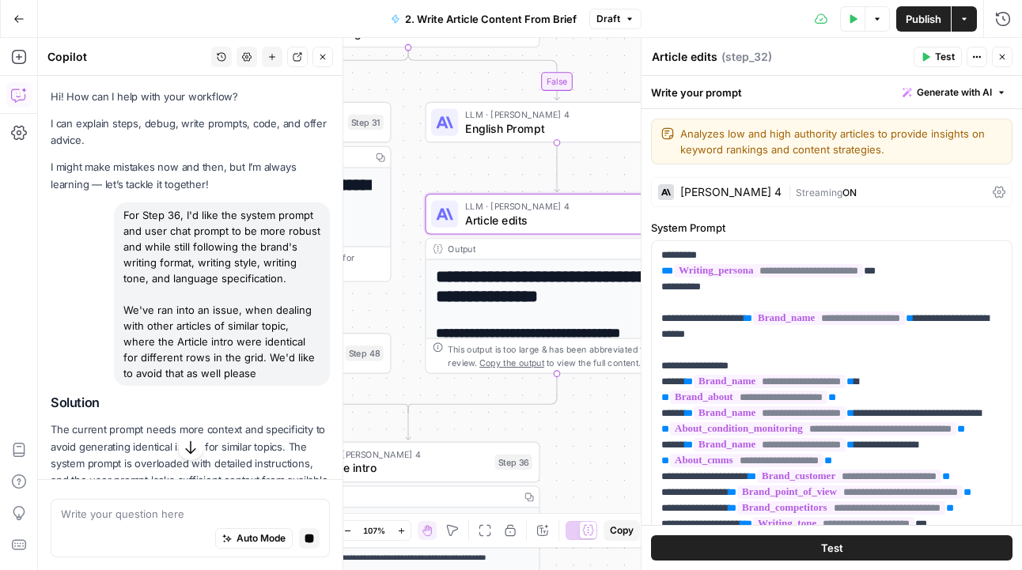
click at [696, 58] on textarea "Article edits" at bounding box center [684, 57] width 66 height 16
type textarea "Article Edits"
click at [580, 188] on div "**********" at bounding box center [530, 304] width 984 height 532
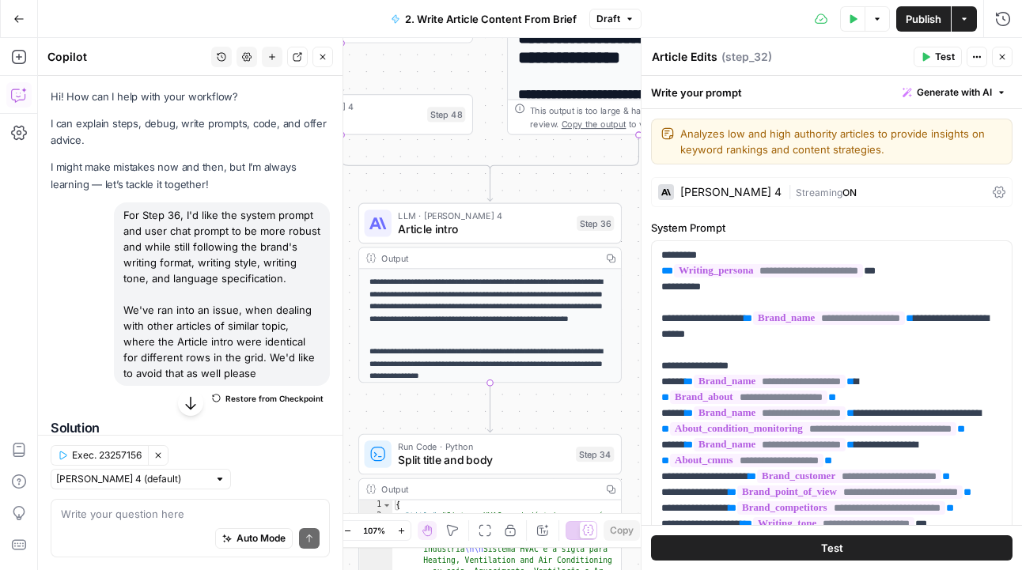
click at [346, 530] on div at bounding box center [342, 304] width 16 height 532
click at [351, 533] on button "Zoom Out" at bounding box center [347, 530] width 19 height 19
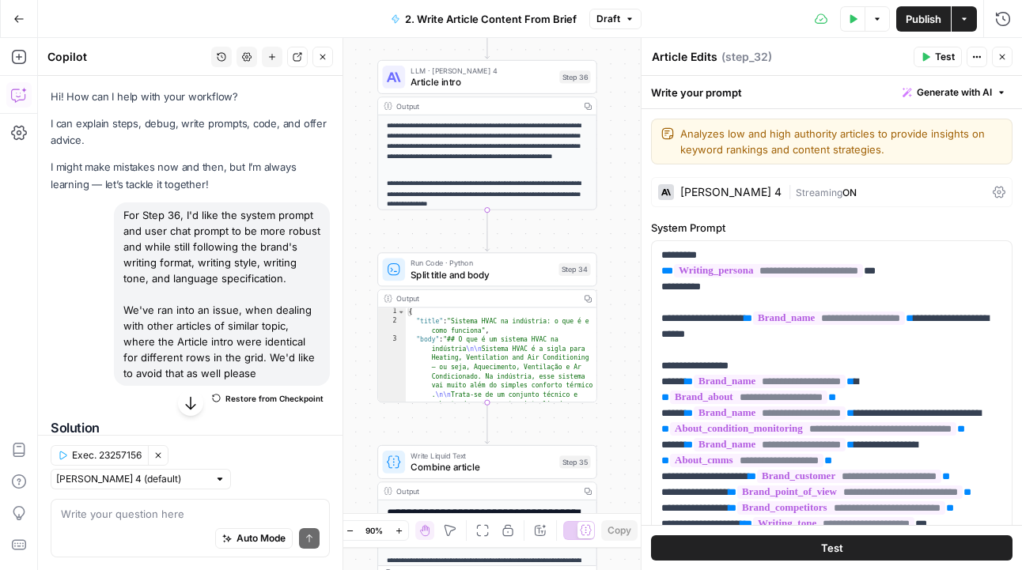
drag, startPoint x: 616, startPoint y: 258, endPoint x: 606, endPoint y: 99, distance: 159.2
click at [606, 99] on div "**********" at bounding box center [530, 304] width 984 height 532
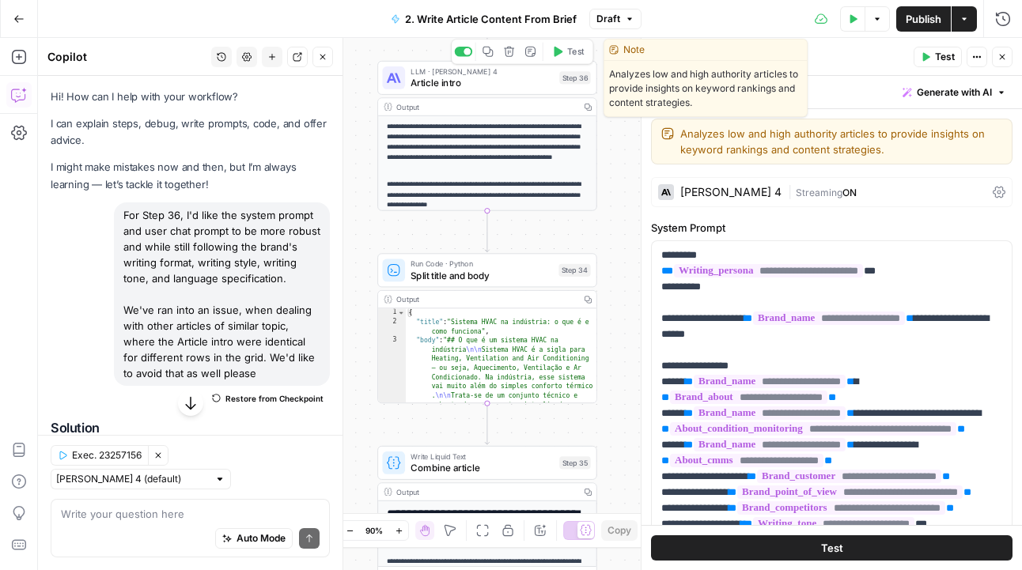
click at [518, 83] on span "Article intro" at bounding box center [481, 83] width 143 height 14
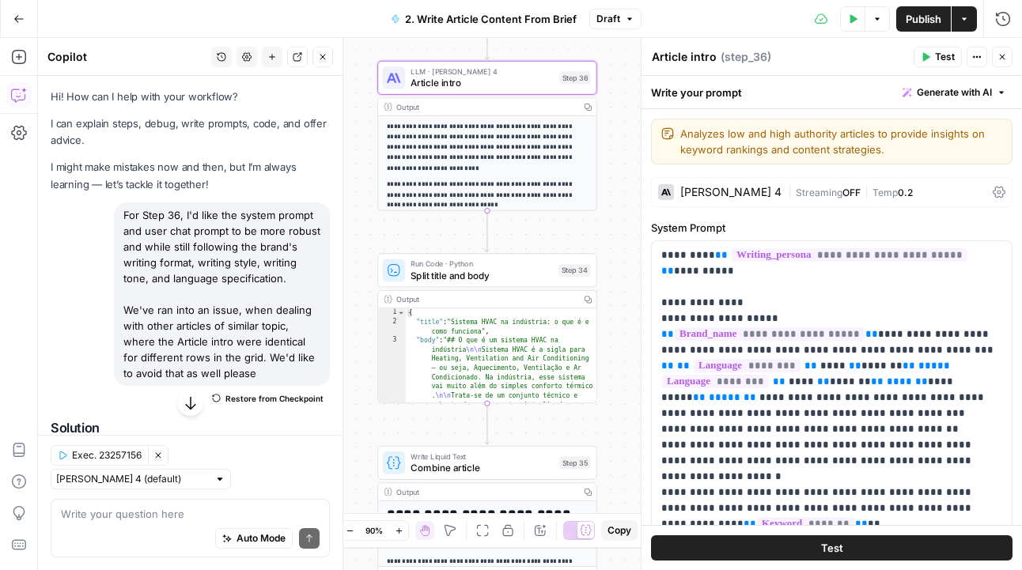
click at [690, 55] on textarea "Article intro" at bounding box center [683, 57] width 65 height 16
type textarea "Article Intro"
click at [610, 104] on div "**********" at bounding box center [530, 304] width 984 height 532
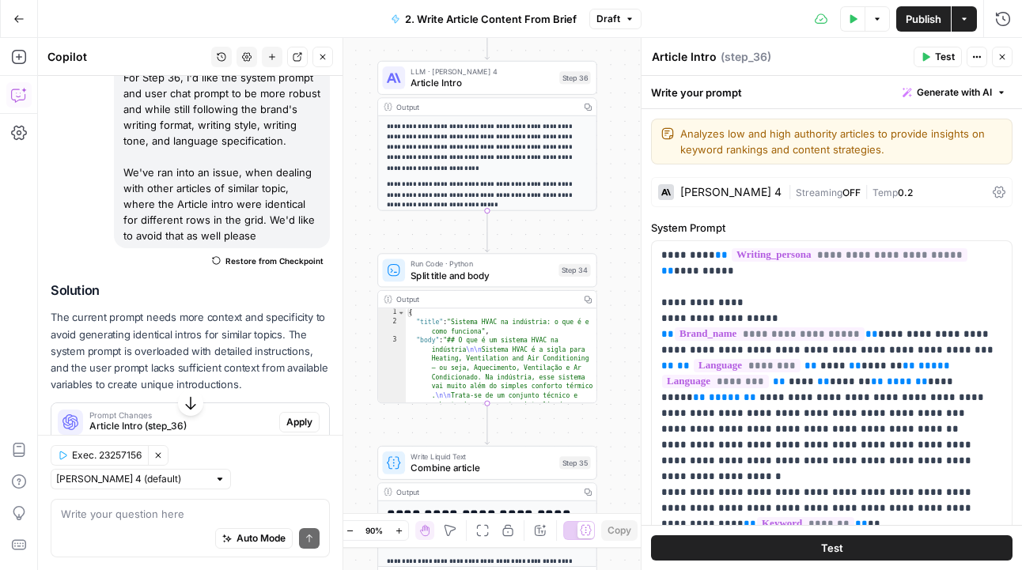
scroll to position [159, 0]
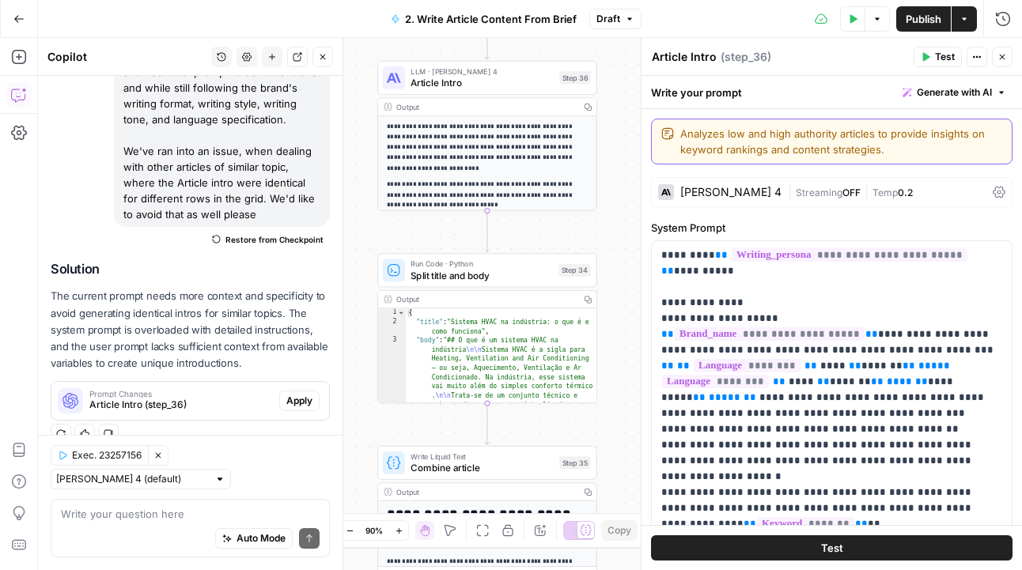
click at [742, 150] on textarea "Analyzes low and high authority articles to provide insights on keyword ranking…" at bounding box center [841, 142] width 322 height 32
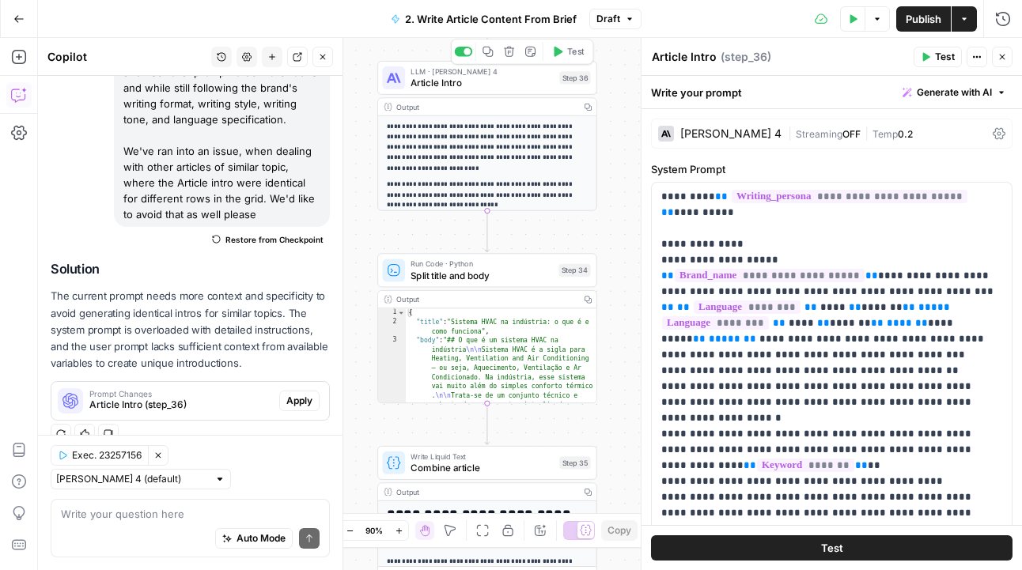
click at [526, 57] on icon "button" at bounding box center [529, 51] width 11 height 11
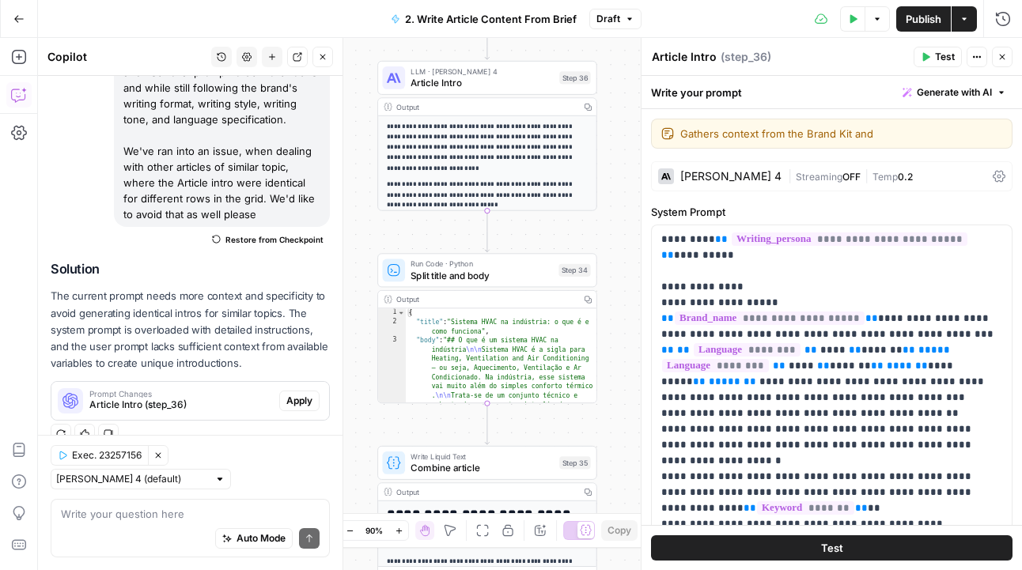
click at [804, 134] on textarea "Gathers context from the Brand Kit and" at bounding box center [841, 134] width 322 height 16
click at [852, 130] on textarea "Gathers context from the "Brand Kit and" at bounding box center [841, 134] width 322 height 16
click at [897, 140] on textarea "Gathers context from the "Brand Kit" and" at bounding box center [841, 134] width 322 height 16
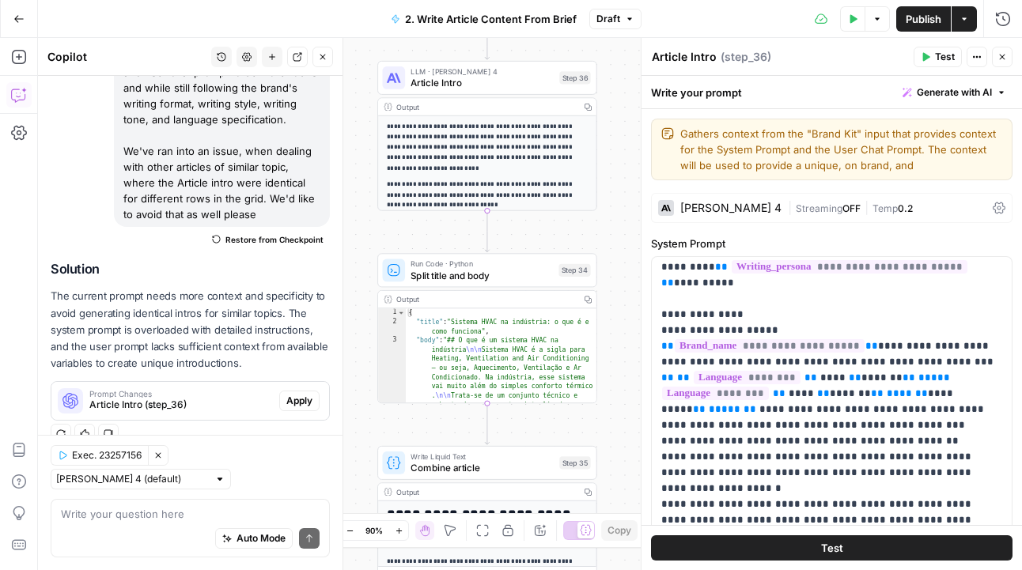
drag, startPoint x: 822, startPoint y: 168, endPoint x: 778, endPoint y: 164, distance: 44.5
click at [778, 164] on textarea "Gathers context from the "Brand Kit" input that provides context for the System…" at bounding box center [841, 149] width 322 height 47
click at [856, 168] on textarea "Gathers context from the "Brand Kit" input that provides context for the System…" at bounding box center [841, 149] width 322 height 47
click at [786, 170] on textarea "Gathers context from the "Brand Kit" input that provides context for the System…" at bounding box center [841, 149] width 322 height 47
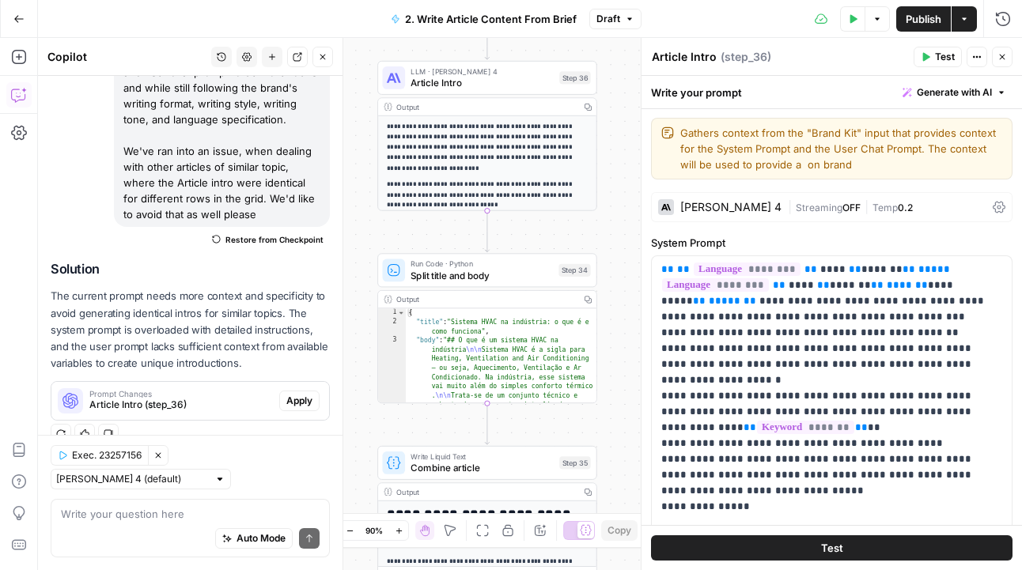
scroll to position [0, 0]
click at [909, 168] on textarea "Gathers context from the "Brand Kit" input that provides context for the System…" at bounding box center [841, 149] width 322 height 47
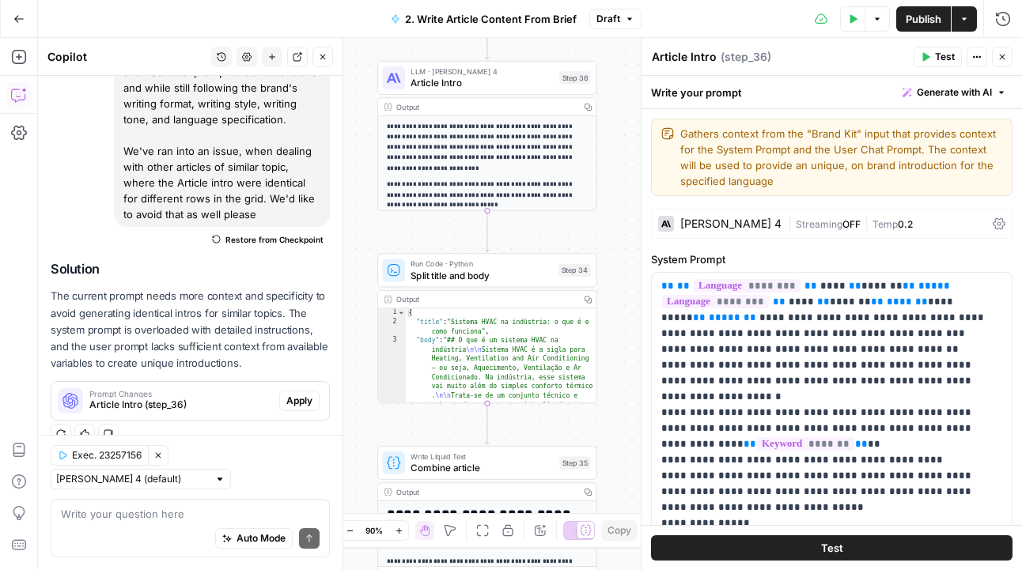
type textarea "Gathers context from the "Brand Kit" input that provides context for the System…"
click at [1005, 55] on icon "button" at bounding box center [1001, 56] width 9 height 9
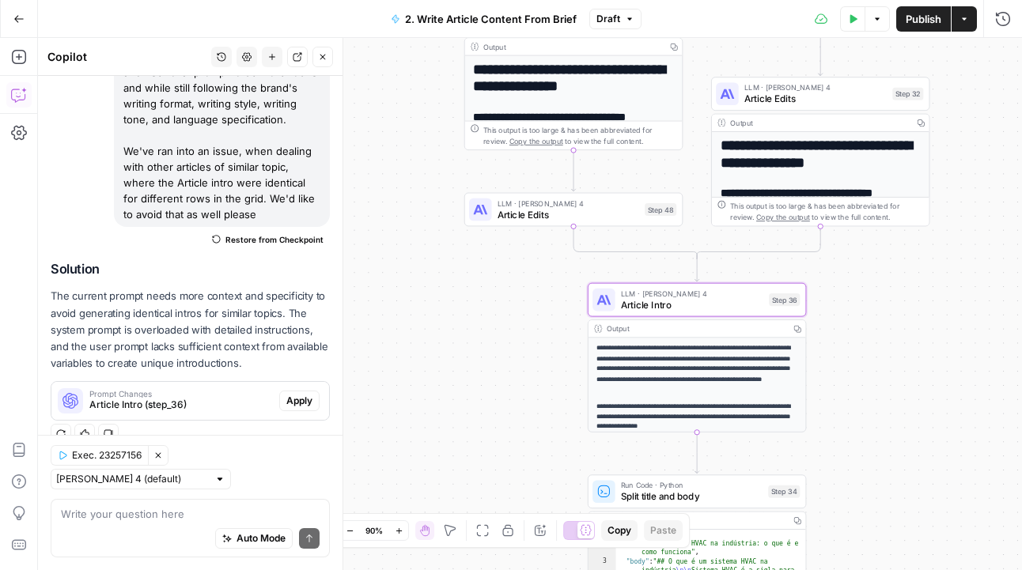
click at [173, 399] on span "Article Intro (step_36)" at bounding box center [180, 405] width 183 height 14
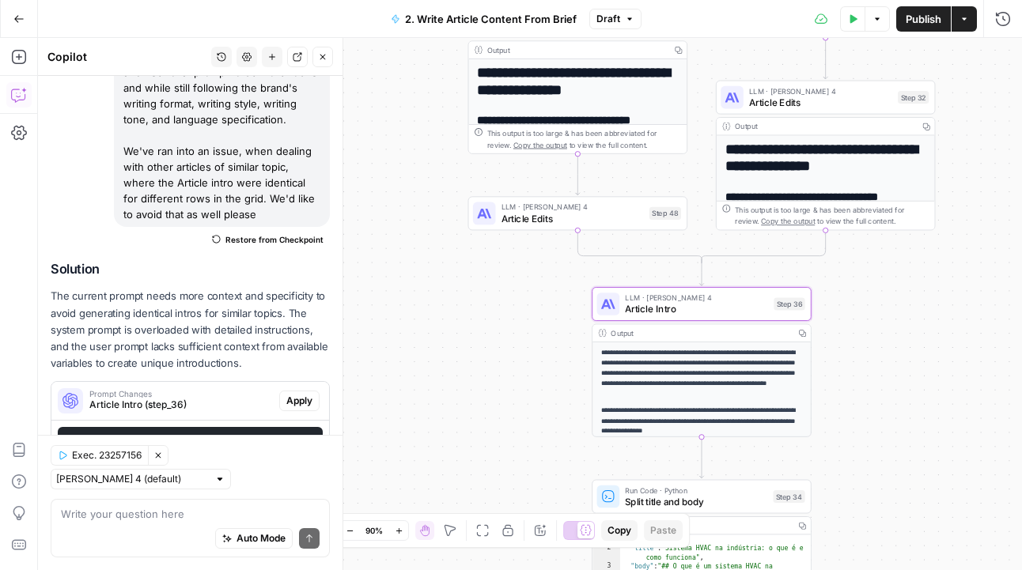
scroll to position [342, 0]
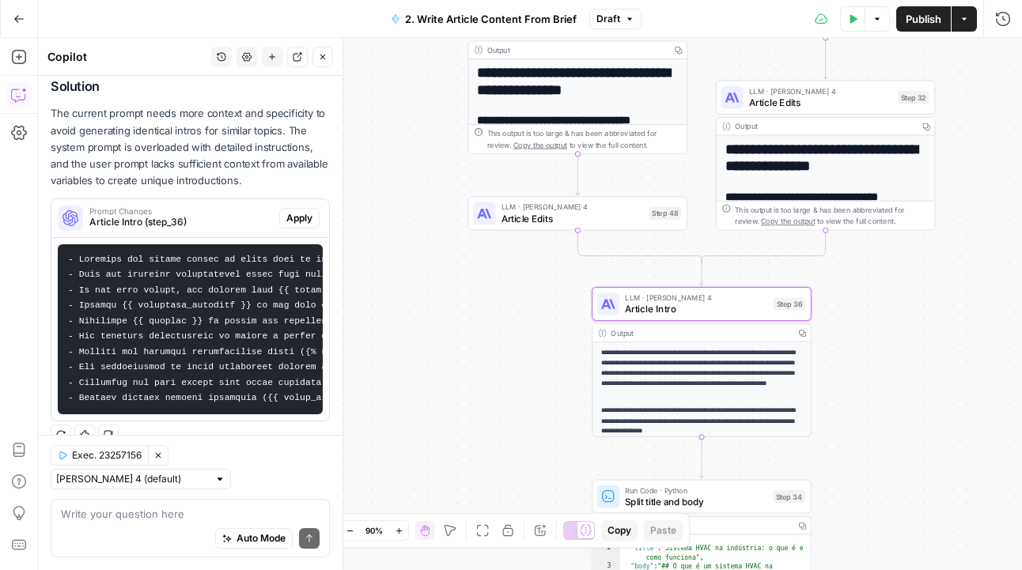
click at [293, 220] on span "Apply" at bounding box center [299, 218] width 26 height 14
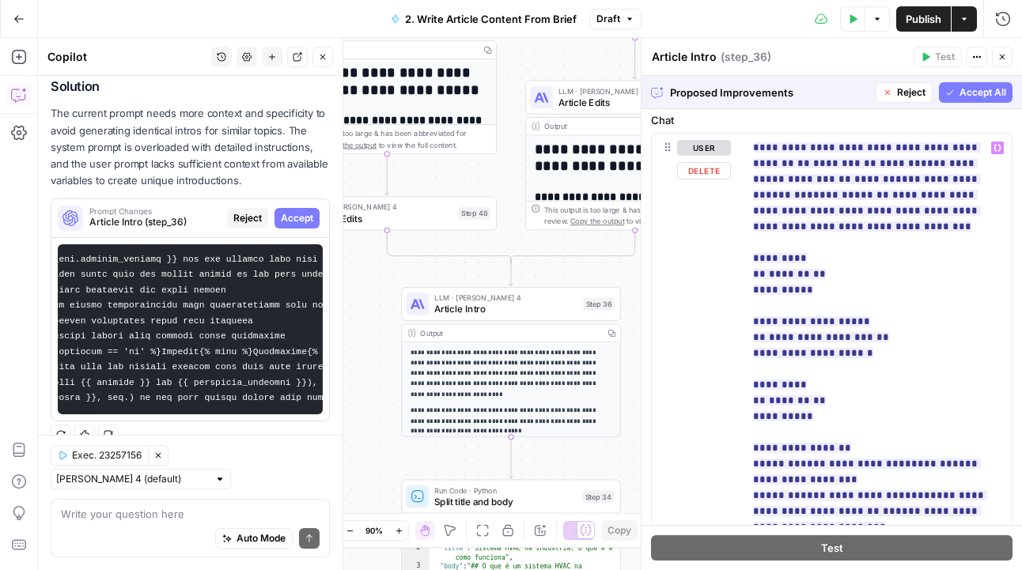
scroll to position [733, 0]
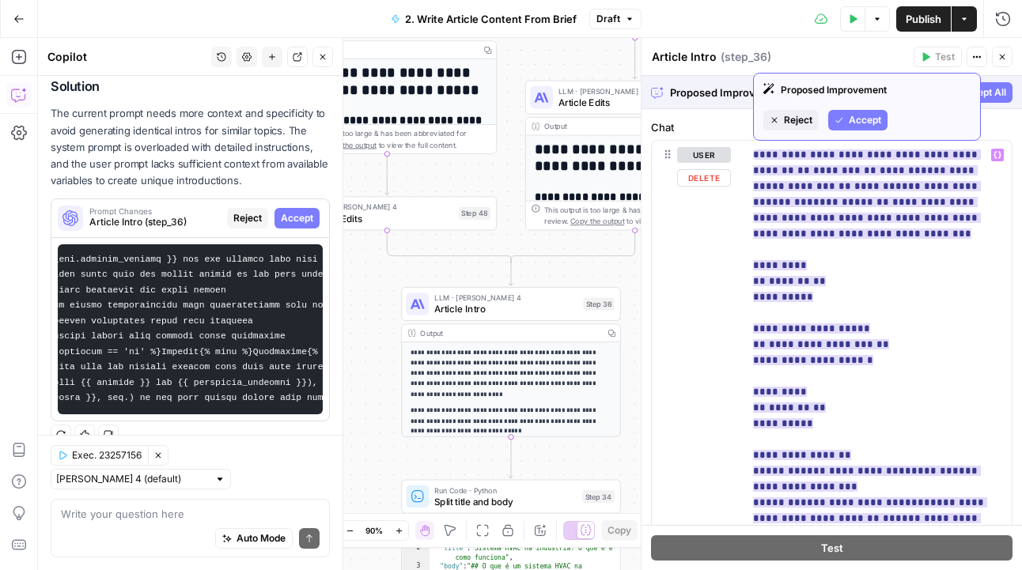
click at [807, 114] on span "Reject" at bounding box center [798, 120] width 28 height 14
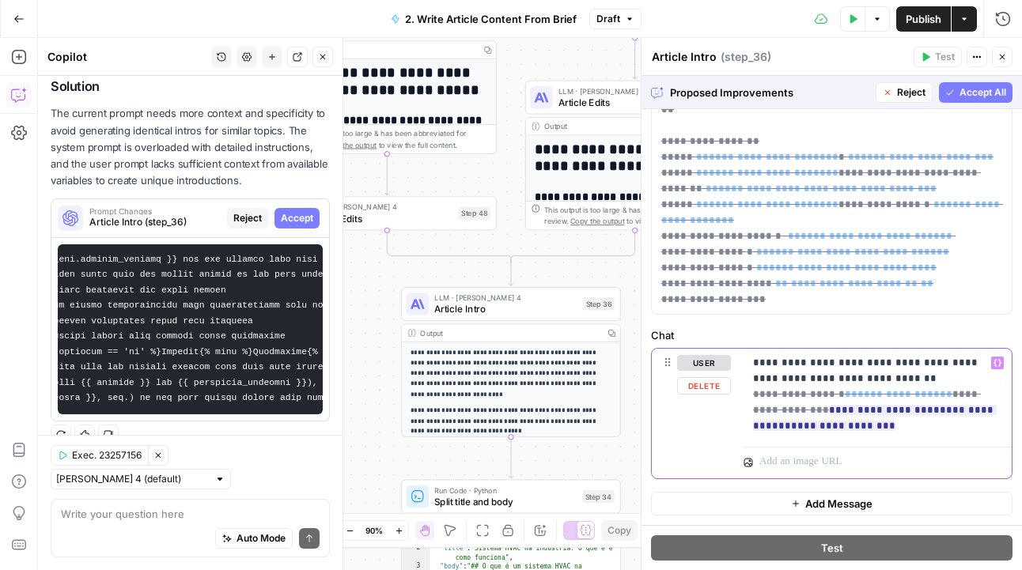
scroll to position [525, 0]
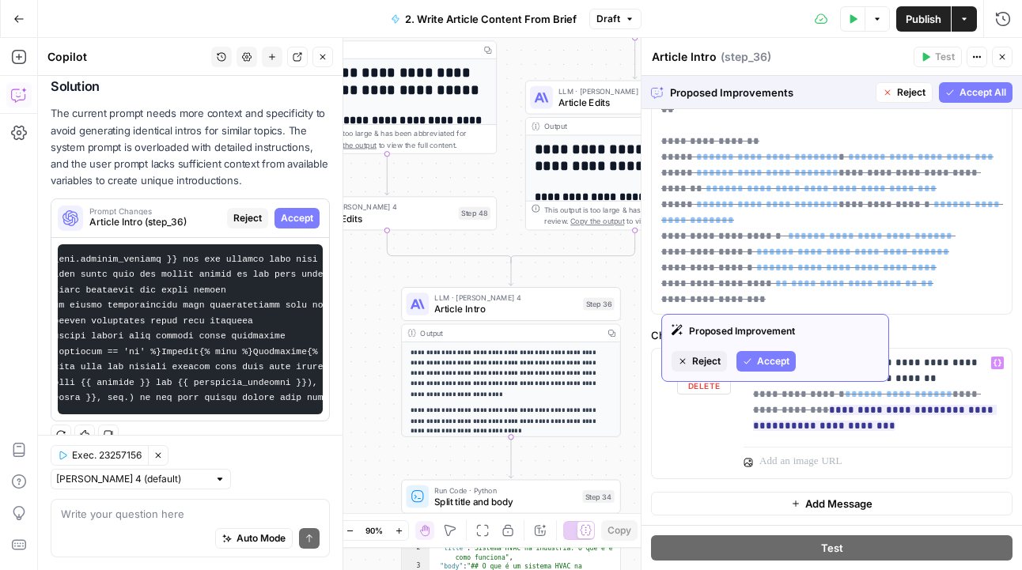
click at [701, 368] on button "Reject" at bounding box center [698, 361] width 55 height 21
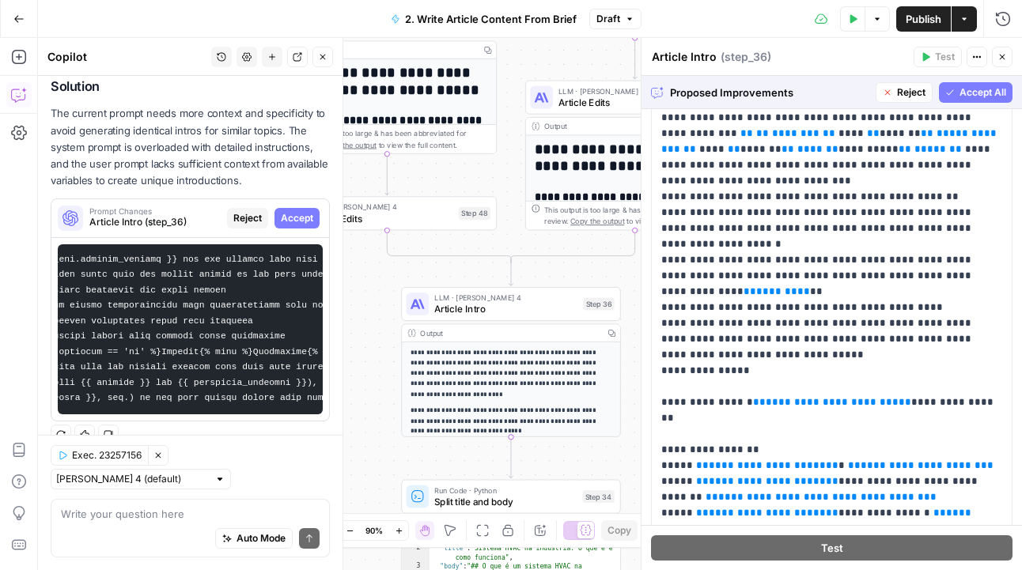
click at [918, 95] on span "Reject" at bounding box center [911, 92] width 28 height 14
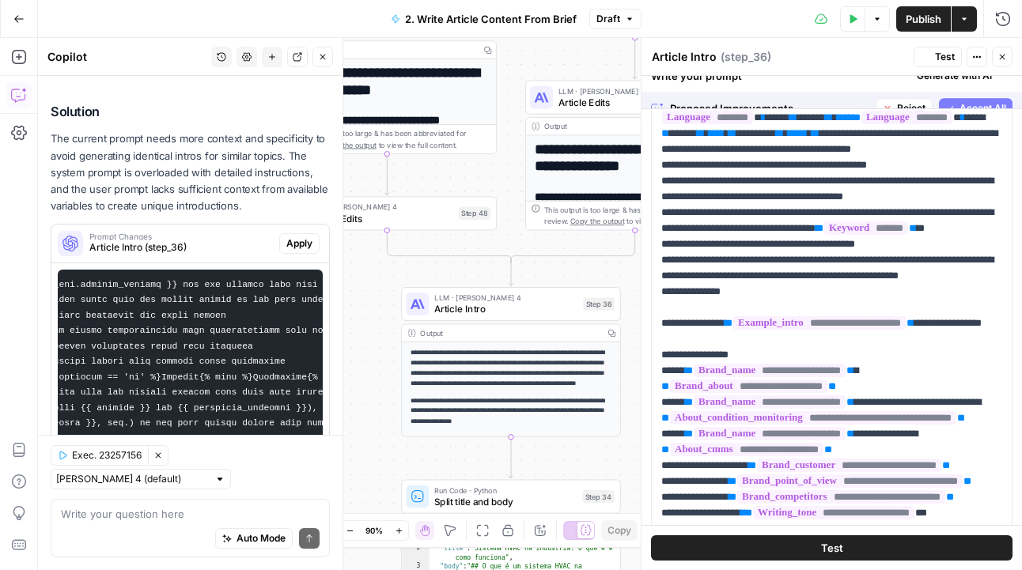
scroll to position [0, 0]
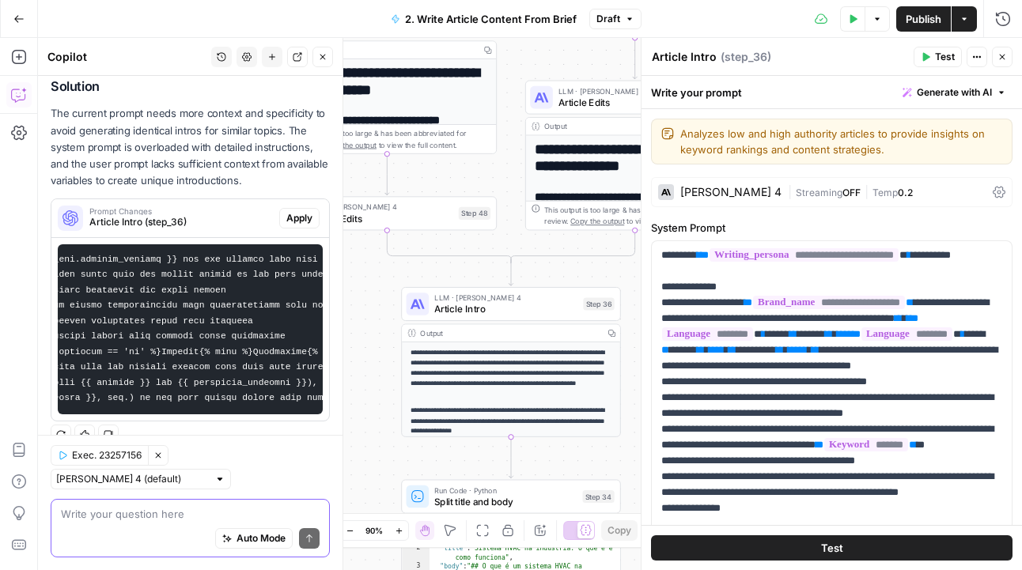
click at [173, 516] on textarea at bounding box center [190, 514] width 259 height 16
click at [248, 515] on textarea "I like the idea but I'd like for the improvments to" at bounding box center [190, 514] width 259 height 16
click at [301, 516] on textarea "I like the idea but I'd like for the improvements to" at bounding box center [190, 514] width 259 height 16
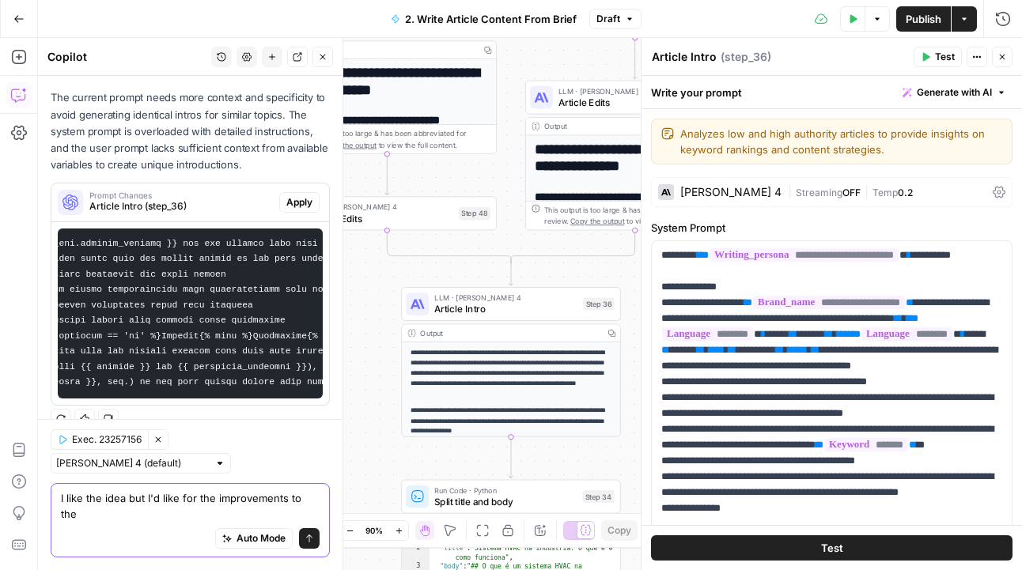
scroll to position [357, 0]
click at [317, 493] on textarea "I like the idea but I'd like for the improvements to the both pro" at bounding box center [190, 506] width 259 height 32
click at [189, 517] on textarea "I like the idea but I'd like for the improvements to both pro" at bounding box center [190, 506] width 259 height 32
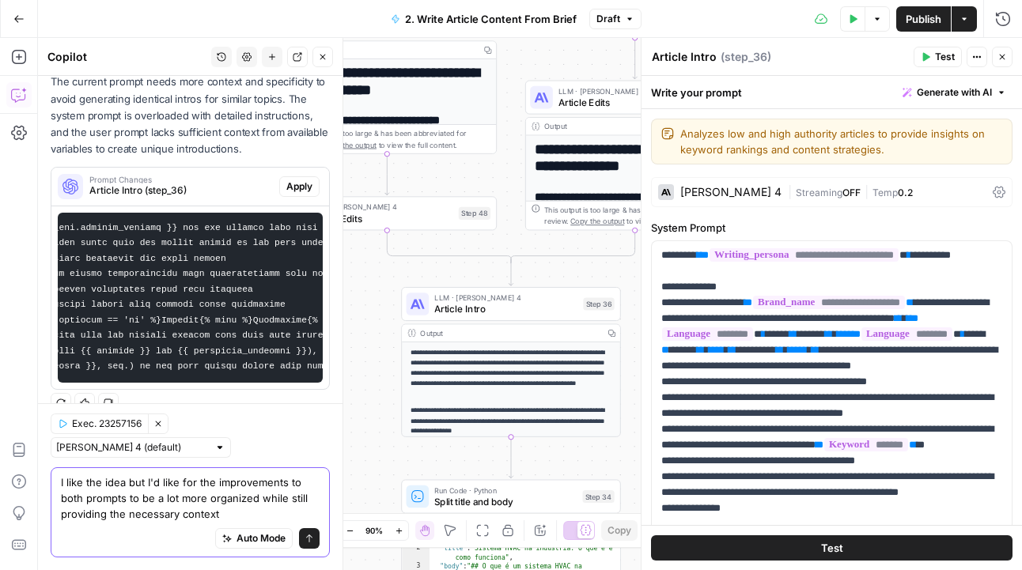
click at [104, 519] on textarea "I like the idea but I'd like for the improvements to both prompts to be a lot m…" at bounding box center [190, 497] width 259 height 47
type textarea "I like the idea but I'd like for the improvements to both prompts to be a lot m…"
click at [313, 538] on icon "submit" at bounding box center [308, 538] width 9 height 9
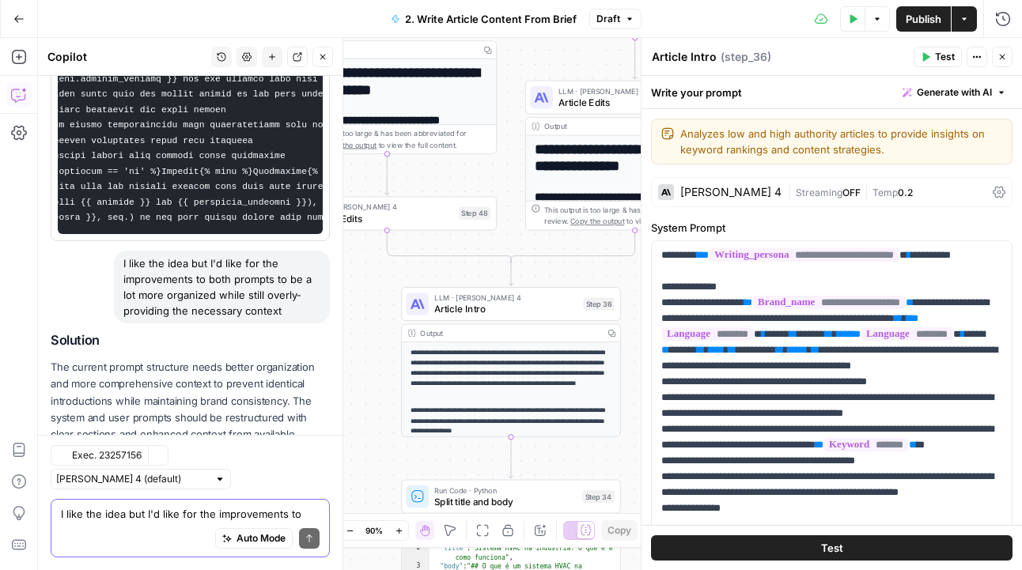
scroll to position [593, 0]
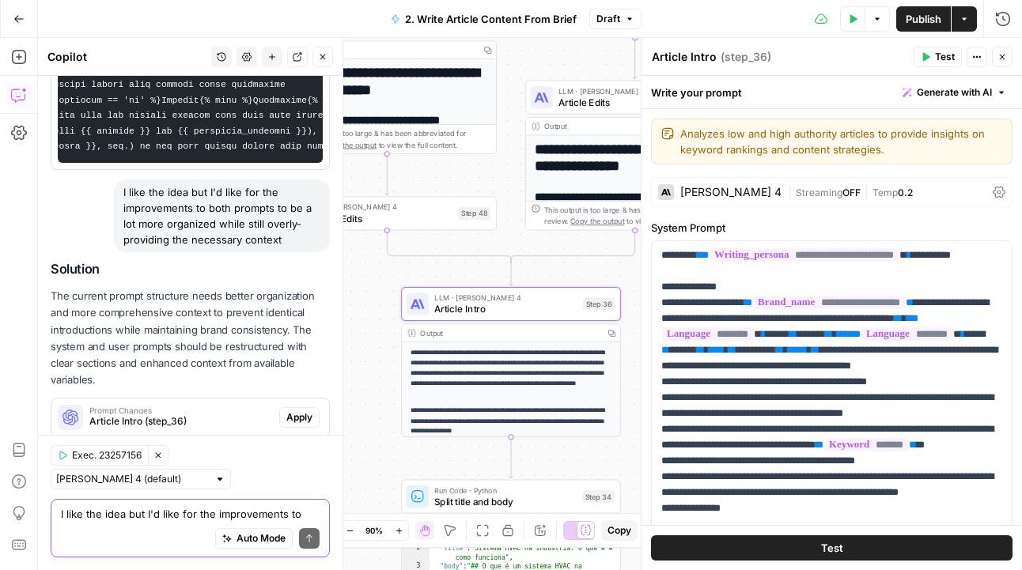
click at [302, 410] on span "Apply" at bounding box center [299, 417] width 26 height 14
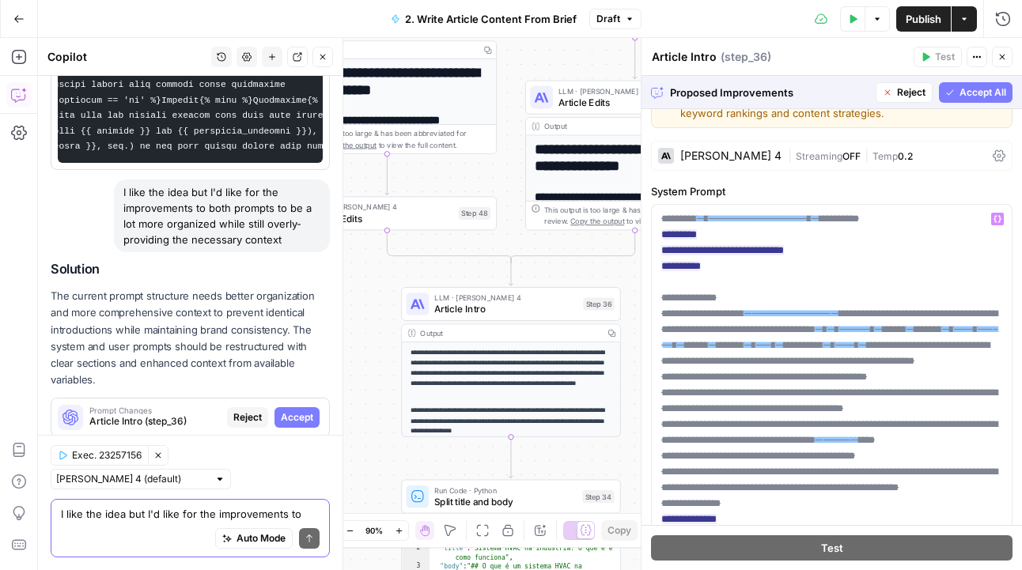
scroll to position [0, 0]
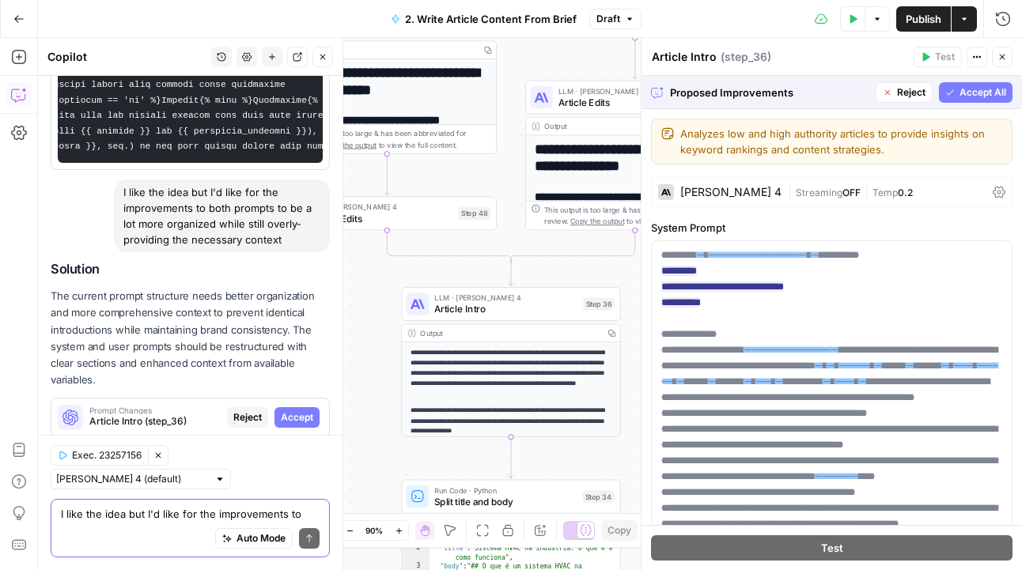
click at [971, 83] on button "Accept All" at bounding box center [976, 92] width 74 height 21
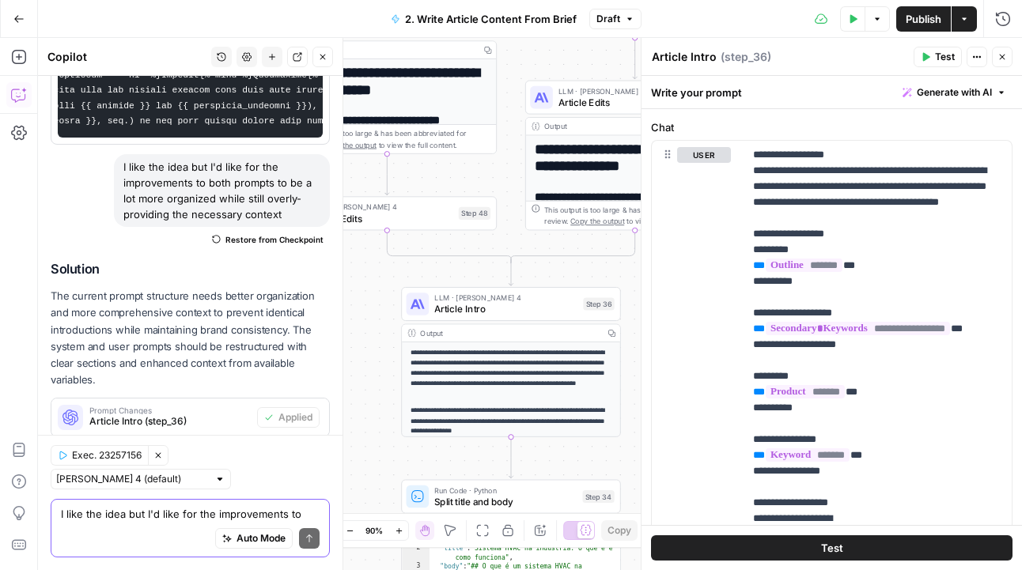
click at [938, 59] on span "Test" at bounding box center [945, 57] width 20 height 14
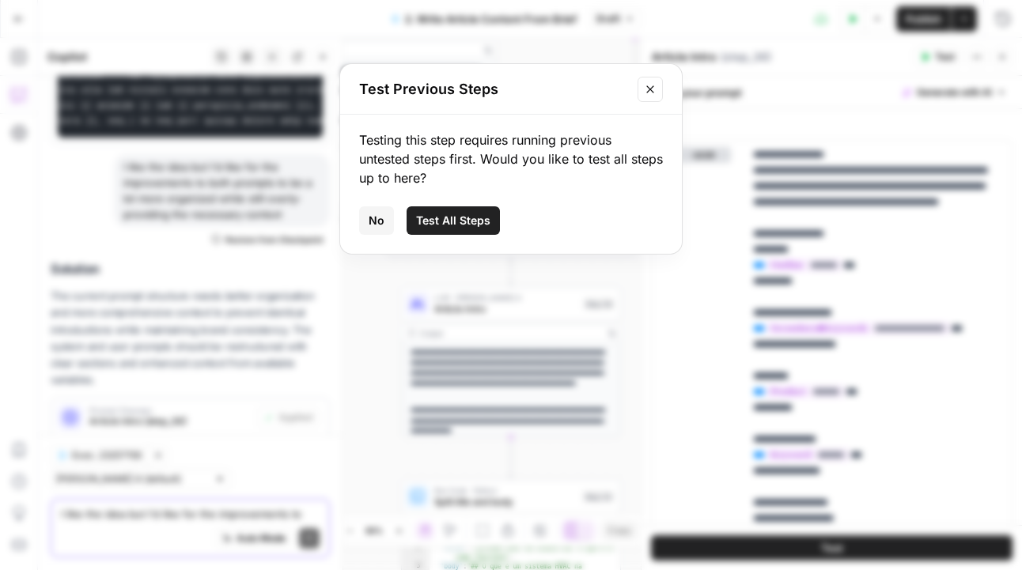
click at [466, 230] on button "Test All Steps" at bounding box center [452, 220] width 93 height 28
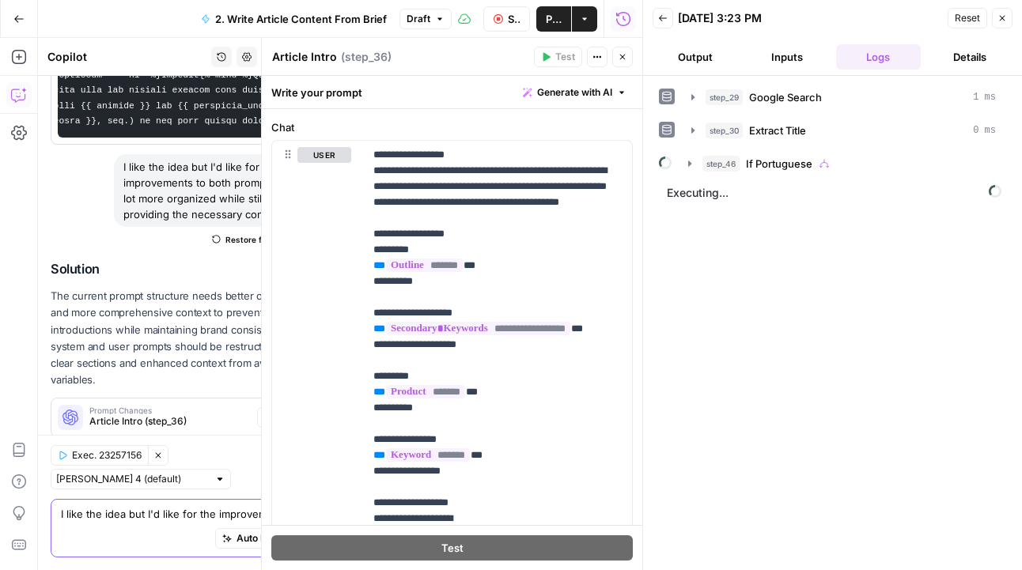
click at [626, 59] on icon "button" at bounding box center [621, 56] width 9 height 9
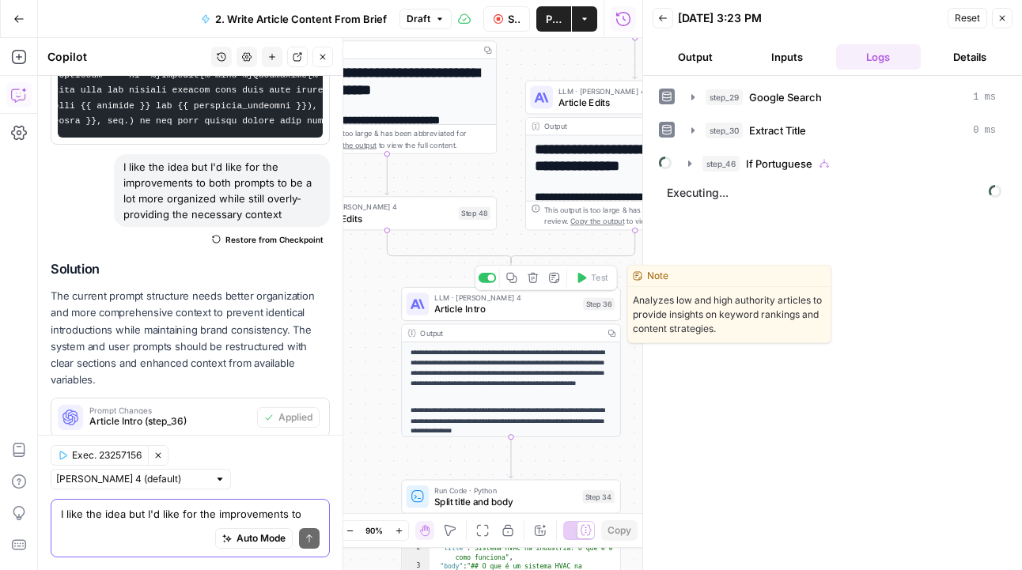
click at [537, 306] on span "Article Intro" at bounding box center [505, 309] width 143 height 14
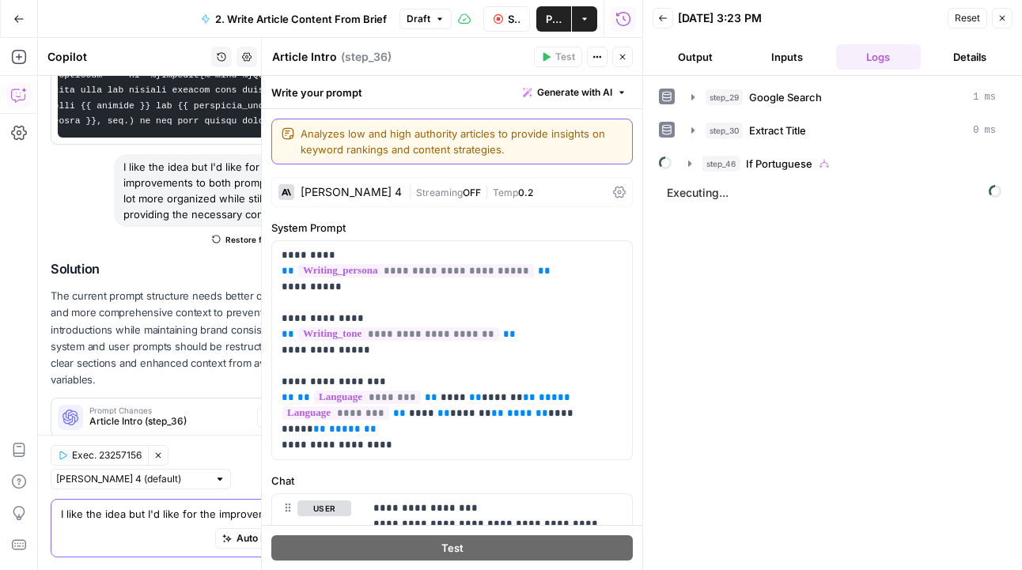
click at [529, 153] on textarea "Analyzes low and high authority articles to provide insights on keyword ranking…" at bounding box center [461, 142] width 322 height 32
click at [426, 153] on textarea "Gather context from the "Brand Kit" input. The context is provided to the Syste…" at bounding box center [461, 142] width 322 height 32
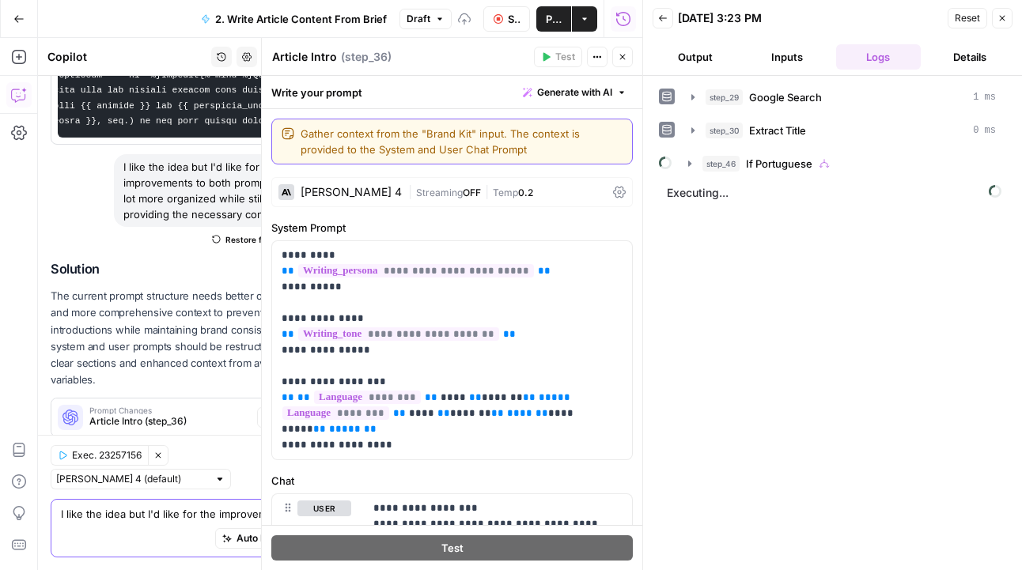
click at [492, 150] on textarea "Gather context from the "Brand Kit" input. The context is provided to the Syste…" at bounding box center [461, 142] width 322 height 32
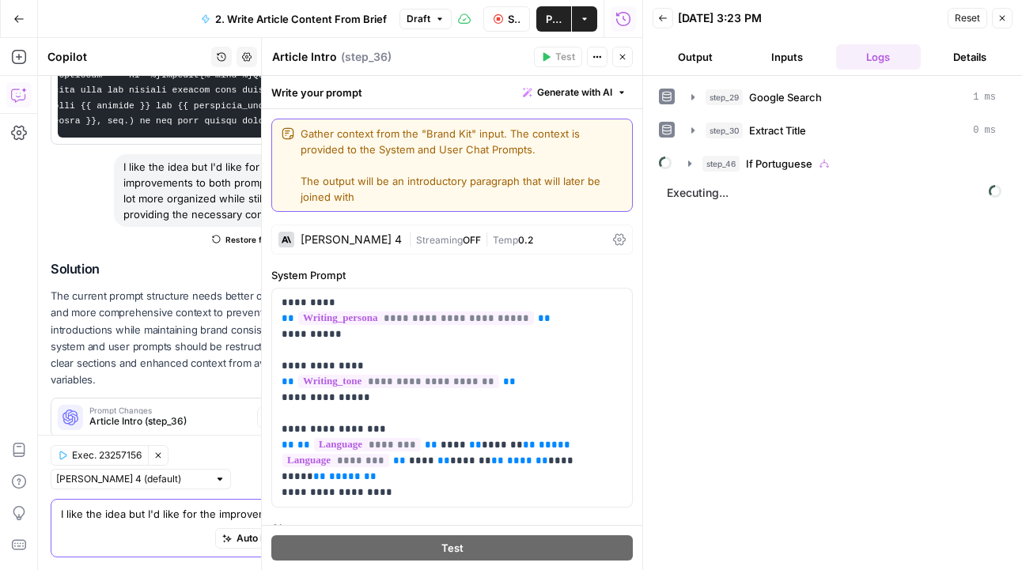
type textarea "Gather context from the "Brand Kit" input. The context is provided to the Syste…"
click at [1004, 23] on button "Close" at bounding box center [1001, 18] width 21 height 21
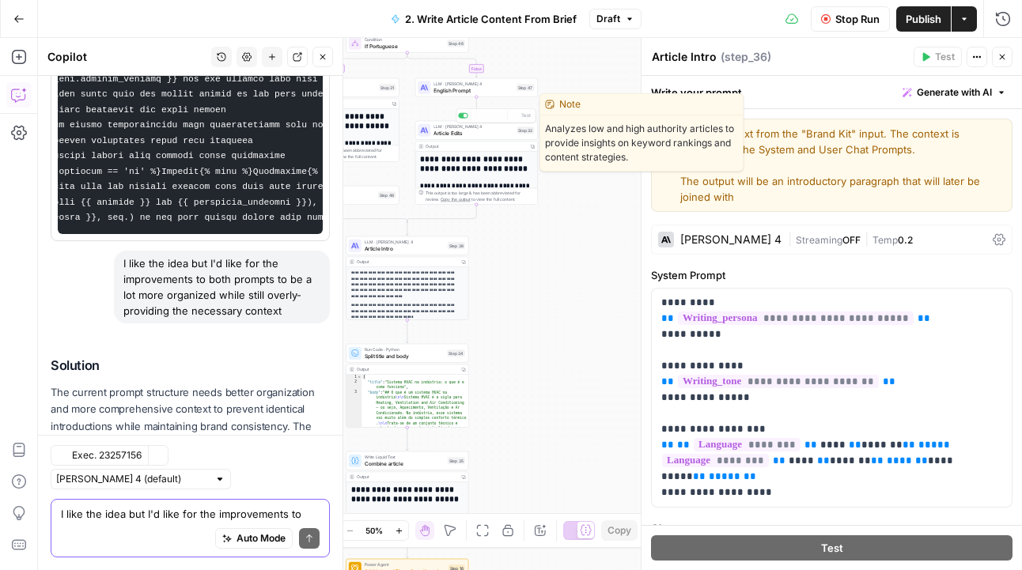
scroll to position [618, 0]
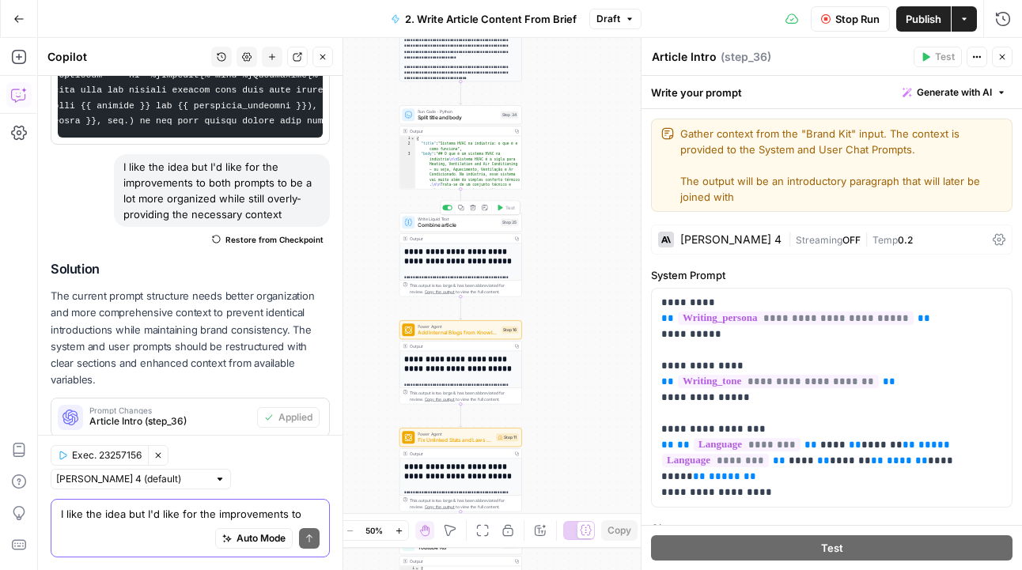
click at [485, 227] on span "Combine article" at bounding box center [457, 225] width 80 height 8
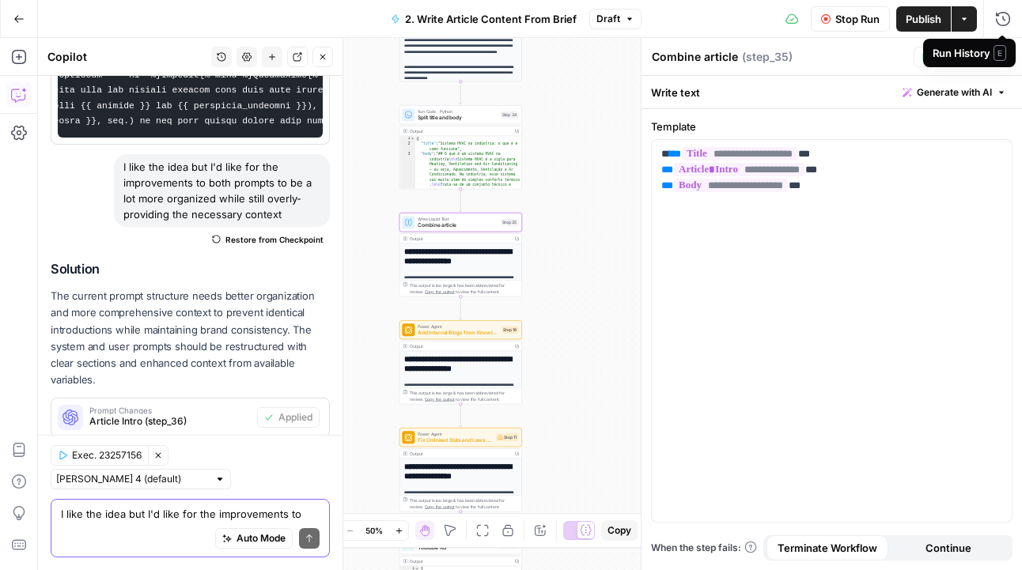
click at [1002, 43] on div "Run History E" at bounding box center [969, 53] width 93 height 28
click at [997, 57] on icon "button" at bounding box center [1001, 56] width 9 height 9
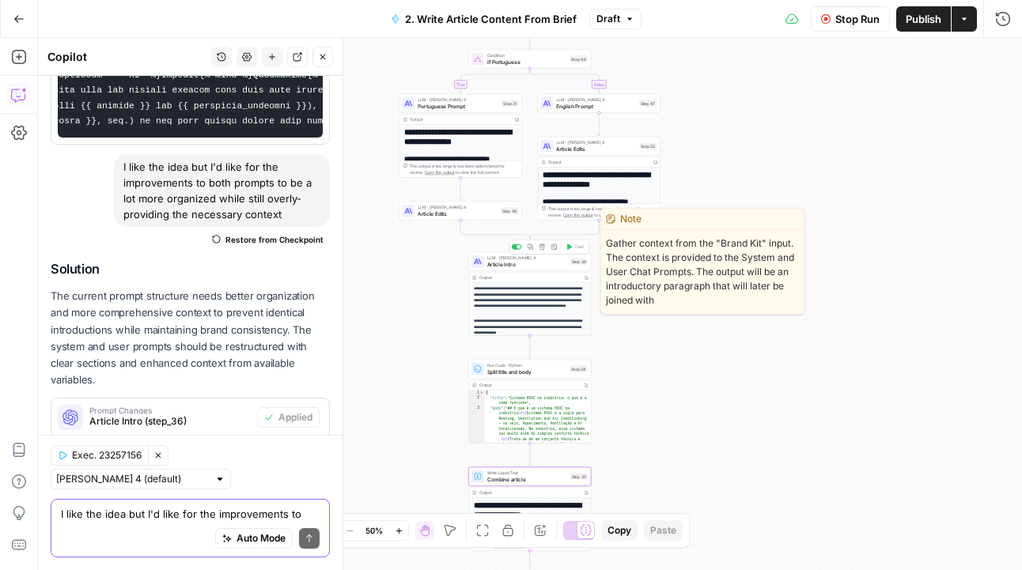
click at [525, 264] on span "Article Intro" at bounding box center [527, 264] width 80 height 8
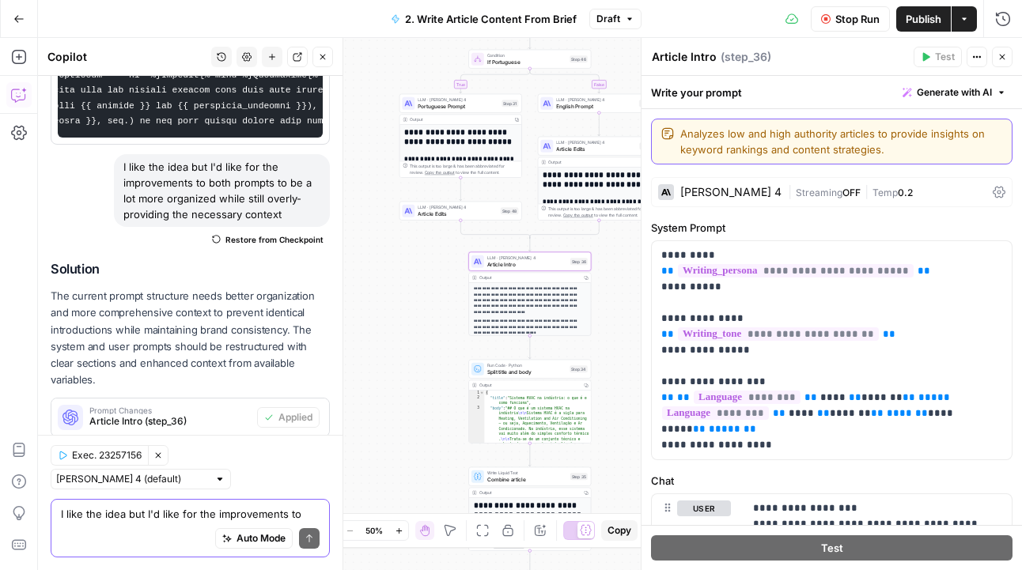
click at [837, 138] on textarea "Analyzes low and high authority articles to provide insights on keyword ranking…" at bounding box center [841, 142] width 322 height 32
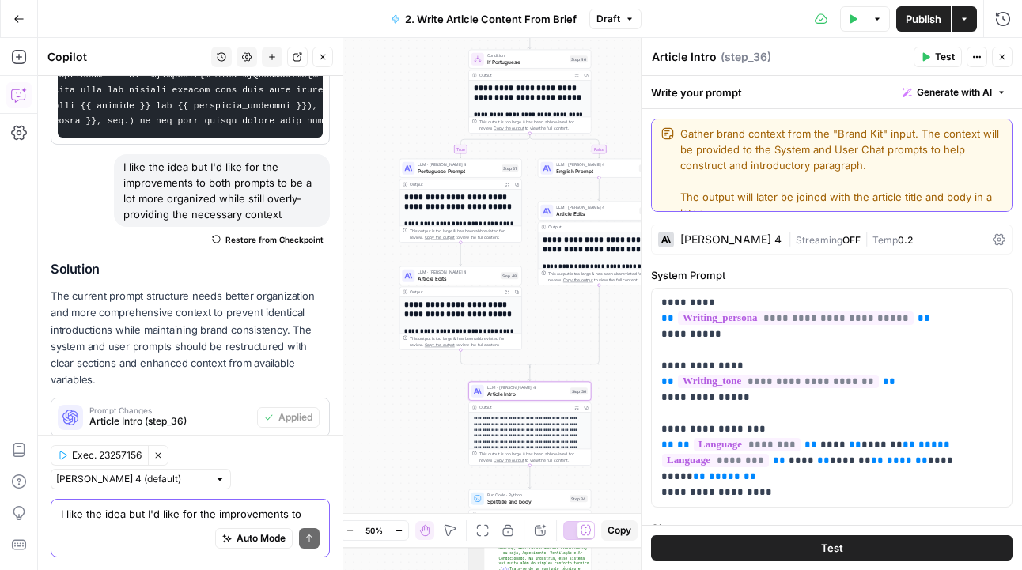
scroll to position [7, 0]
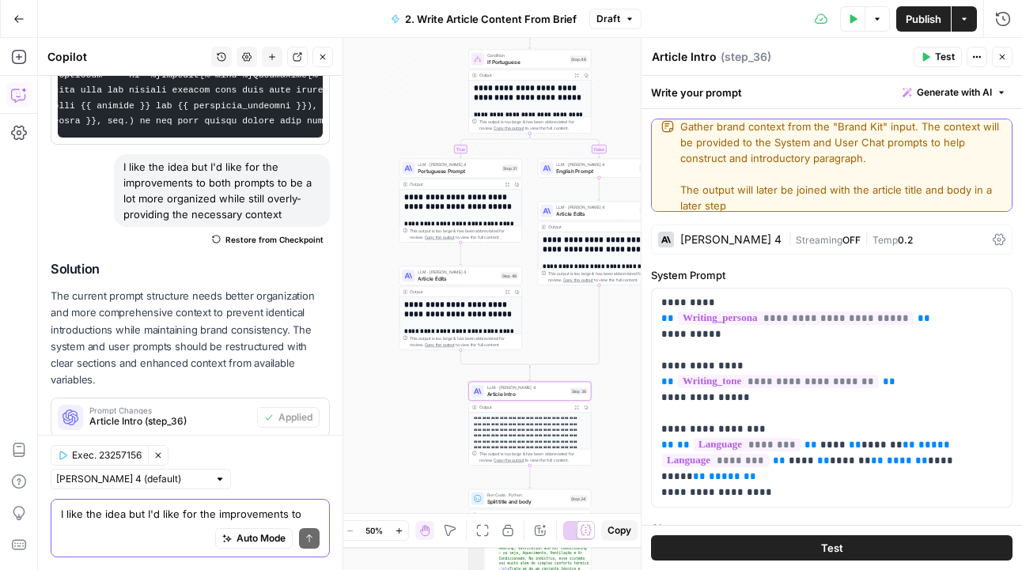
type textarea "Gather brand context from the "Brand Kit" input. The context will be provided t…"
click at [871, 317] on span "**********" at bounding box center [796, 318] width 236 height 13
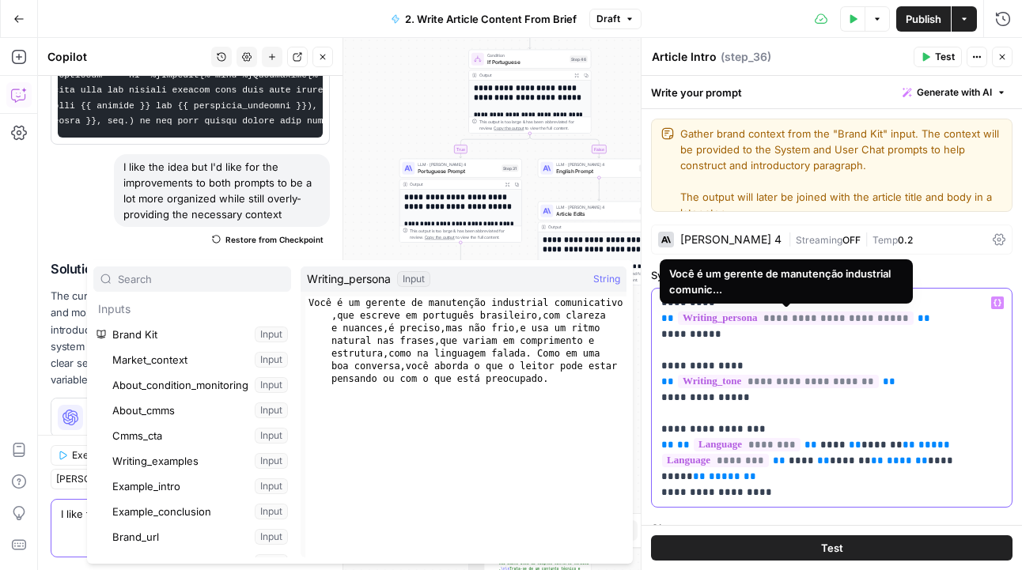
scroll to position [312, 0]
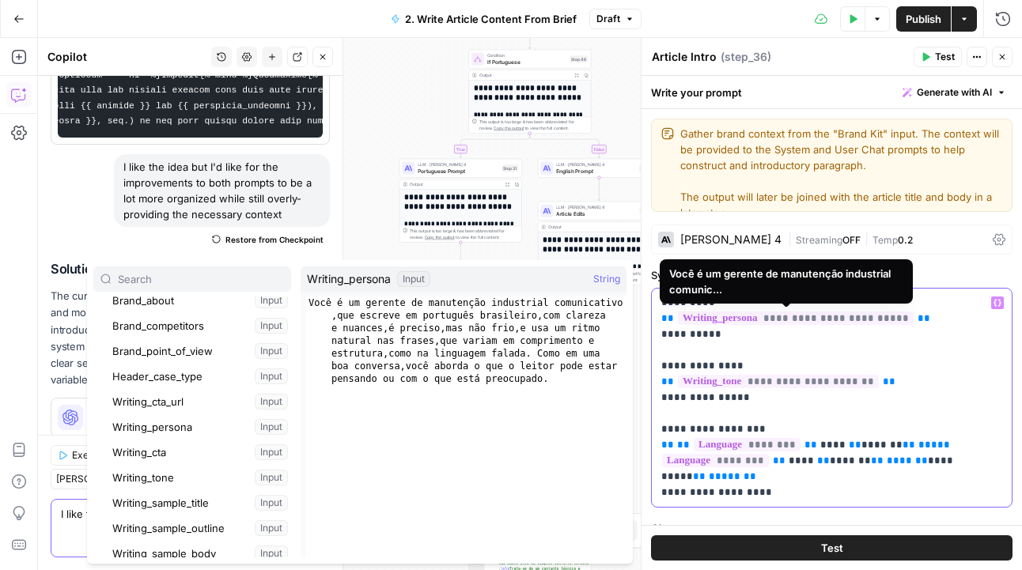
click at [927, 312] on p "**********" at bounding box center [831, 398] width 341 height 206
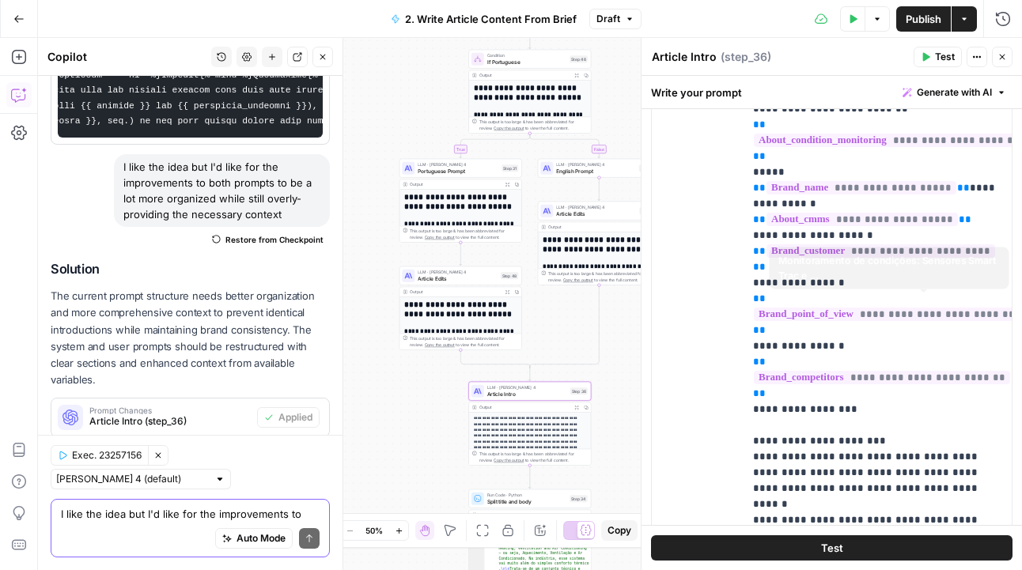
scroll to position [425, 0]
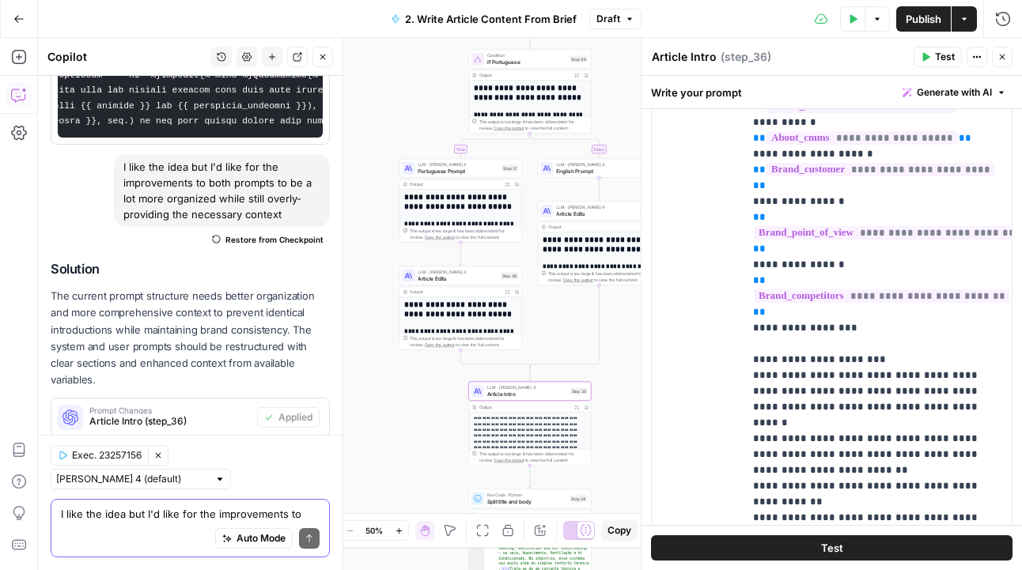
click at [994, 18] on div "Actions" at bounding box center [976, 25] width 55 height 28
click at [996, 62] on button "Close" at bounding box center [1001, 57] width 21 height 21
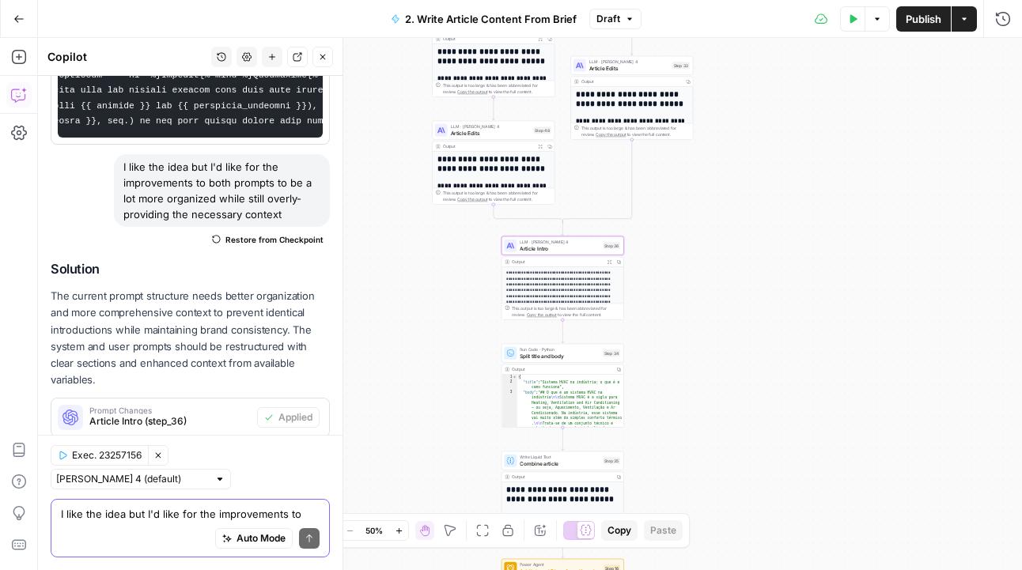
click at [565, 247] on span "Article Intro" at bounding box center [559, 248] width 80 height 8
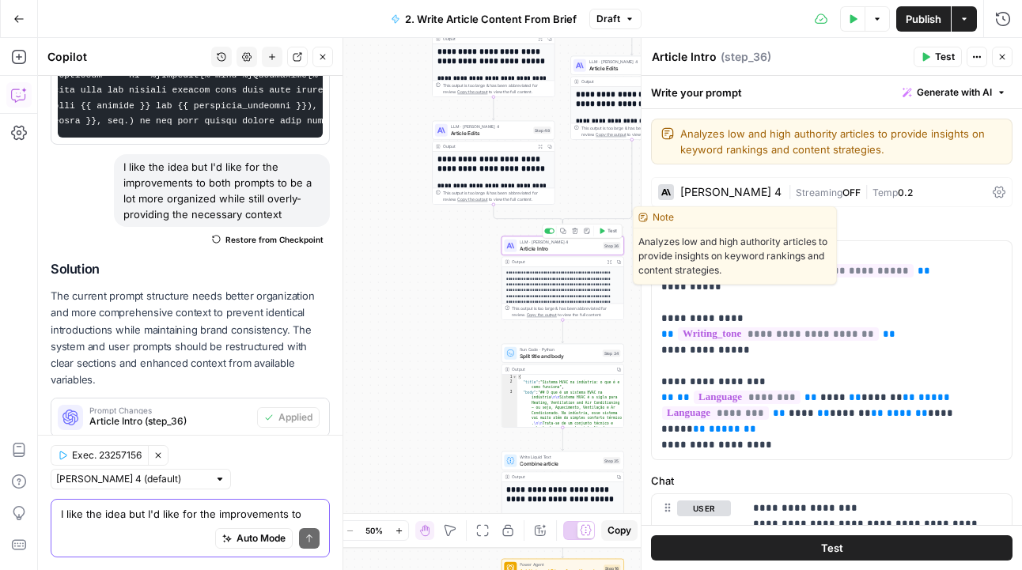
click at [584, 233] on icon "button" at bounding box center [586, 231] width 6 height 6
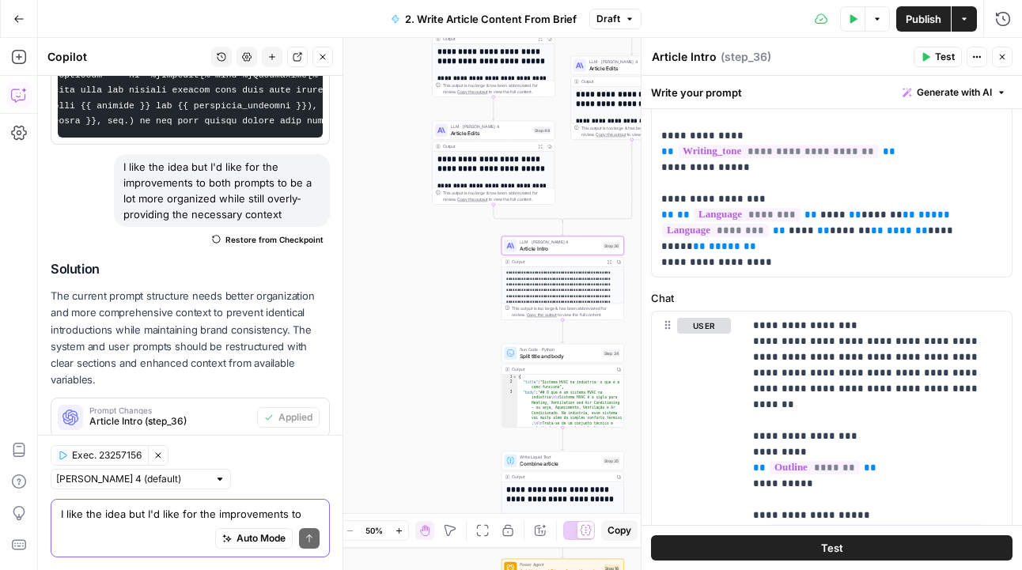
scroll to position [0, 0]
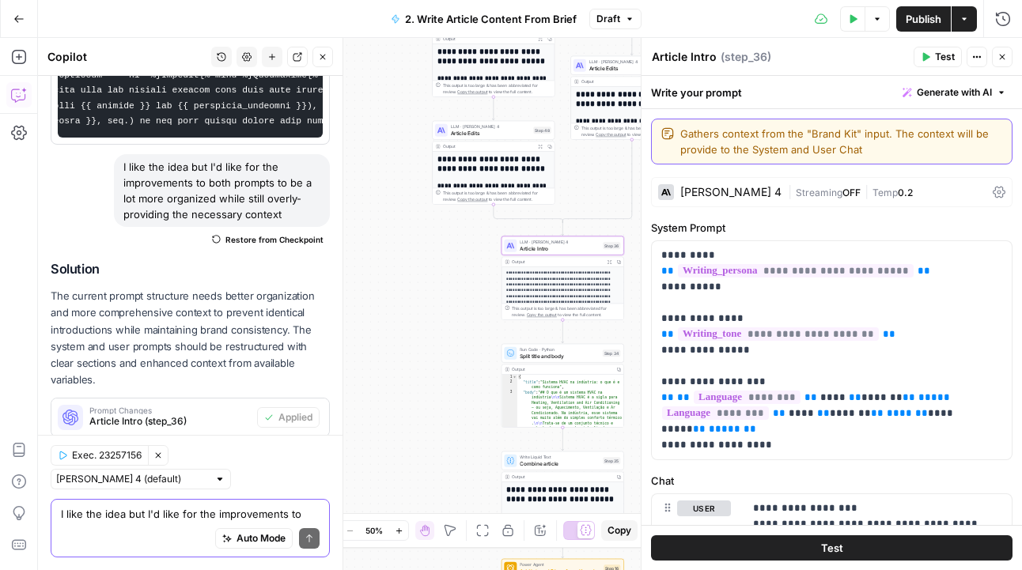
click at [835, 152] on textarea "Gathers context from the "Brand Kit" input. The context will be provide to the …" at bounding box center [841, 142] width 322 height 32
click at [848, 150] on textarea "Gathers context from the "Brand Kit" input. The context will be provide to the …" at bounding box center [841, 142] width 322 height 32
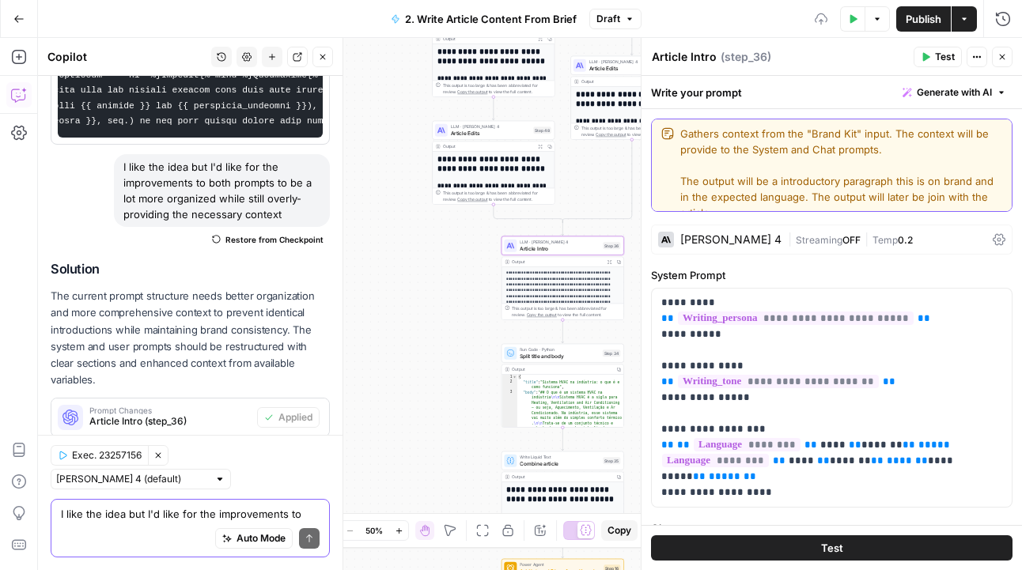
scroll to position [7, 0]
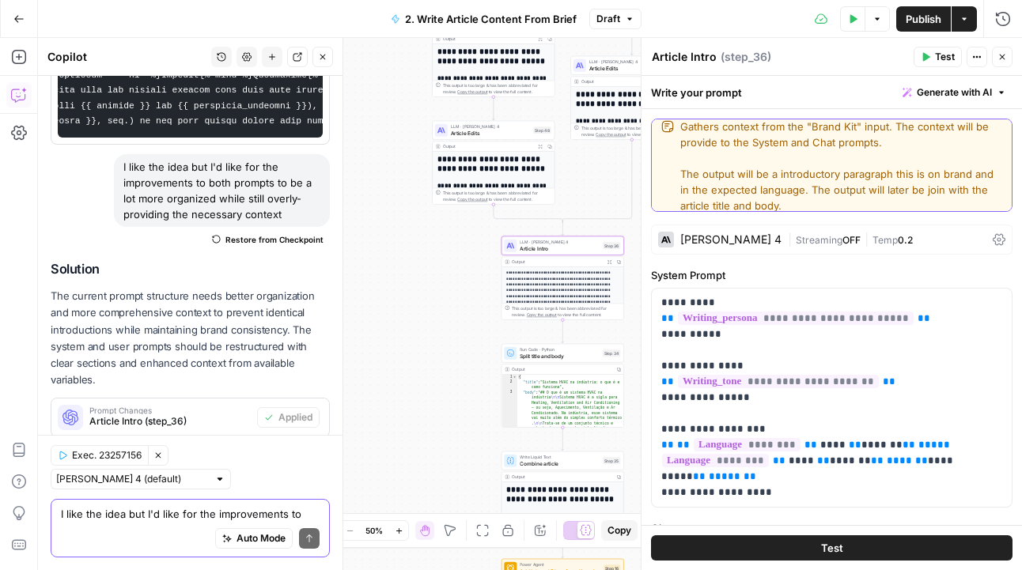
type textarea "Gathers context from the "Brand Kit" input. The context will be provide to the …"
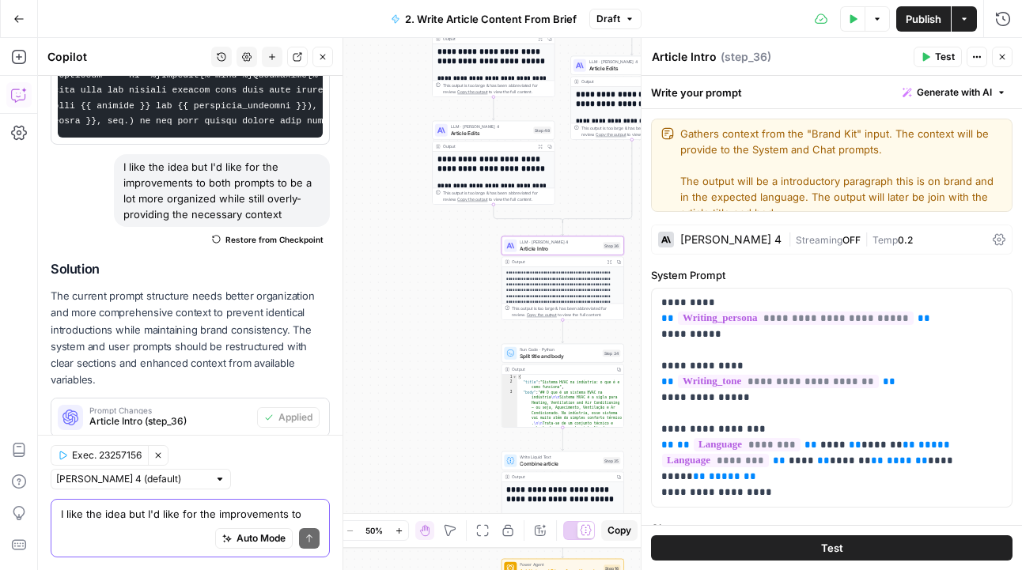
click at [757, 274] on label "System Prompt" at bounding box center [831, 275] width 361 height 16
click at [735, 296] on p "**********" at bounding box center [831, 398] width 341 height 206
click at [1006, 59] on button "Close" at bounding box center [1001, 57] width 21 height 21
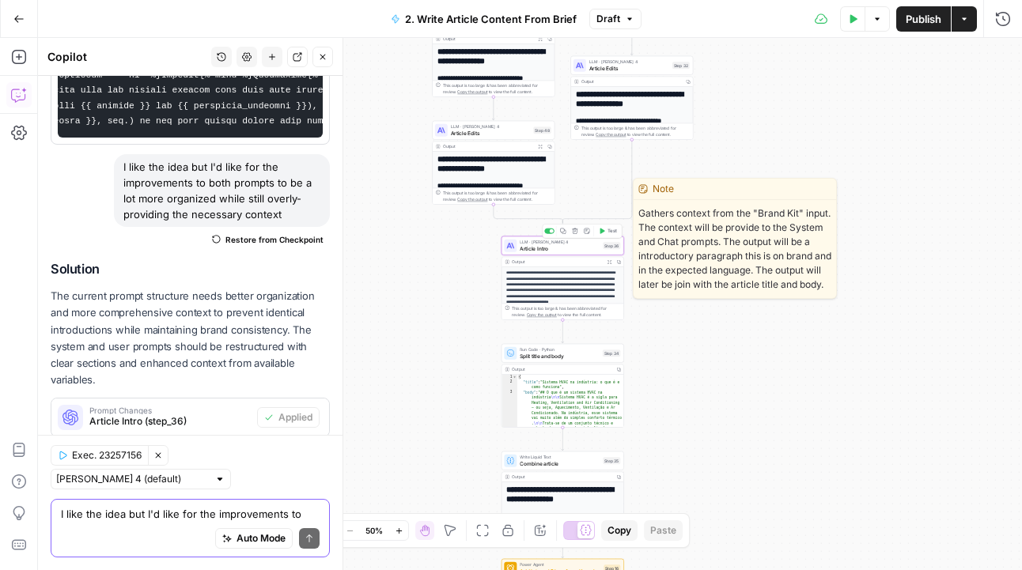
click at [573, 248] on span "Article Intro" at bounding box center [559, 248] width 80 height 8
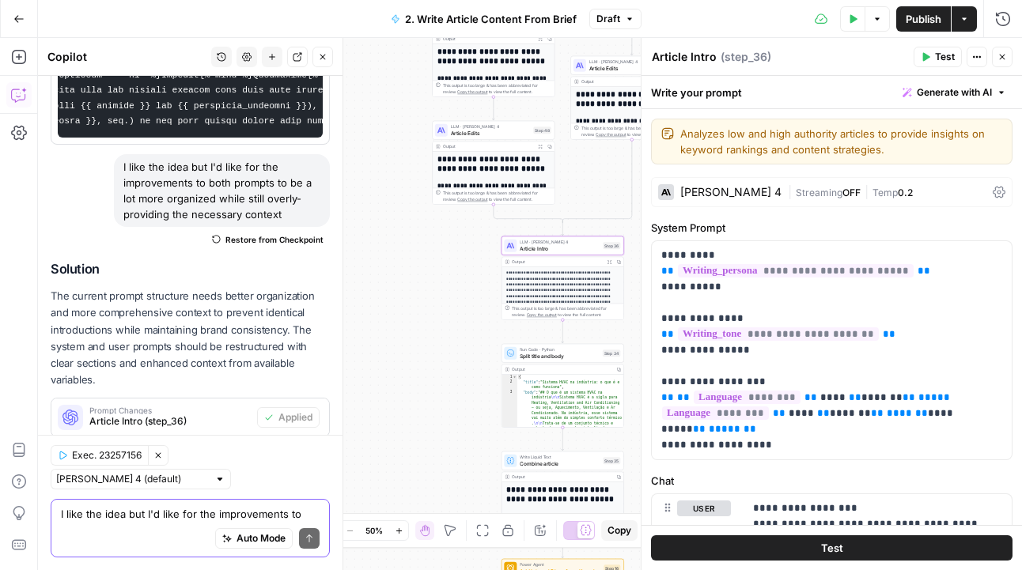
click at [927, 55] on icon "button" at bounding box center [926, 57] width 7 height 9
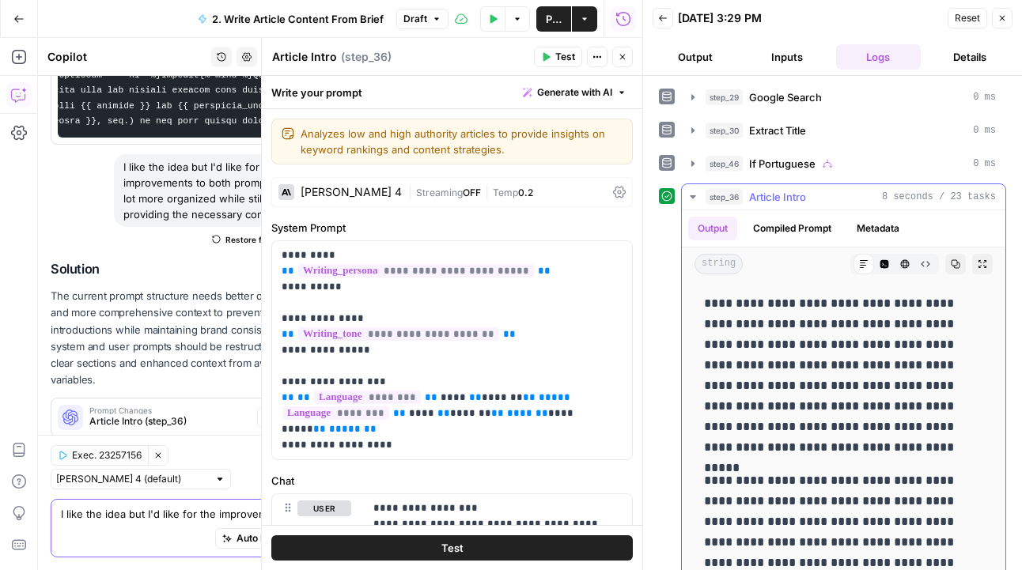
drag, startPoint x: 869, startPoint y: 349, endPoint x: 750, endPoint y: 319, distance: 123.1
click at [750, 319] on p "**********" at bounding box center [843, 375] width 279 height 164
click at [833, 347] on p "**********" at bounding box center [843, 375] width 279 height 164
click at [954, 266] on icon "button" at bounding box center [955, 264] width 9 height 9
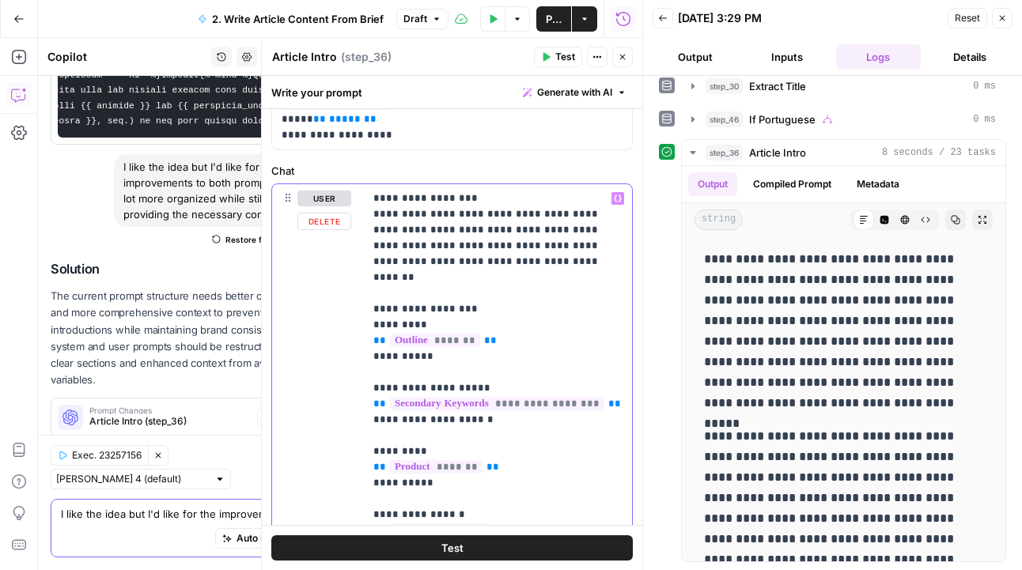
click at [573, 50] on span "Test" at bounding box center [565, 57] width 20 height 14
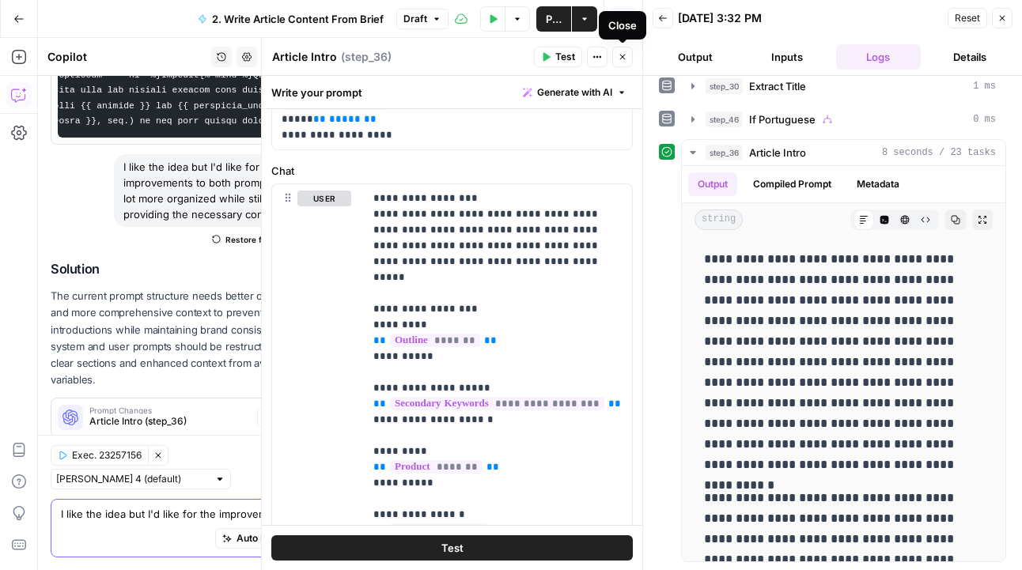
click at [621, 54] on icon "button" at bounding box center [621, 56] width 9 height 9
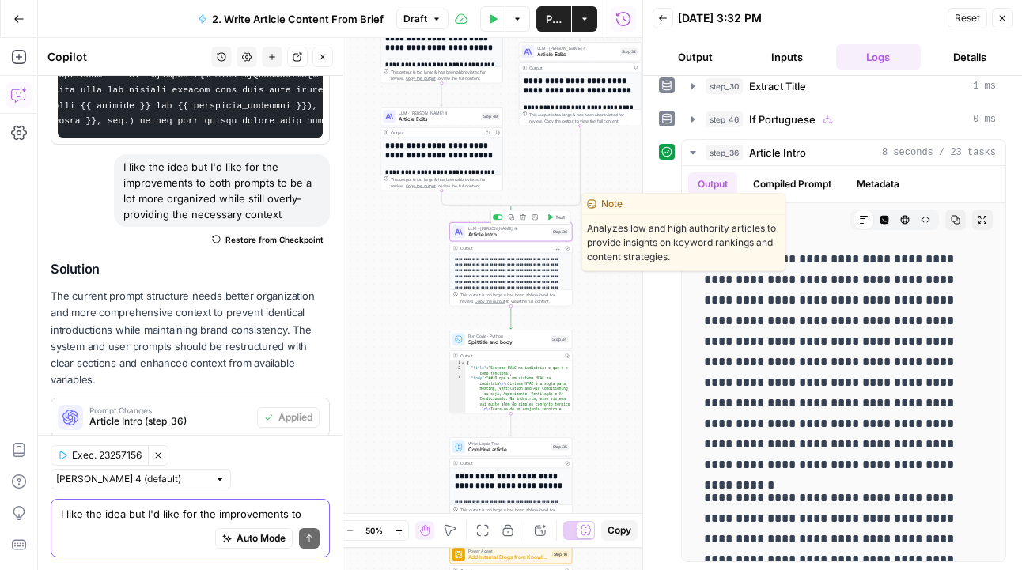
click at [502, 239] on div "LLM · [PERSON_NAME] 4 Article Intro Step 36 Copy step Delete step Edit Note Test" at bounding box center [510, 231] width 123 height 19
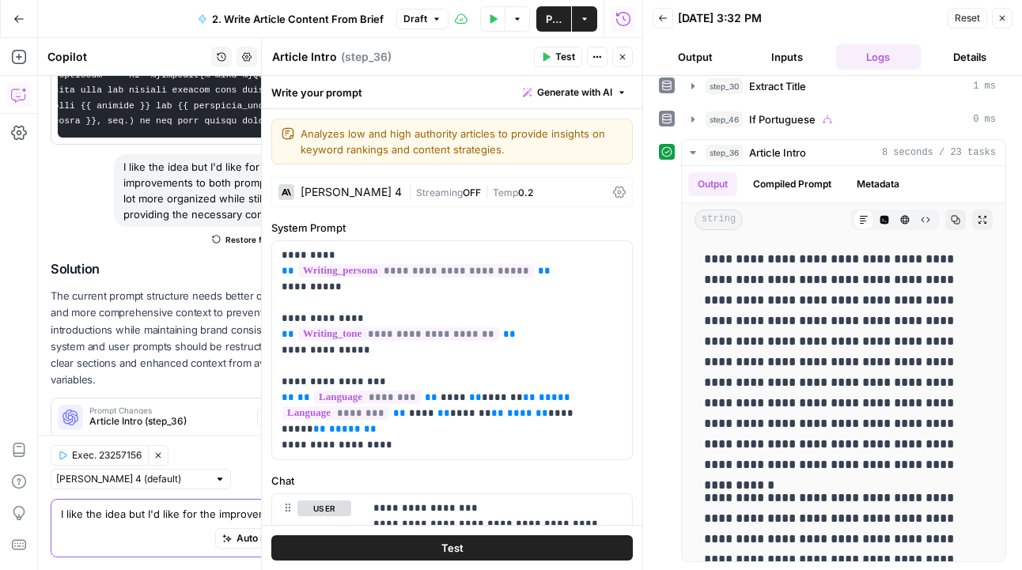
click at [625, 58] on icon "button" at bounding box center [621, 56] width 9 height 9
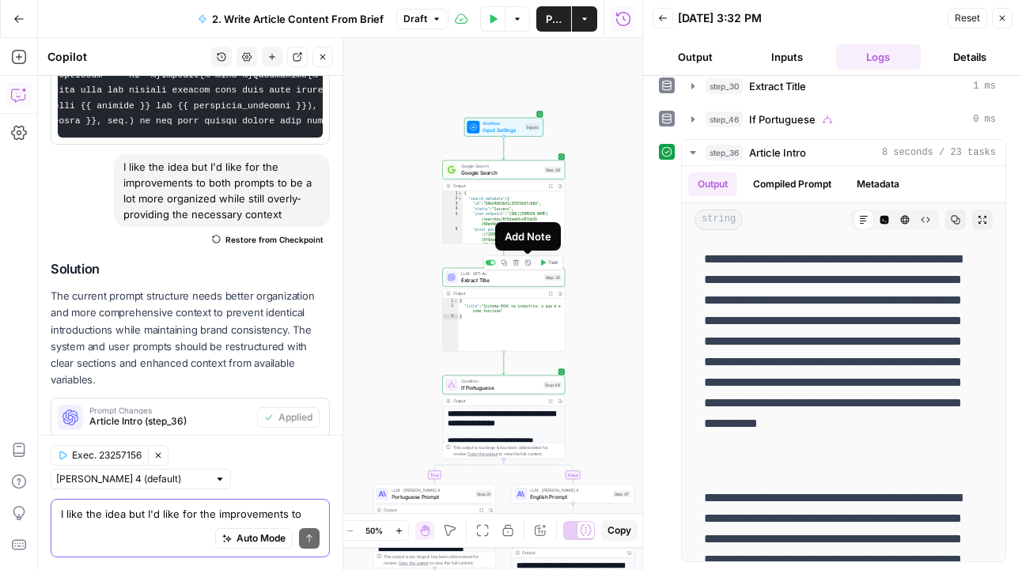
click at [527, 264] on icon "button" at bounding box center [527, 262] width 6 height 6
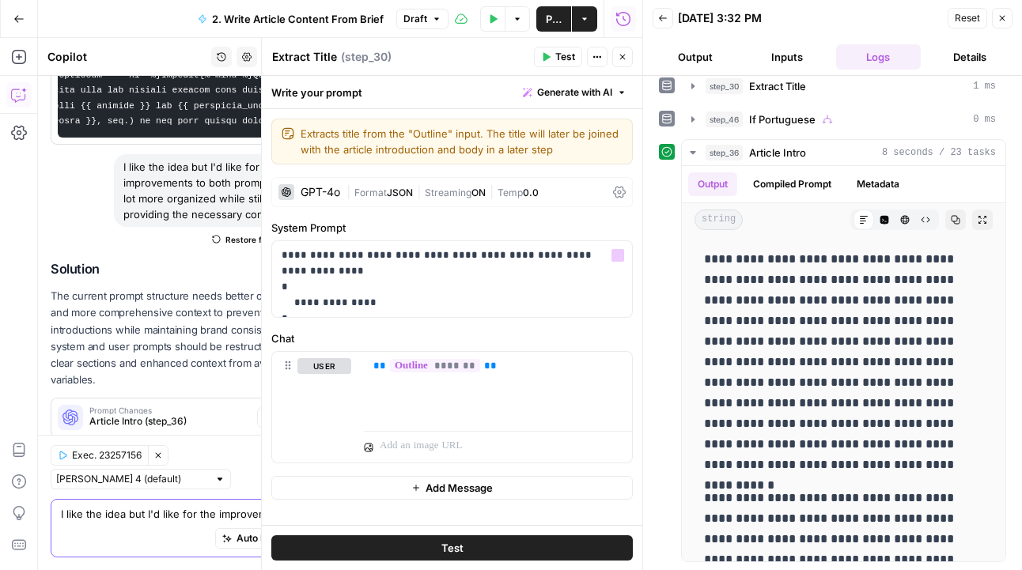
type textarea "Extracts title from the "Outline" input. The title will later be joined with th…"
click at [506, 224] on label "System Prompt" at bounding box center [451, 228] width 361 height 16
click at [1004, 16] on icon "button" at bounding box center [1001, 17] width 9 height 9
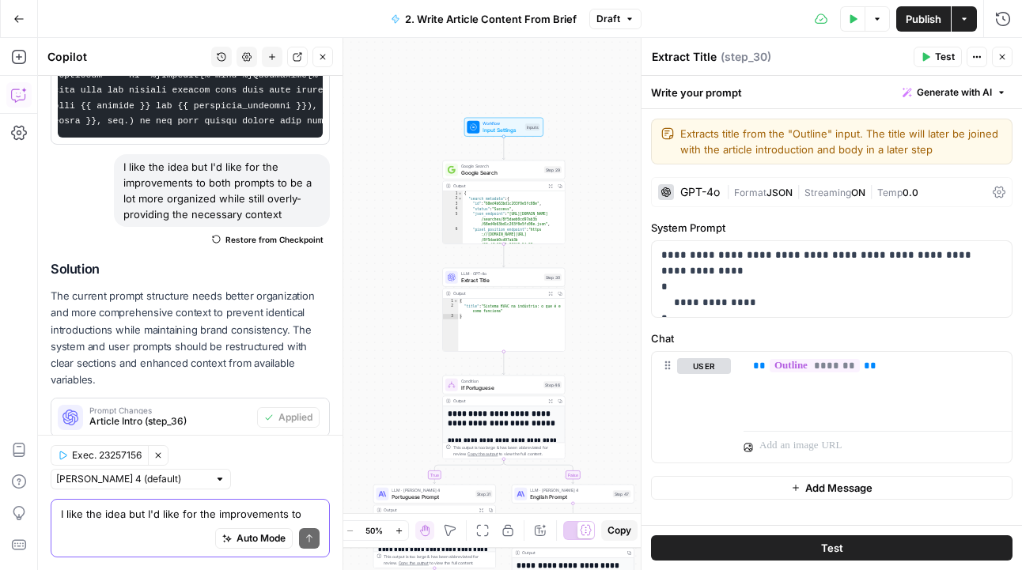
click at [1000, 53] on icon "button" at bounding box center [1001, 56] width 9 height 9
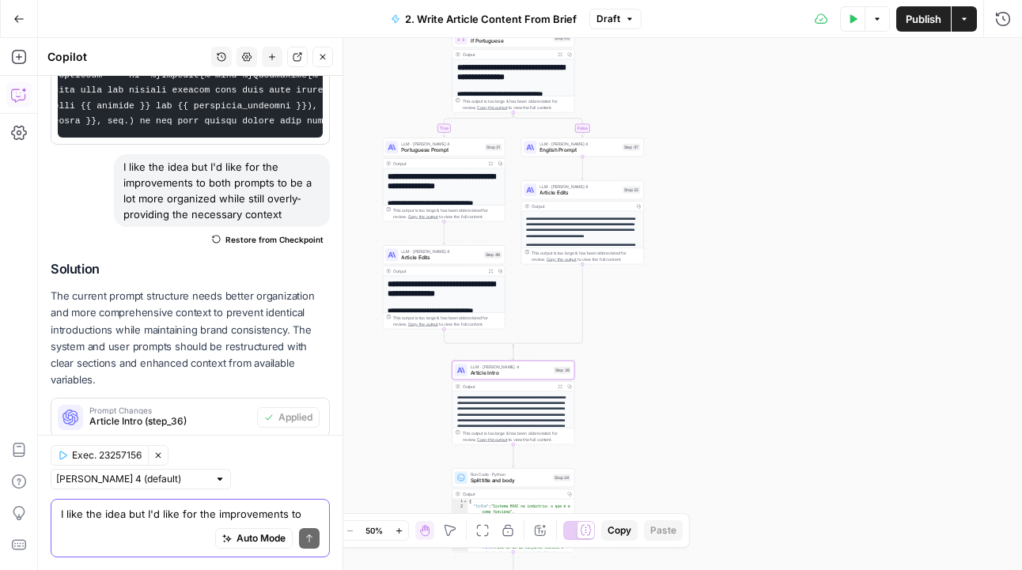
scroll to position [225, 0]
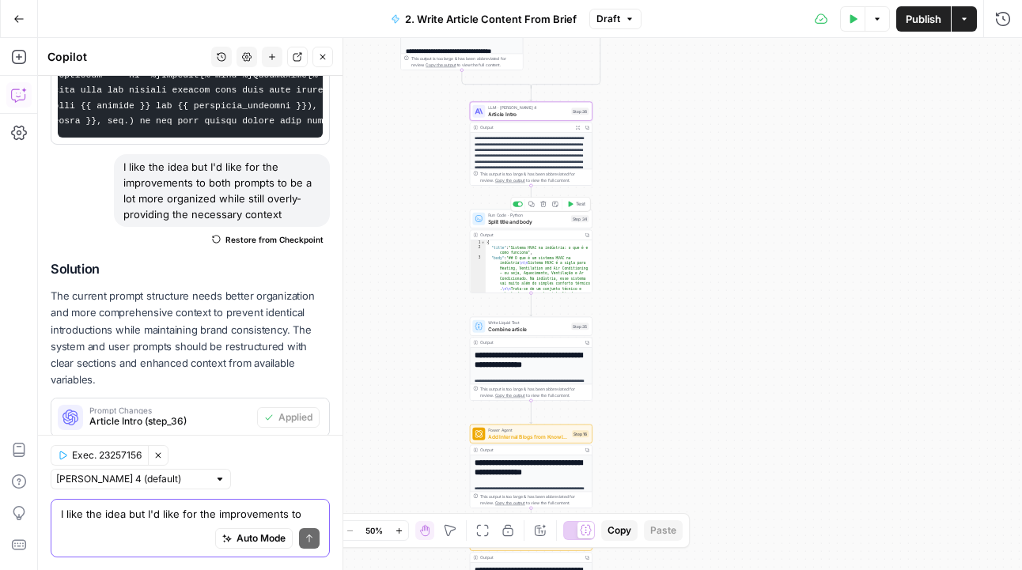
click at [523, 223] on span "Split title and body" at bounding box center [528, 221] width 80 height 8
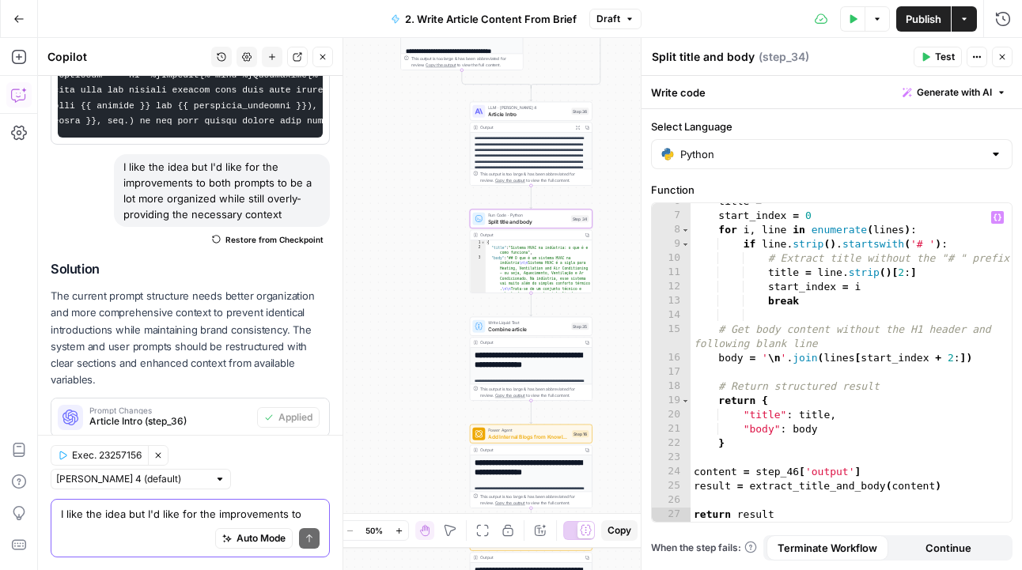
scroll to position [94, 0]
click at [1000, 51] on button "Close" at bounding box center [1001, 57] width 21 height 21
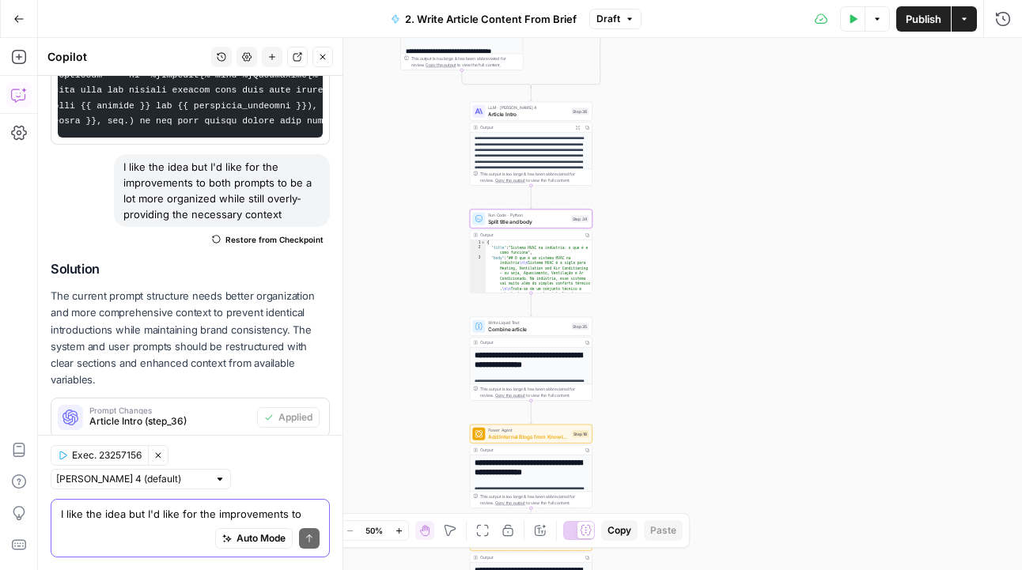
click at [501, 219] on span "Split title and body" at bounding box center [528, 221] width 80 height 8
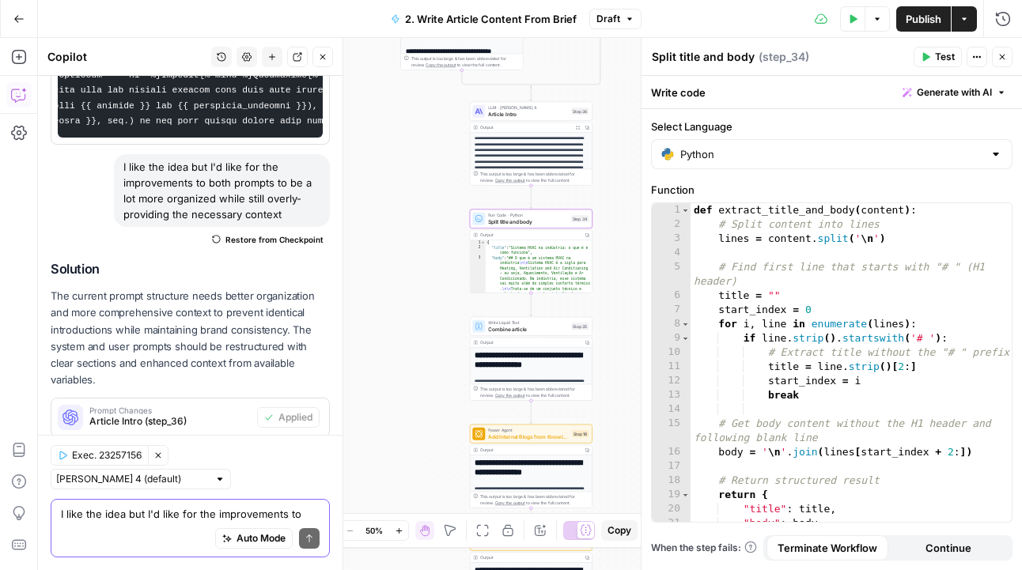
click at [678, 60] on textarea "Split title and body" at bounding box center [702, 57] width 103 height 16
type textarea "Split Title & Body"
click at [837, 85] on div "Write code Generate with AI" at bounding box center [831, 92] width 380 height 32
click at [995, 157] on div at bounding box center [995, 154] width 13 height 16
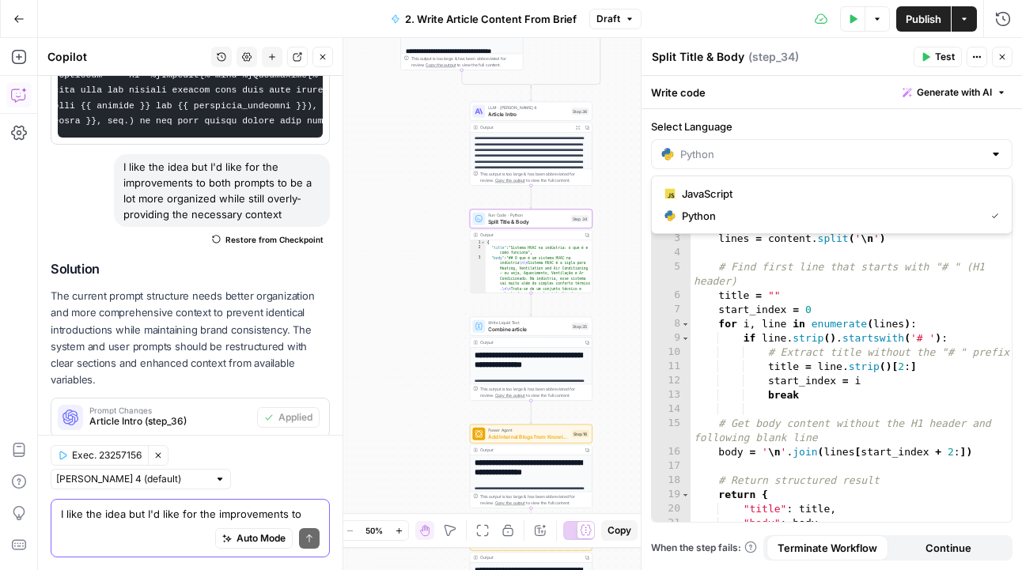
click at [995, 157] on div at bounding box center [995, 154] width 13 height 16
type input "Python"
click at [852, 129] on label "Select Language" at bounding box center [831, 127] width 361 height 16
click at [852, 146] on input "Python" at bounding box center [831, 154] width 303 height 16
type textarea "**********"
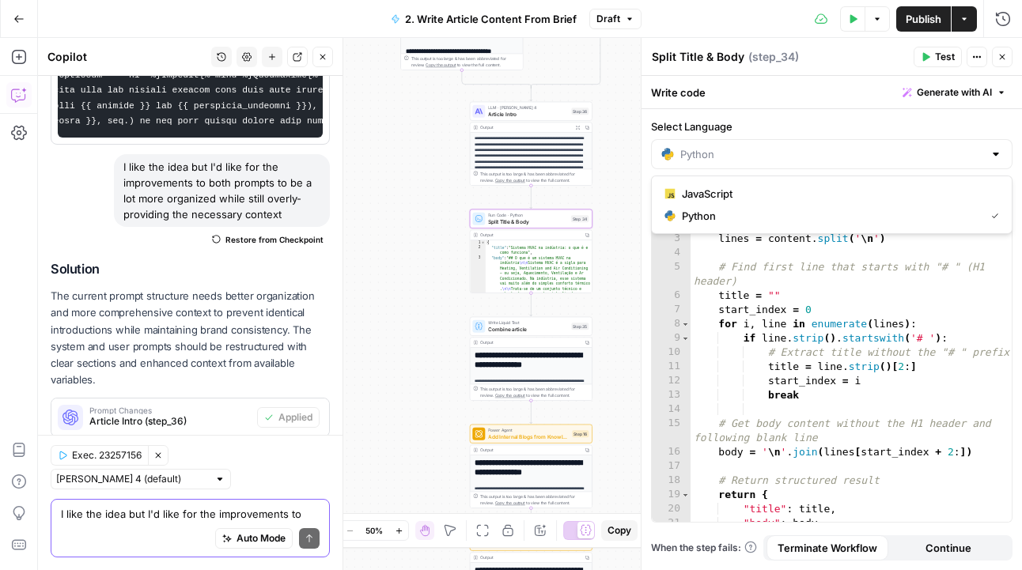
click at [848, 279] on div "def extract_title_and_body ( content ) : # Split content into lines lines = con…" at bounding box center [850, 376] width 321 height 347
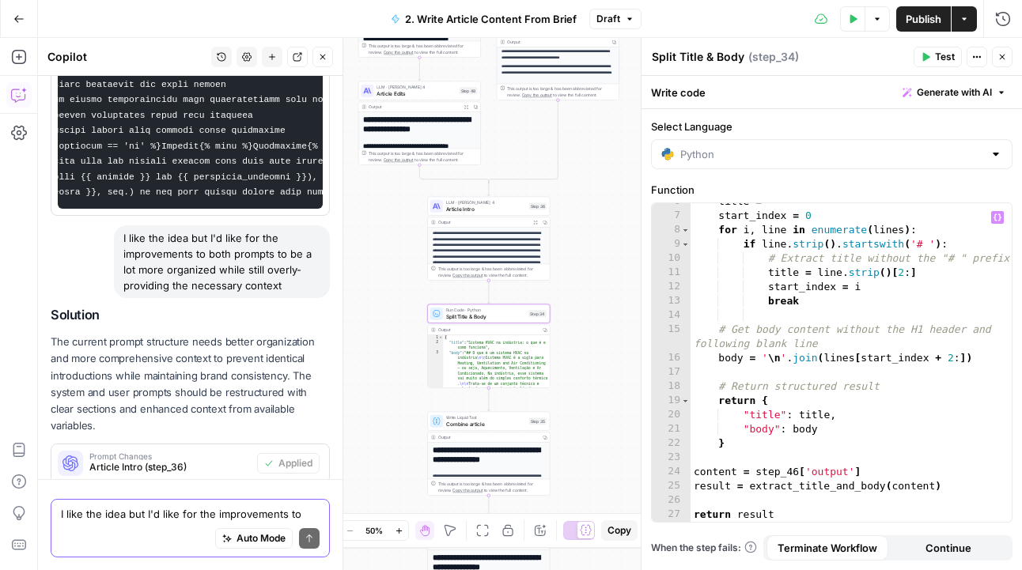
scroll to position [618, 0]
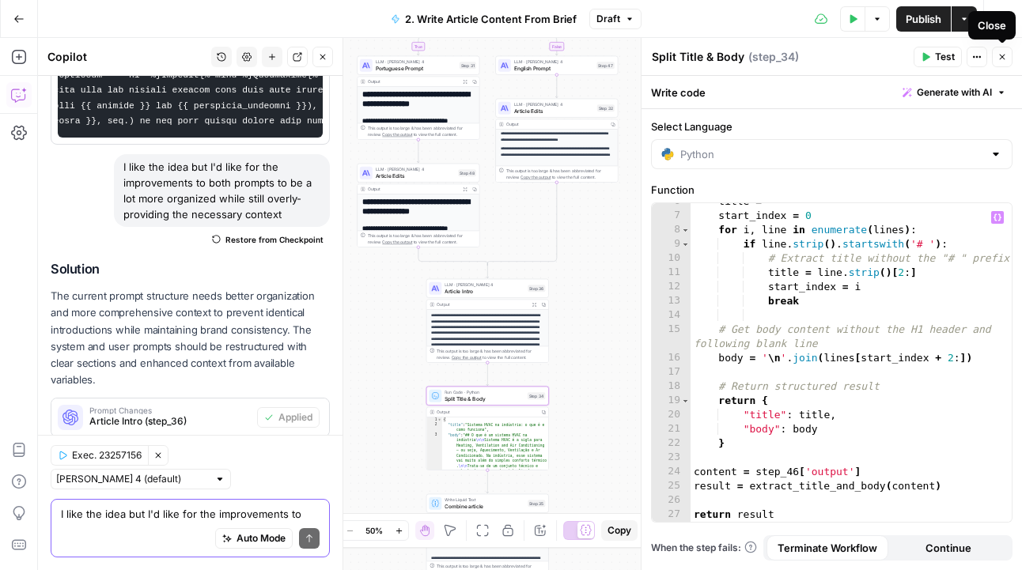
click at [1006, 55] on icon "button" at bounding box center [1001, 56] width 9 height 9
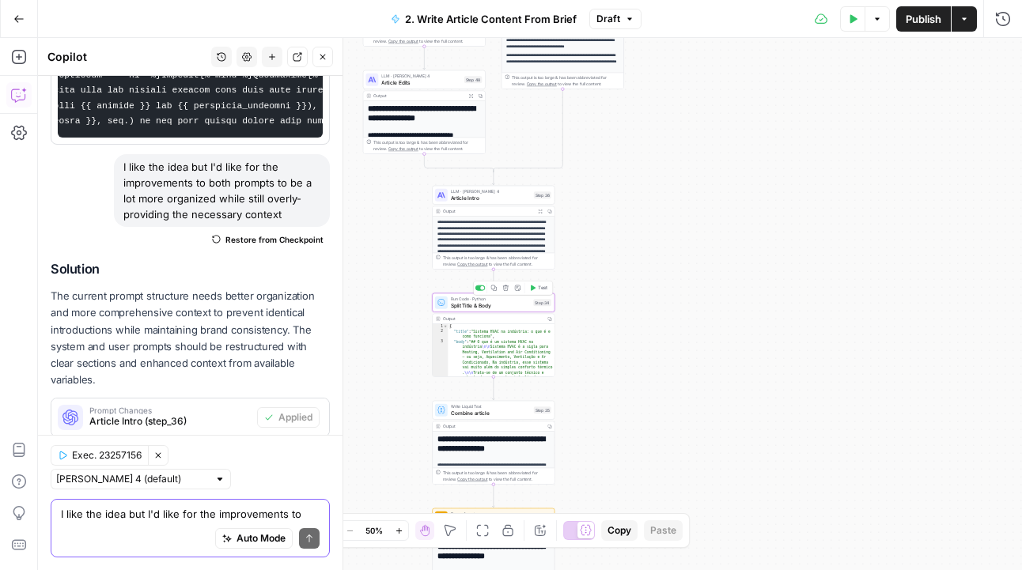
click at [518, 291] on button "Add Note" at bounding box center [517, 288] width 10 height 10
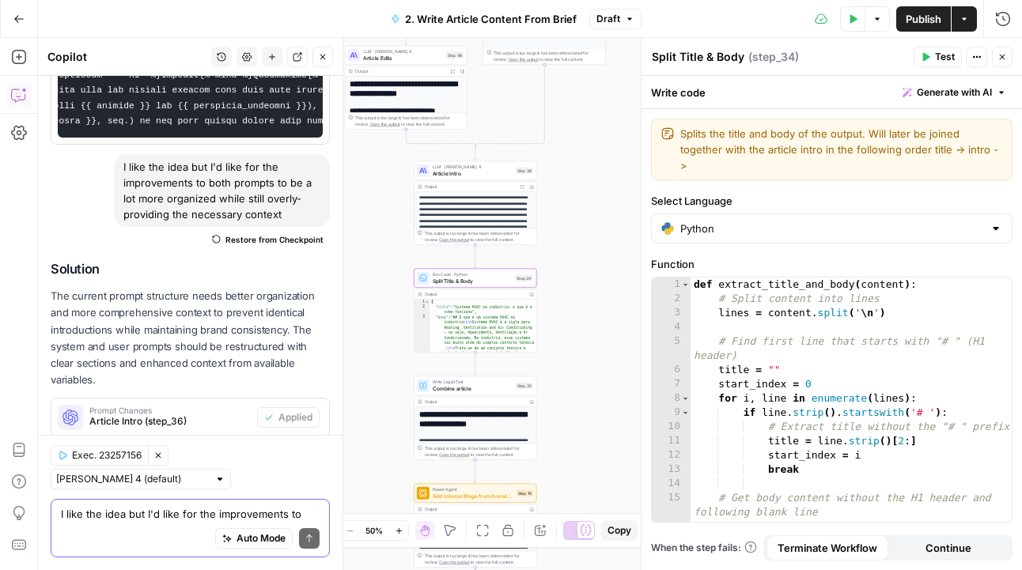
click at [881, 155] on textarea "Splits the title and body of the output. Will later be joined together with the…" at bounding box center [841, 149] width 322 height 47
click at [964, 154] on textarea "Splits the title and body of the output. [PERSON_NAME] later be joined together…" at bounding box center [841, 149] width 322 height 47
type textarea "Splits the title and body of the output. Will later be joined together with the…"
click at [579, 314] on div "**********" at bounding box center [530, 304] width 984 height 532
click at [460, 391] on span "Combine article" at bounding box center [472, 388] width 80 height 8
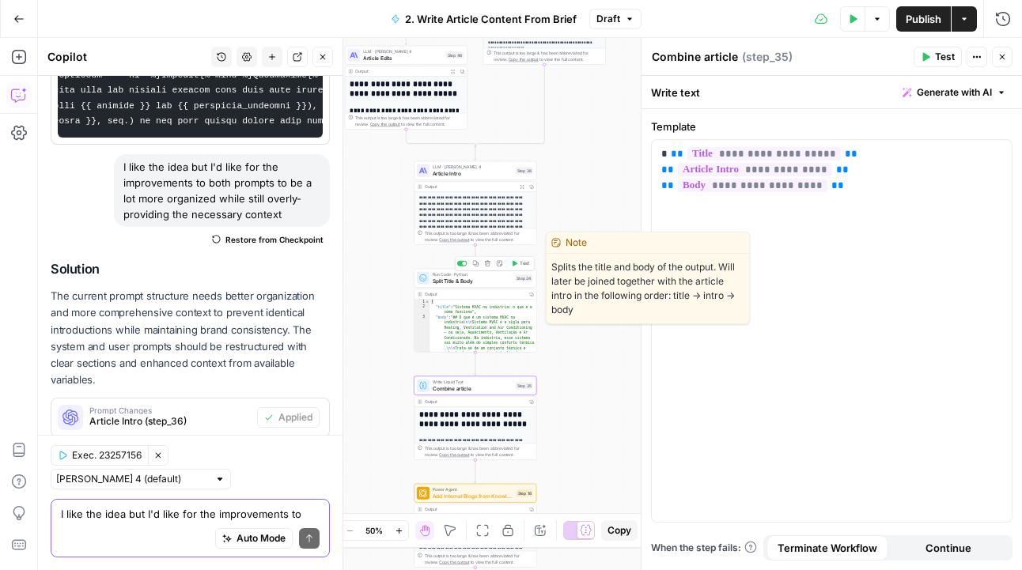
click at [489, 289] on div "Output Copy" at bounding box center [475, 294] width 122 height 10
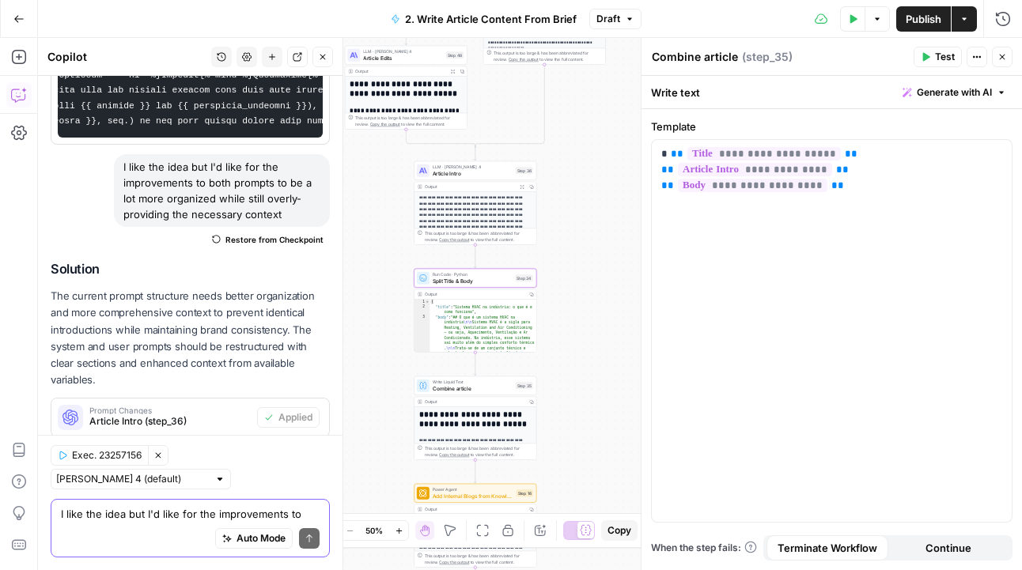
click at [929, 63] on button "Test" at bounding box center [937, 57] width 48 height 21
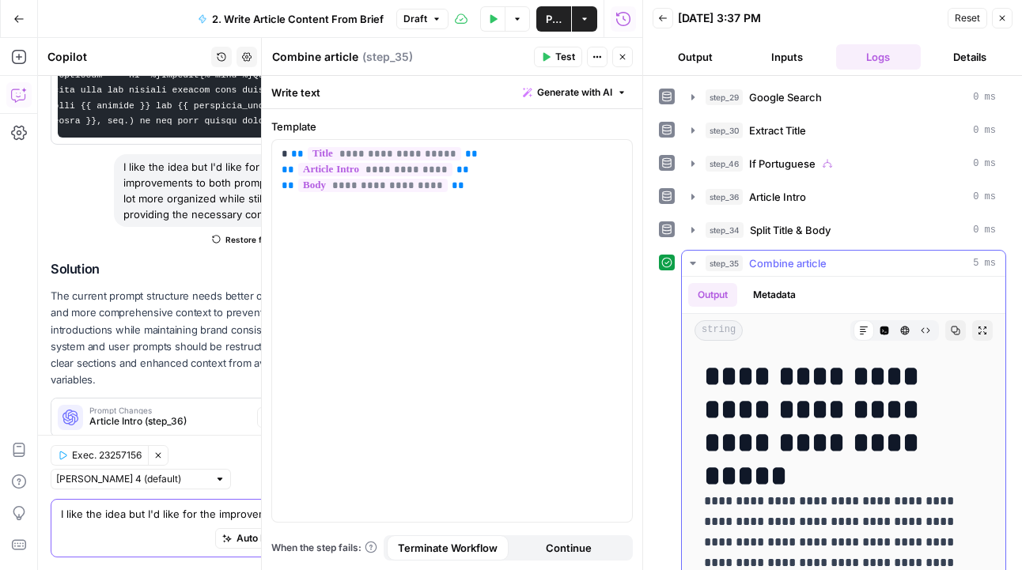
click at [893, 328] on button "Code Editor" at bounding box center [884, 330] width 21 height 21
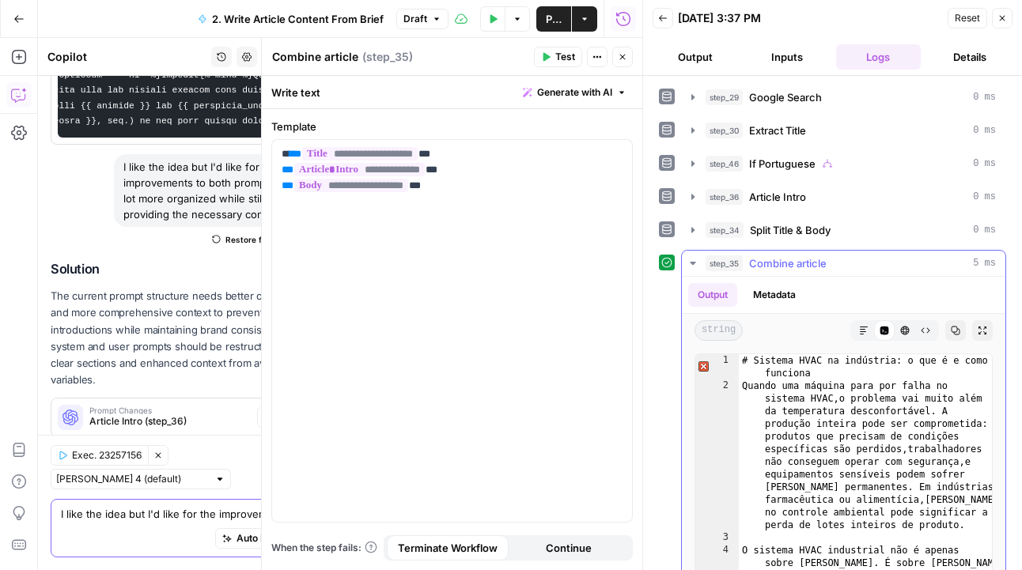
click at [903, 334] on icon "button" at bounding box center [905, 331] width 9 height 9
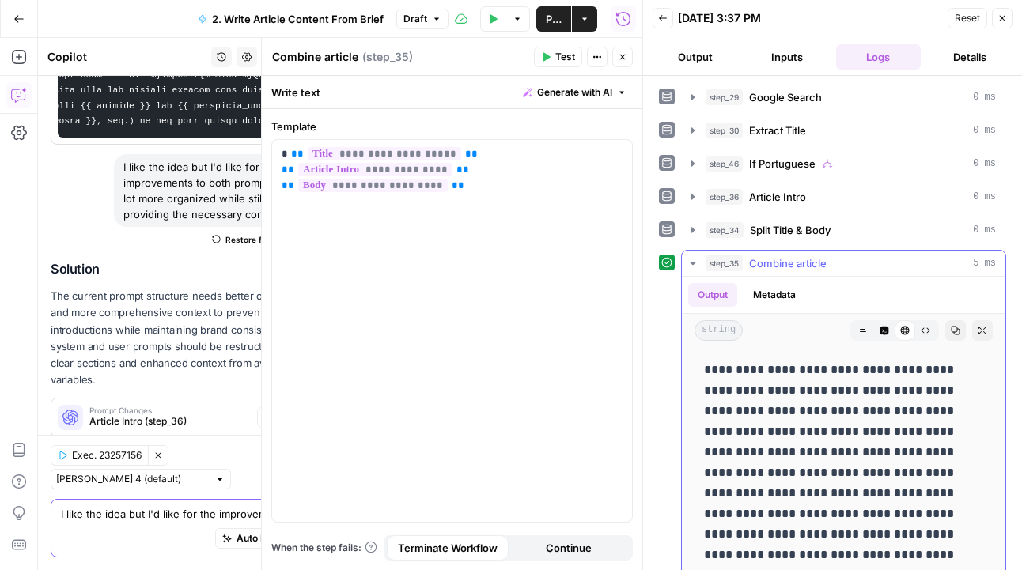
click at [888, 328] on icon "button" at bounding box center [884, 331] width 9 height 9
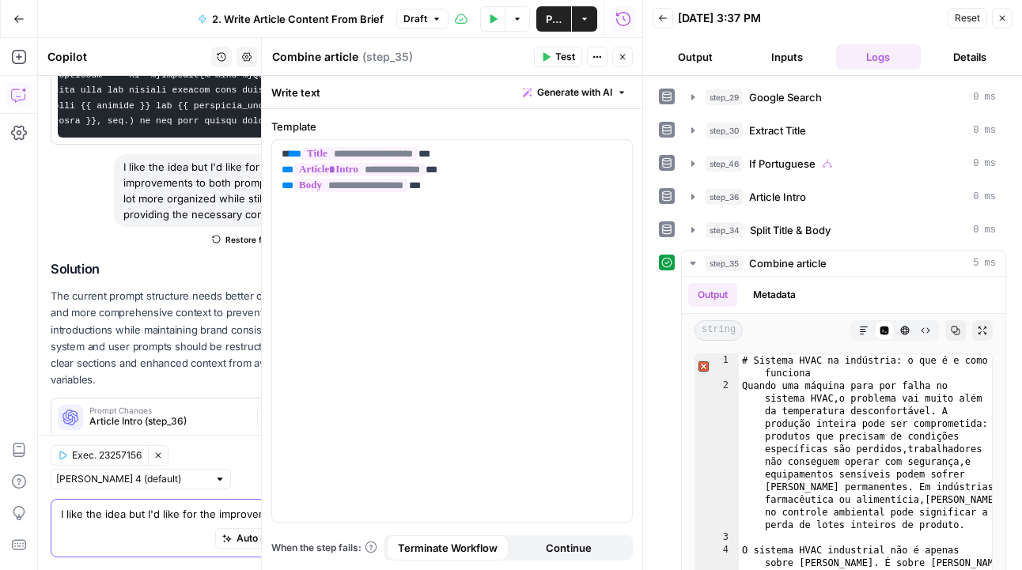
click at [621, 58] on icon "button" at bounding box center [621, 56] width 9 height 9
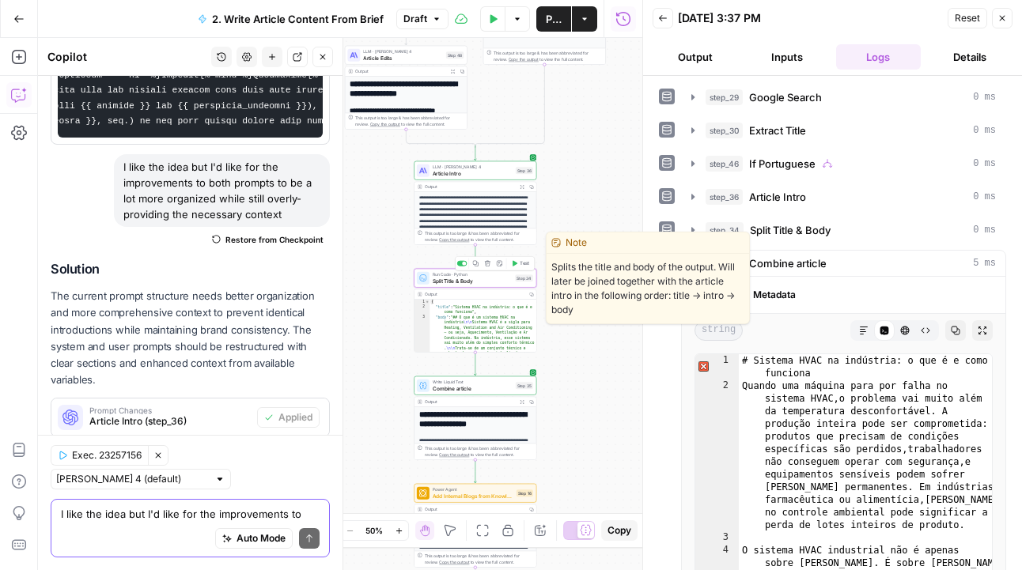
click at [470, 288] on div "Run Code · Python Split Title & Body Step 34 Copy step Delete step Edit Note Te…" at bounding box center [475, 311] width 123 height 84
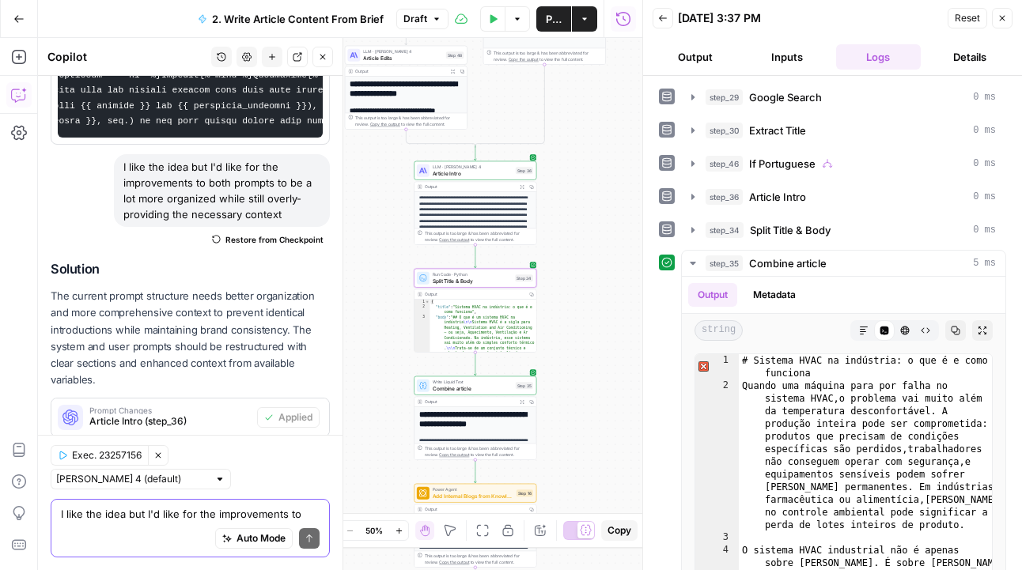
click at [1003, 15] on icon "button" at bounding box center [1001, 17] width 9 height 9
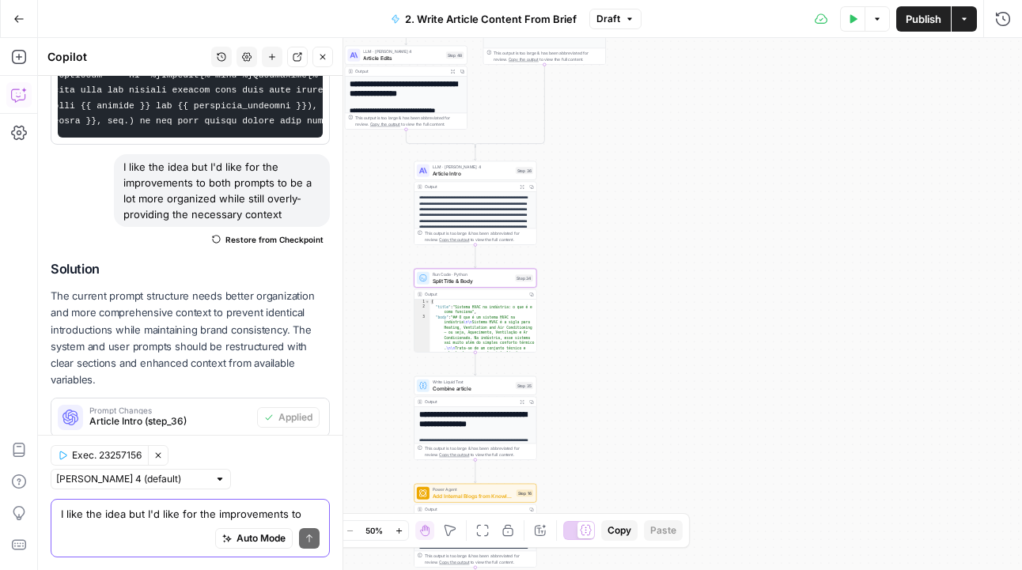
click at [484, 281] on span "Split Title & Body" at bounding box center [472, 281] width 80 height 8
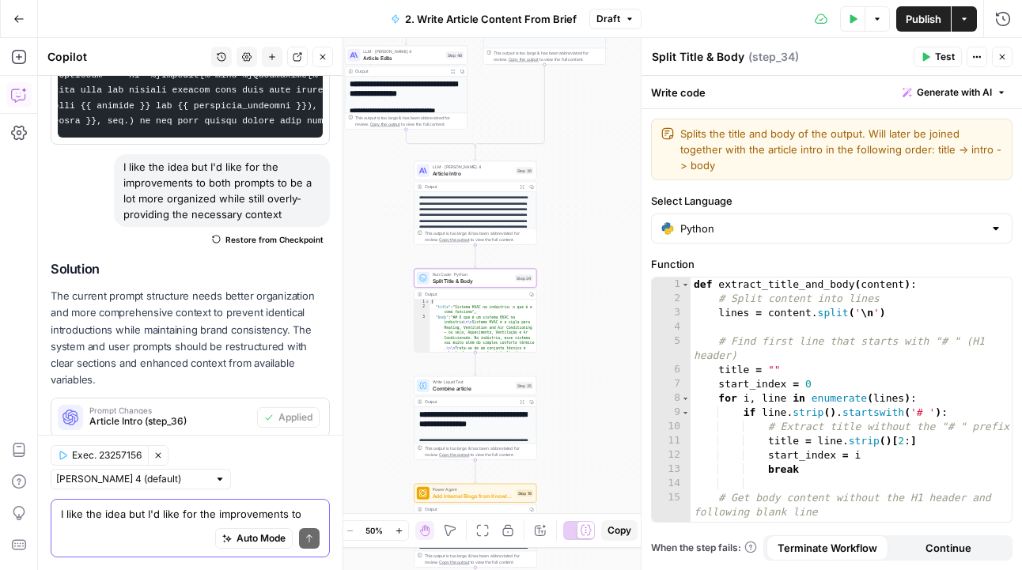
click at [937, 55] on span "Test" at bounding box center [945, 57] width 20 height 14
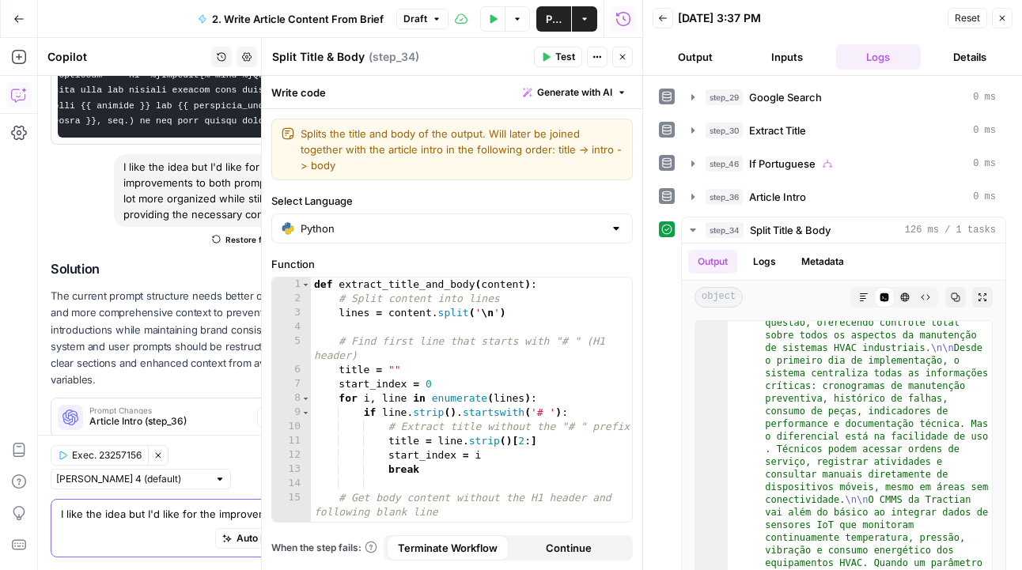
scroll to position [77, 0]
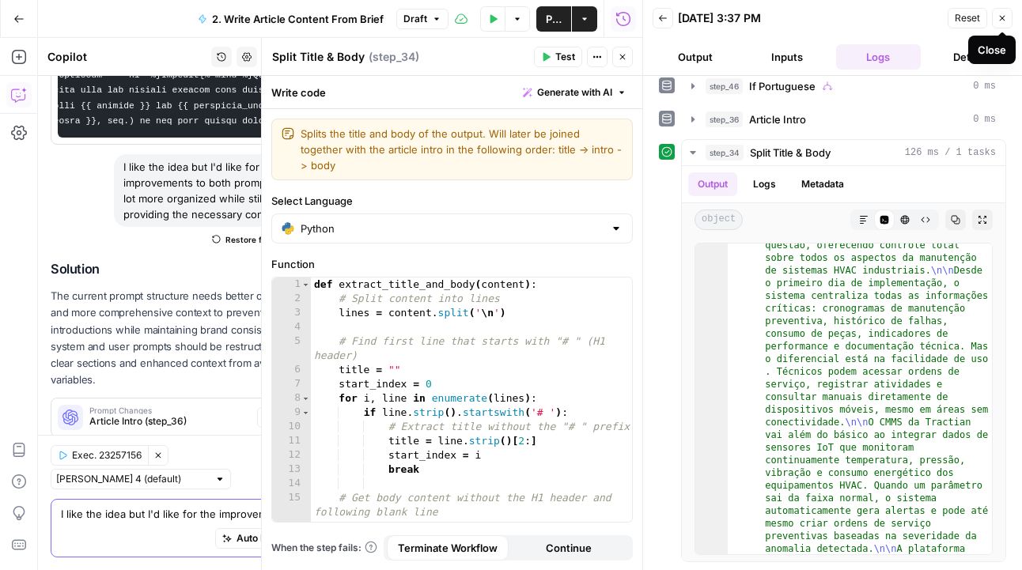
click at [1003, 17] on icon "button" at bounding box center [1001, 17] width 9 height 9
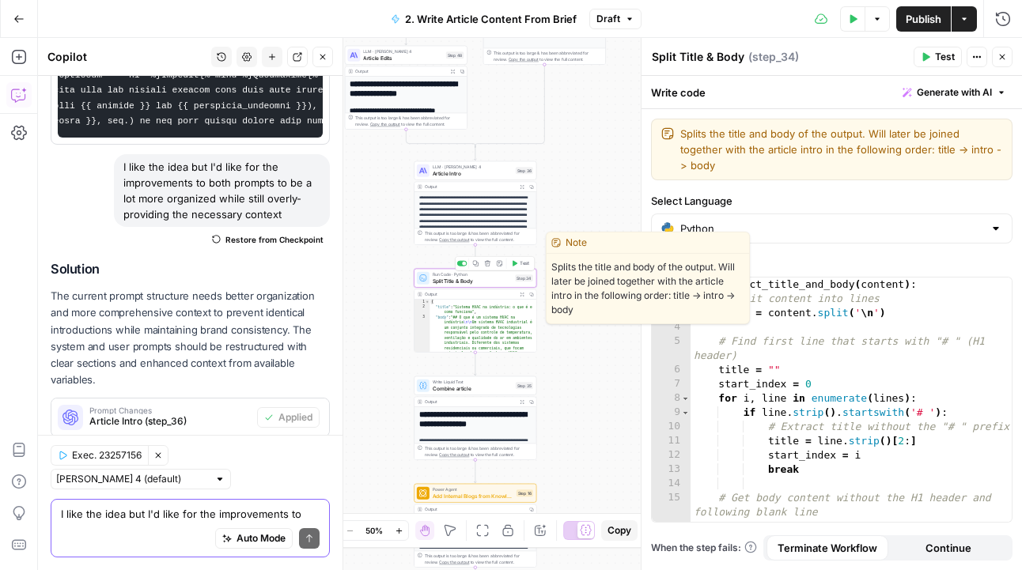
click at [508, 285] on div "Run Code · Python Split Title & Body Step 34 Copy step Delete step Edit Note Te…" at bounding box center [475, 278] width 123 height 19
click at [501, 267] on button "Edit Note" at bounding box center [499, 264] width 10 height 10
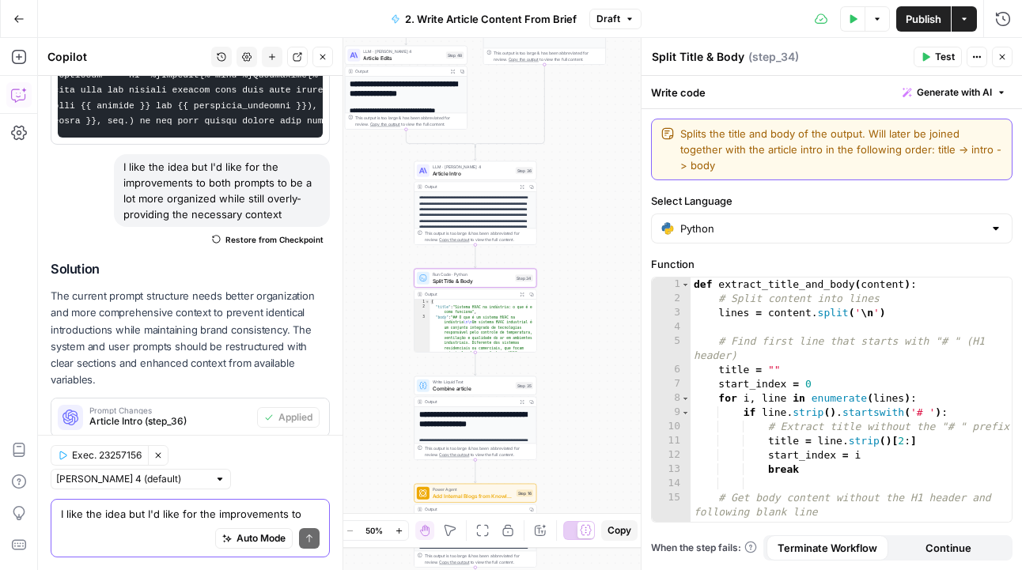
click at [839, 134] on textarea "Splits the title and body of the output. Will later be joined together with the…" at bounding box center [841, 149] width 322 height 47
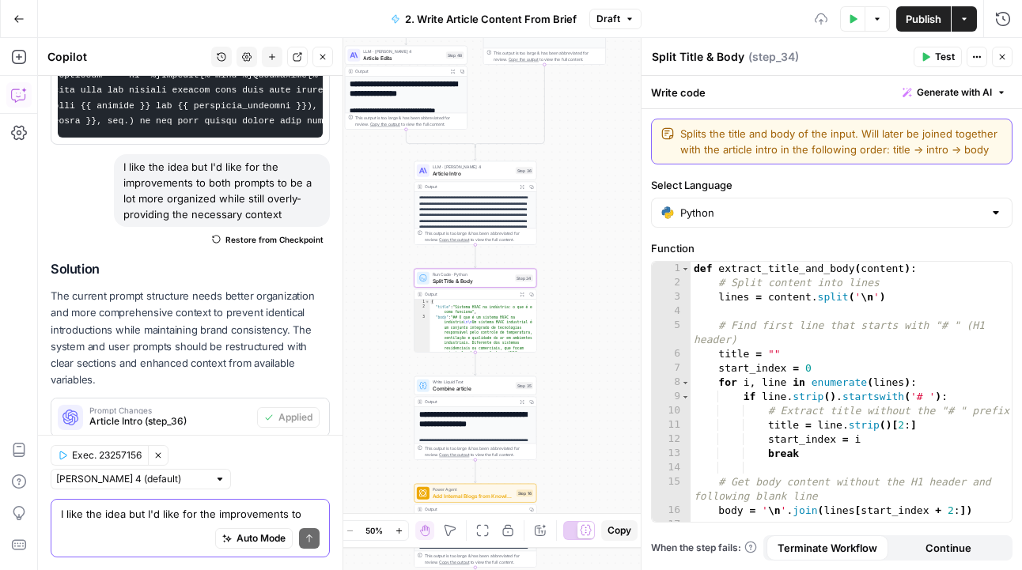
type textarea "Splits the title and body of the input. Will later be joined together with the …"
click at [618, 235] on div "**********" at bounding box center [530, 304] width 984 height 532
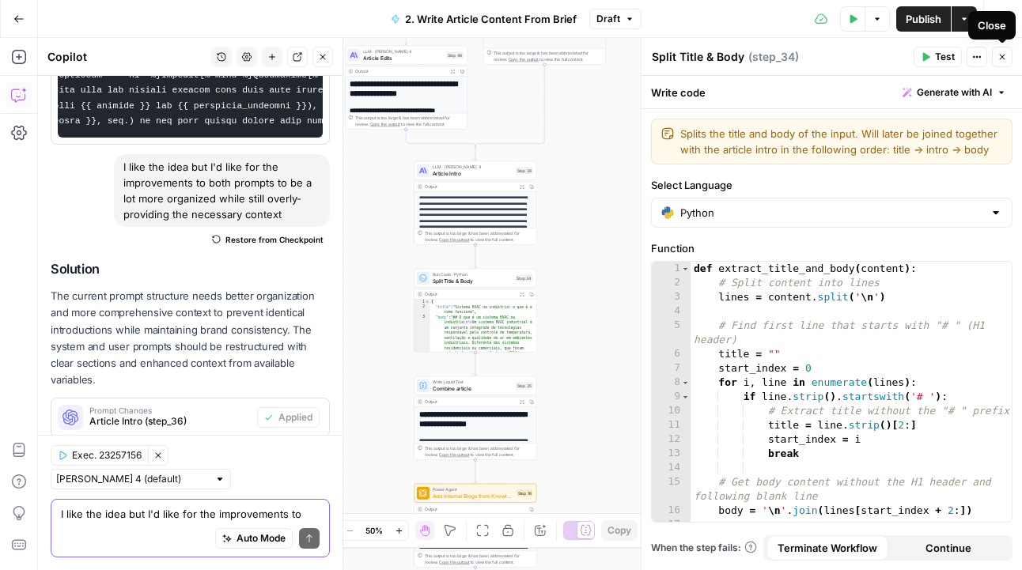
click at [1006, 60] on icon "button" at bounding box center [1001, 56] width 9 height 9
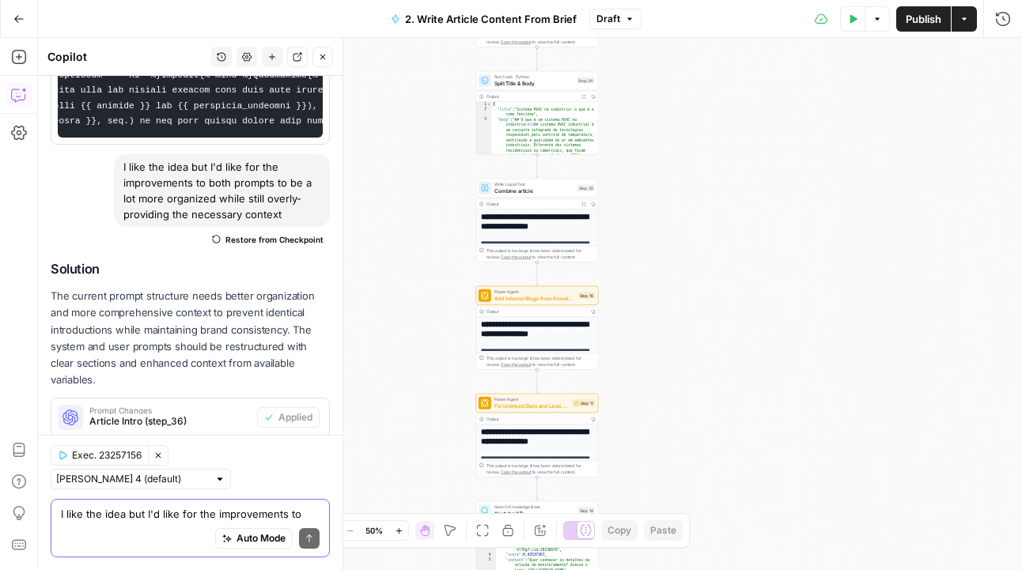
click at [523, 189] on span "Combine article" at bounding box center [534, 191] width 80 height 8
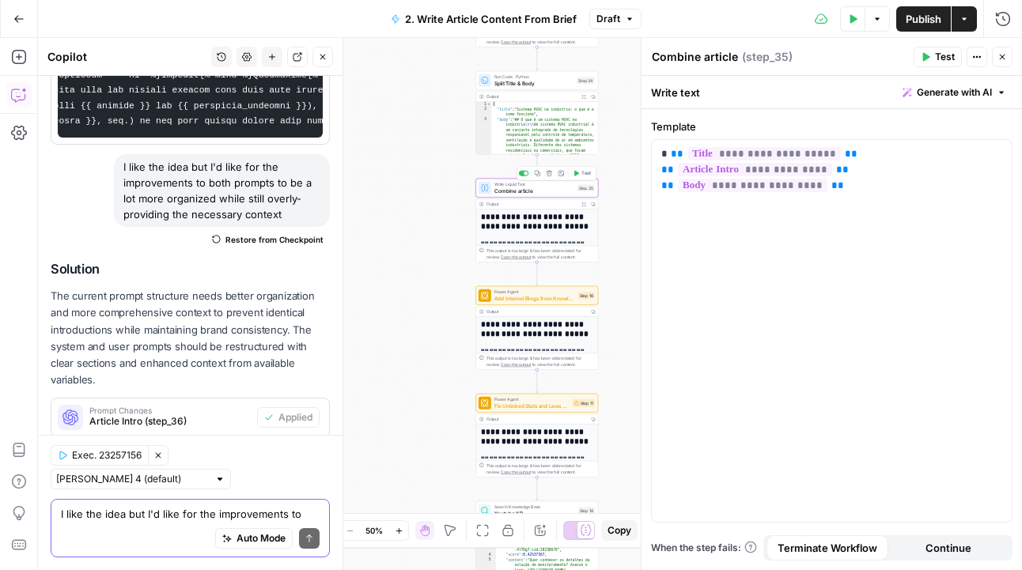
click at [562, 174] on icon "button" at bounding box center [561, 174] width 6 height 6
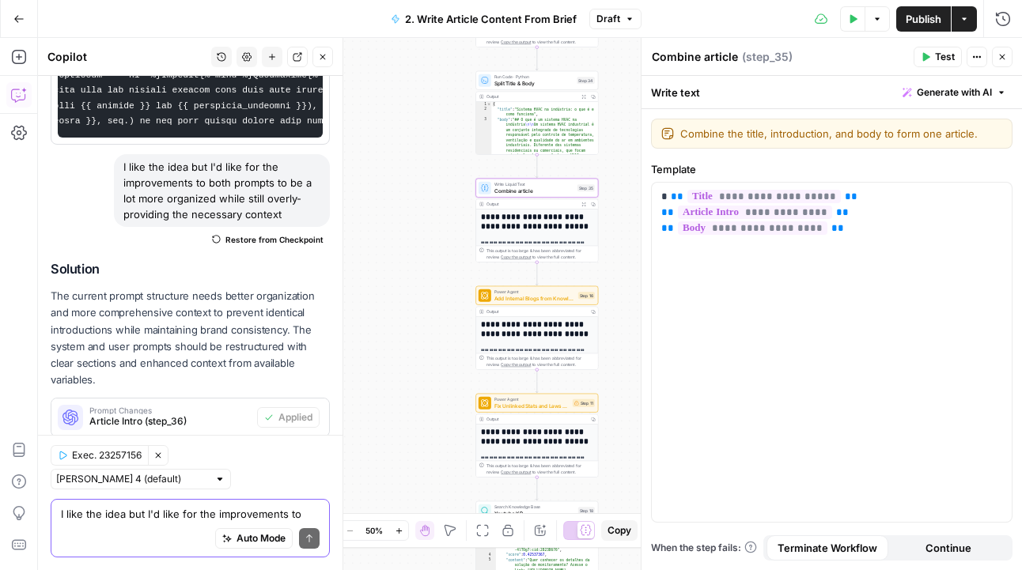
type textarea "Combine the title, introduction, and body to form one article."
click at [613, 172] on div "**********" at bounding box center [530, 304] width 984 height 532
click at [998, 59] on icon "button" at bounding box center [1001, 56] width 9 height 9
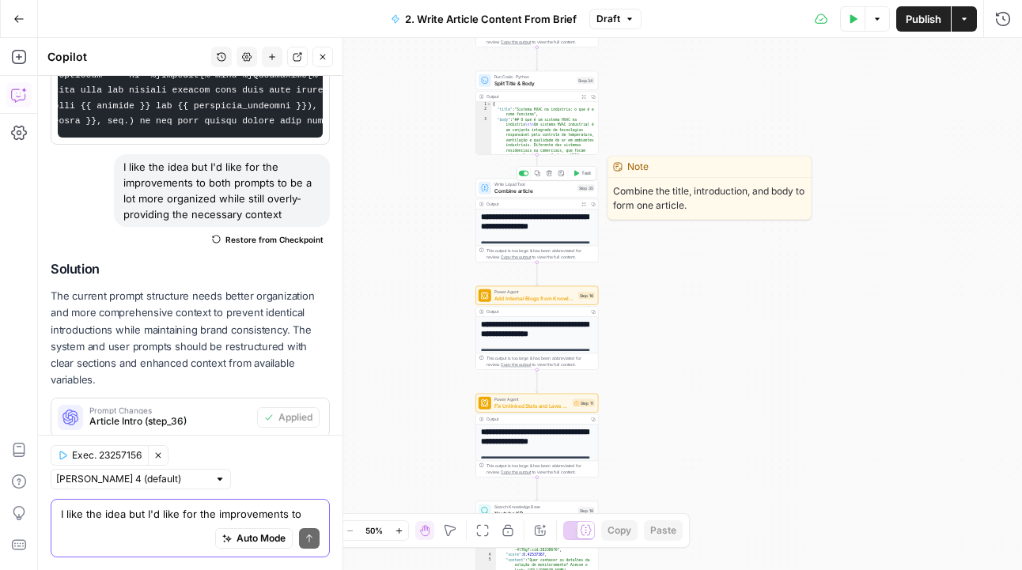
click at [553, 194] on span "Combine article" at bounding box center [534, 191] width 80 height 8
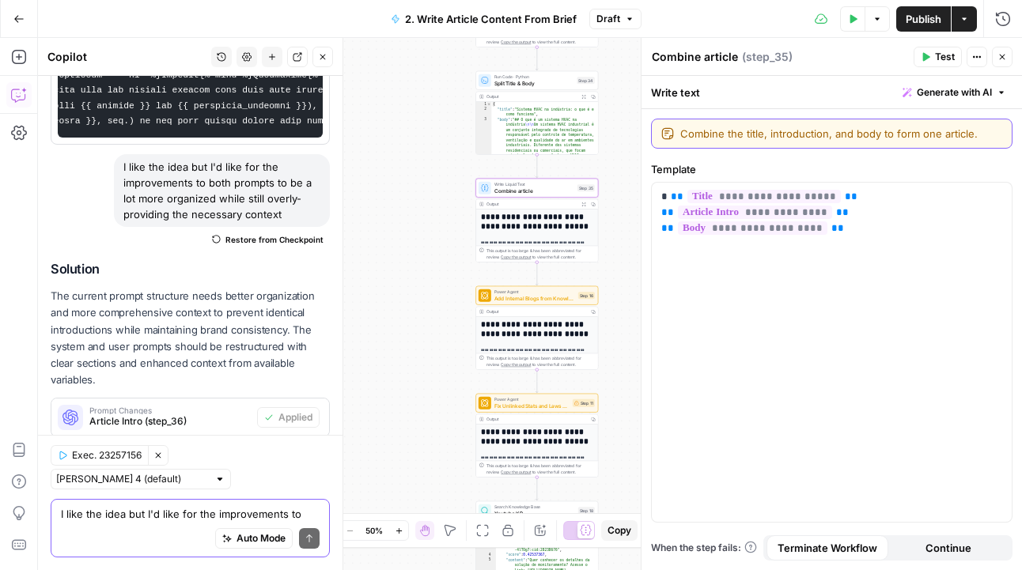
click at [725, 132] on textarea "Combine the title, introduction, and body to form one article." at bounding box center [841, 134] width 322 height 16
type textarea "Combines the title, introduction, and body to form one article."
click at [859, 164] on label "Template" at bounding box center [831, 169] width 361 height 16
click at [1007, 56] on button "Close" at bounding box center [1001, 57] width 21 height 21
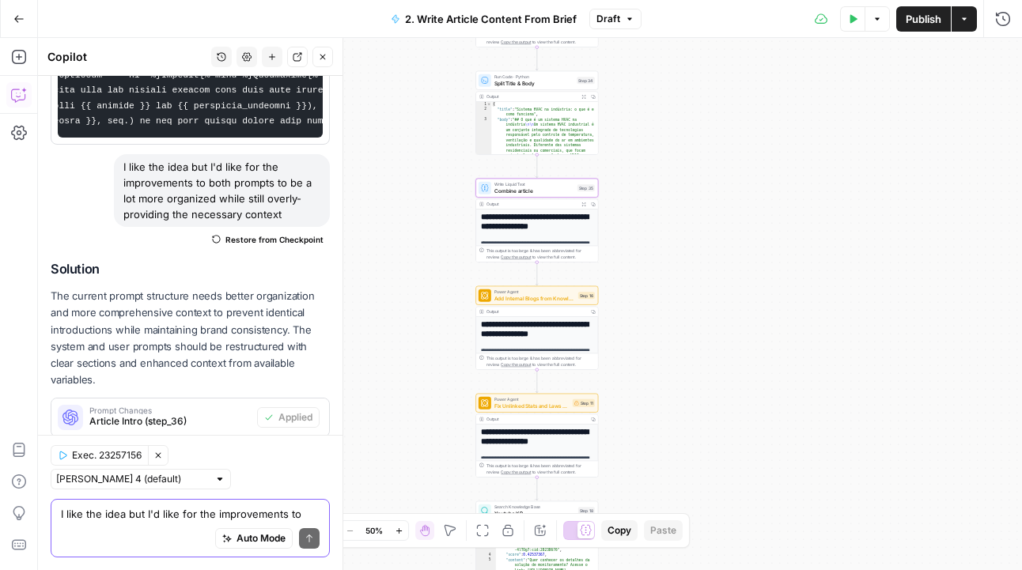
click at [398, 528] on icon "button" at bounding box center [399, 531] width 9 height 9
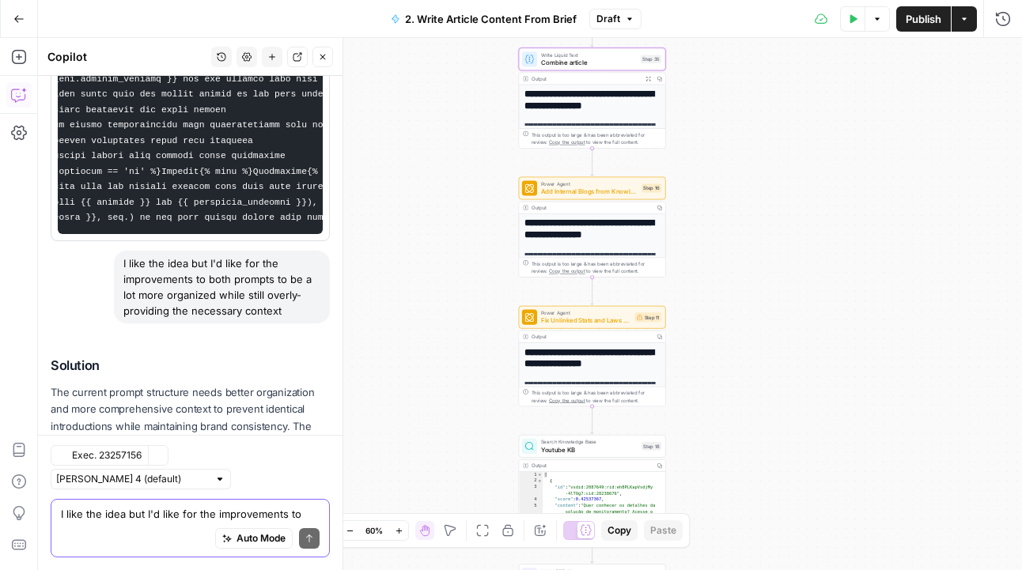
scroll to position [618, 0]
